Goal: Task Accomplishment & Management: Use online tool/utility

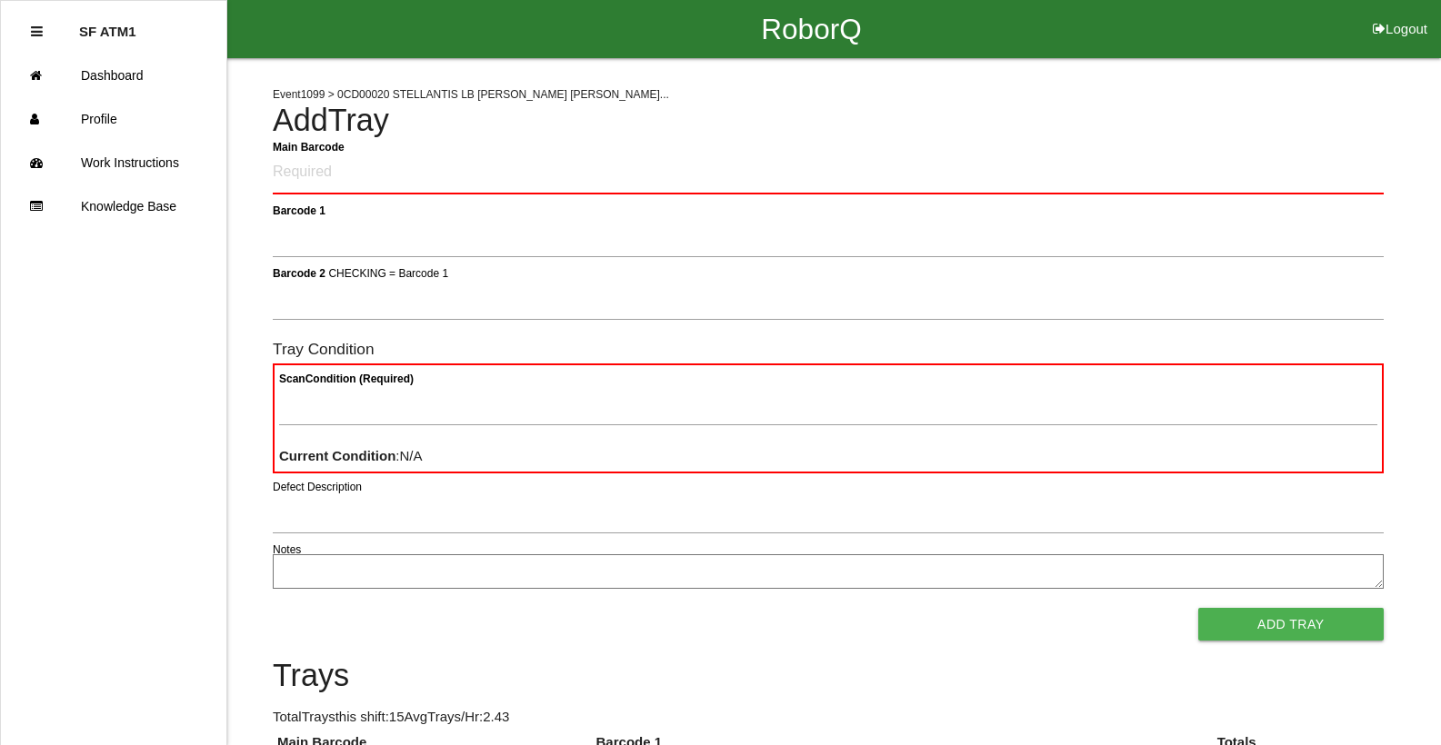
click at [705, 640] on div "Add Tray" at bounding box center [828, 624] width 1111 height 33
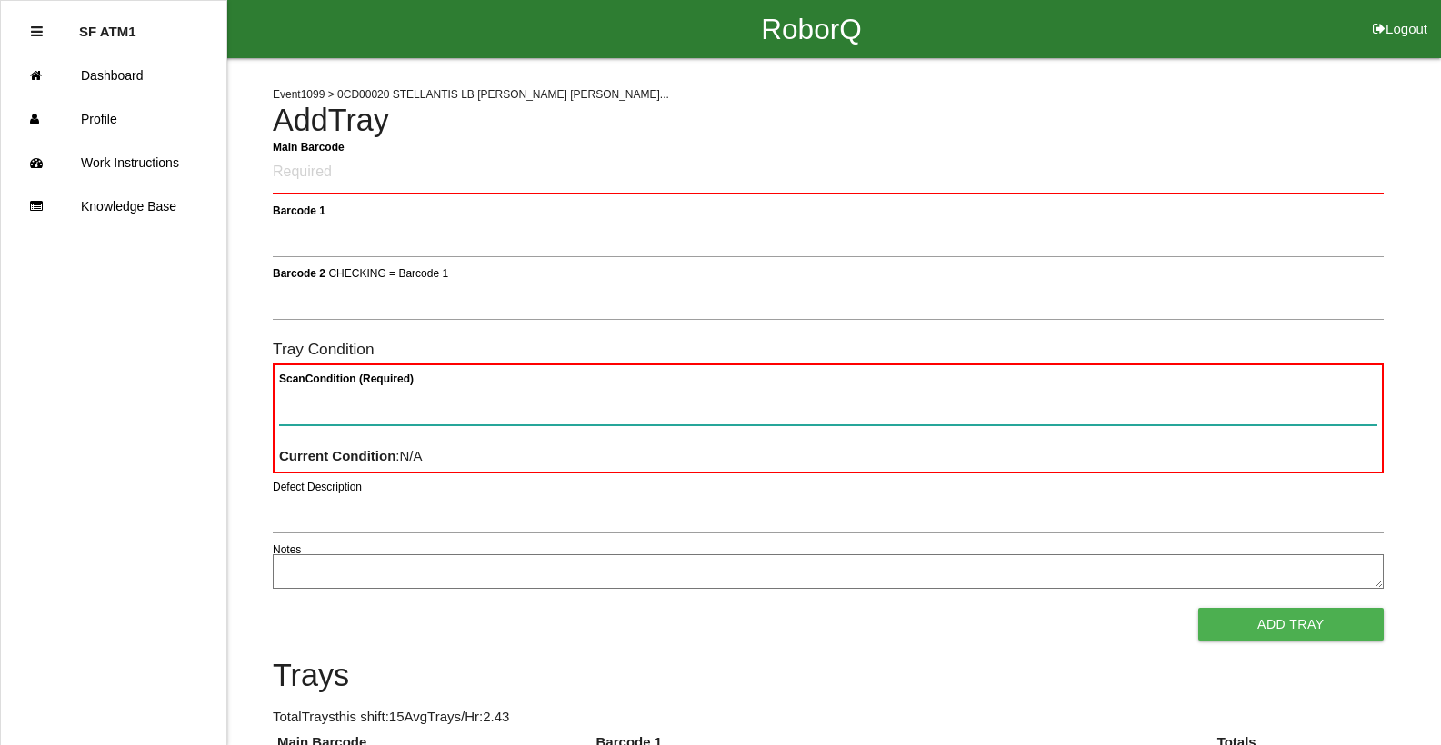
click at [563, 405] on Condition "Scan Condition (Required)" at bounding box center [828, 405] width 1098 height 42
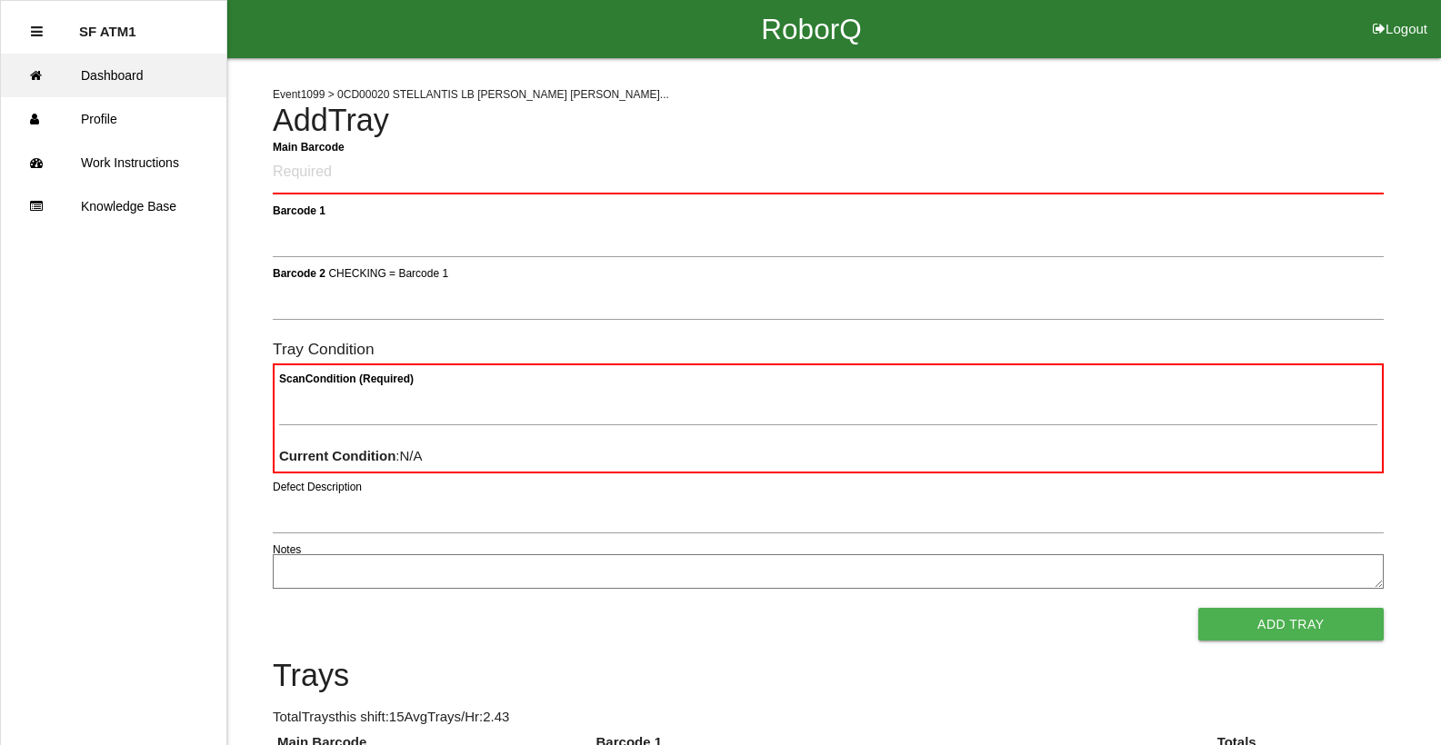
click at [65, 59] on link "Dashboard" at bounding box center [113, 76] width 225 height 44
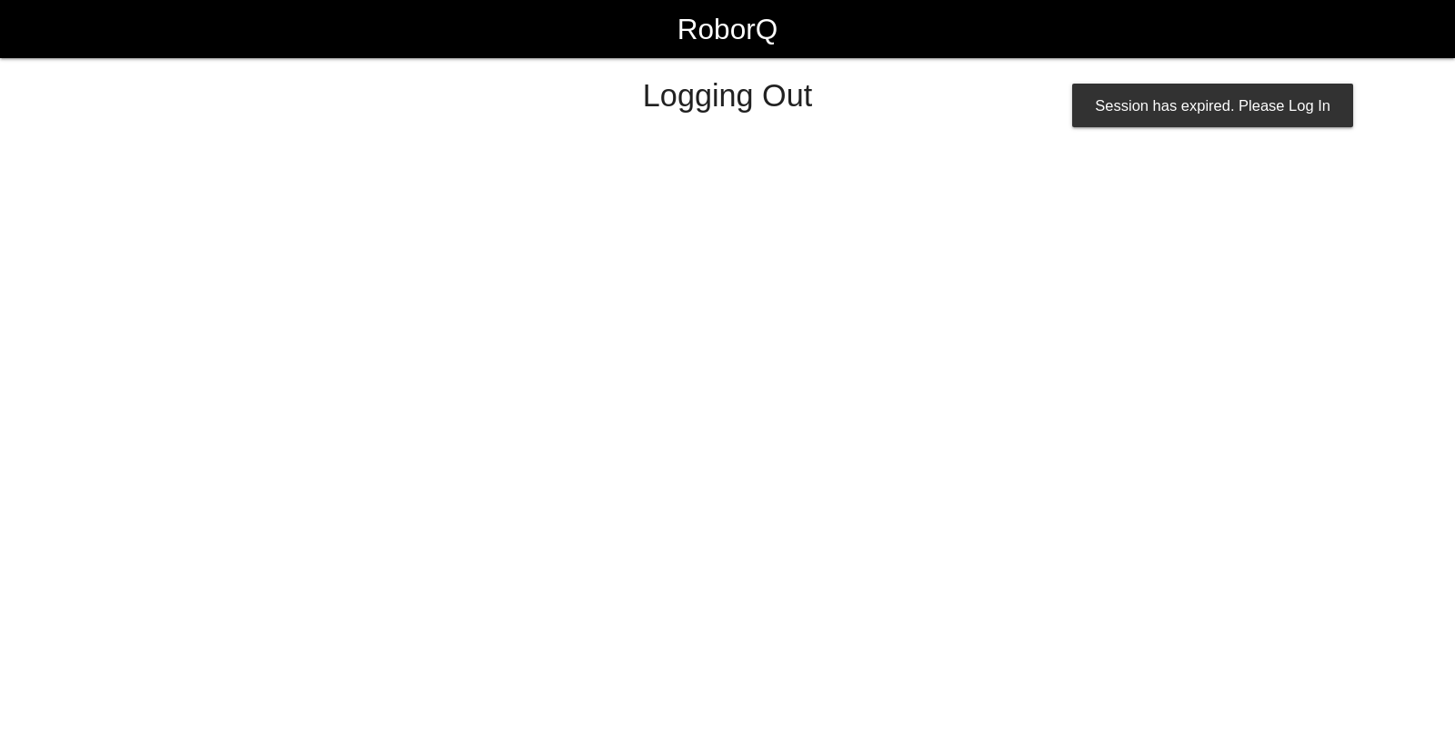
select select "Worker"
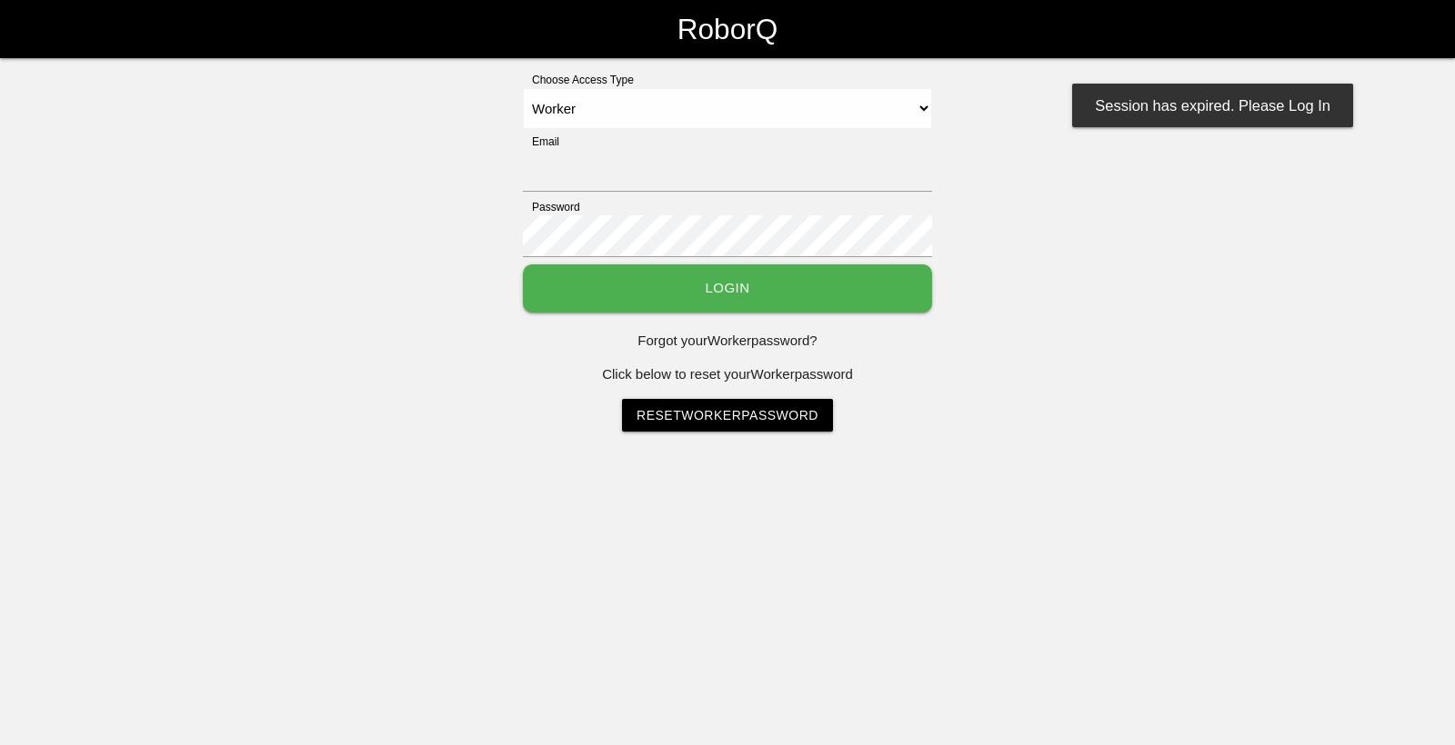
click at [828, 202] on div "Password" at bounding box center [727, 231] width 409 height 65
type input "[EMAIL_ADDRESS][DOMAIN_NAME]"
click at [824, 148] on div "Email [EMAIL_ADDRESS][DOMAIN_NAME]" at bounding box center [727, 166] width 409 height 65
click at [802, 287] on button "Login" at bounding box center [727, 289] width 409 height 48
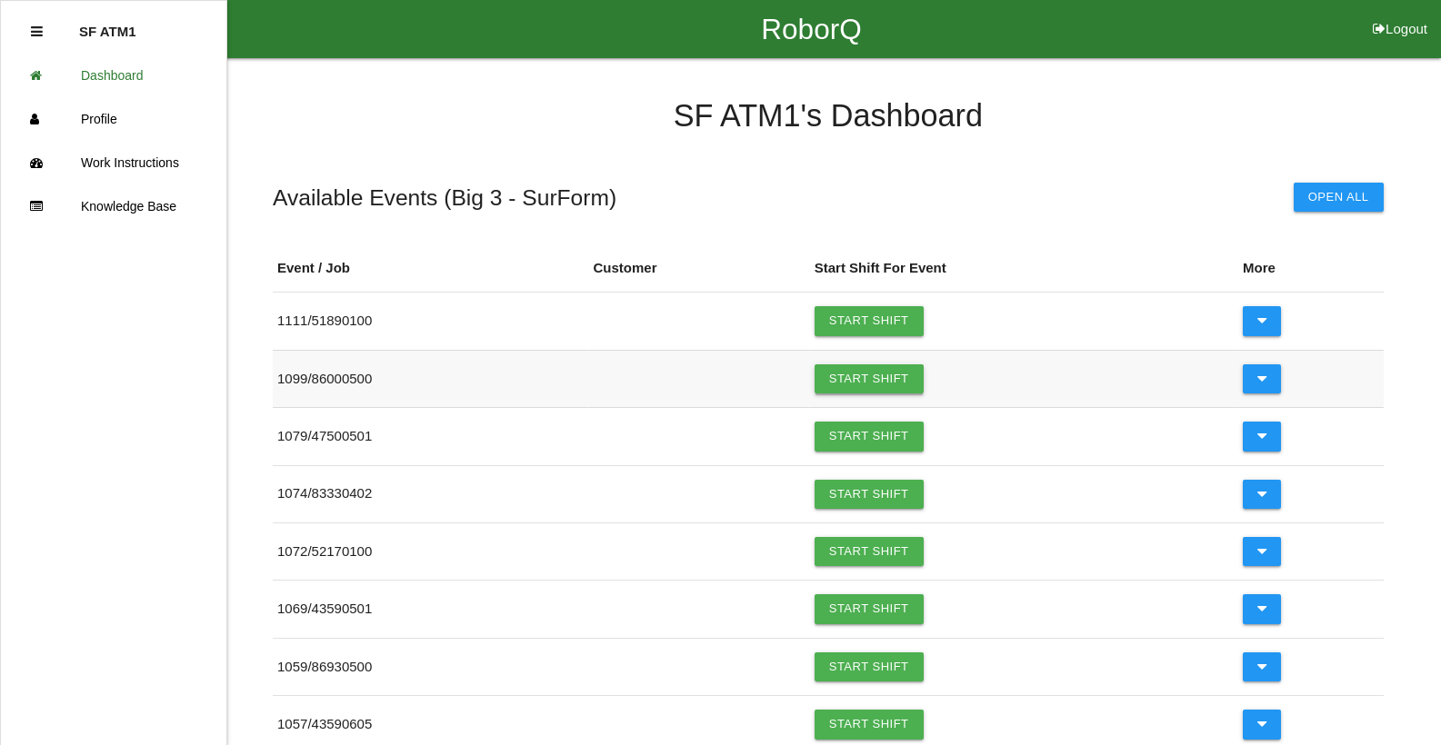
click at [872, 371] on link "Start Shift" at bounding box center [869, 379] width 109 height 29
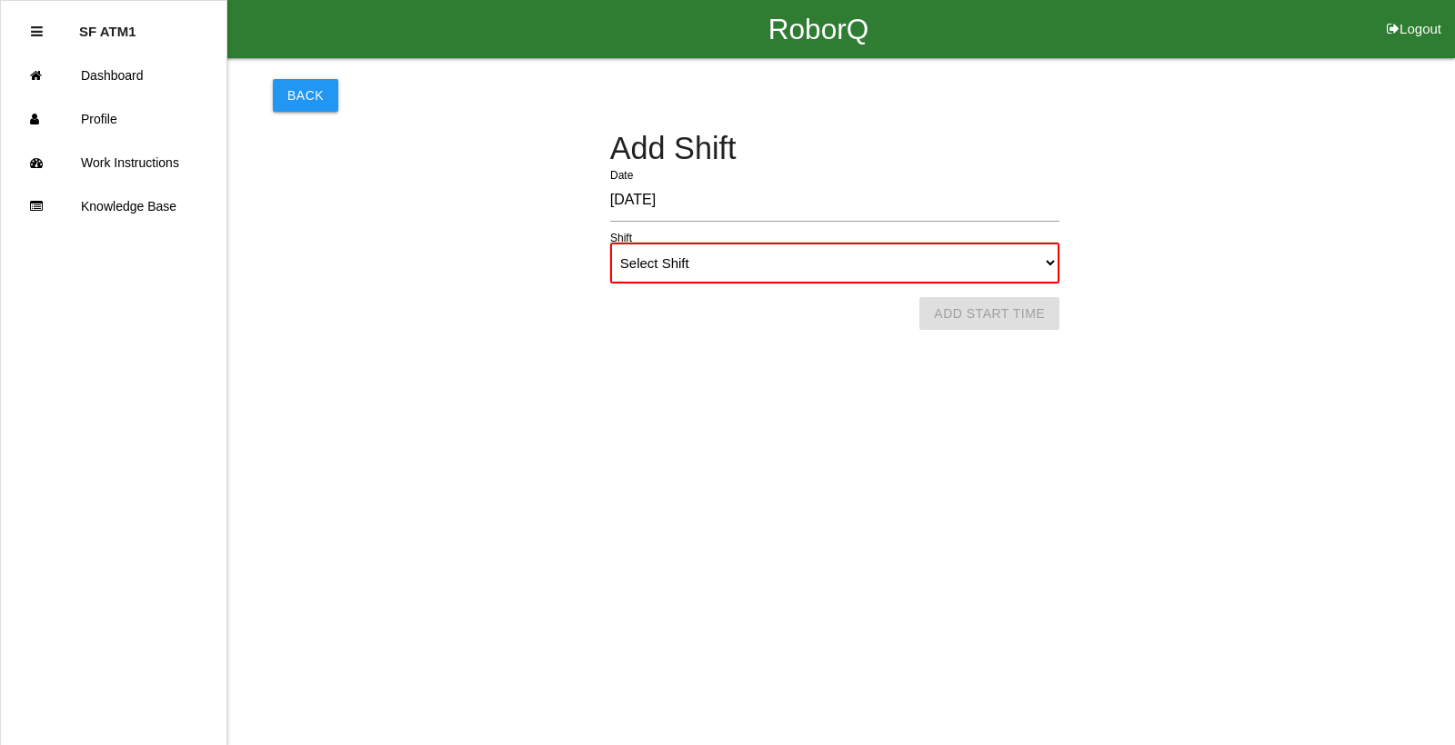
click at [743, 272] on select "Select Shift 1st Shift 2nd Shift 3rd Shift 4th Shift" at bounding box center [834, 263] width 449 height 41
select select "1"
click at [610, 243] on select "Select Shift 1st Shift 2nd Shift 3rd Shift 4th Shift" at bounding box center [834, 263] width 449 height 41
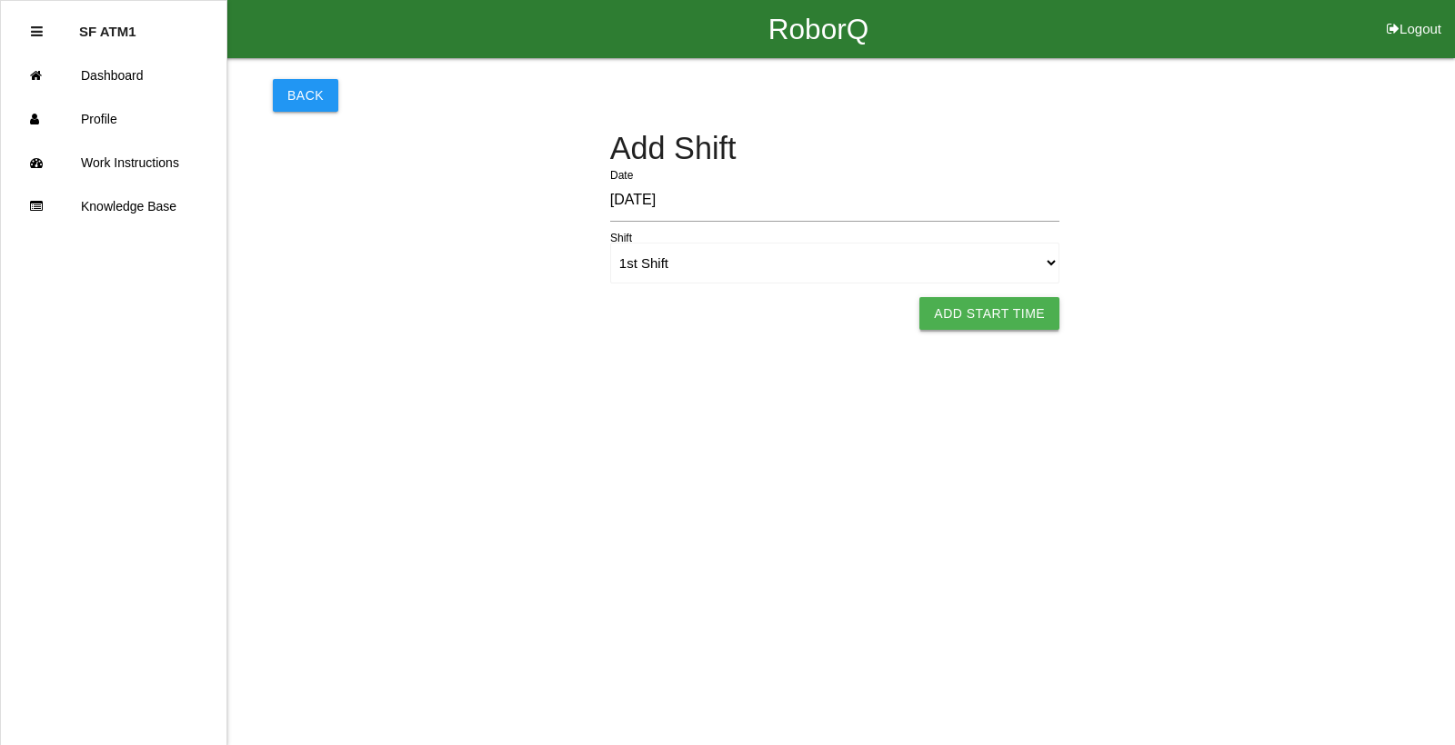
click at [985, 320] on button "Add Start Time" at bounding box center [989, 313] width 140 height 33
select select "7"
select select "35"
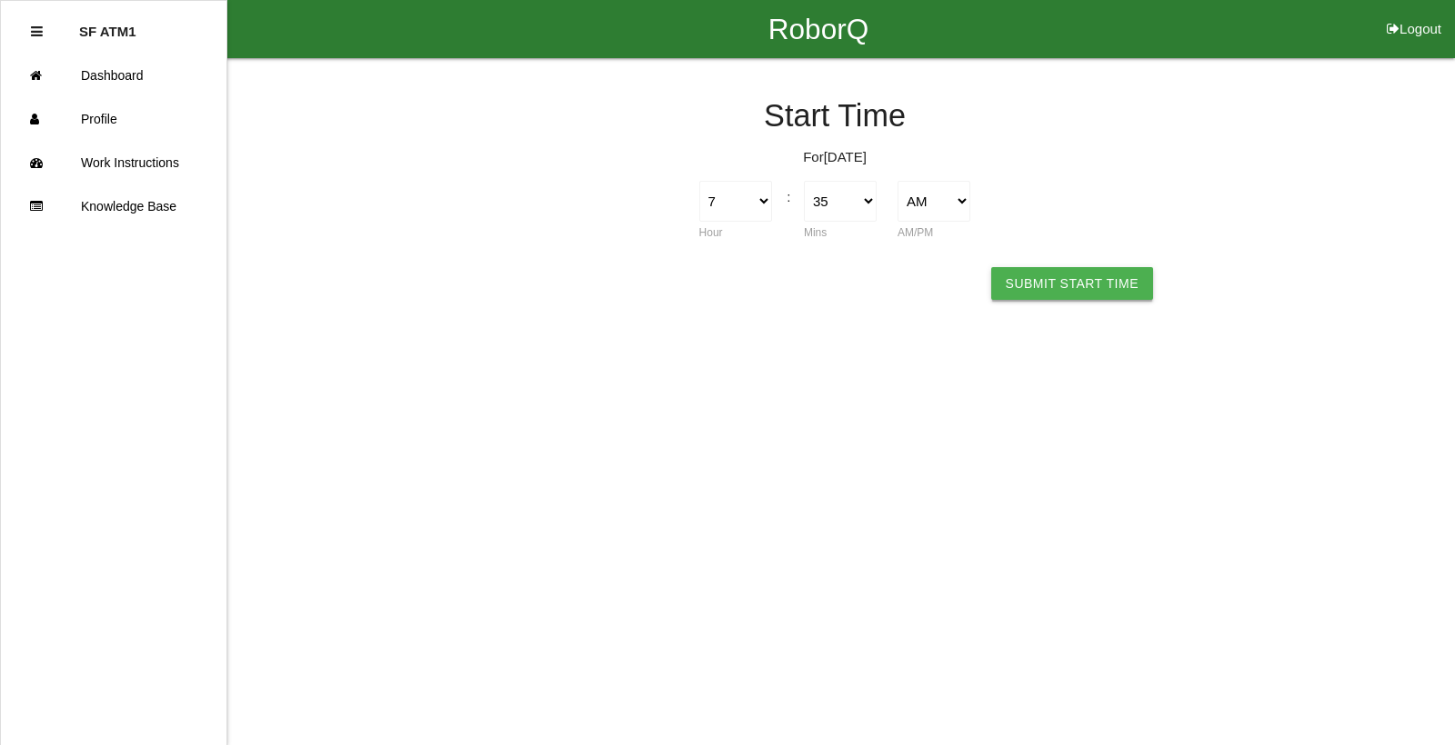
click at [1101, 288] on button "Submit Start Time" at bounding box center [1072, 283] width 162 height 33
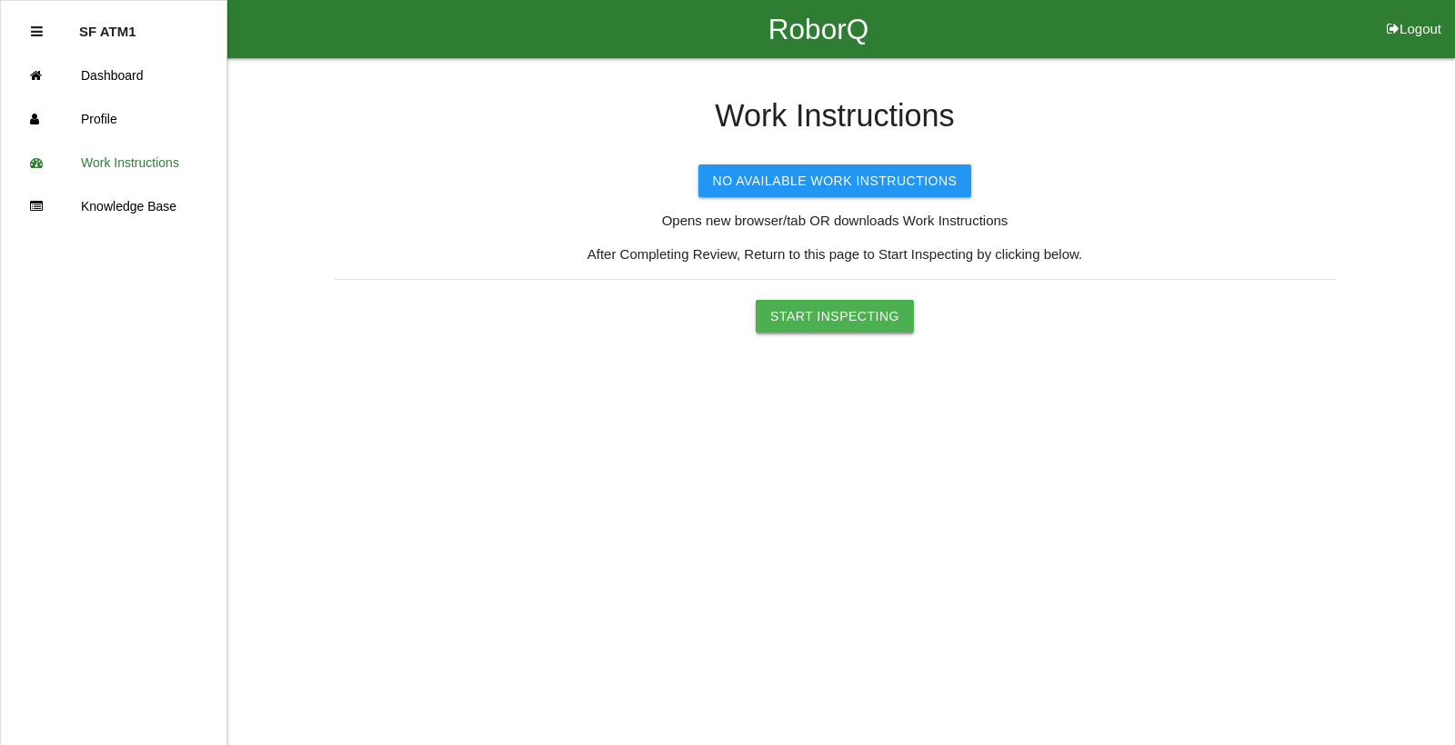
click at [825, 313] on button "Start Inspecting" at bounding box center [834, 316] width 158 height 33
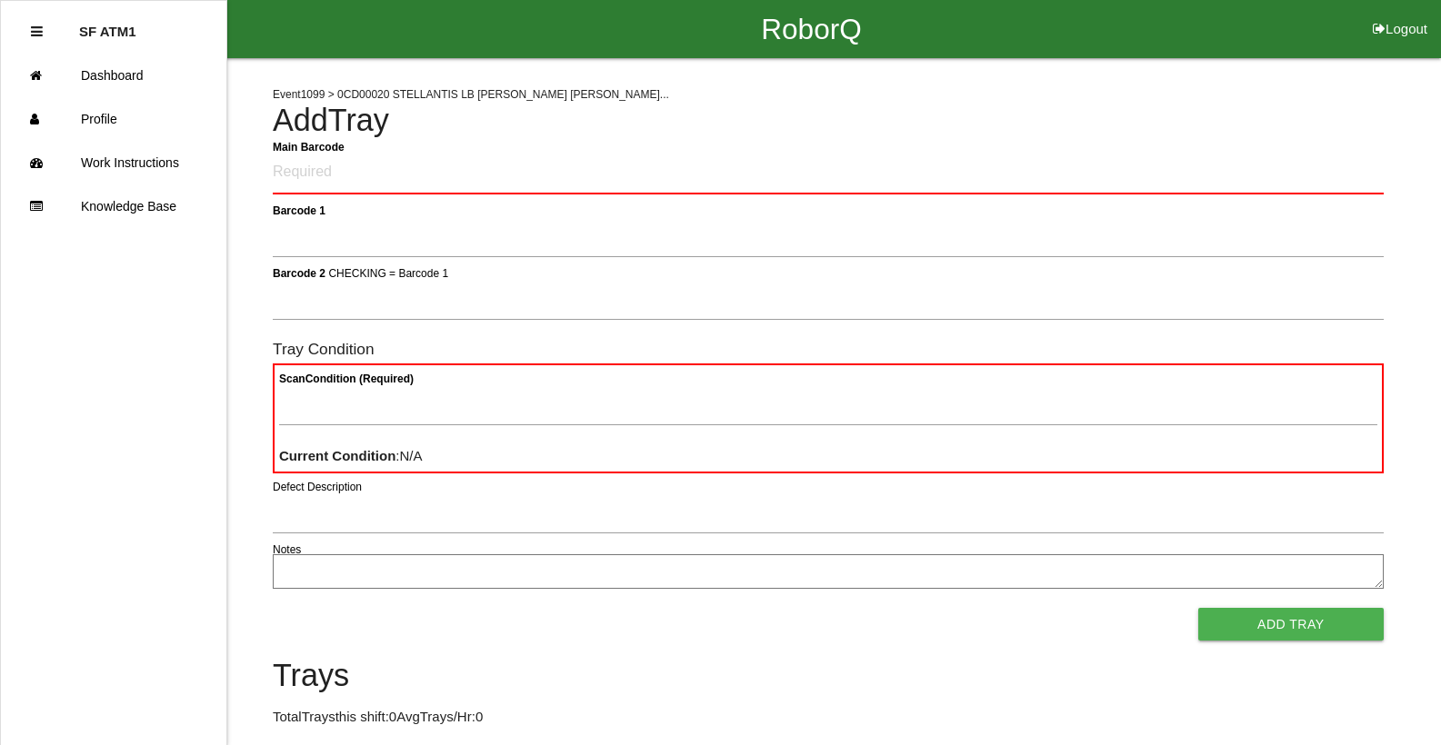
click at [1205, 100] on div "Event 1099 > 0CD00020 STELLANTIS LB BEV HAL... Add Tray Main Barcode Barcode 1 …" at bounding box center [828, 444] width 1111 height 772
click at [283, 178] on Barcode "Main Barcode" at bounding box center [828, 173] width 1111 height 43
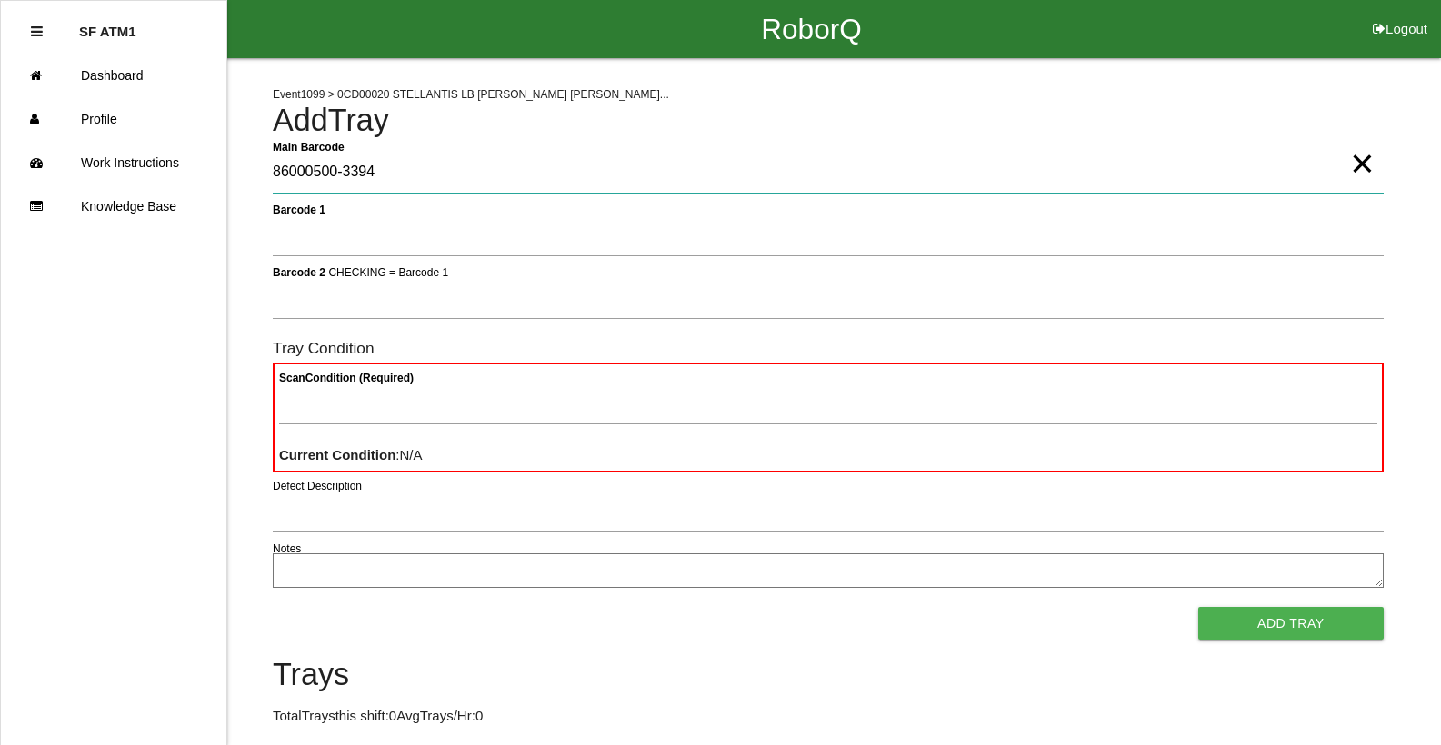
type Barcode "86000500-3394"
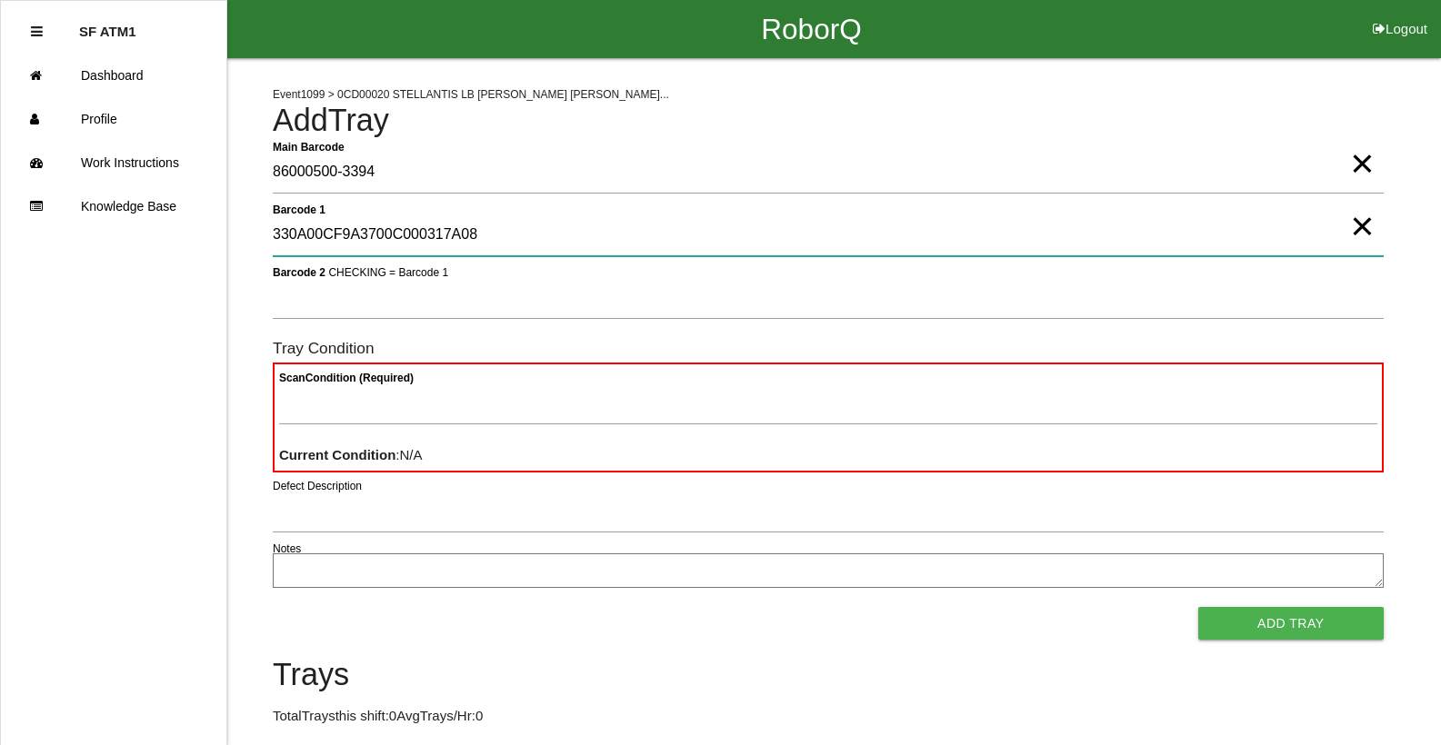
type 1 "330A00CF9A3700C000317A08"
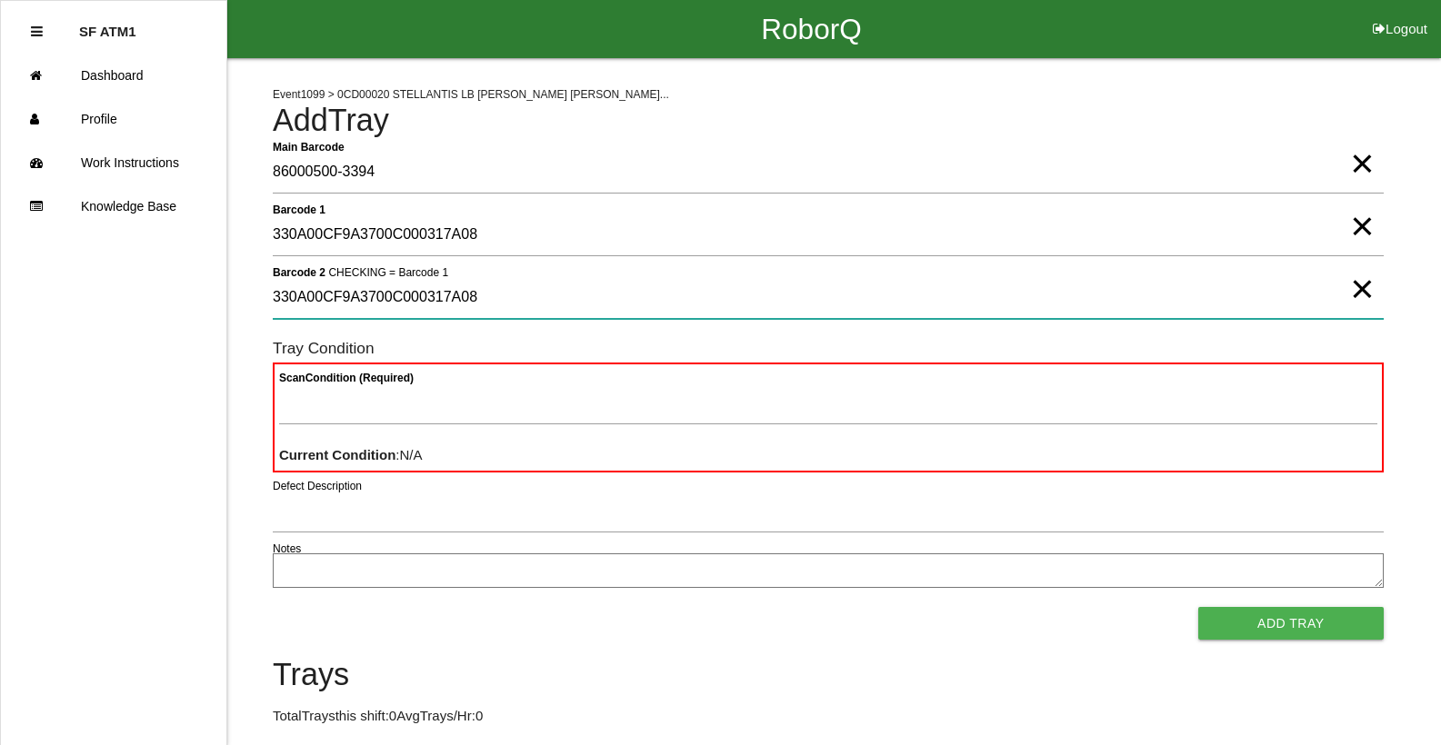
type 2 "330A00CF9A3700C000317A08"
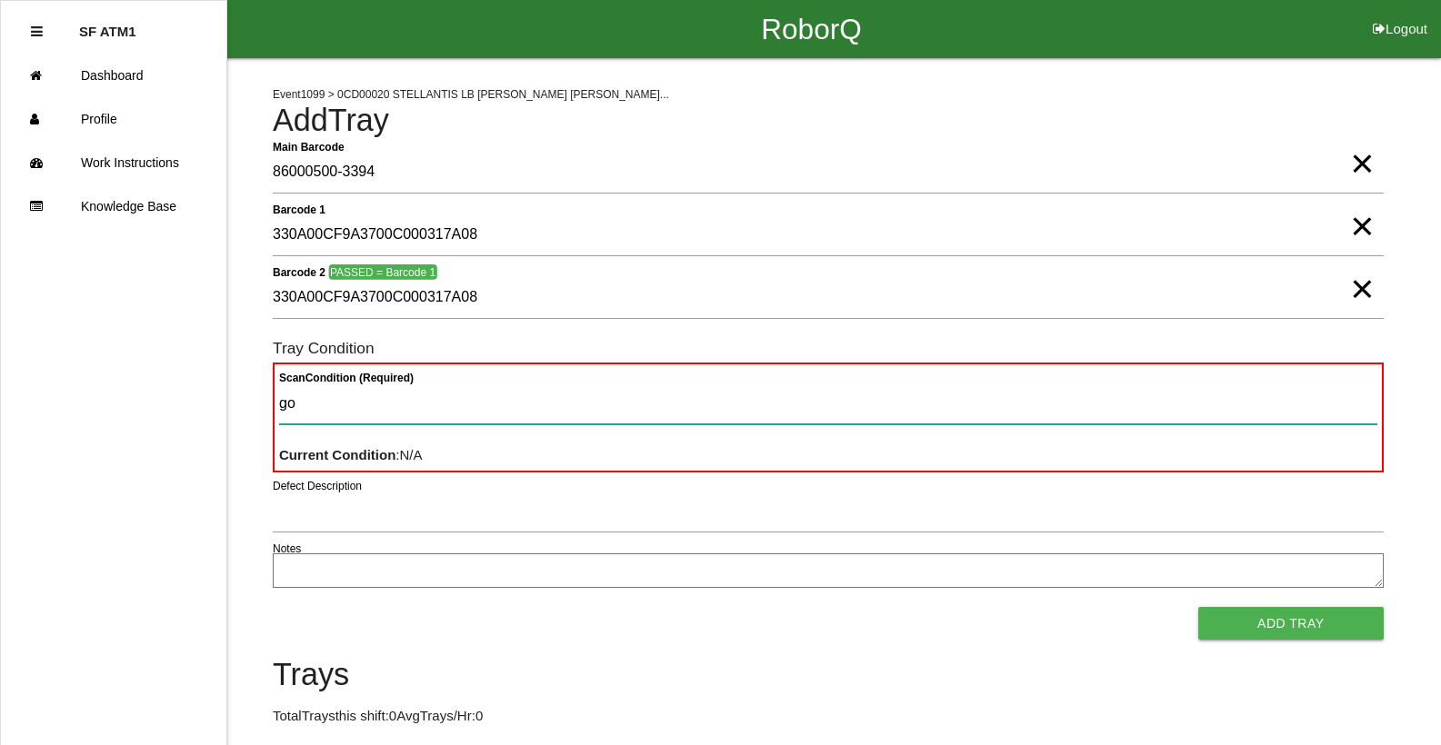
type Condition "goo"
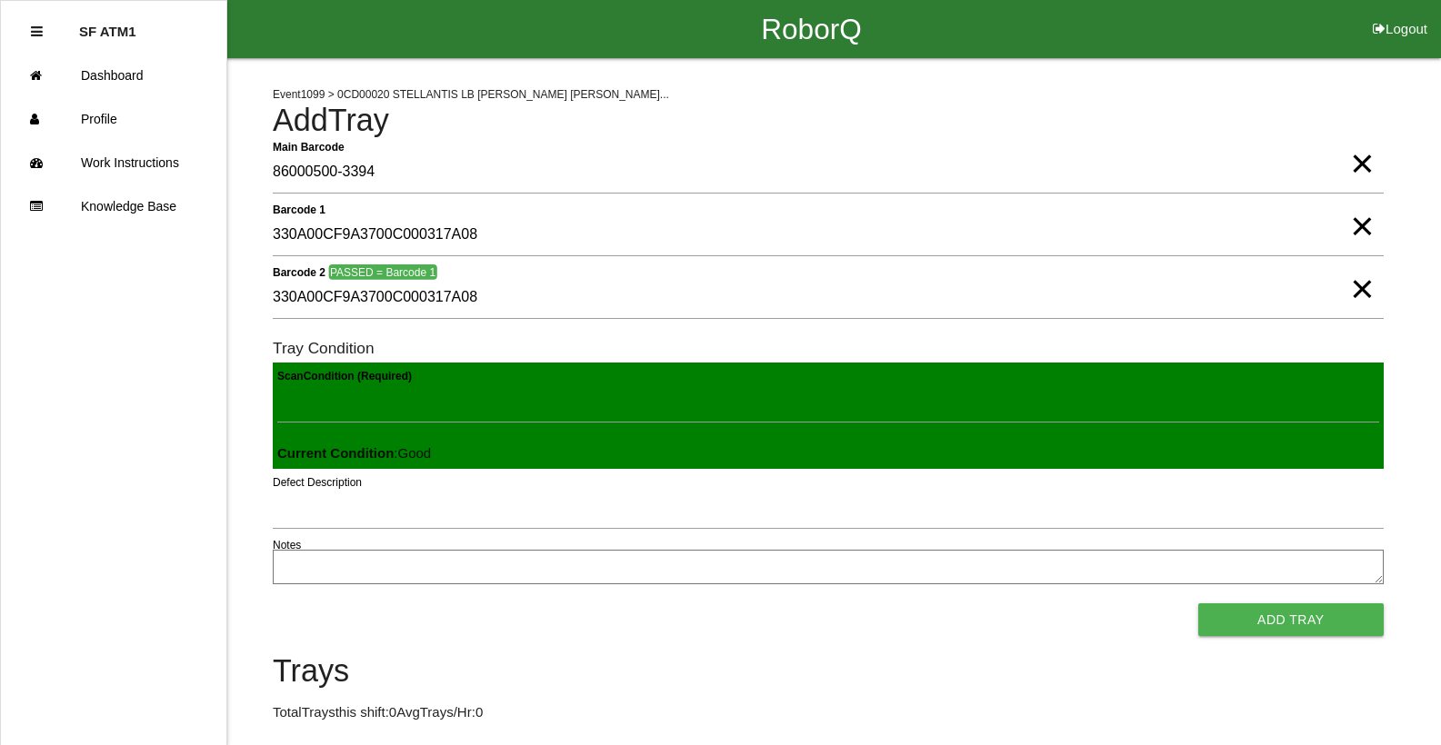
click at [1198, 604] on button "Add Tray" at bounding box center [1290, 620] width 185 height 33
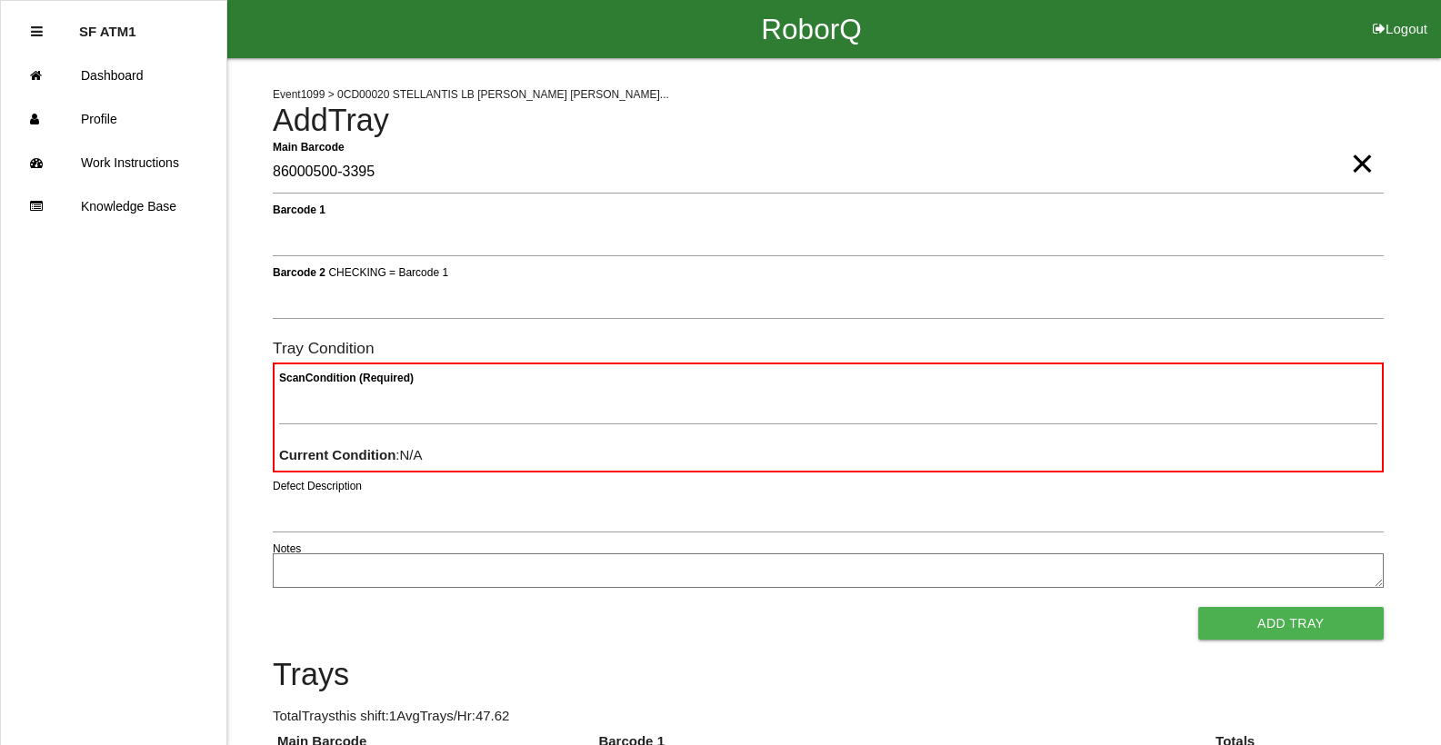
type Barcode "86000500-3395"
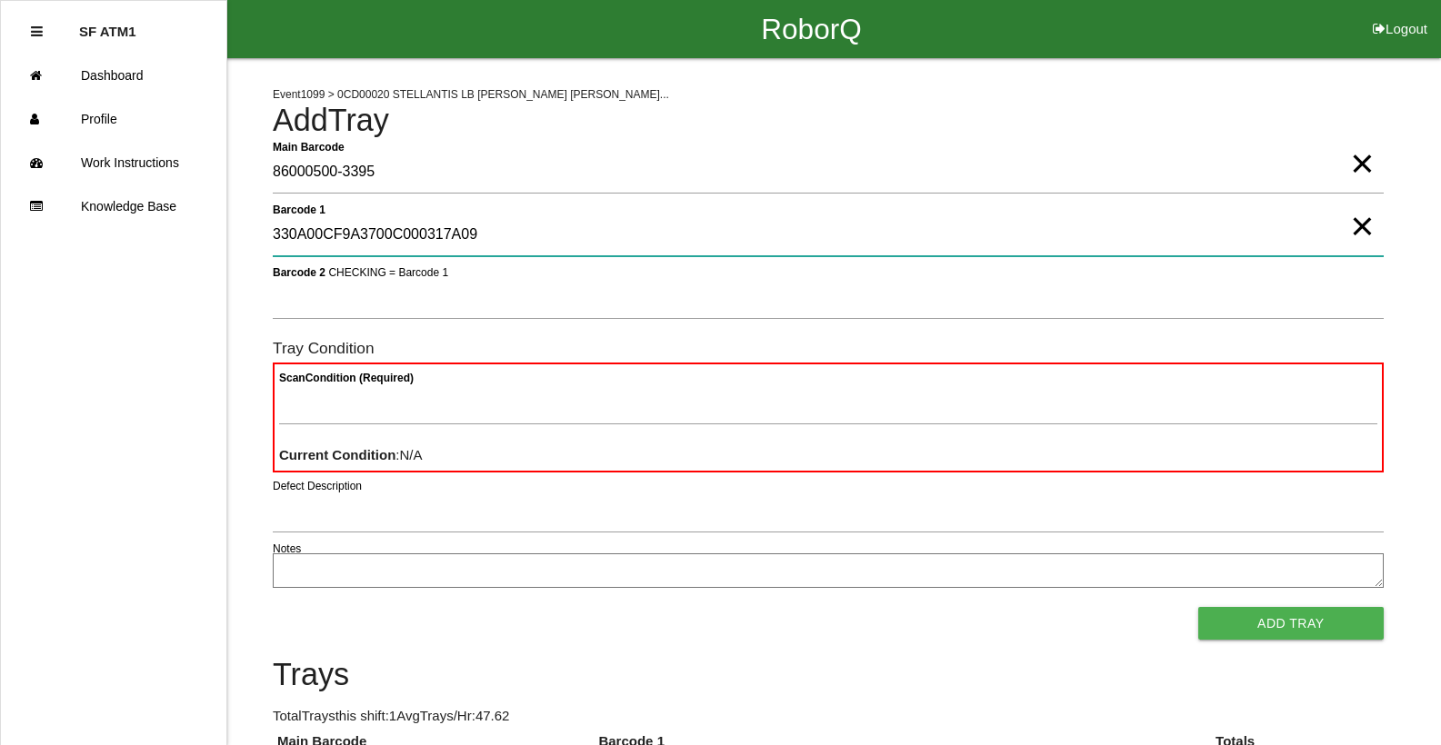
type 1 "330A00CF9A3700C000317A09"
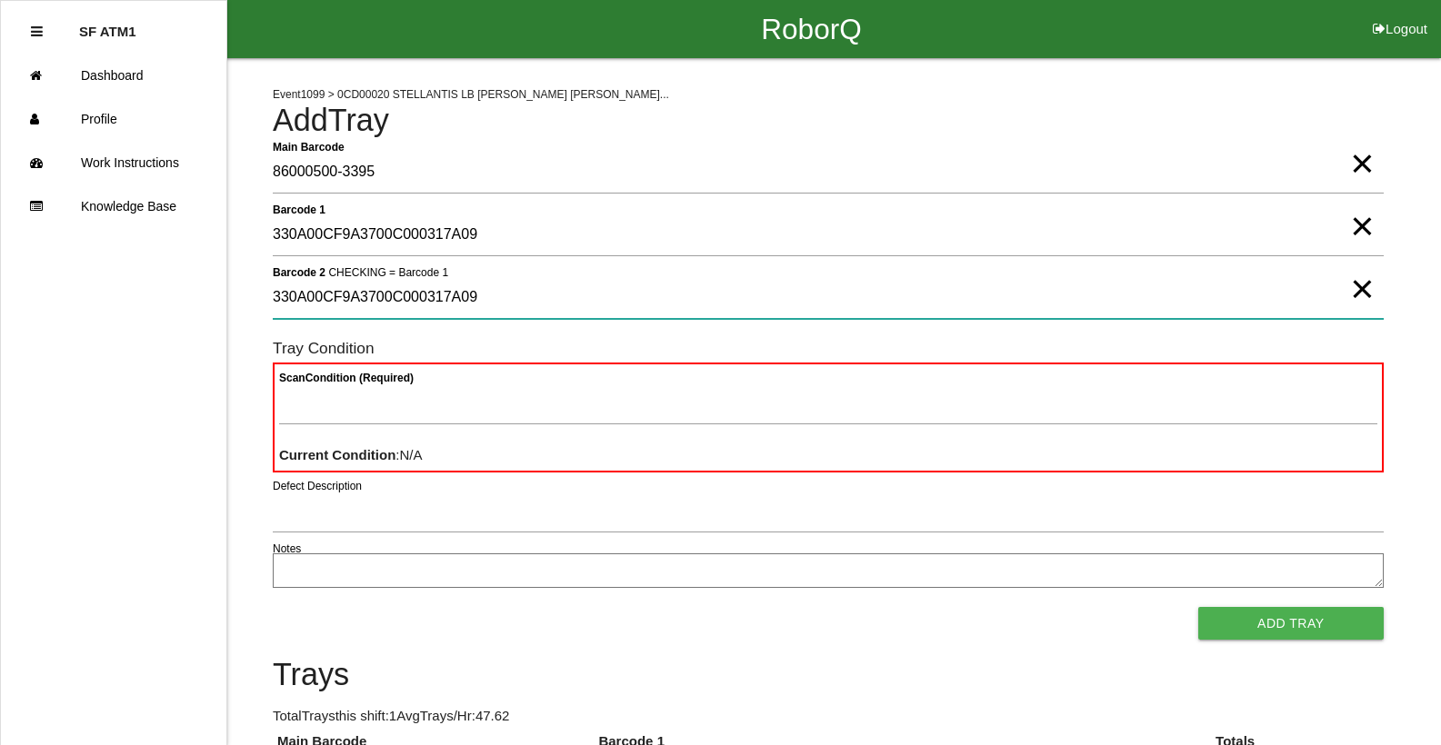
type 2 "330A00CF9A3700C000317A09"
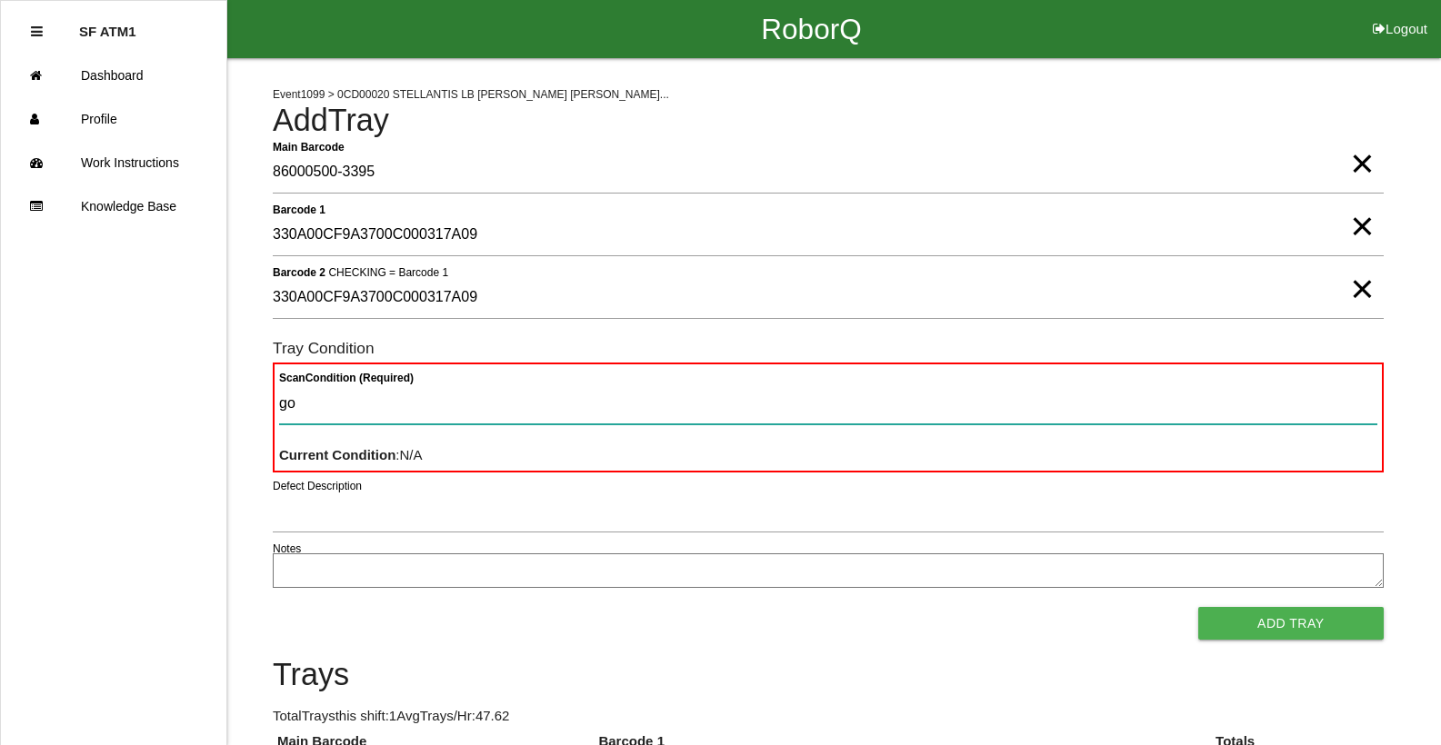
type Condition "goo"
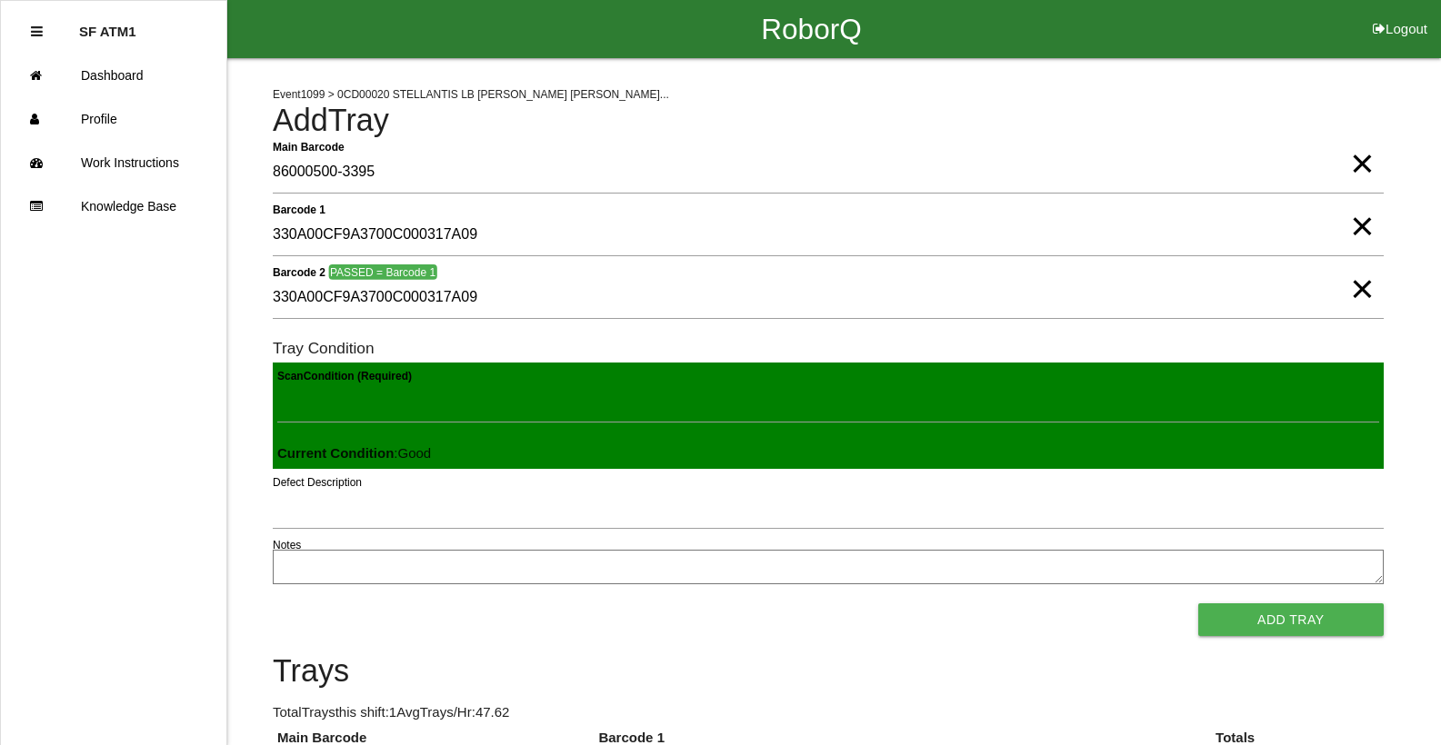
click at [1198, 604] on button "Add Tray" at bounding box center [1290, 620] width 185 height 33
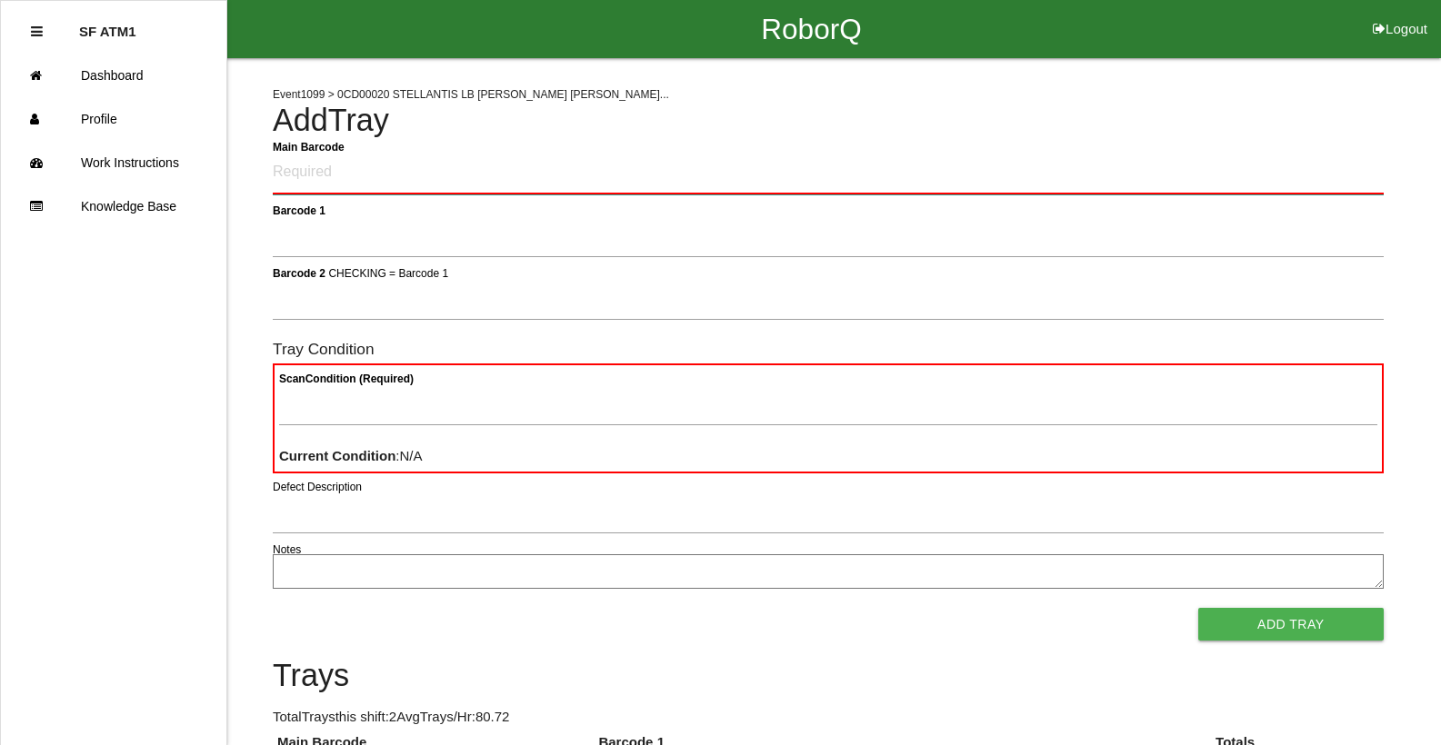
click at [547, 167] on Barcode "Main Barcode" at bounding box center [828, 173] width 1111 height 43
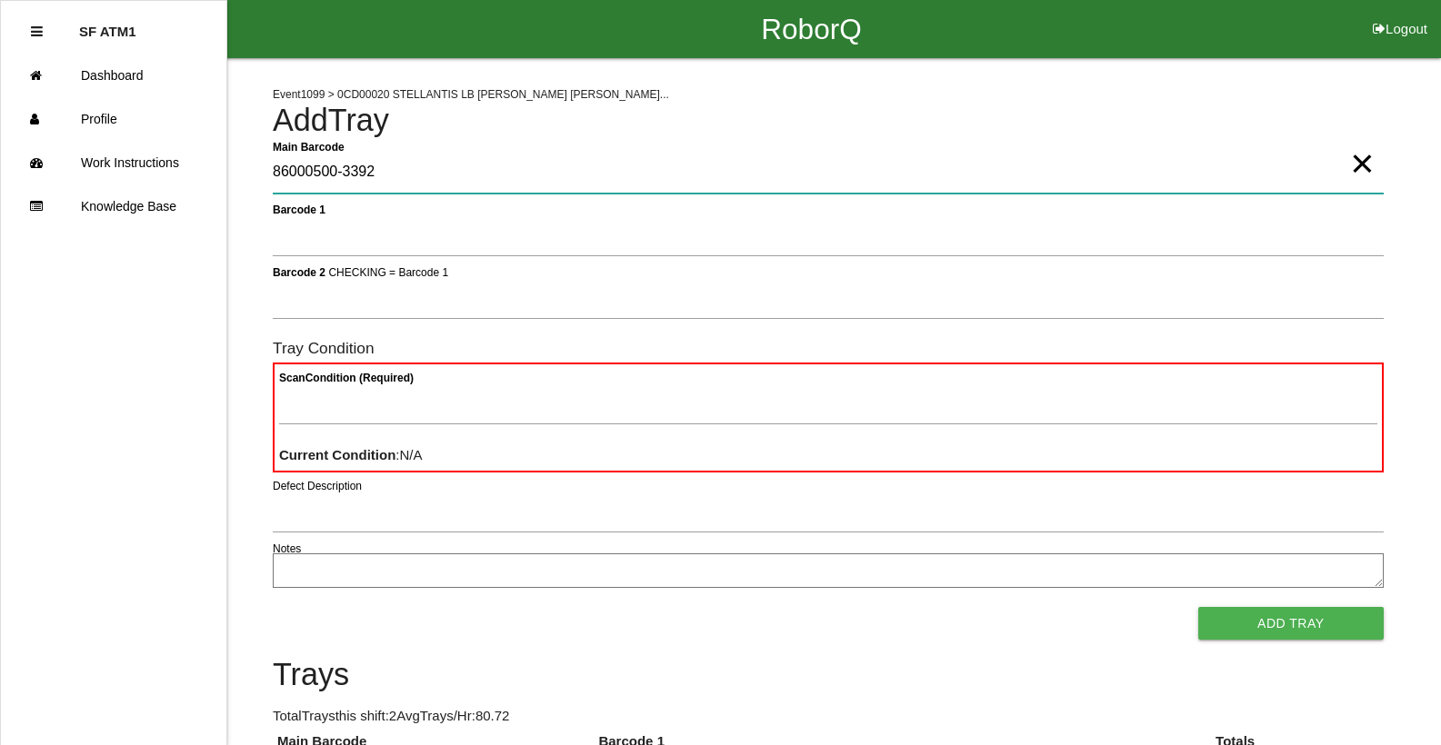
type Barcode "86000500-3392"
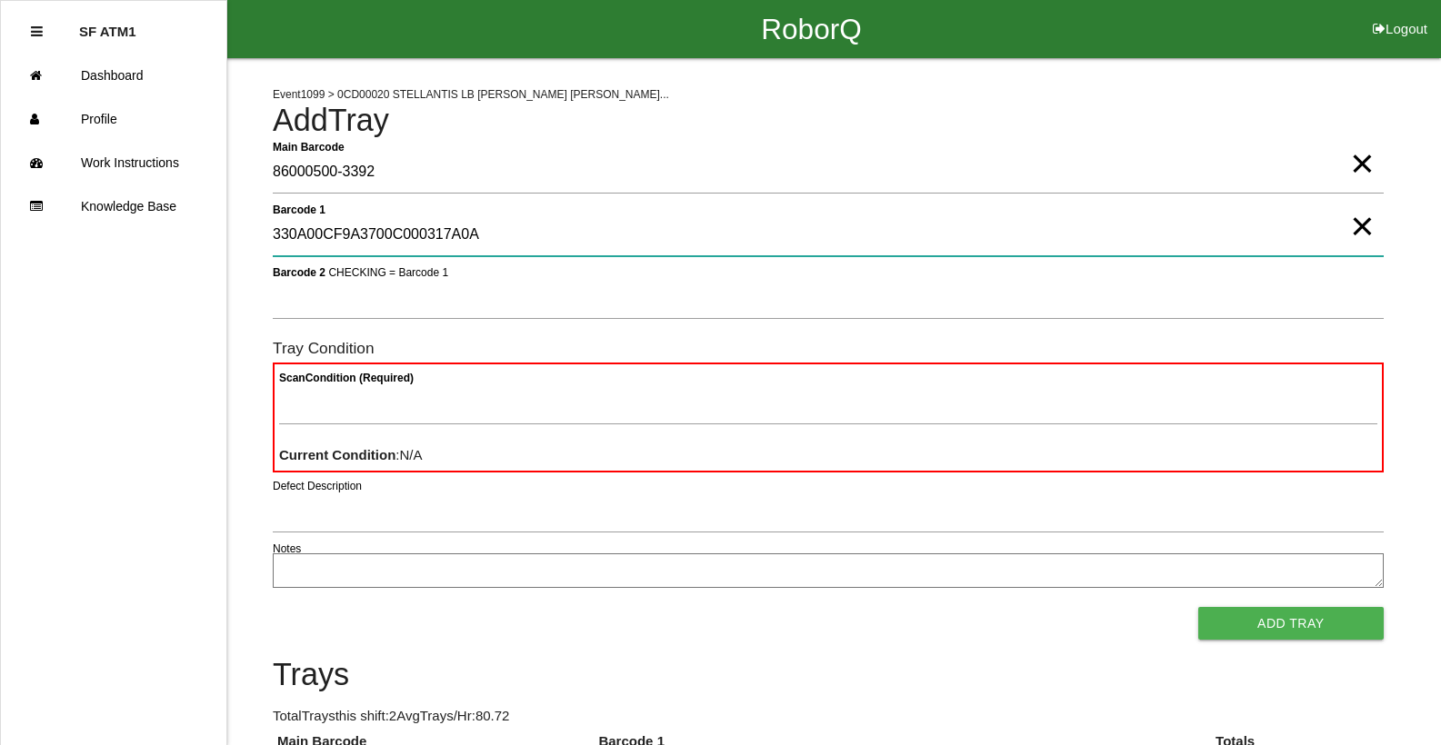
type 1 "330A00CF9A3700C000317A0A"
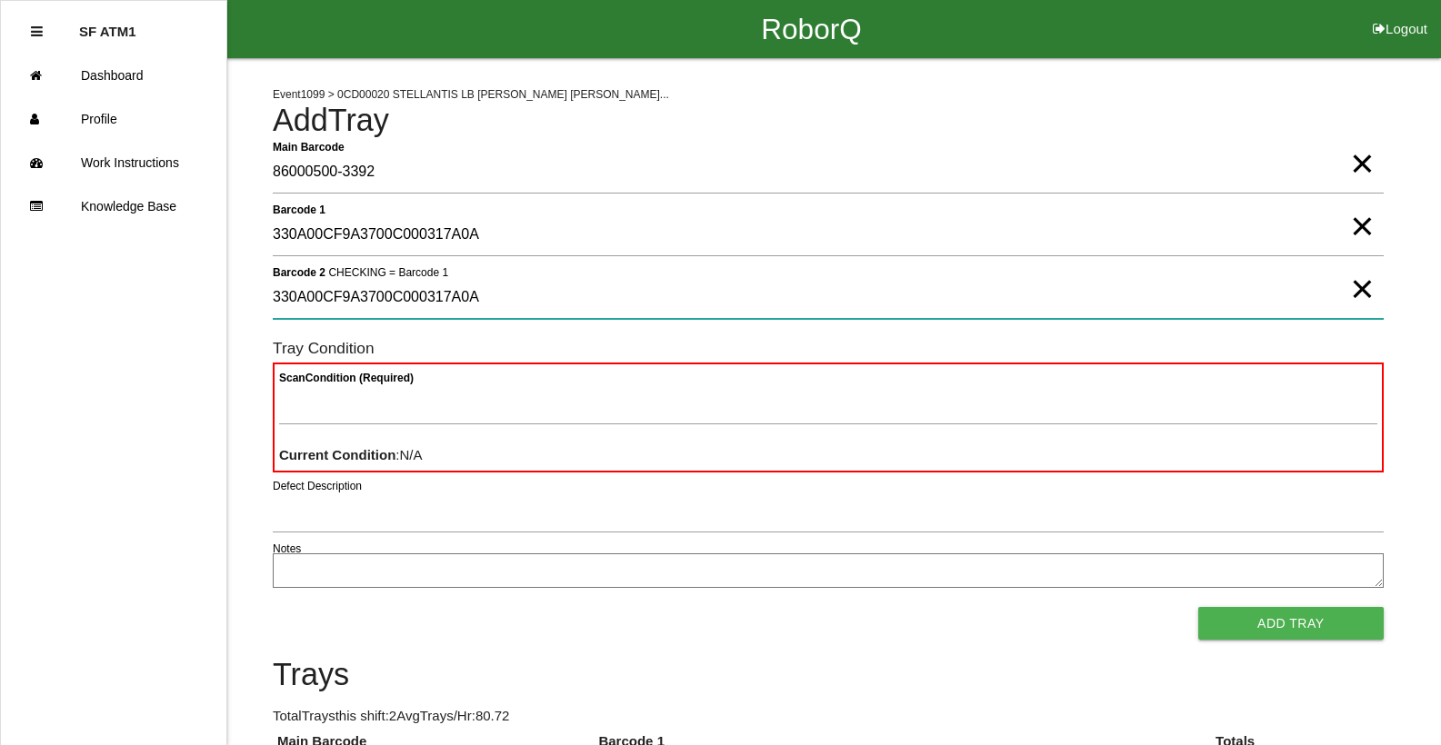
type 2 "330A00CF9A3700C000317A0A"
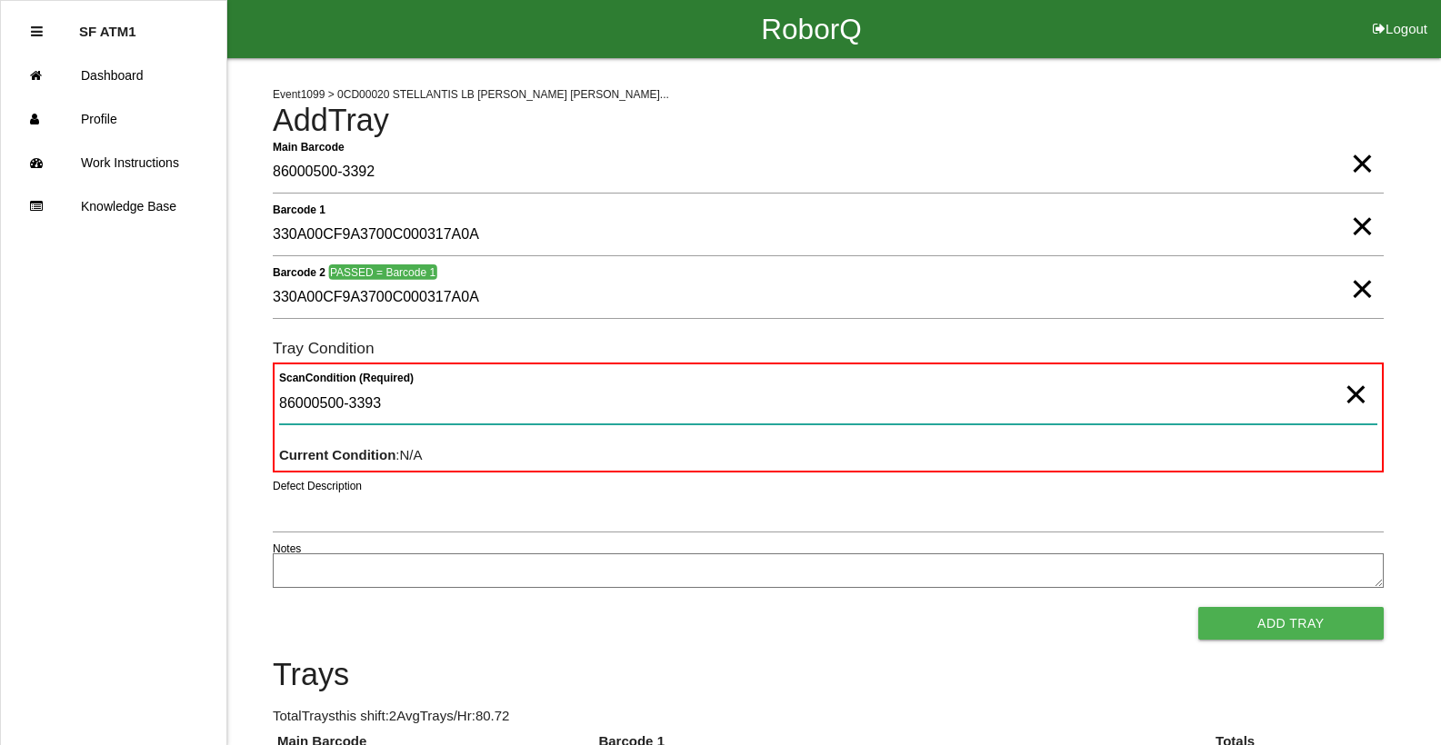
type Condition "86000500-3393"
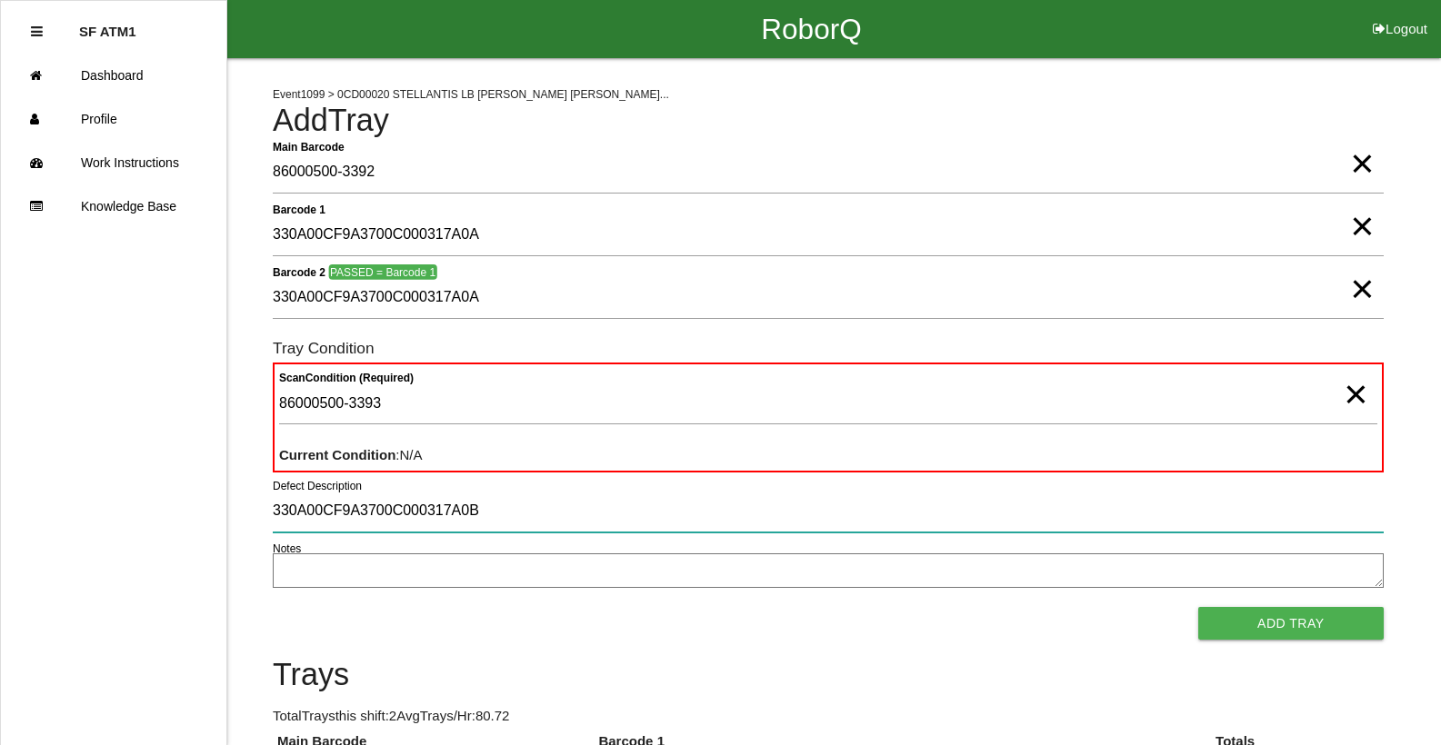
type input "330A00CF9A3700C000317A0B"
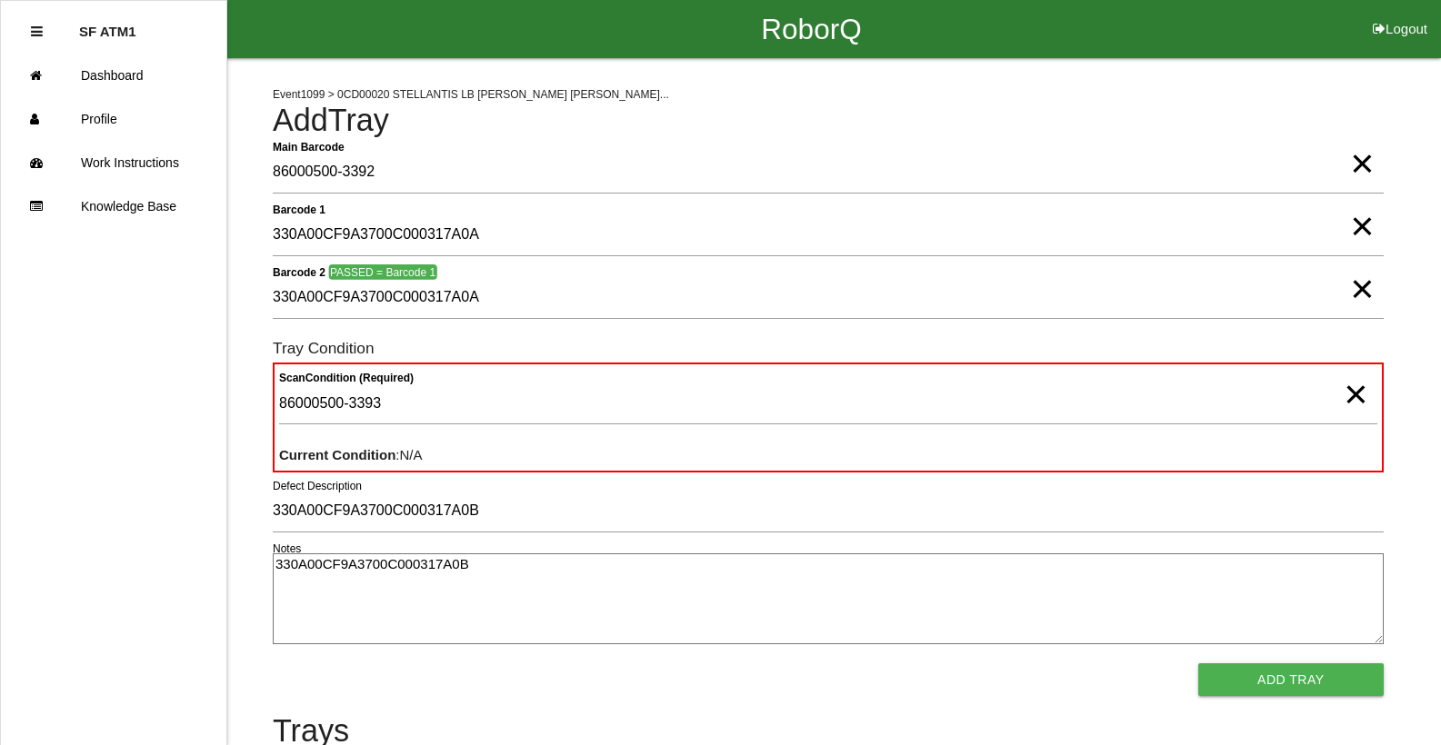
type textarea "330A00CF9A3700C000317A0B"
drag, startPoint x: 525, startPoint y: 585, endPoint x: 58, endPoint y: 510, distance: 473.3
click at [58, 510] on div "RoborQ Logout SF ATM1 Dashboard Profile Work Instructions Knowledge Base Event …" at bounding box center [720, 460] width 1441 height 920
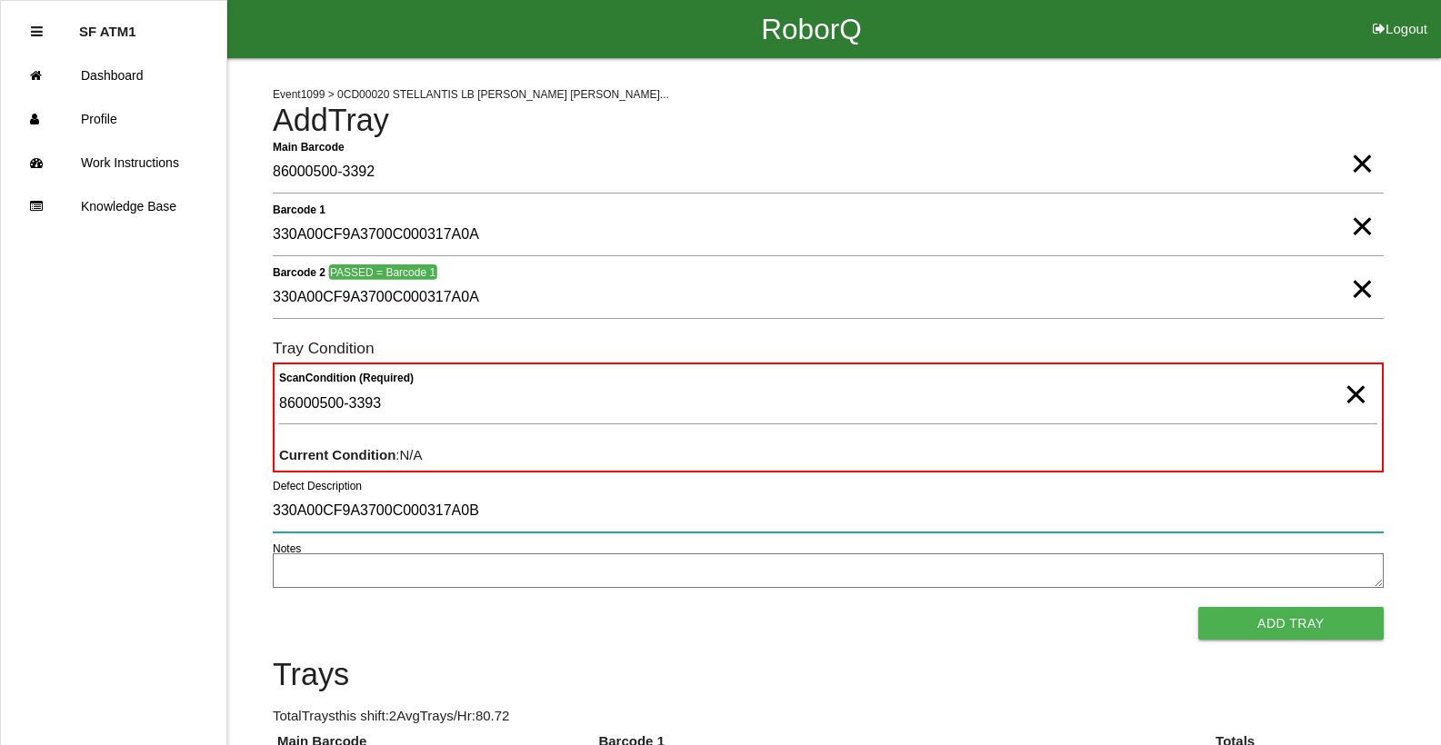
drag, startPoint x: 592, startPoint y: 505, endPoint x: 37, endPoint y: 495, distance: 554.6
click at [30, 497] on div "RoborQ Logout SF ATM1 Dashboard Profile Work Instructions Knowledge Base Event …" at bounding box center [720, 432] width 1441 height 864
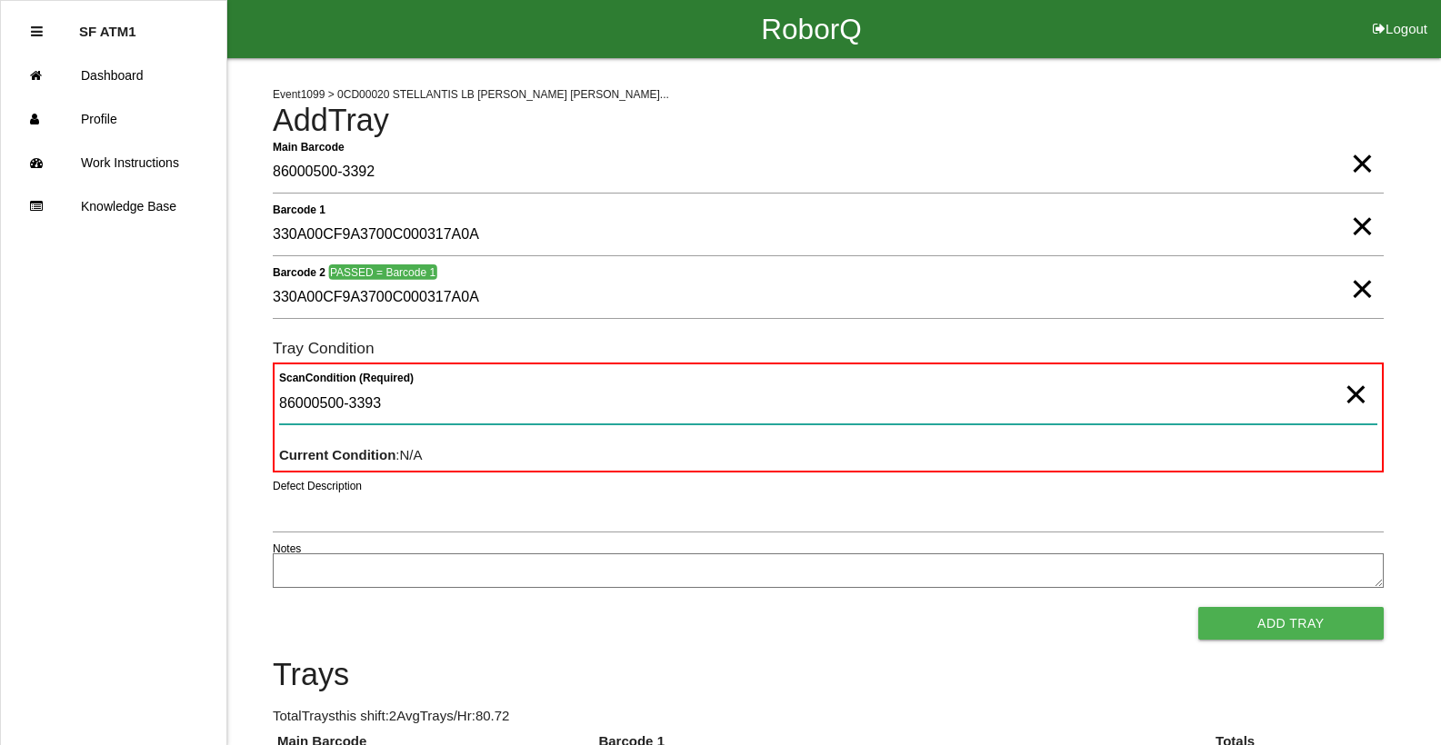
drag, startPoint x: 405, startPoint y: 414, endPoint x: 0, endPoint y: 376, distance: 406.3
click at [0, 376] on div "RoborQ Logout SF ATM1 Dashboard Profile Work Instructions Knowledge Base Event …" at bounding box center [720, 432] width 1441 height 864
type Condition "goo"
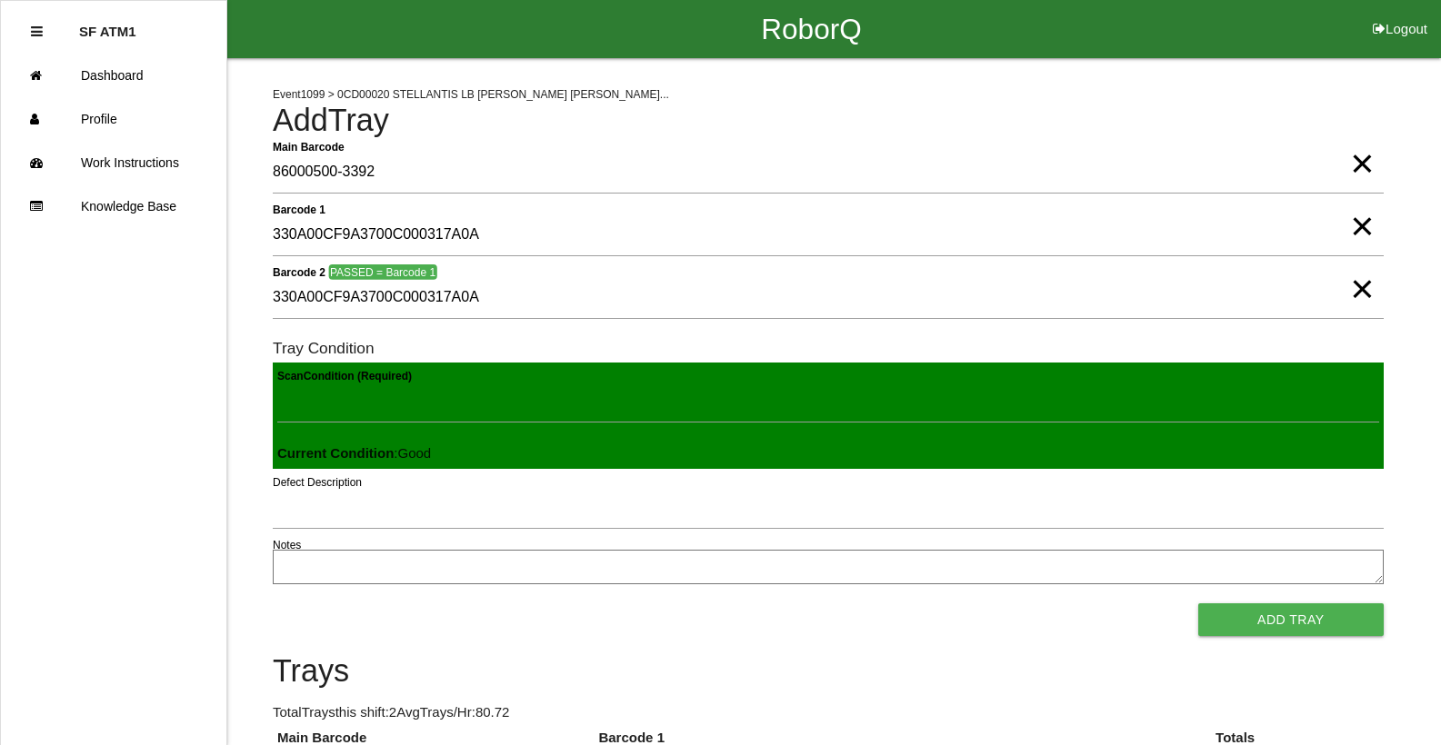
click at [1198, 604] on button "Add Tray" at bounding box center [1290, 620] width 185 height 33
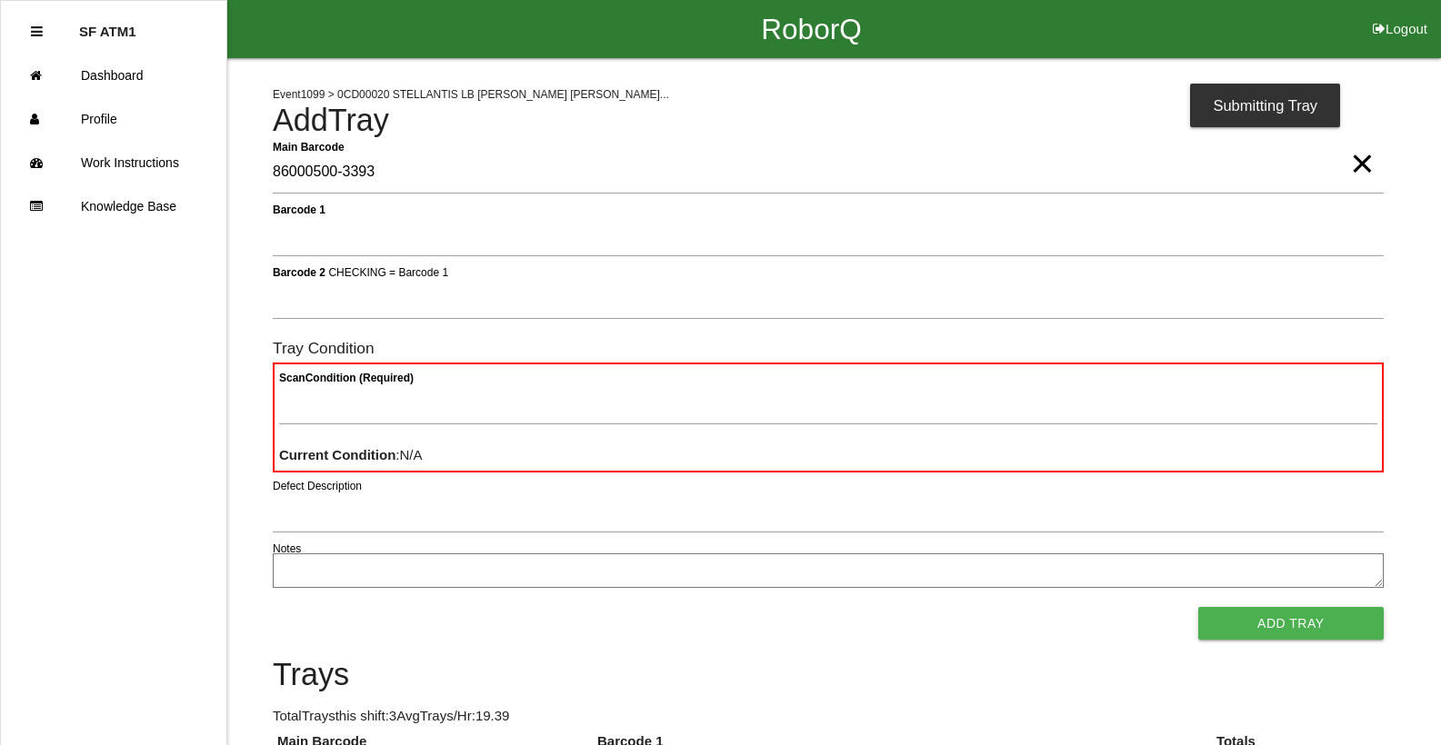
type Barcode "86000500-3393"
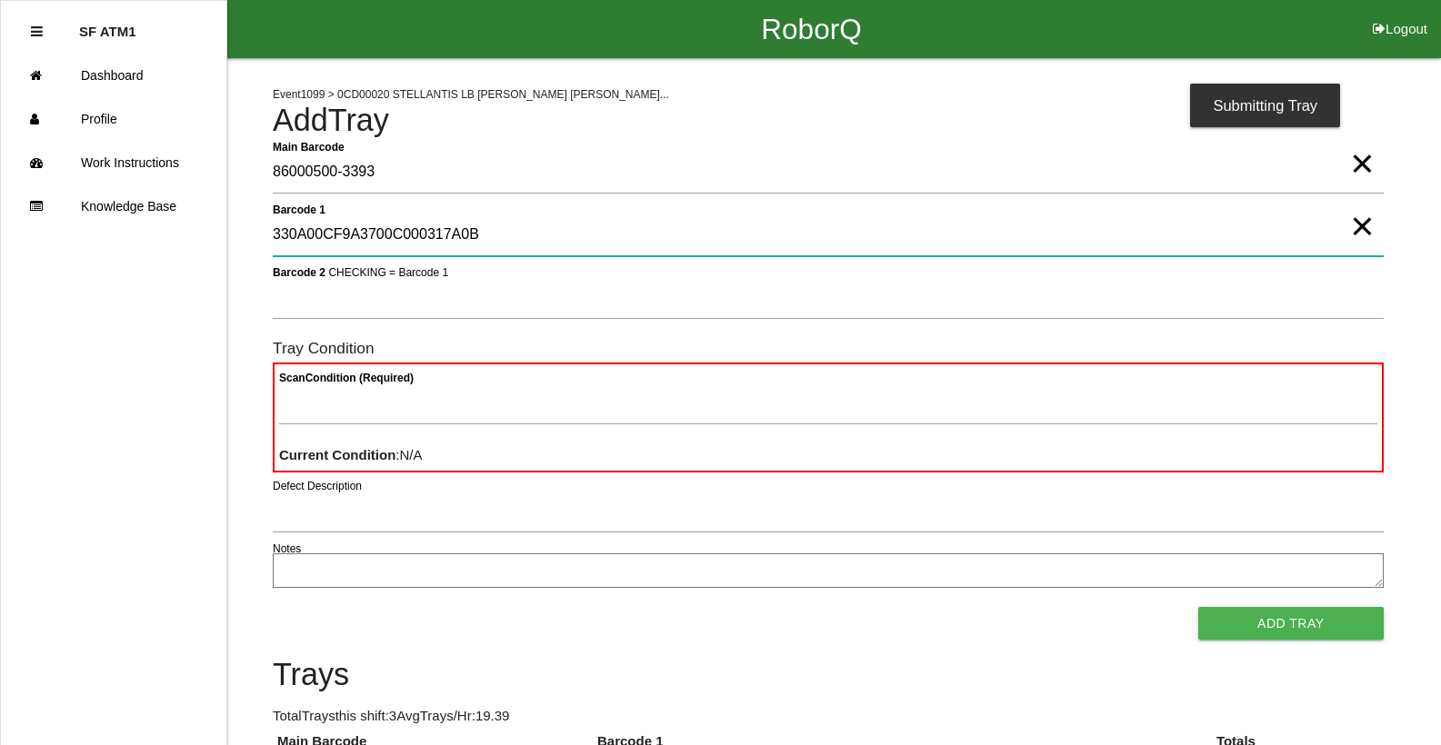
type 1 "330A00CF9A3700C000317A0B"
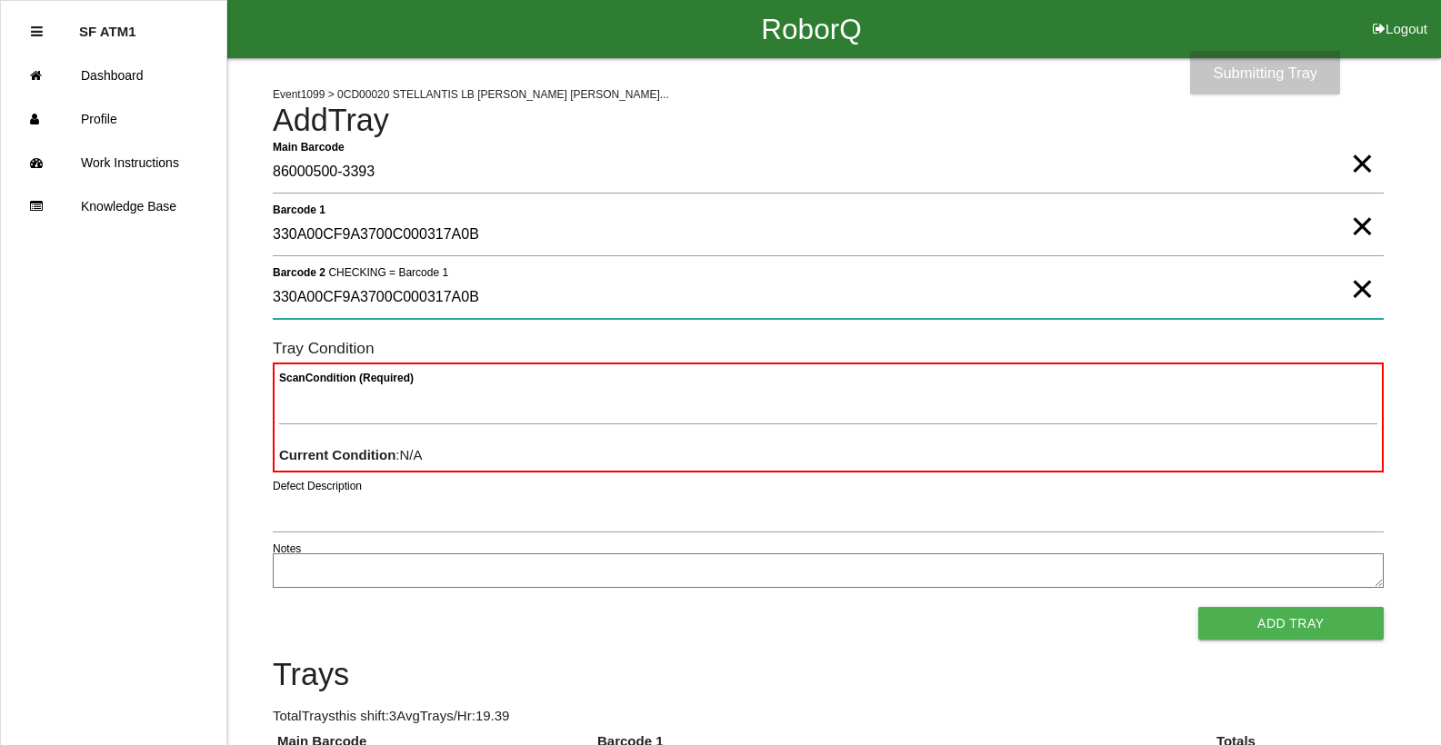
type 2 "330A00CF9A3700C000317A0B"
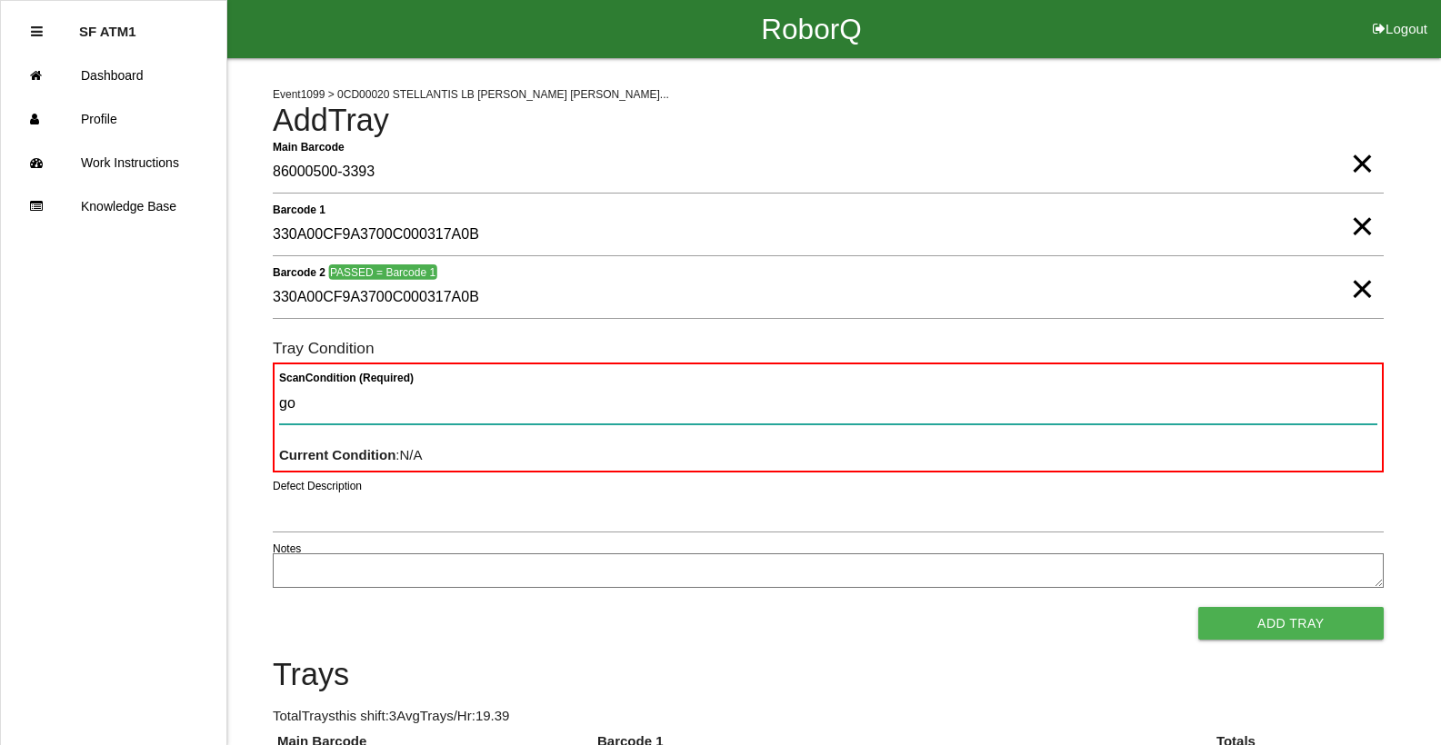
type Condition "goo"
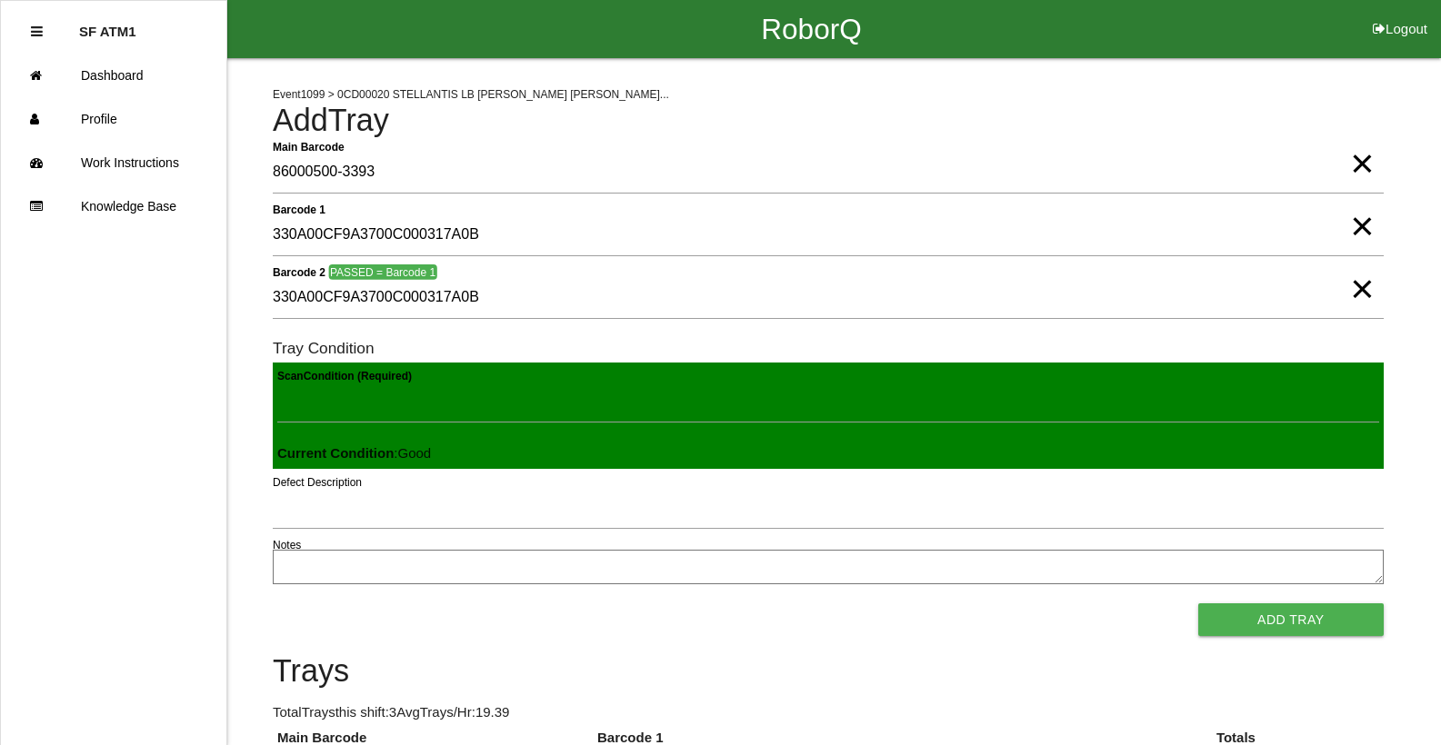
click at [1198, 604] on button "Add Tray" at bounding box center [1290, 620] width 185 height 33
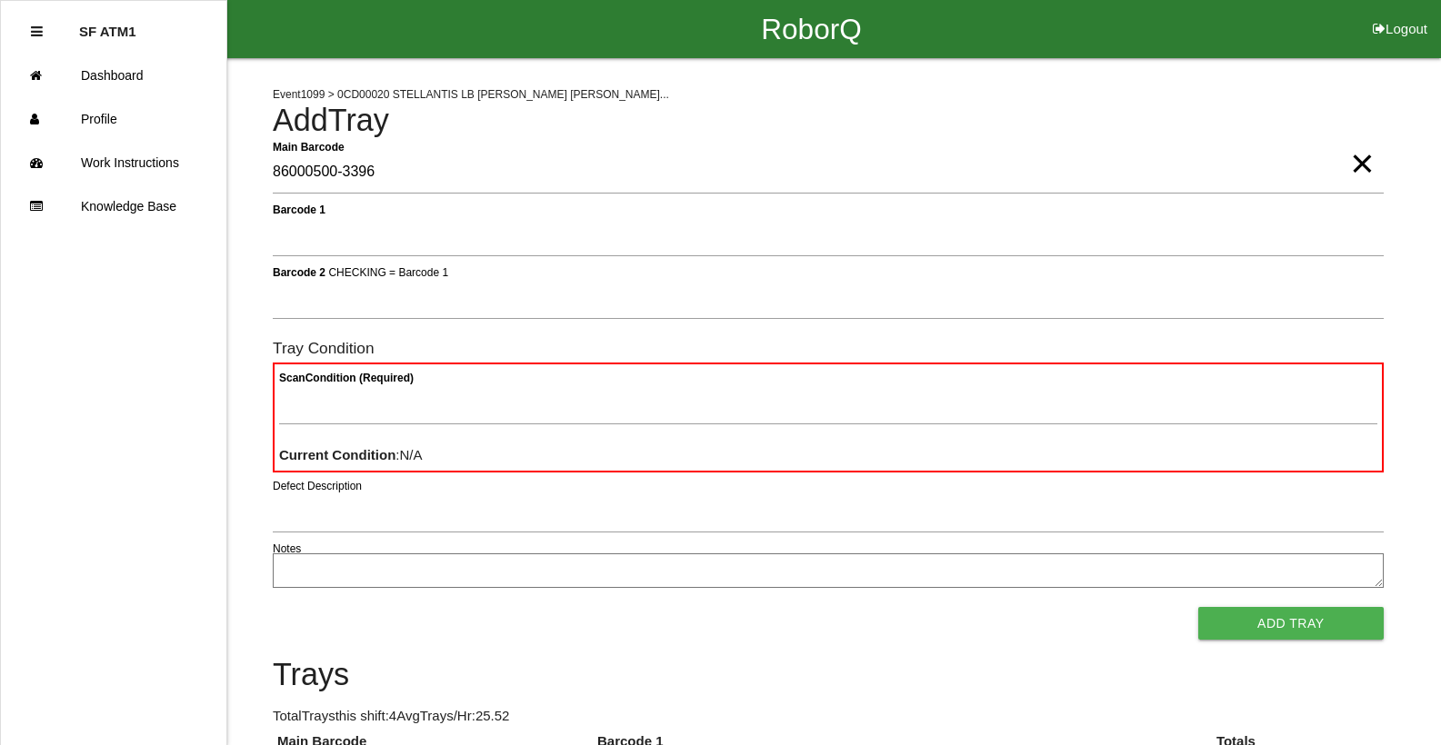
type Barcode "86000500-3396"
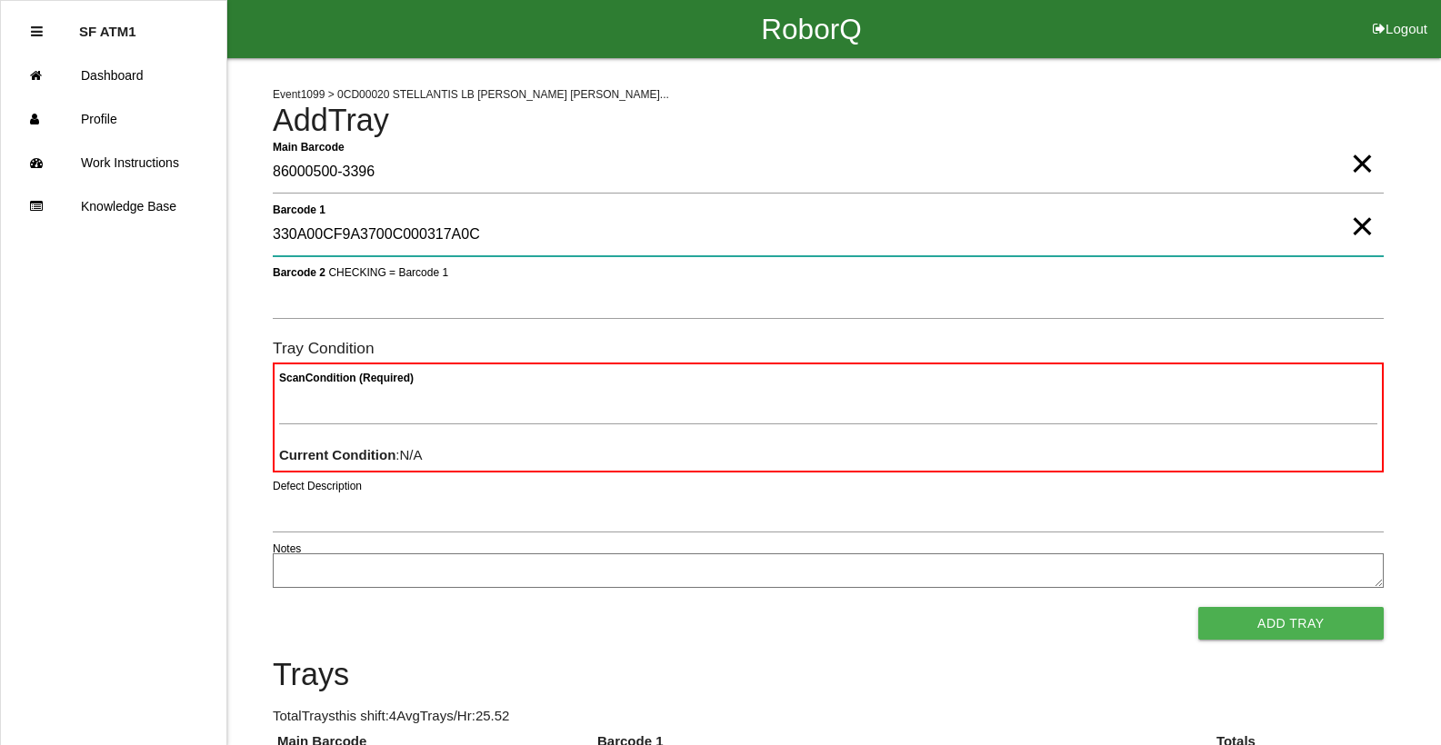
type 1 "330A00CF9A3700C000317A0C"
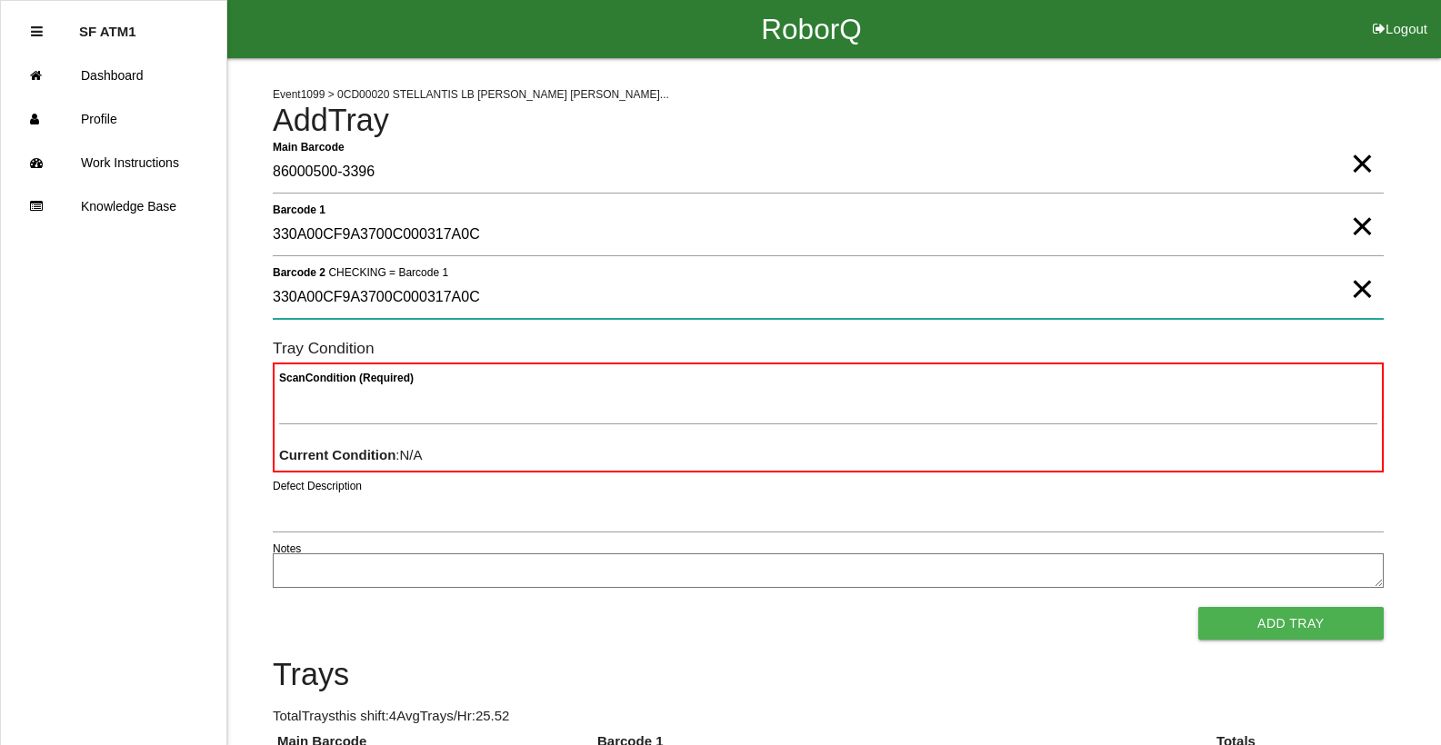
type 2 "330A00CF9A3700C000317A0C"
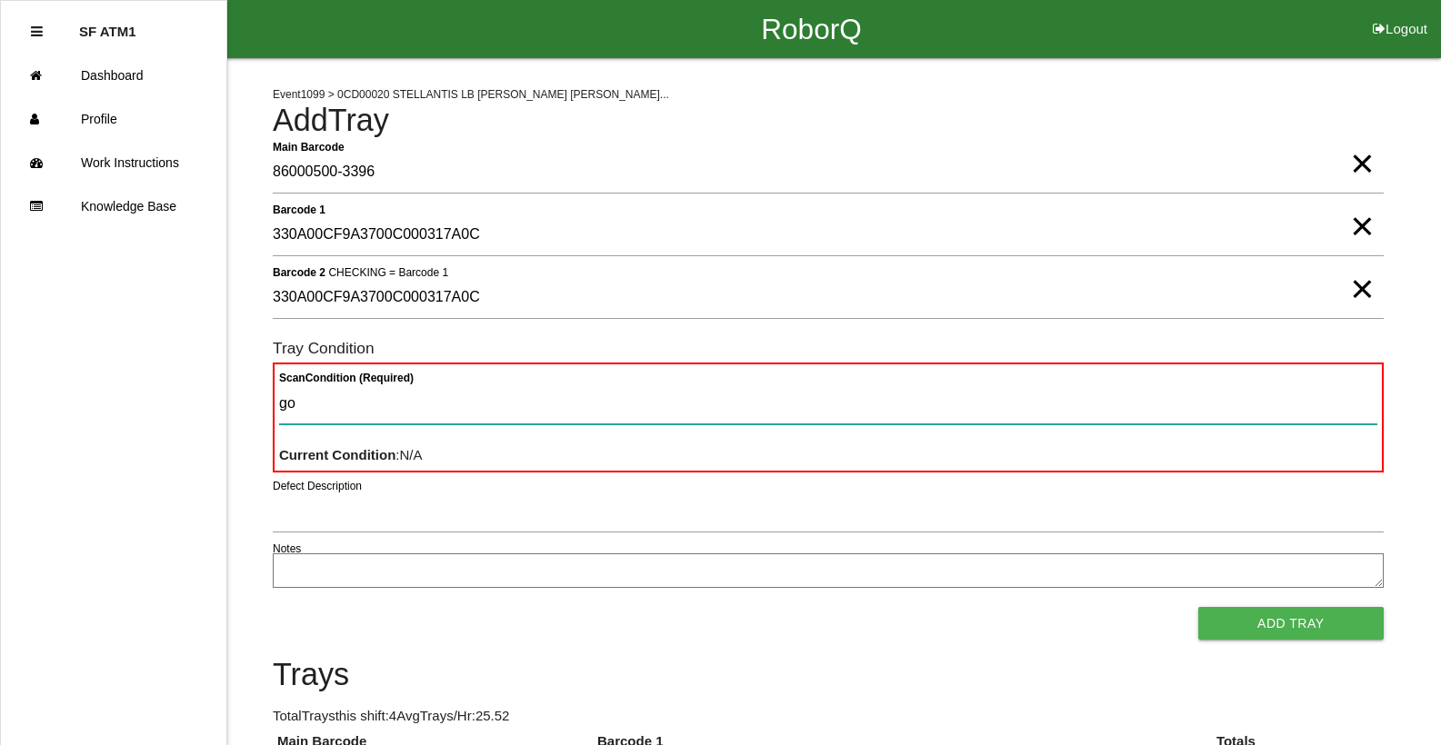
type Condition "goo"
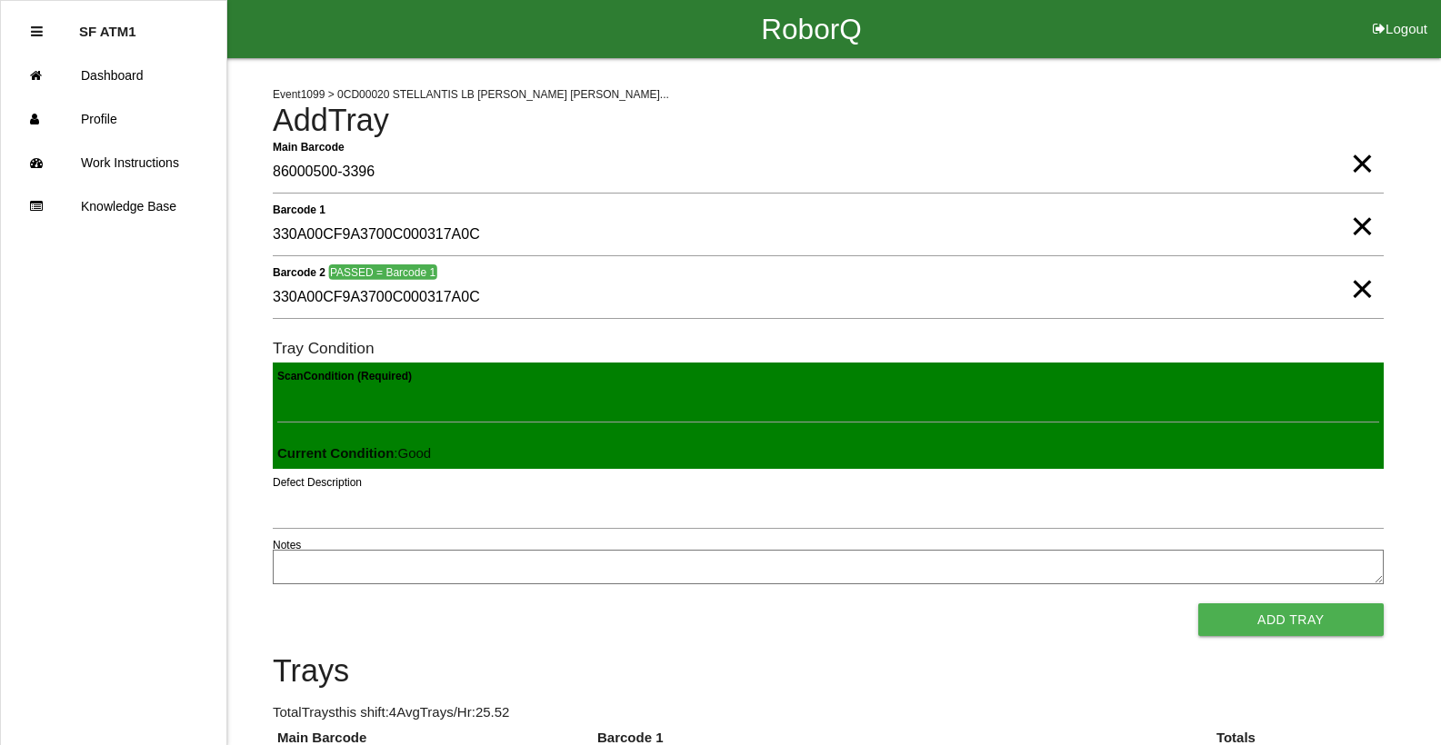
click at [1198, 604] on button "Add Tray" at bounding box center [1290, 620] width 185 height 33
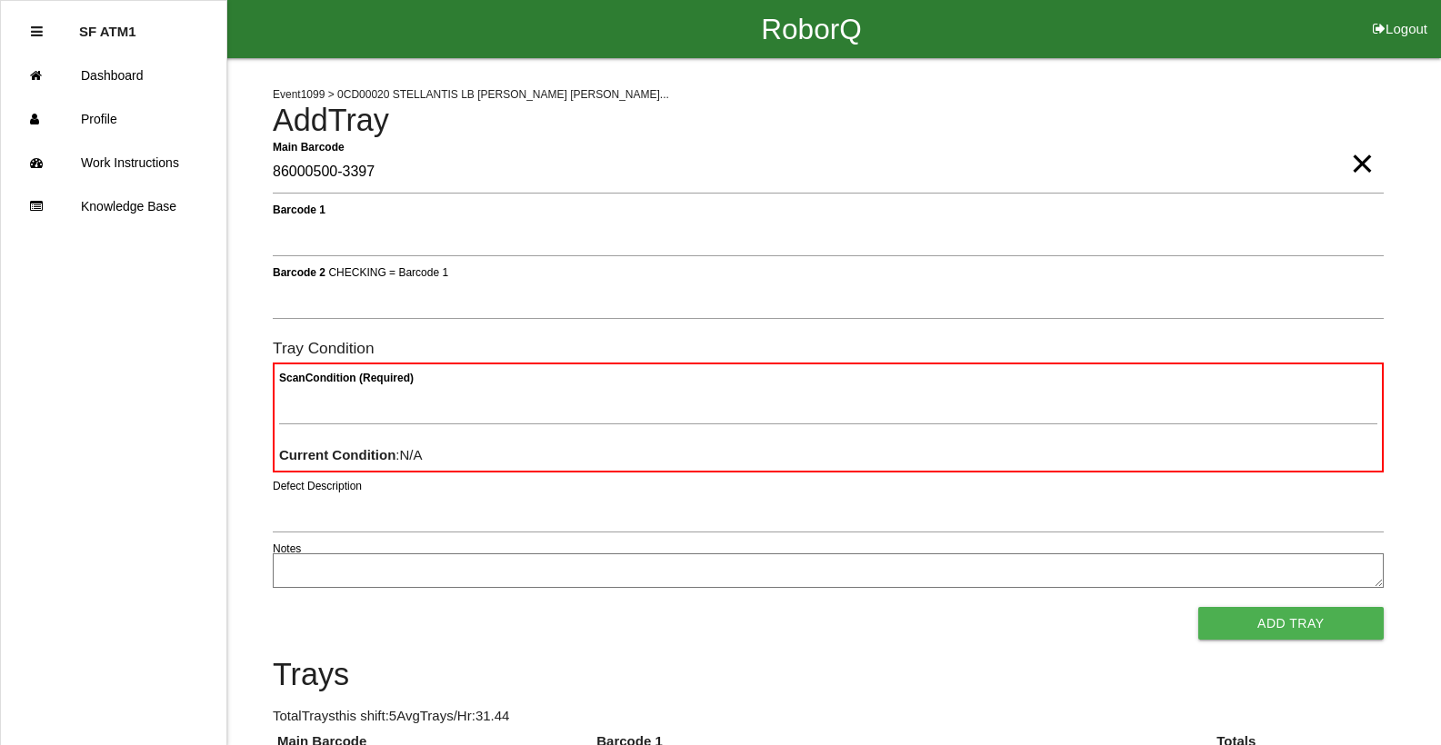
type Barcode "86000500-3397"
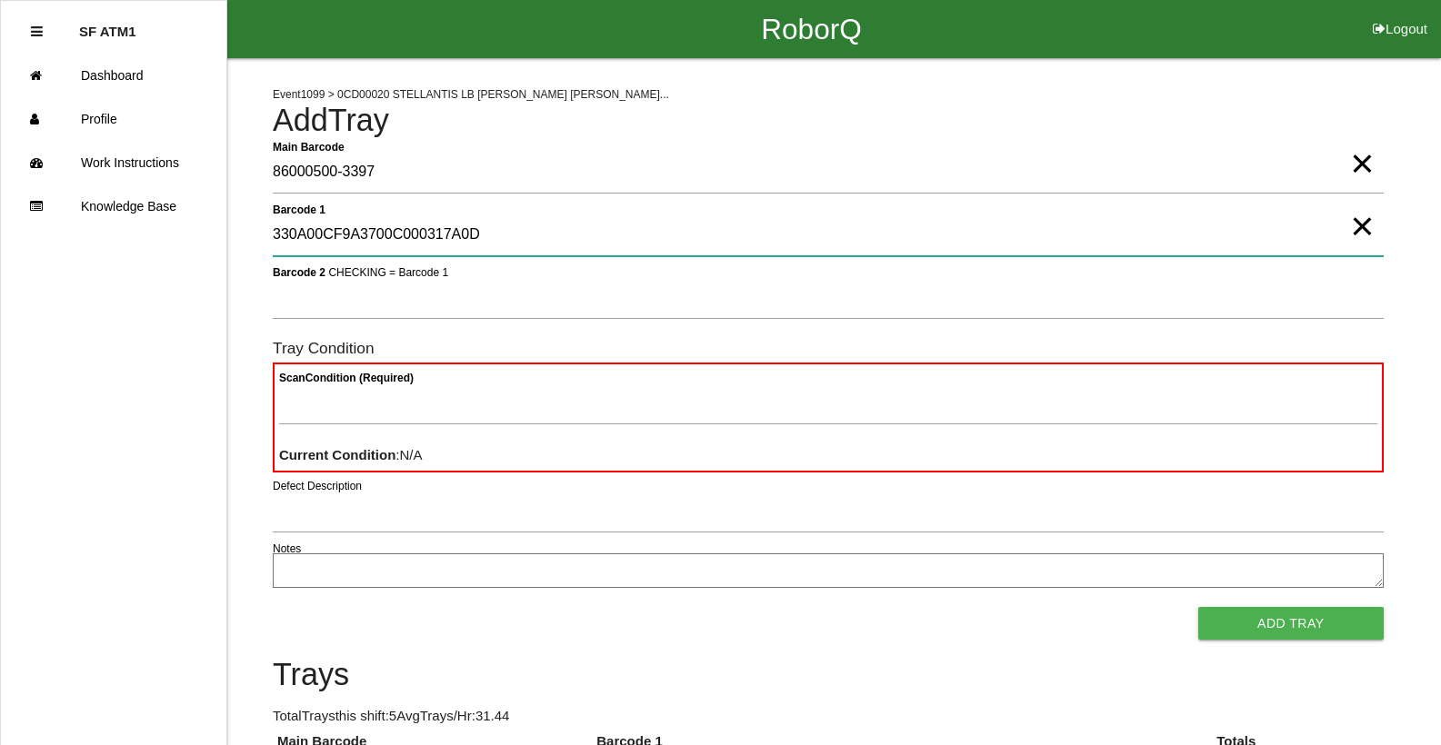
type 1 "330A00CF9A3700C000317A0D"
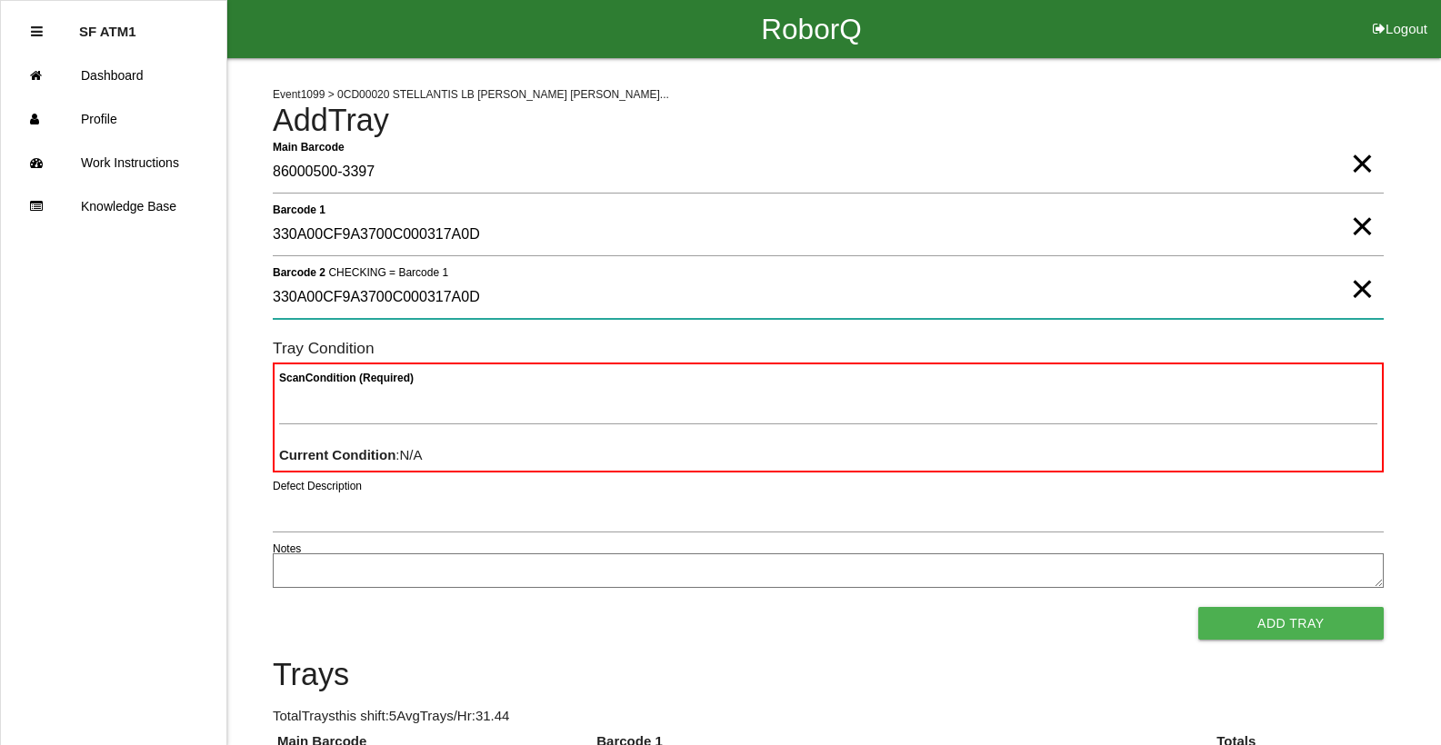
type 2 "330A00CF9A3700C000317A0D"
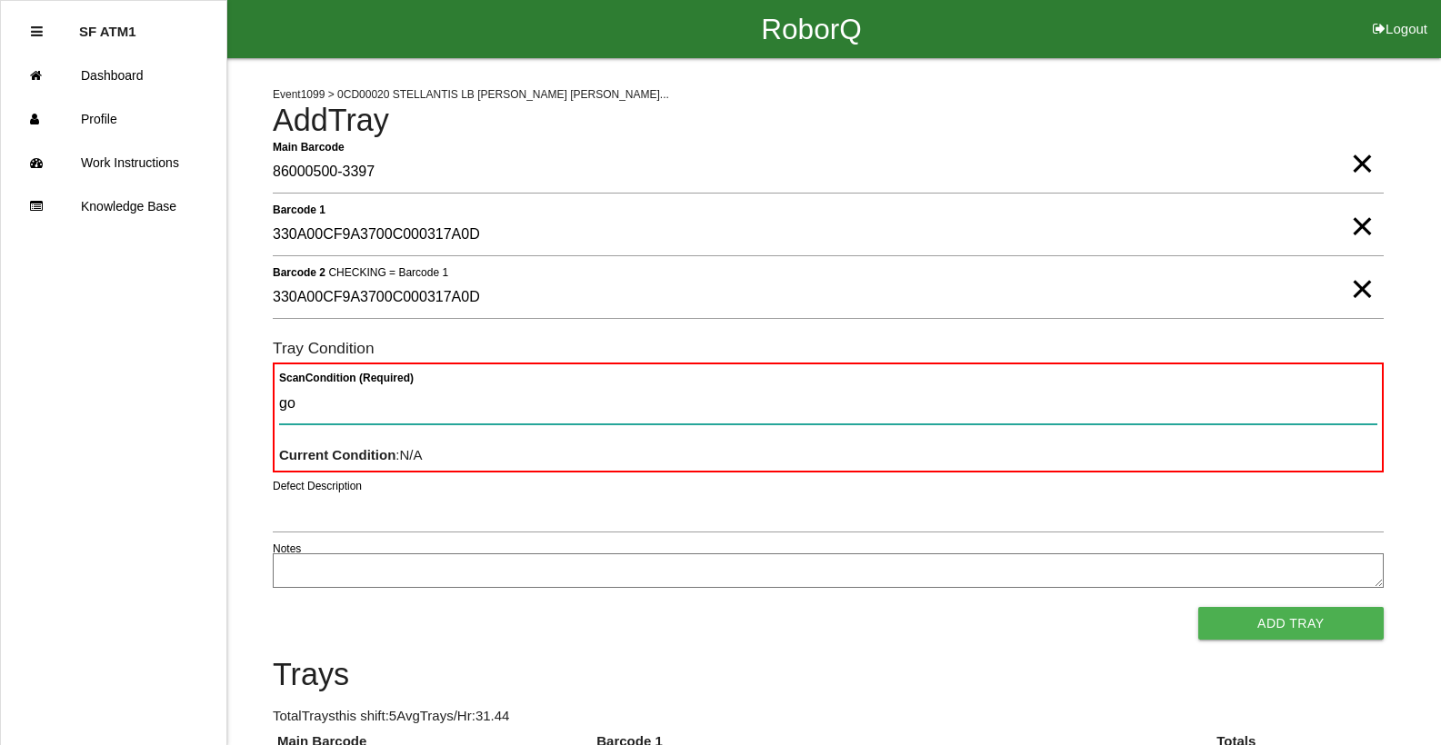
type Condition "goo"
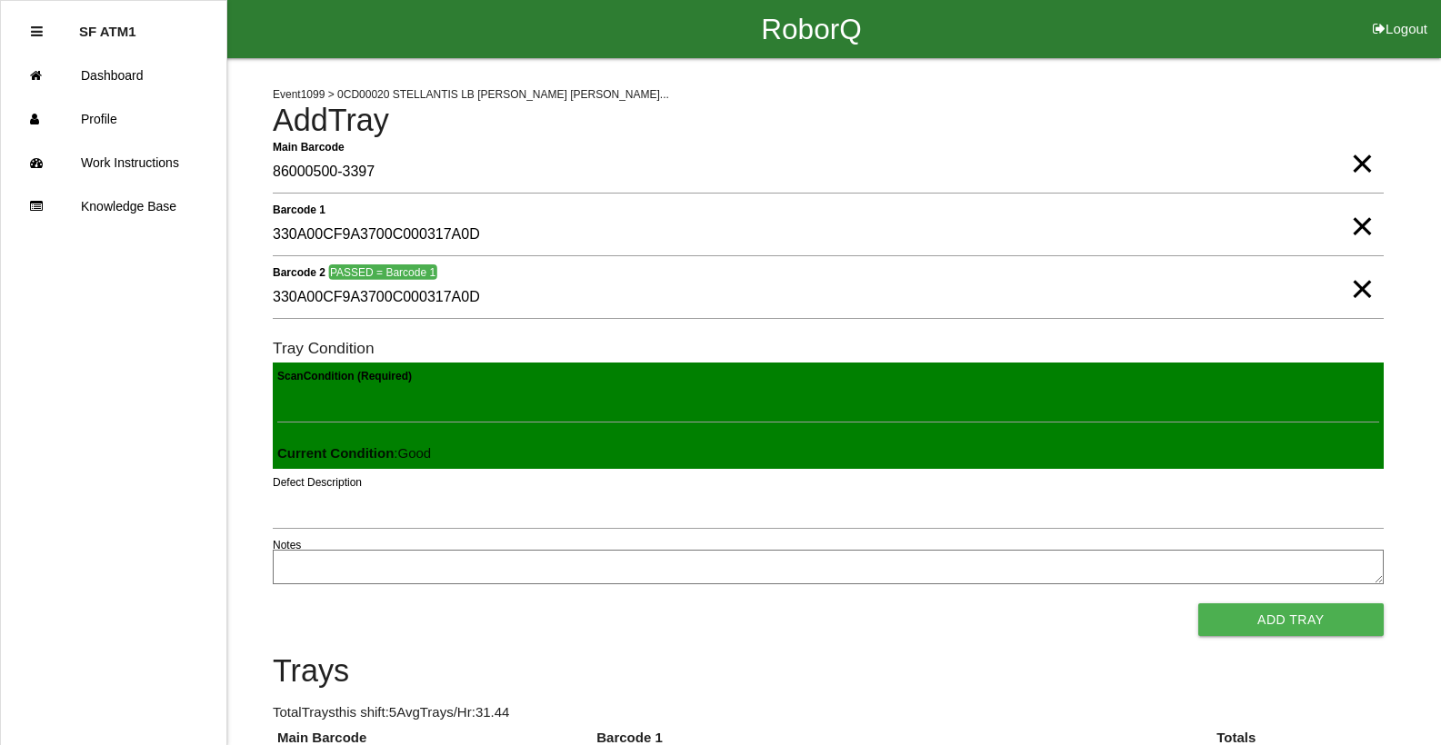
click at [1198, 604] on button "Add Tray" at bounding box center [1290, 620] width 185 height 33
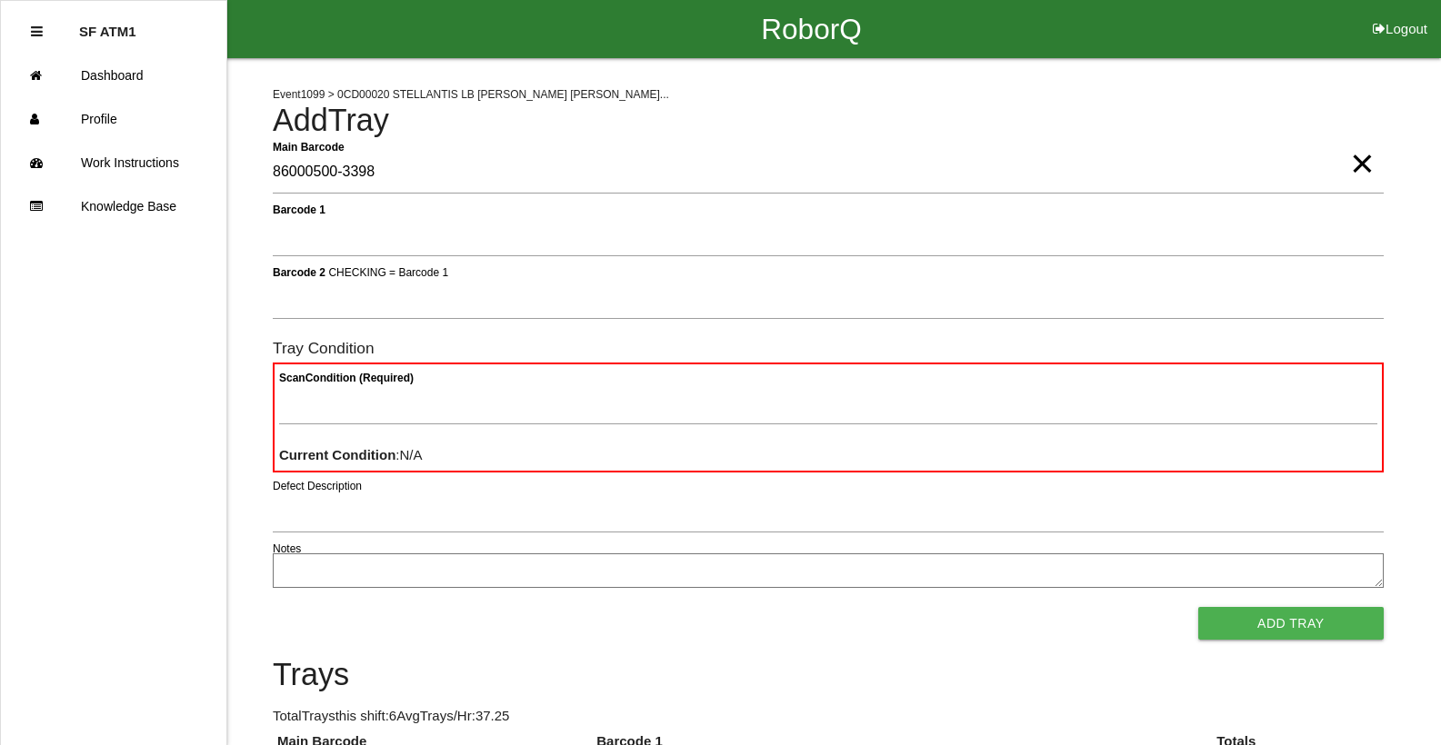
type Barcode "86000500-3398"
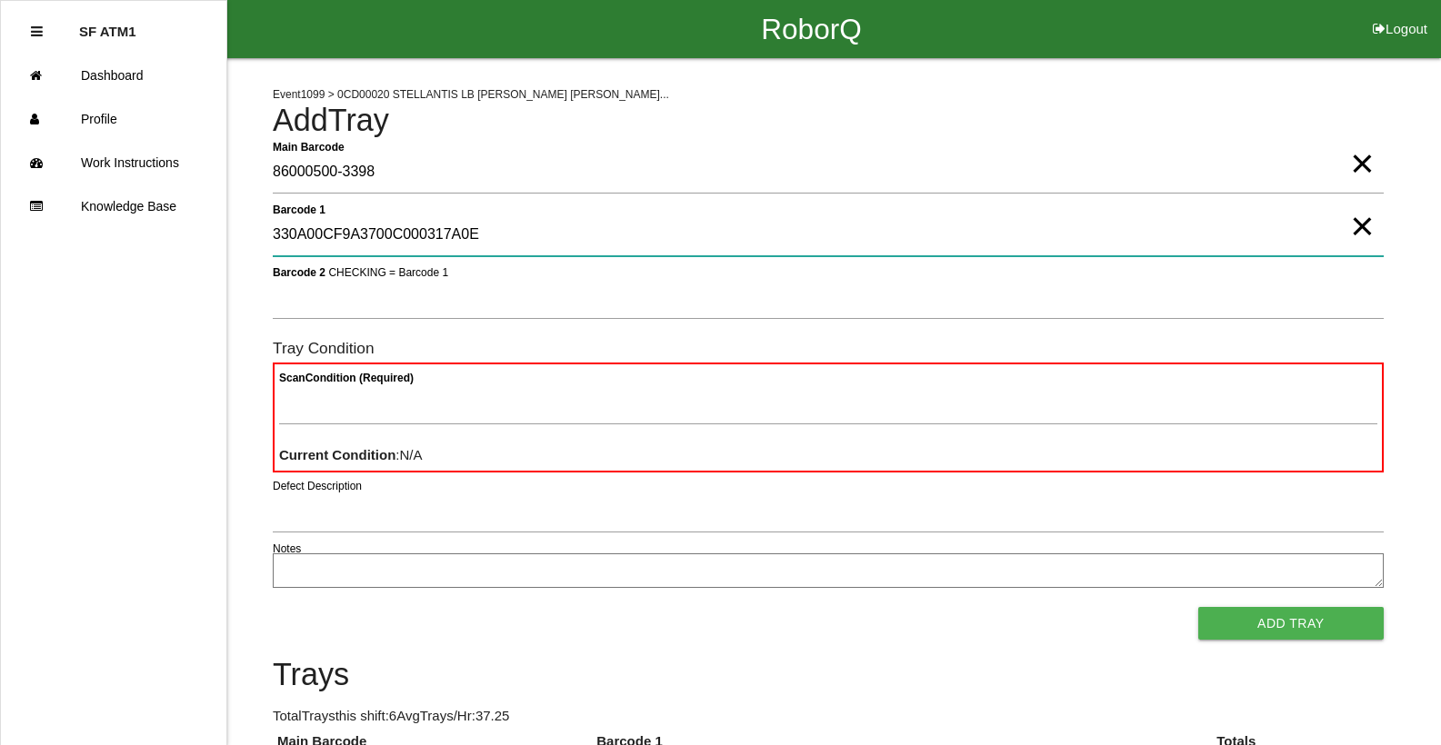
type 1 "330A00CF9A3700C000317A0E"
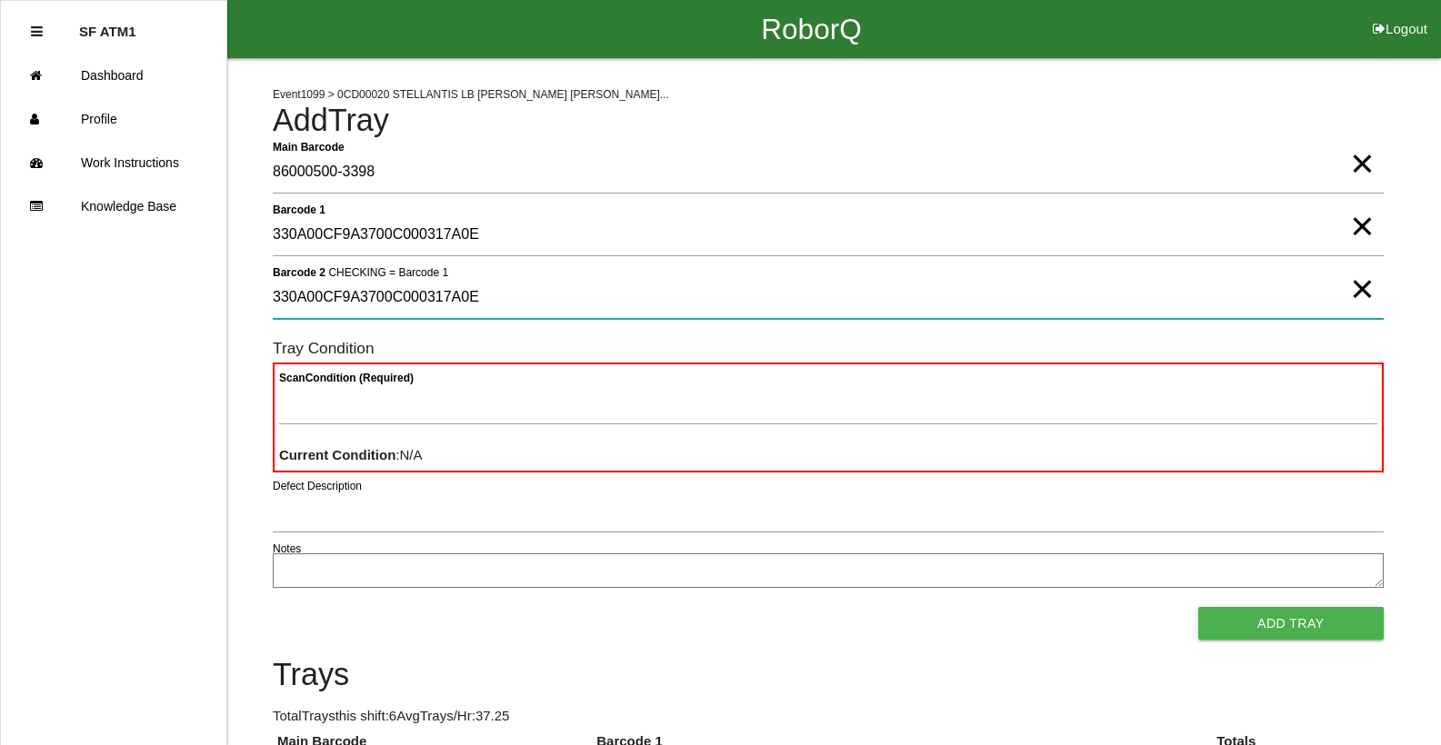
type 2 "330A00CF9A3700C000317A0E"
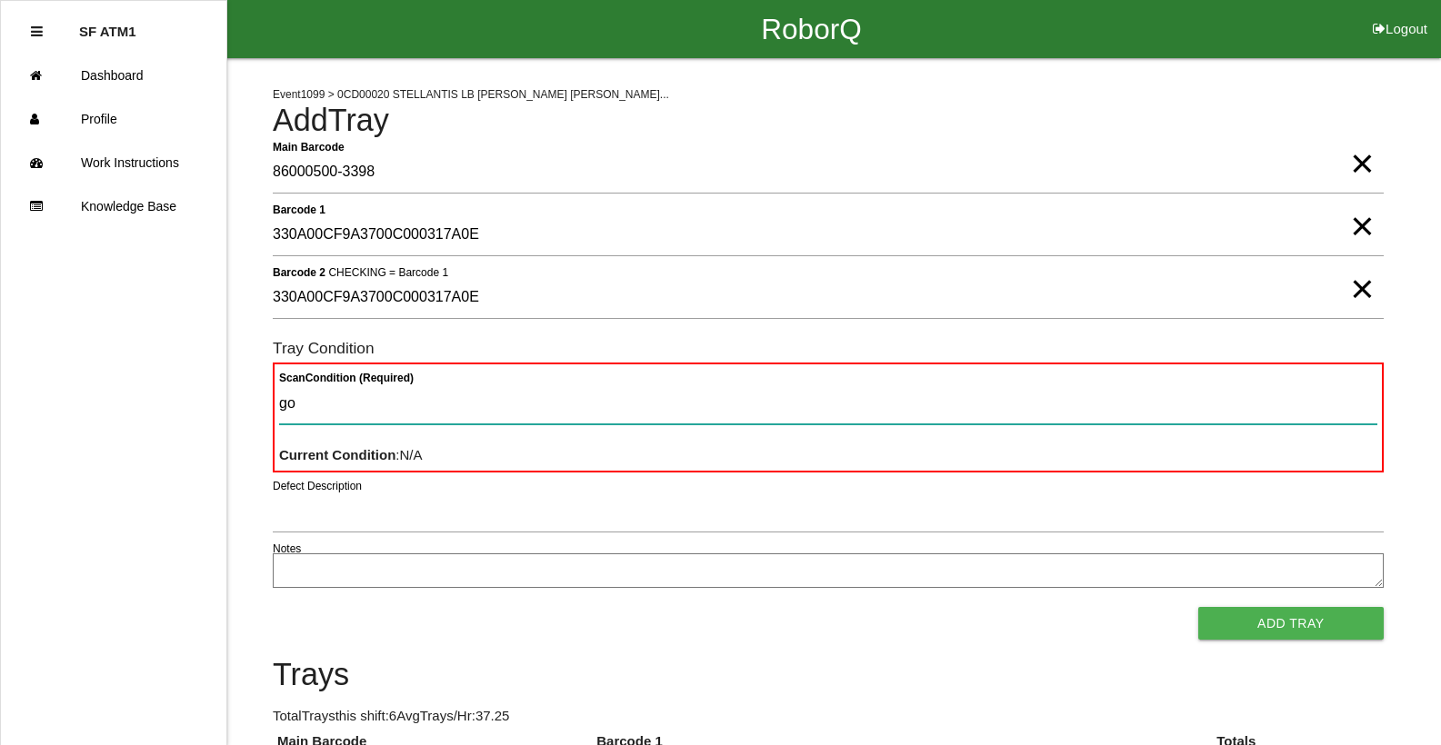
type Condition "goo"
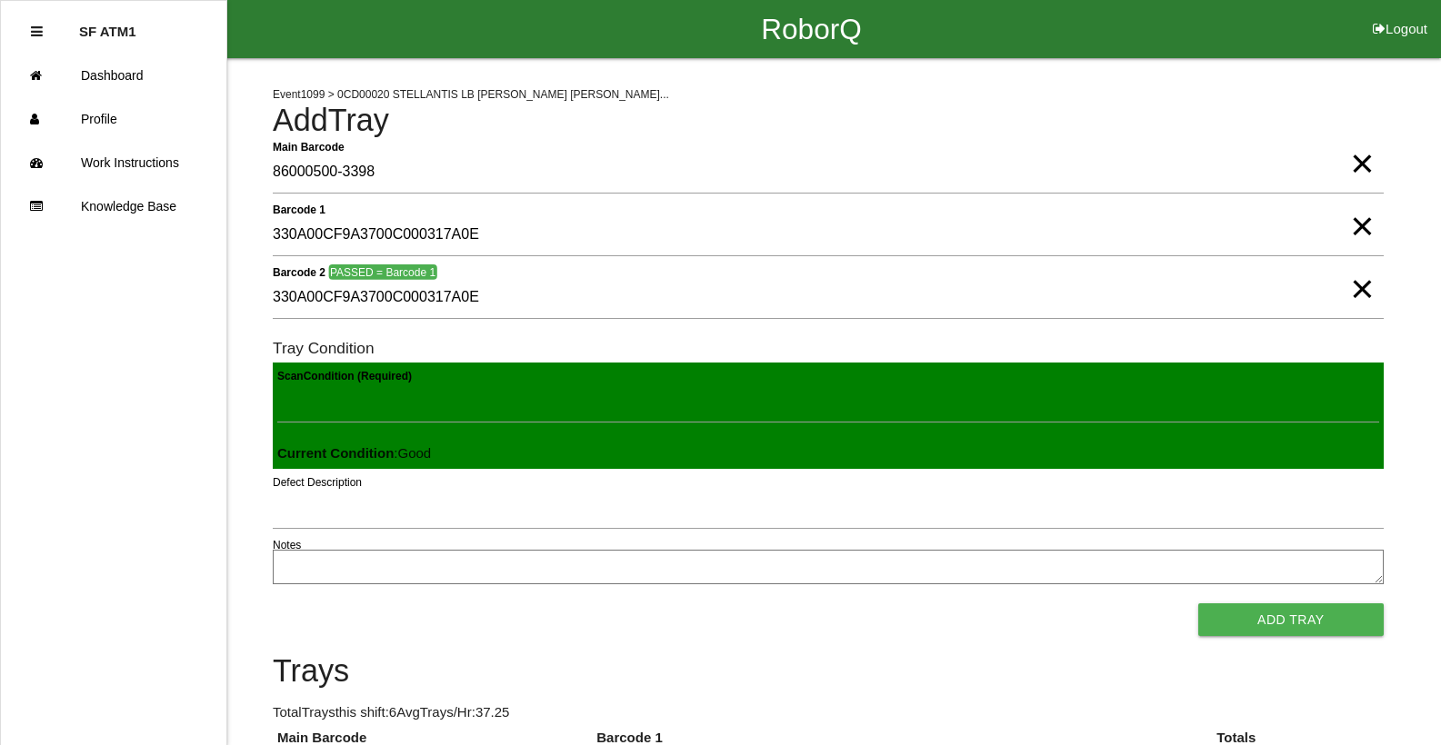
click at [1198, 604] on button "Add Tray" at bounding box center [1290, 620] width 185 height 33
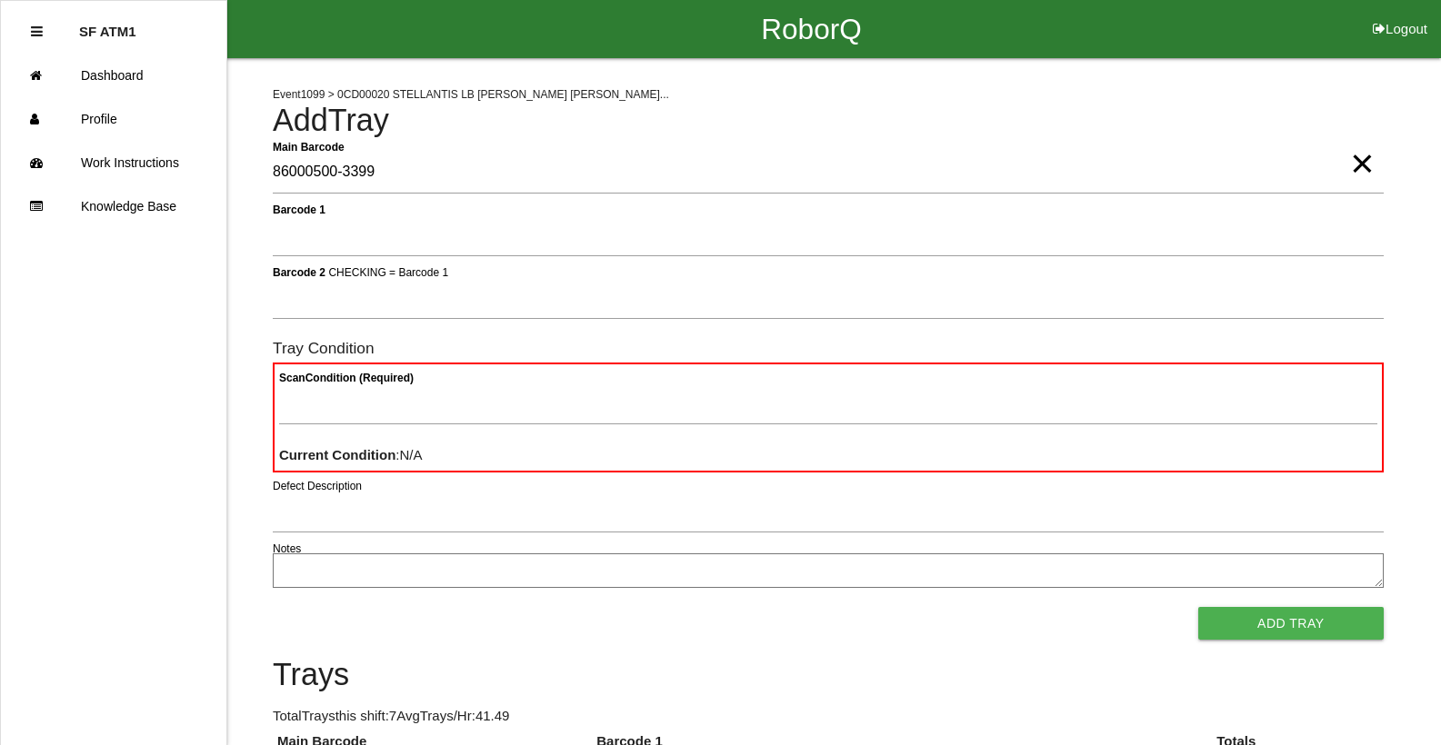
type Barcode "86000500-3399"
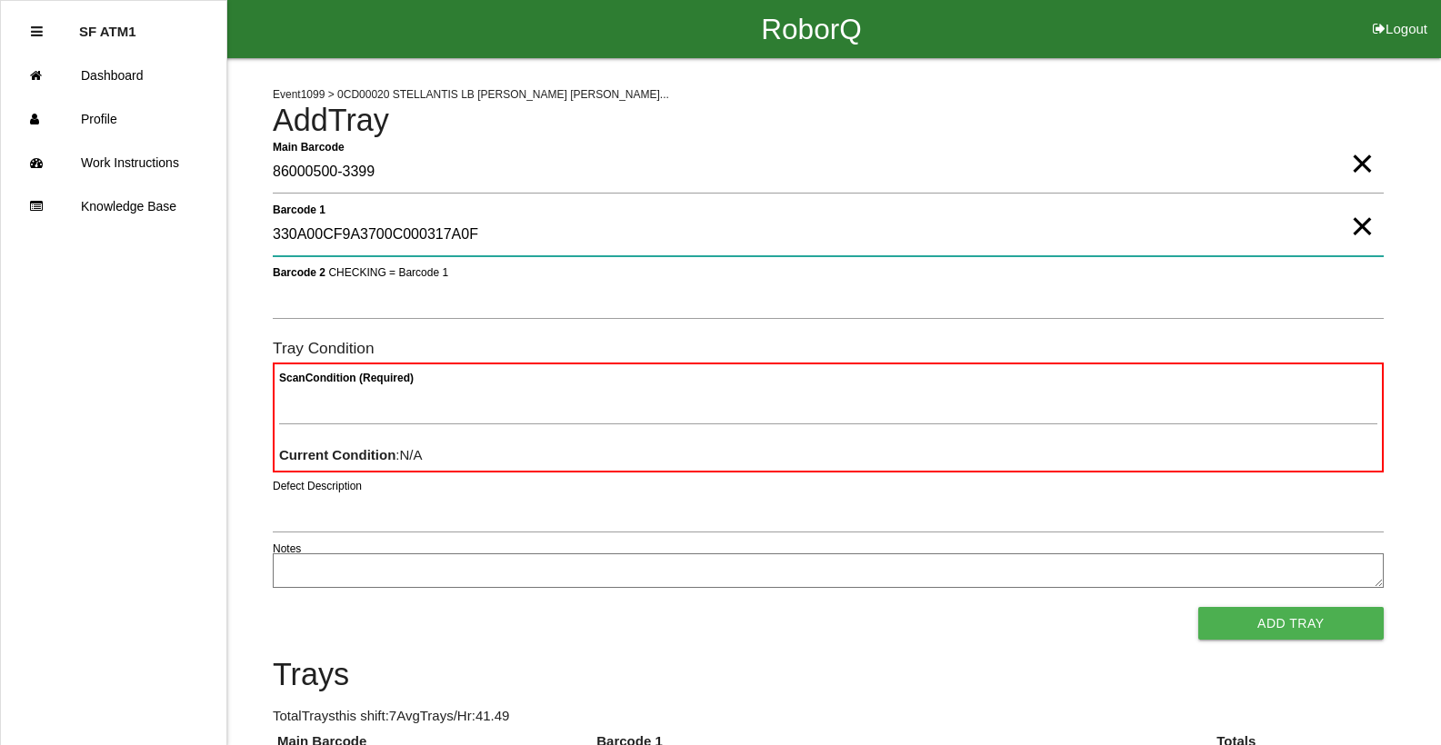
type 1 "330A00CF9A3700C000317A0F"
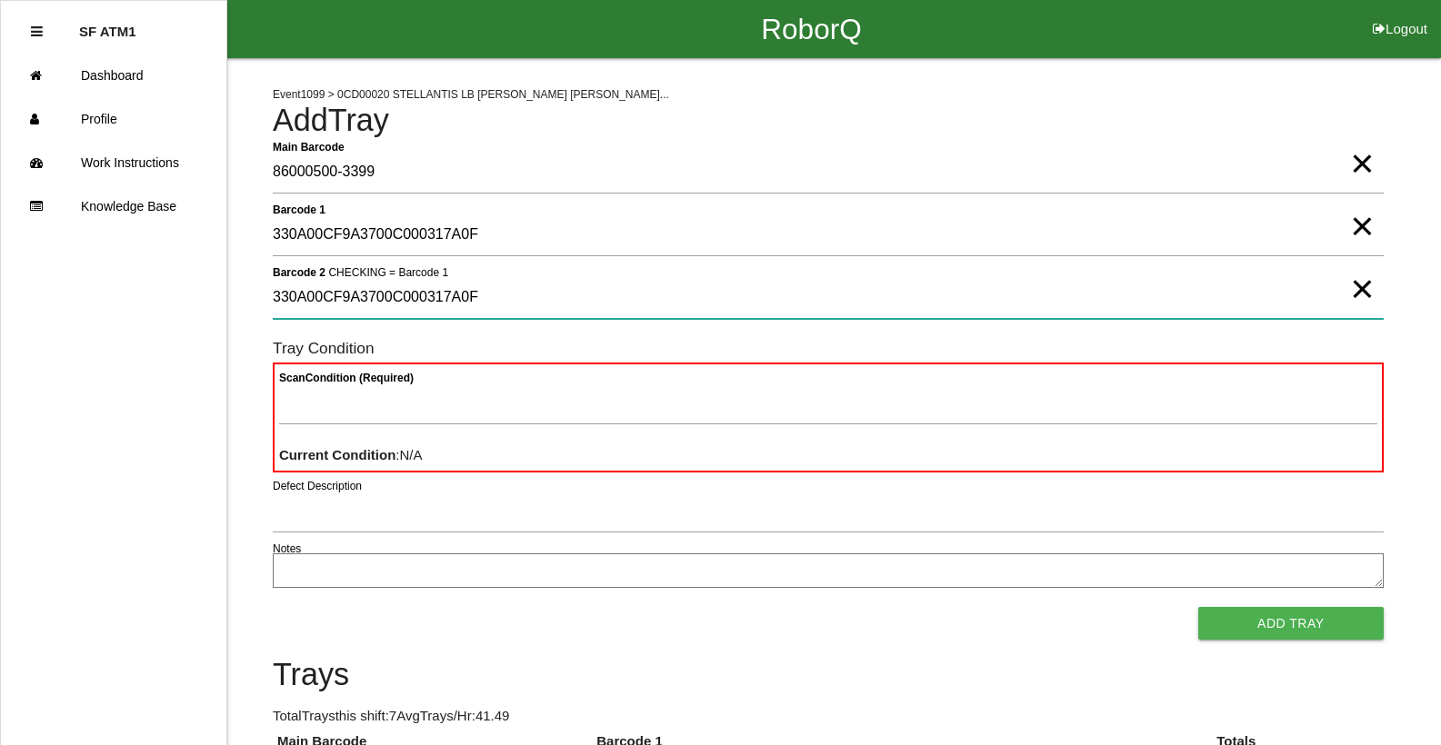
type 2 "330A00CF9A3700C000317A0F"
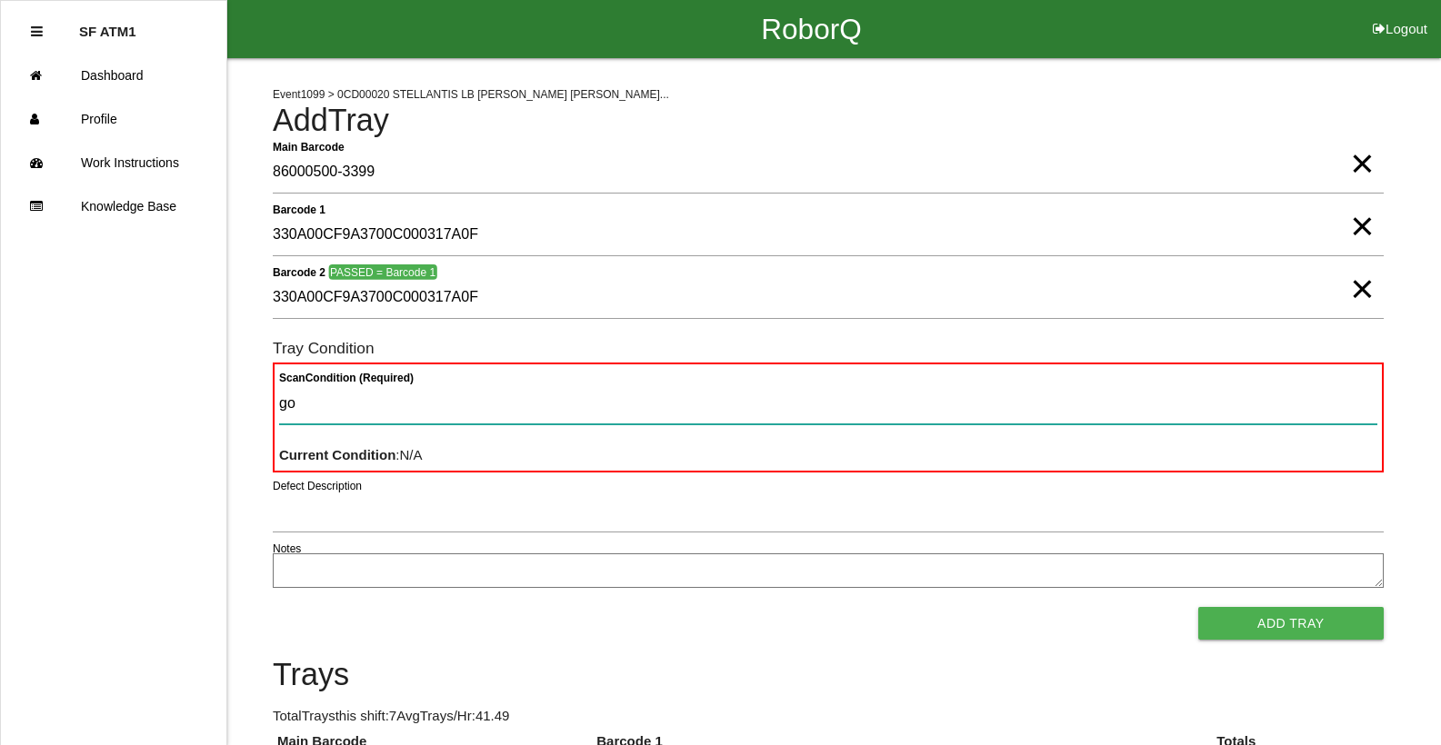
type Condition "goo"
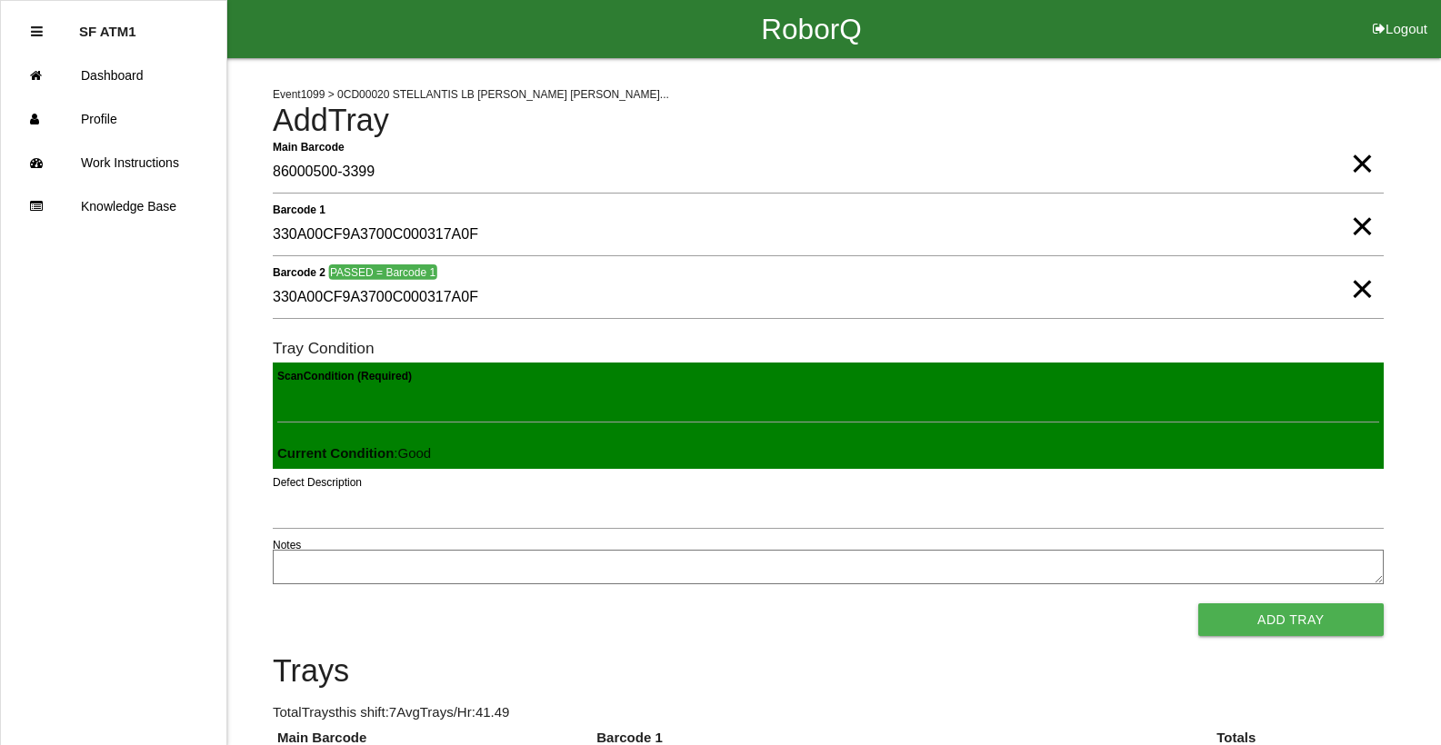
click button "Add Tray" at bounding box center [1290, 620] width 185 height 33
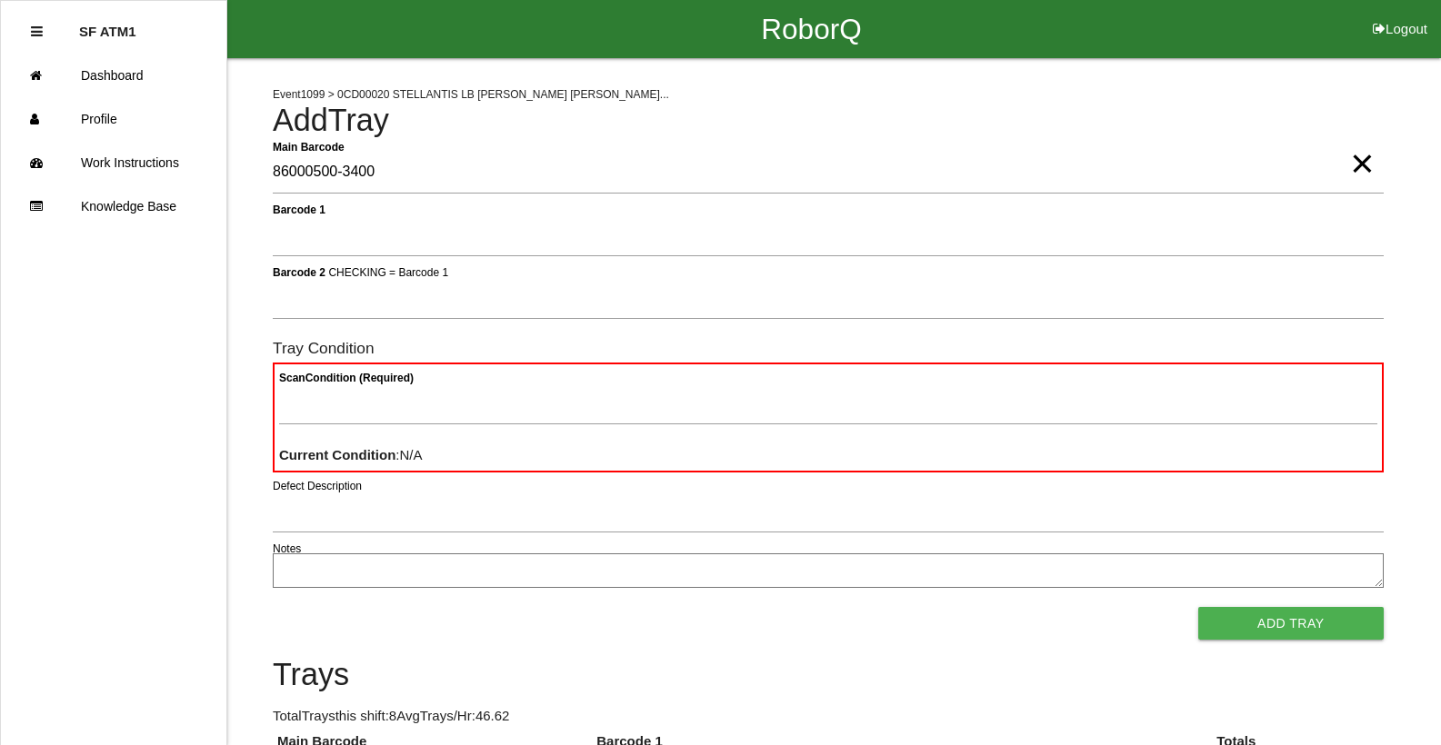
type Barcode "86000500-3400"
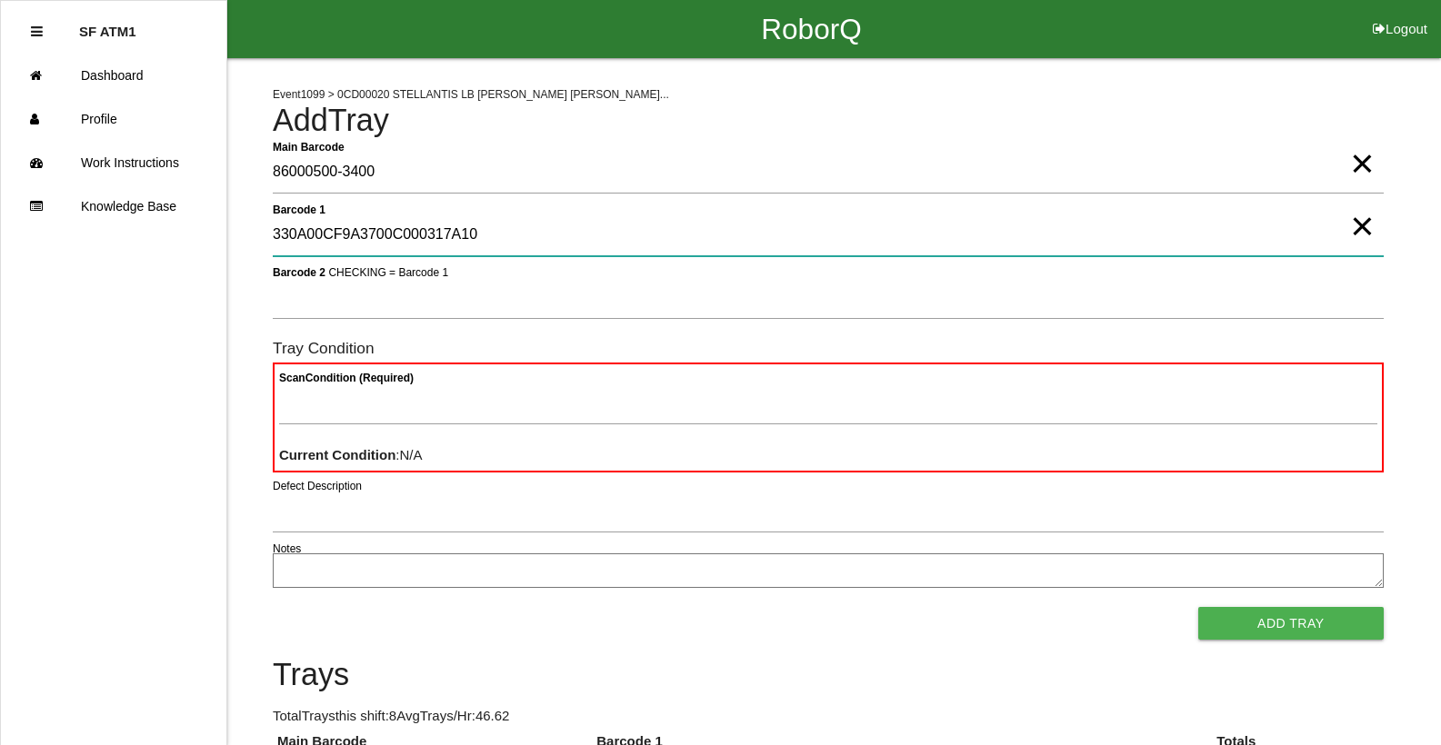
type 1 "330A00CF9A3700C000317A10"
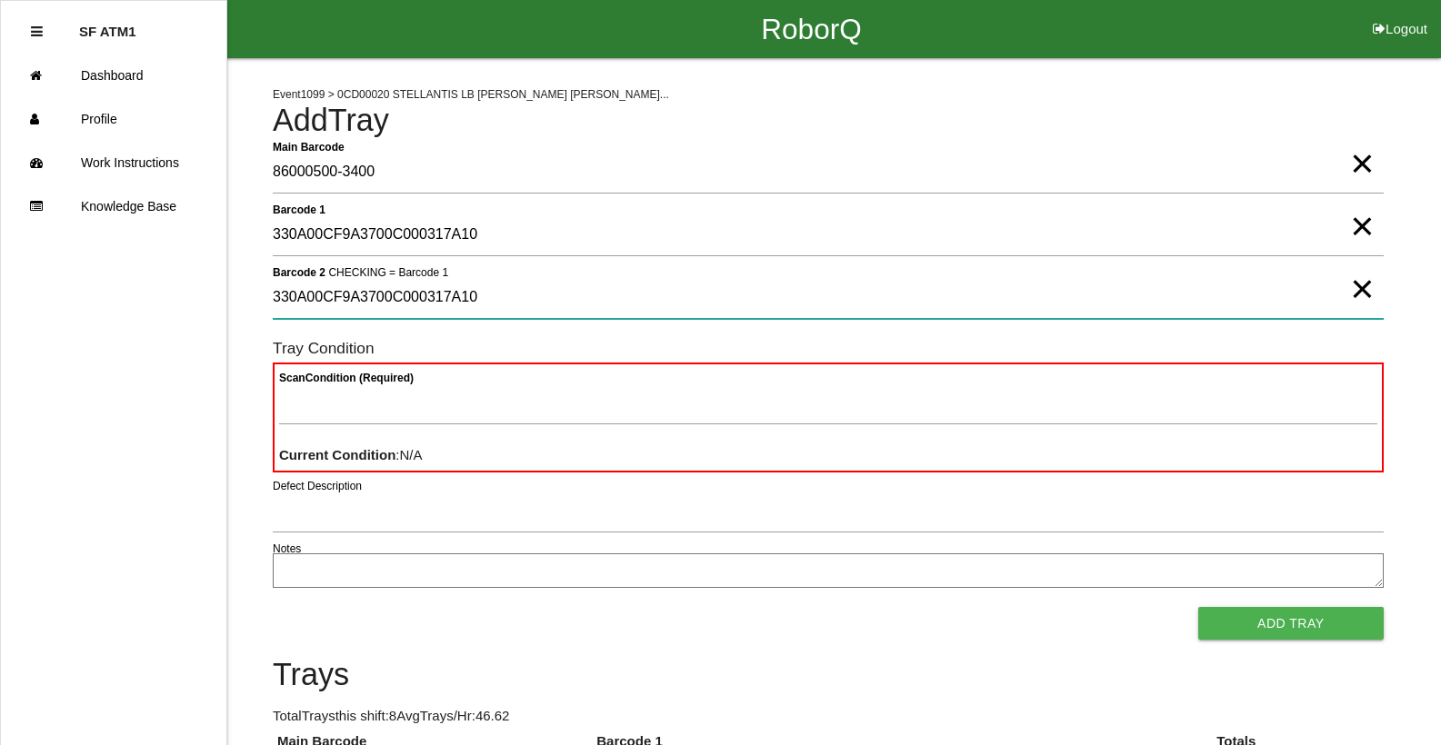
type 2 "330A00CF9A3700C000317A10"
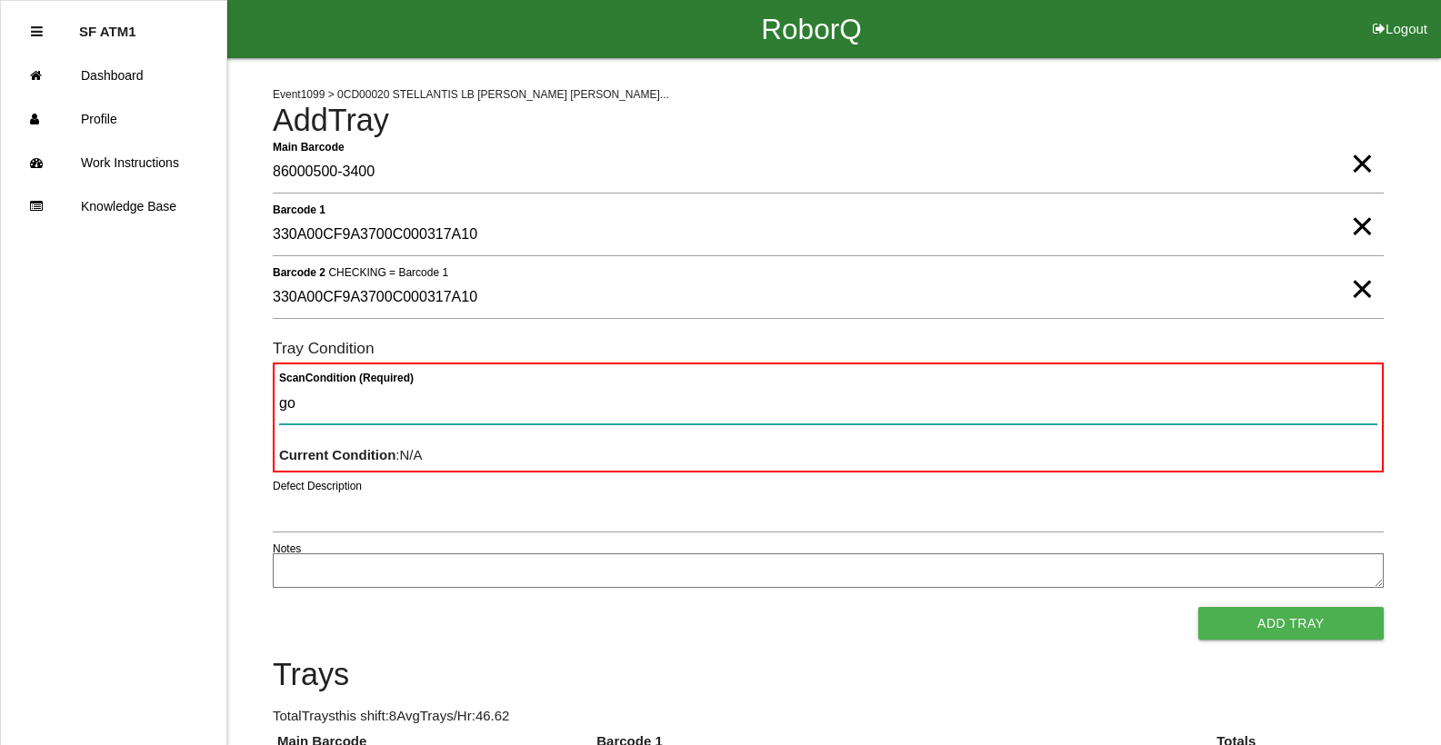
type Condition "goo"
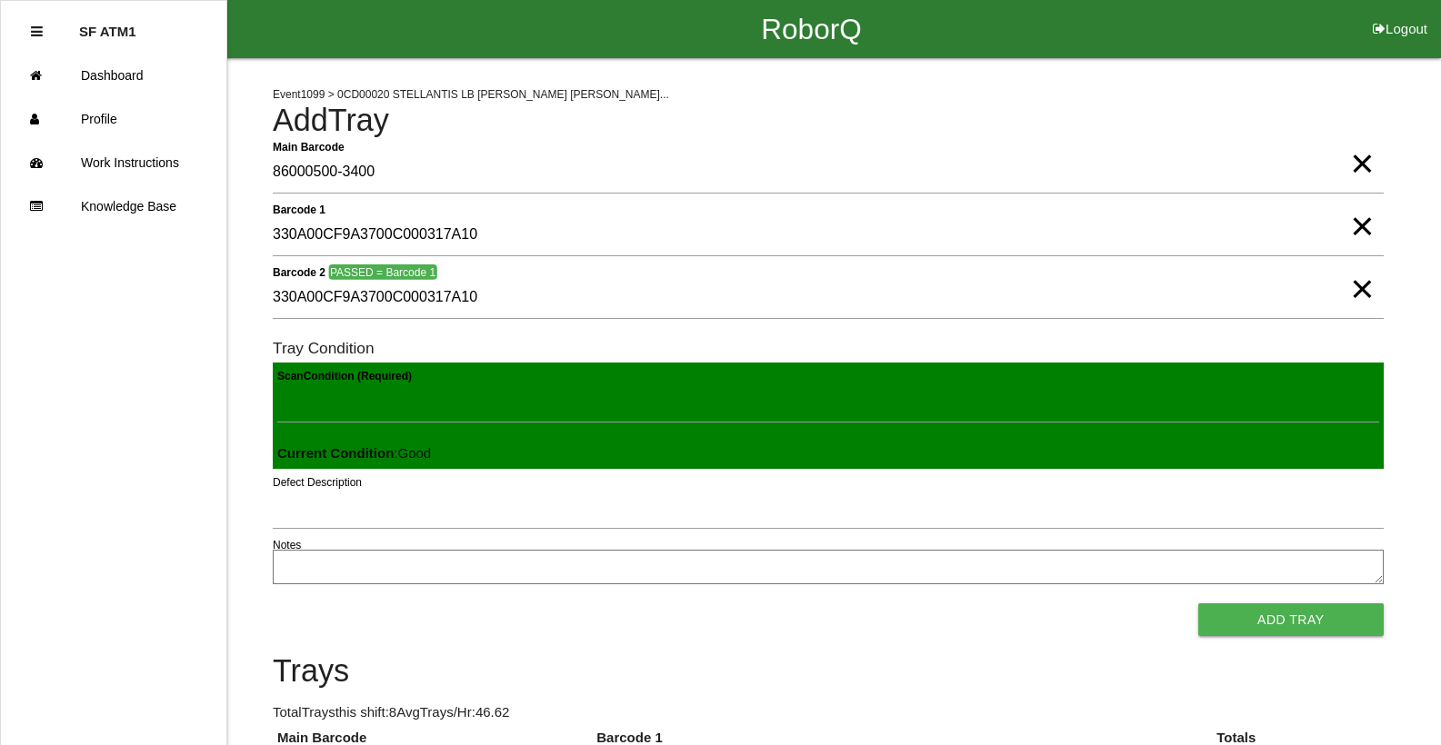
click at [1198, 604] on button "Add Tray" at bounding box center [1290, 620] width 185 height 33
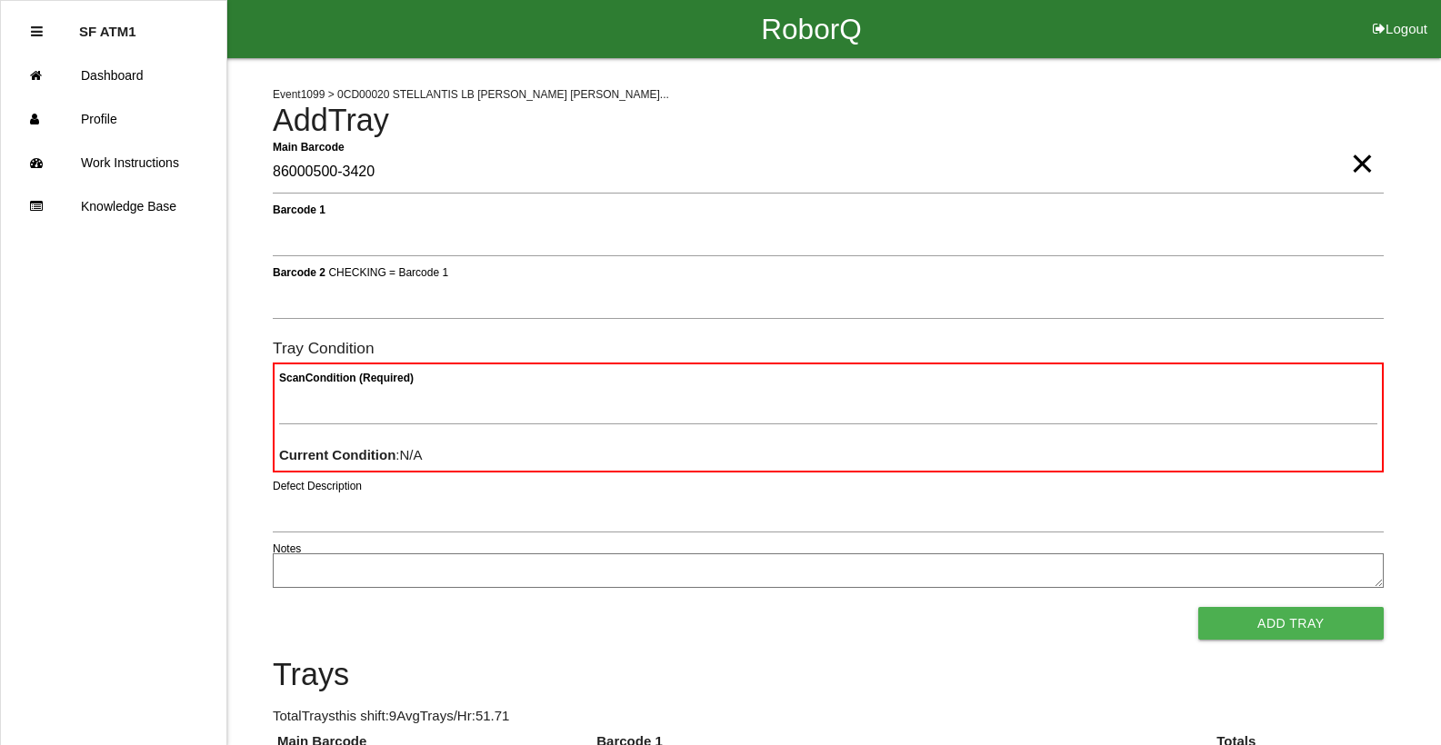
type Barcode "86000500-3420"
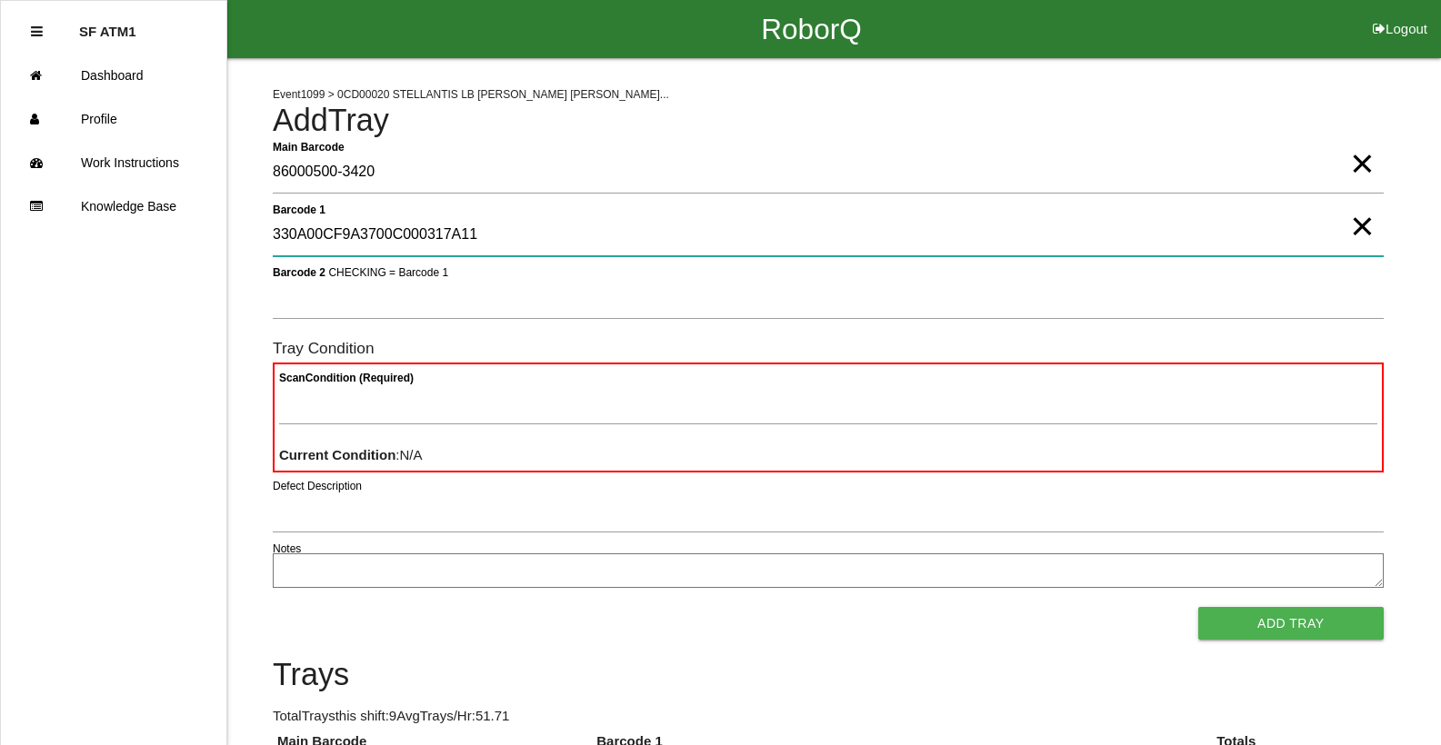
type 1 "330A00CF9A3700C000317A11"
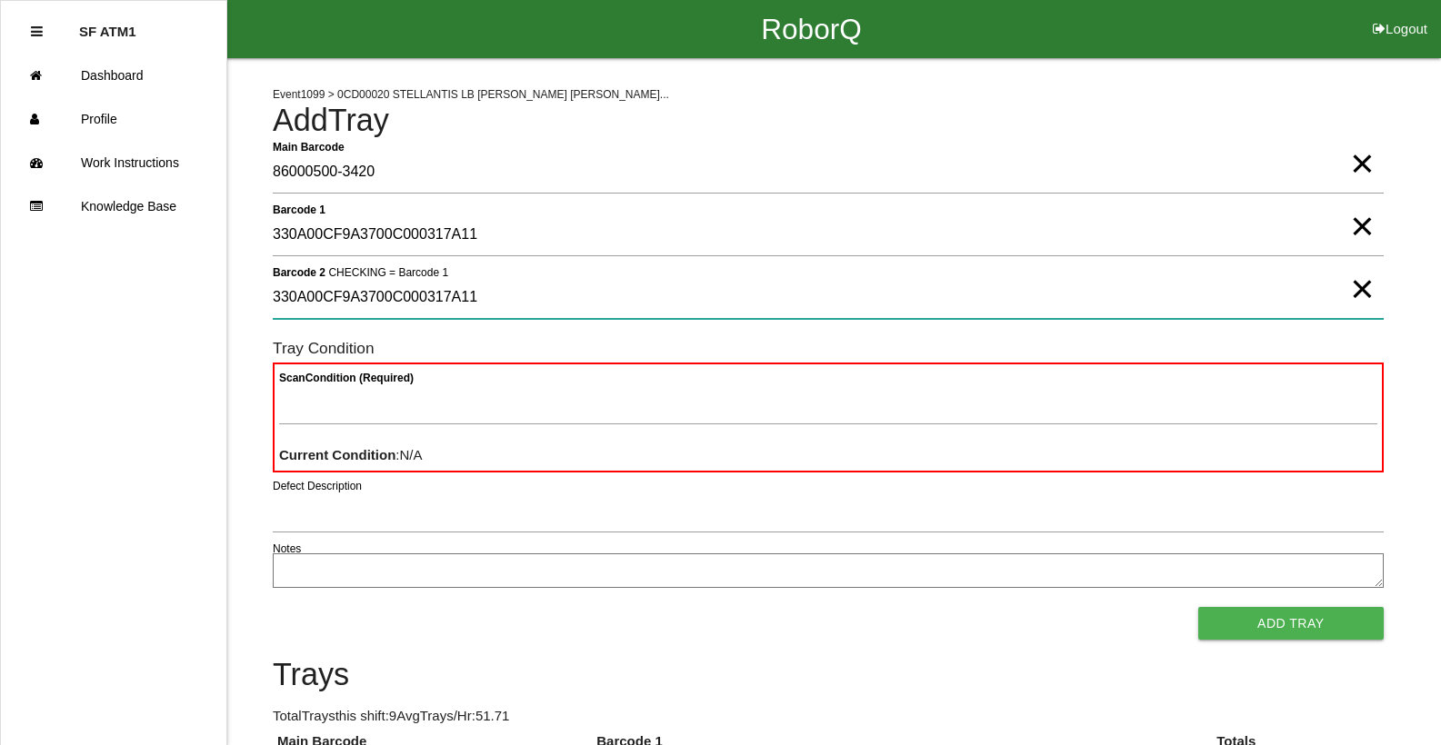
type 2 "330A00CF9A3700C000317A11"
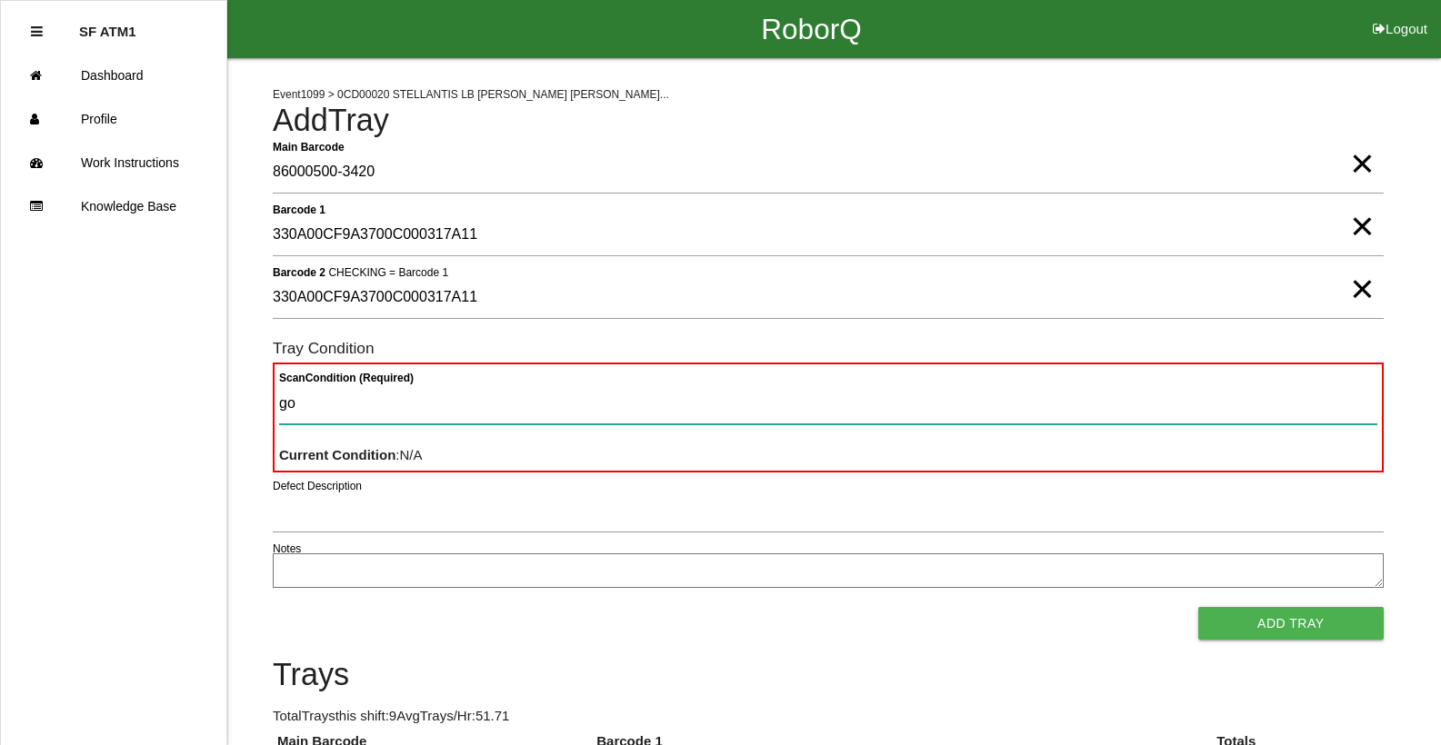
type Condition "goo"
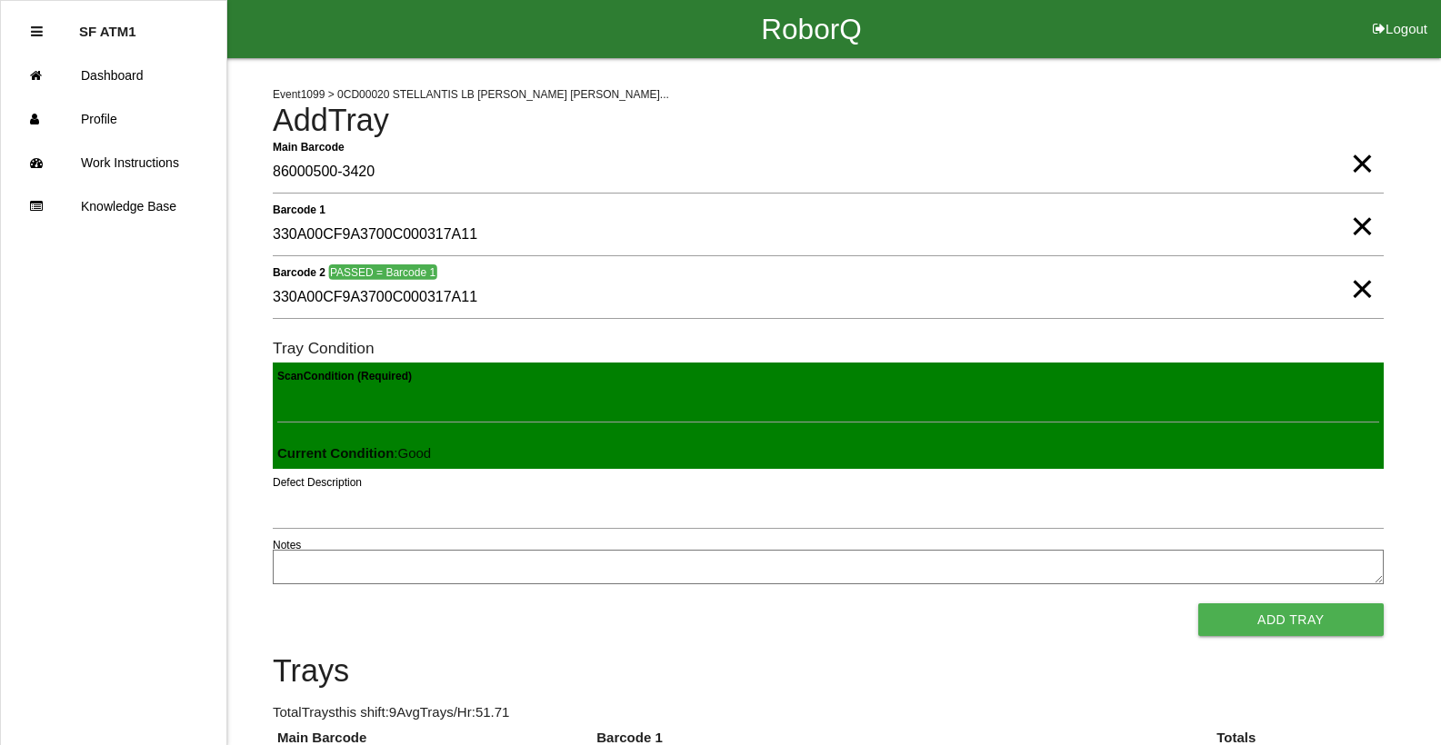
click at [1198, 604] on button "Add Tray" at bounding box center [1290, 620] width 185 height 33
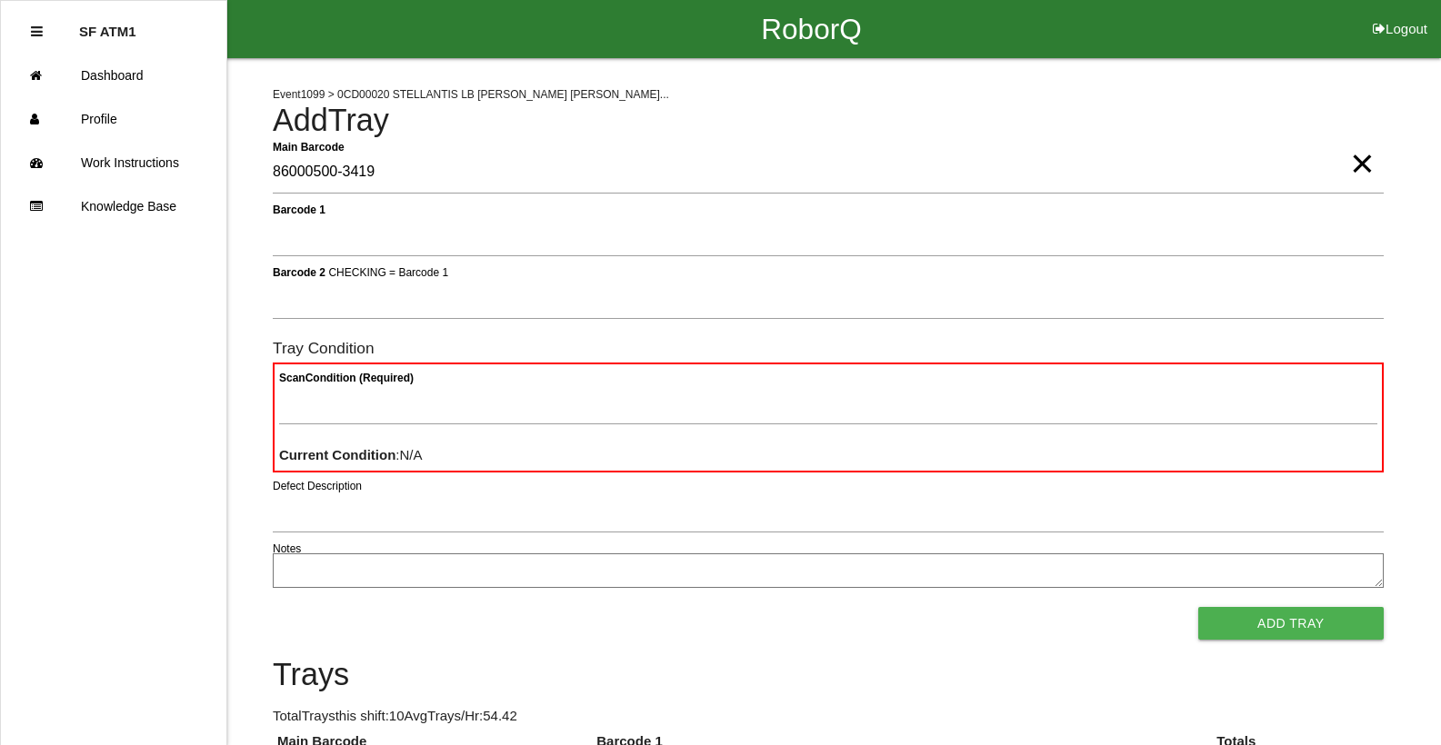
type Barcode "86000500-3419"
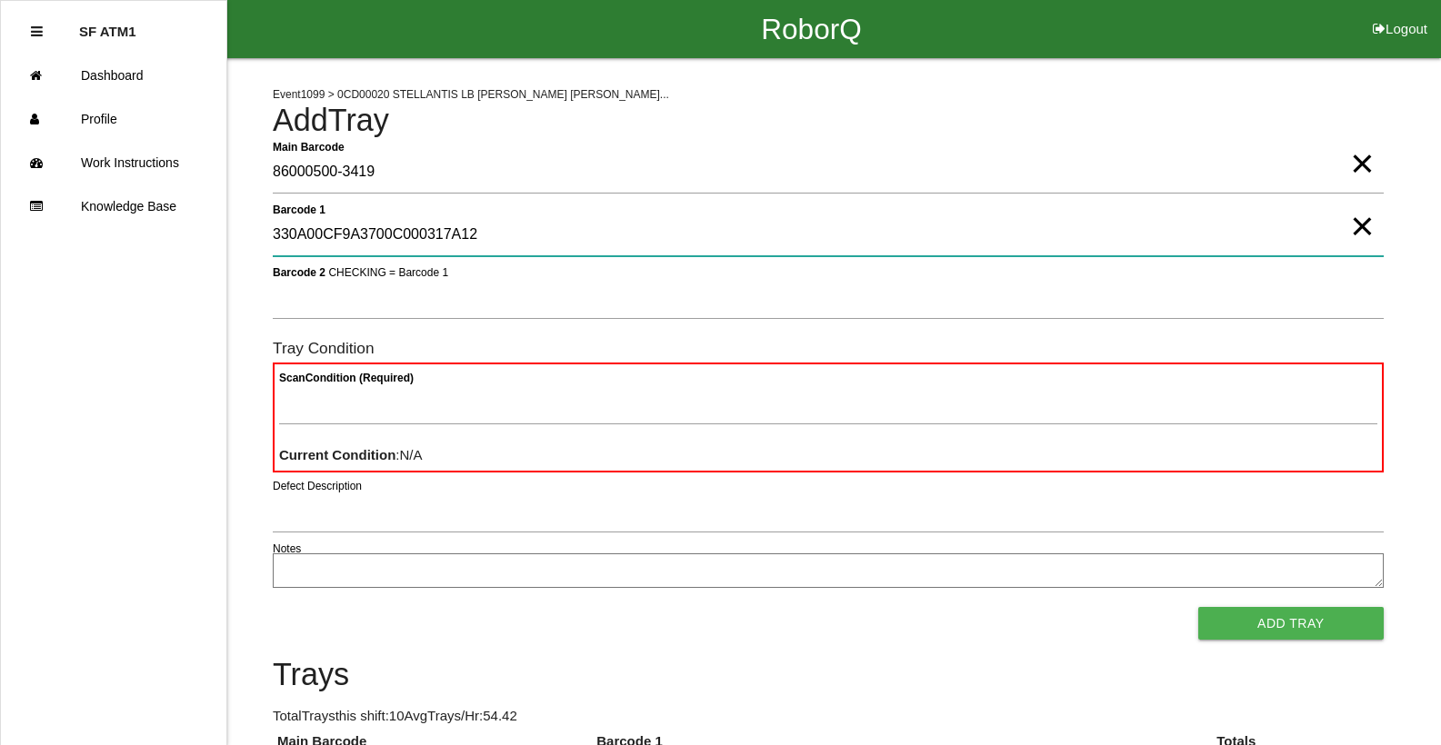
type 1 "330A00CF9A3700C000317A12"
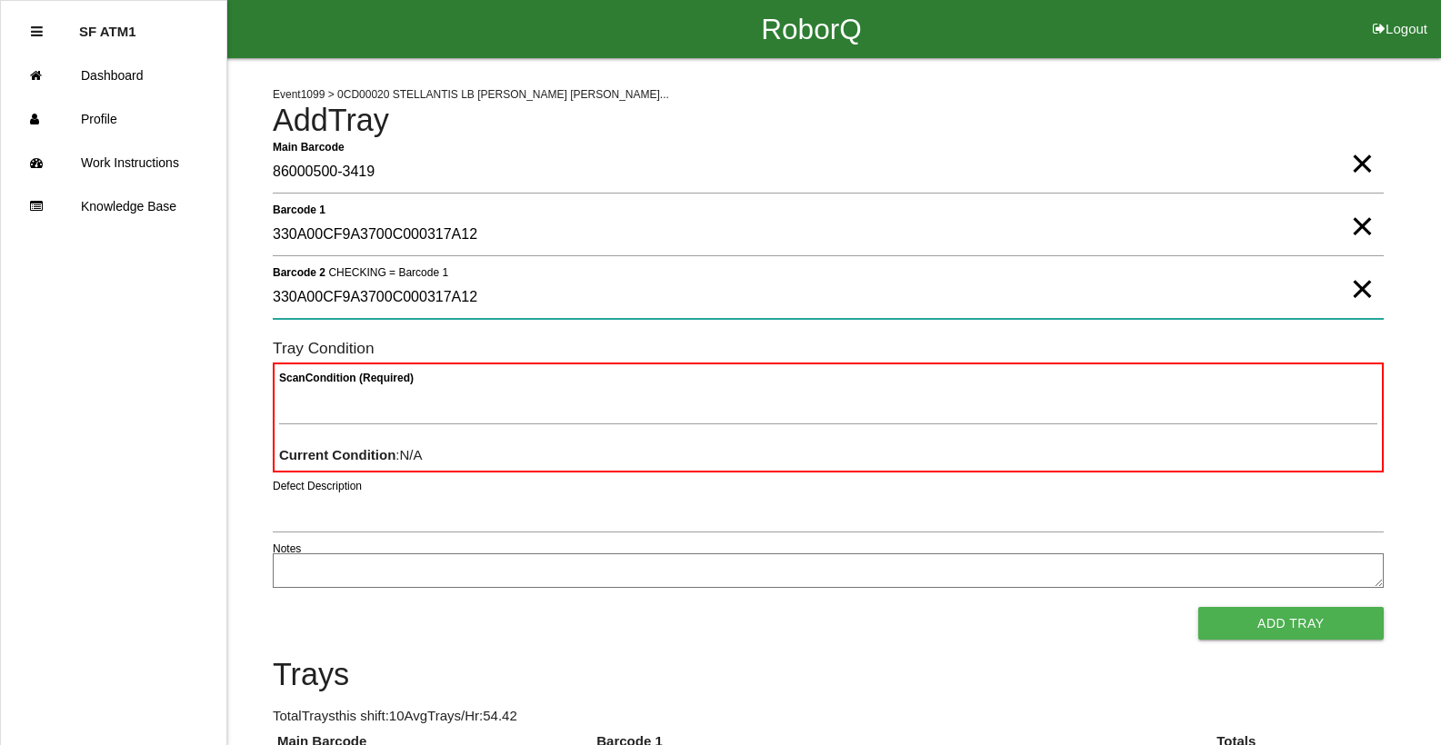
type 2 "330A00CF9A3700C000317A12"
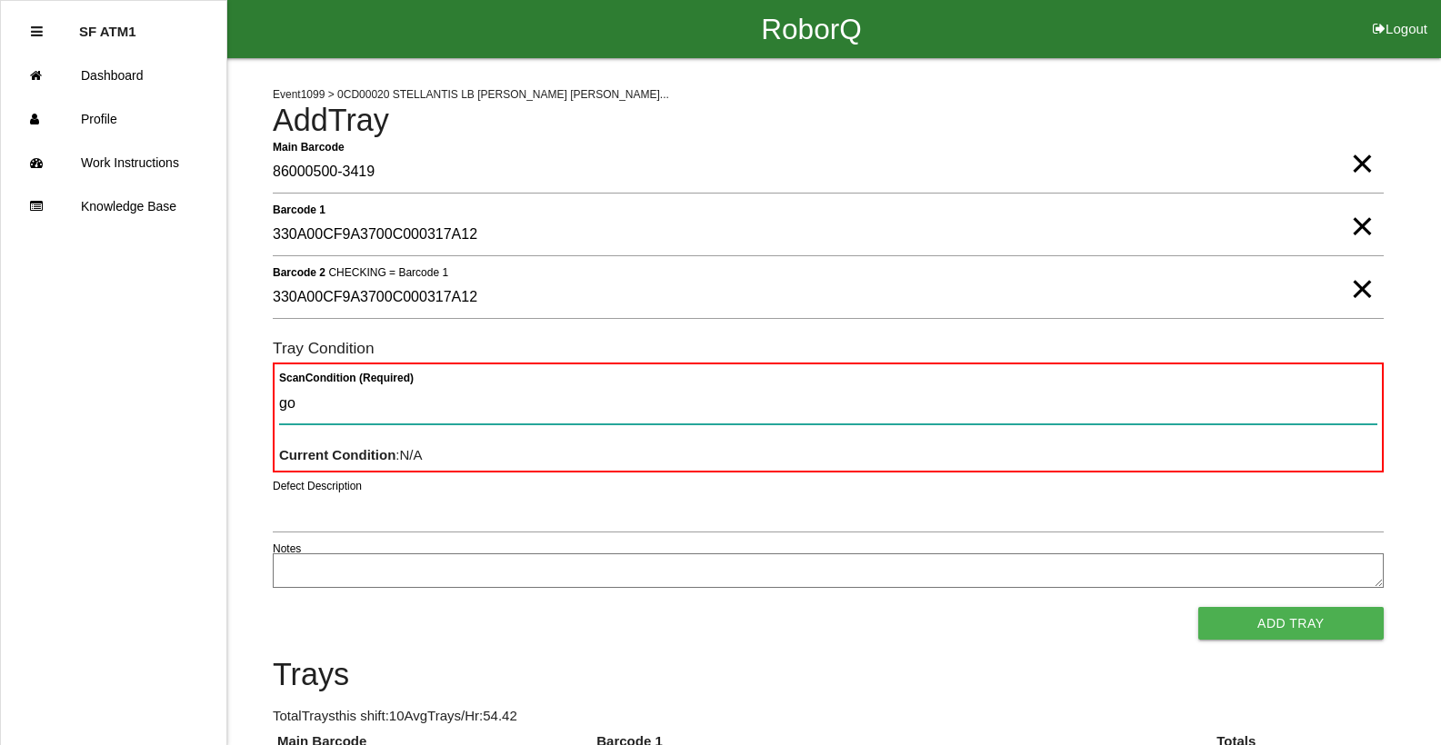
type Condition "goo"
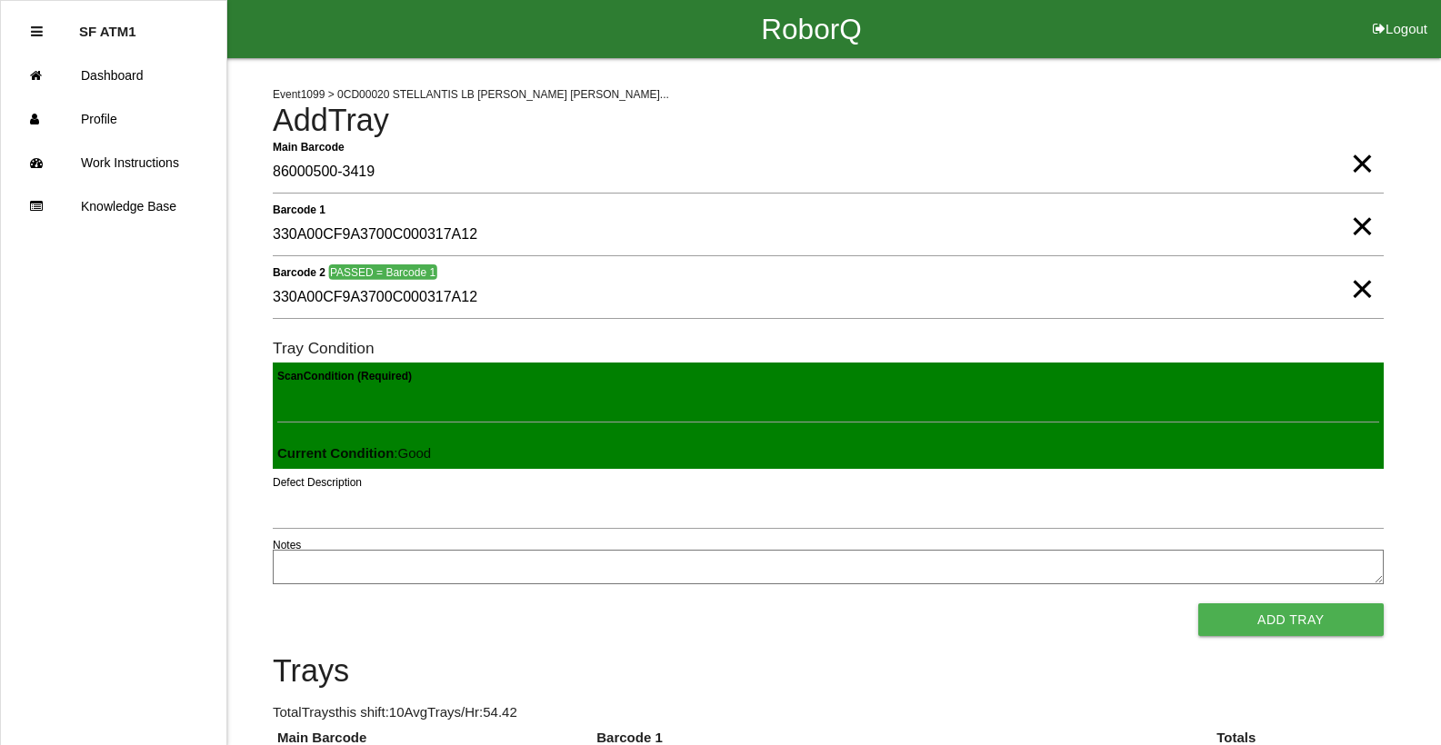
click at [1198, 604] on button "Add Tray" at bounding box center [1290, 620] width 185 height 33
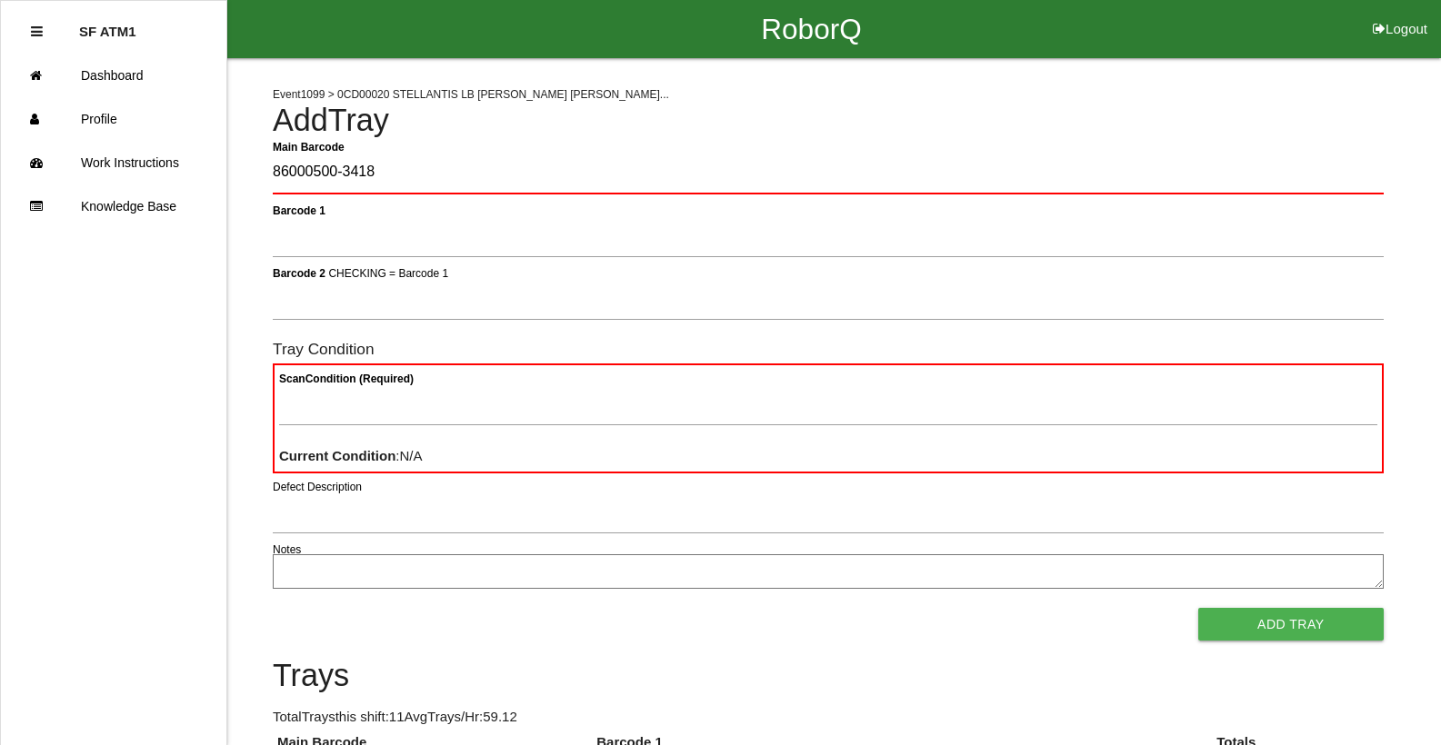
type Barcode "86000500-3418"
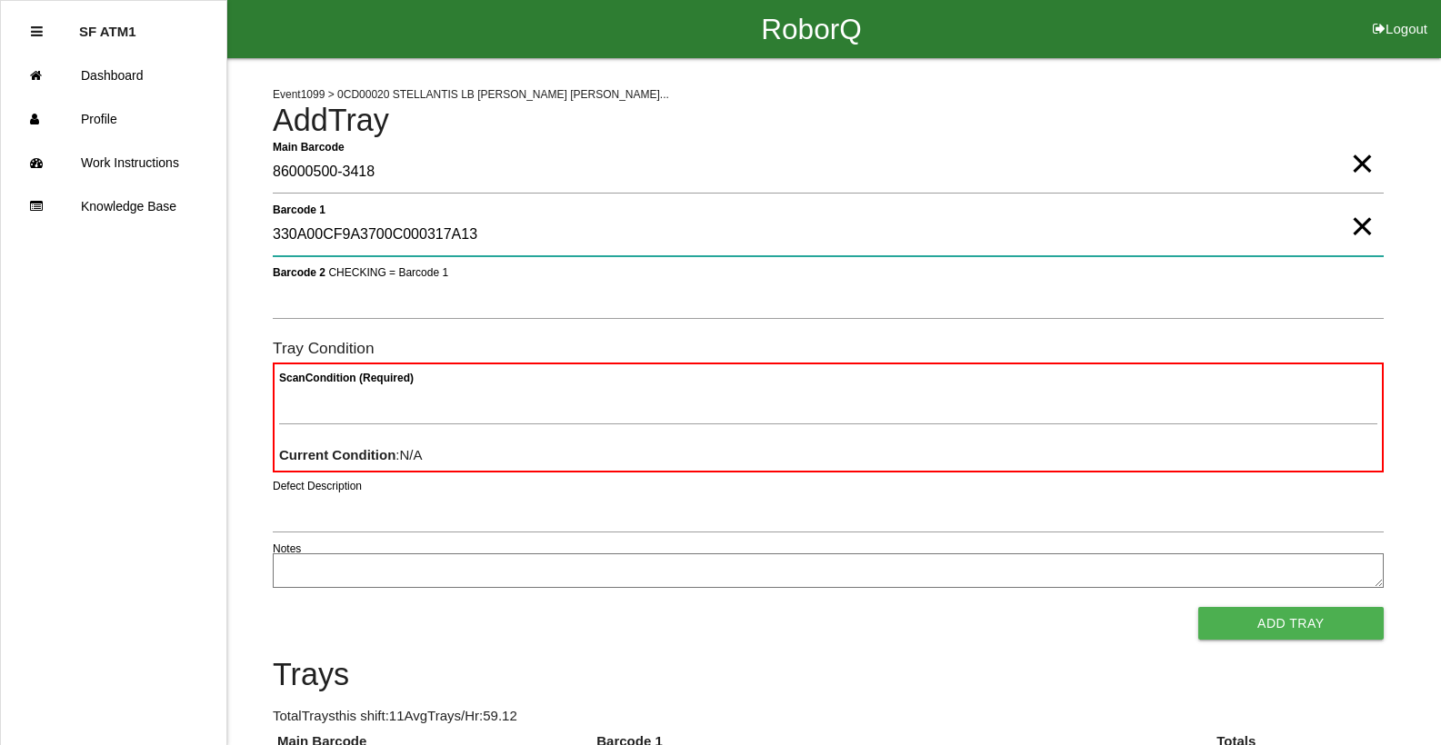
type 1 "330A00CF9A3700C000317A13"
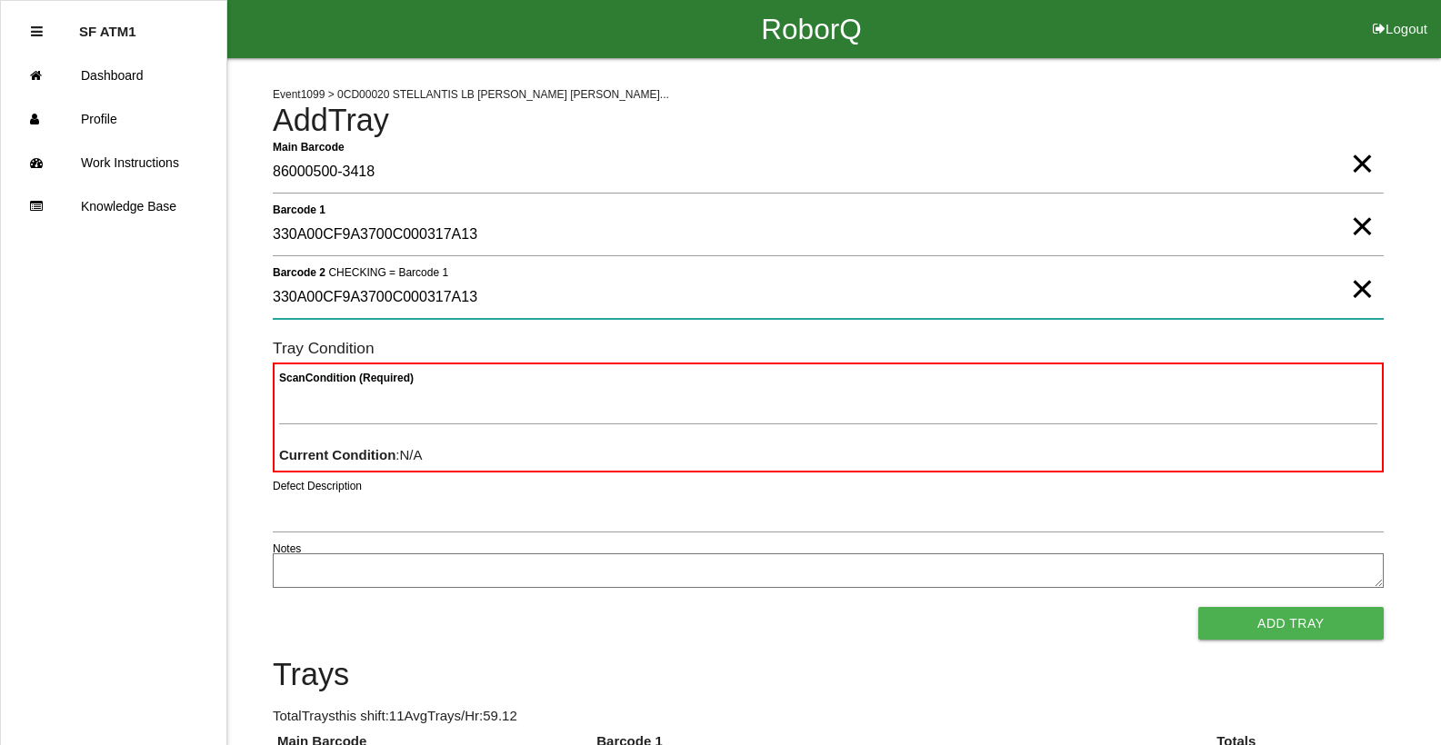
type 2 "330A00CF9A3700C000317A13"
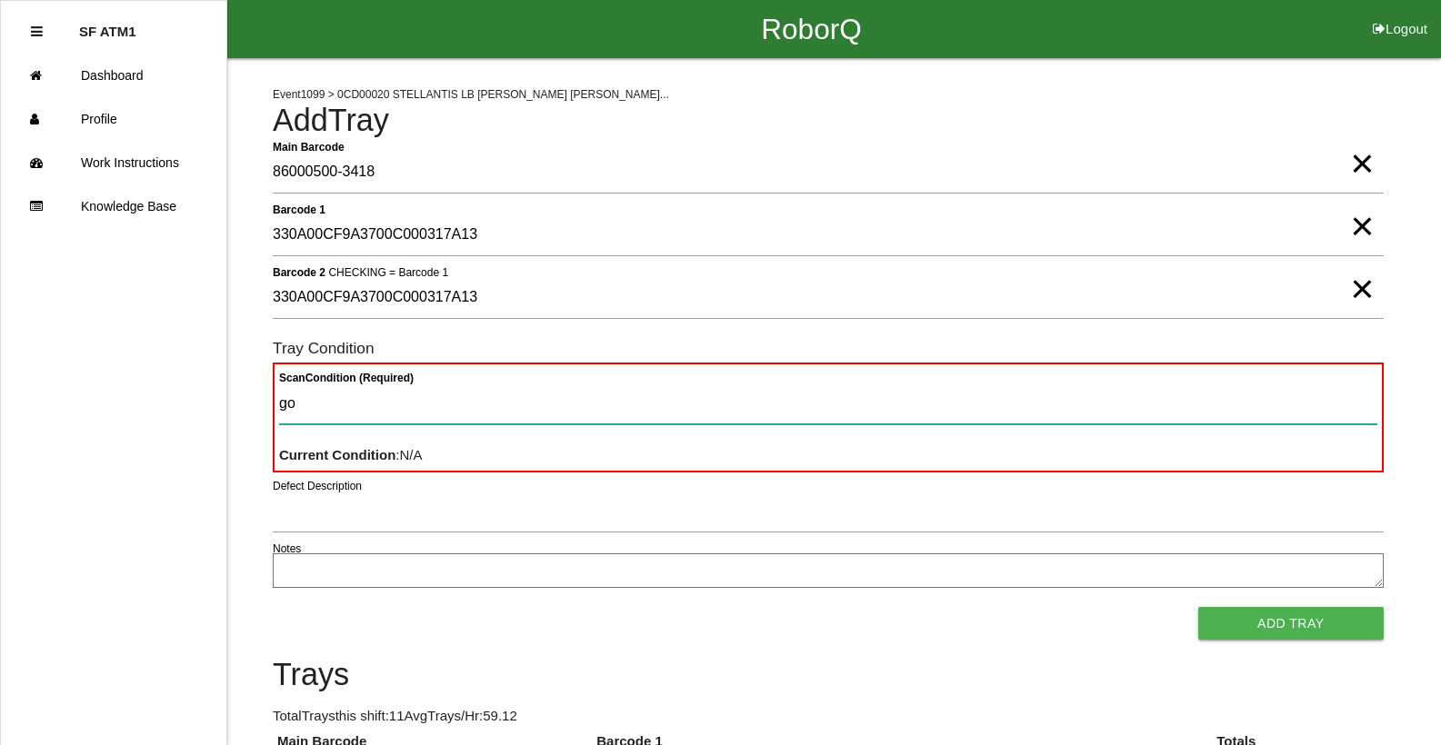
type Condition "goo"
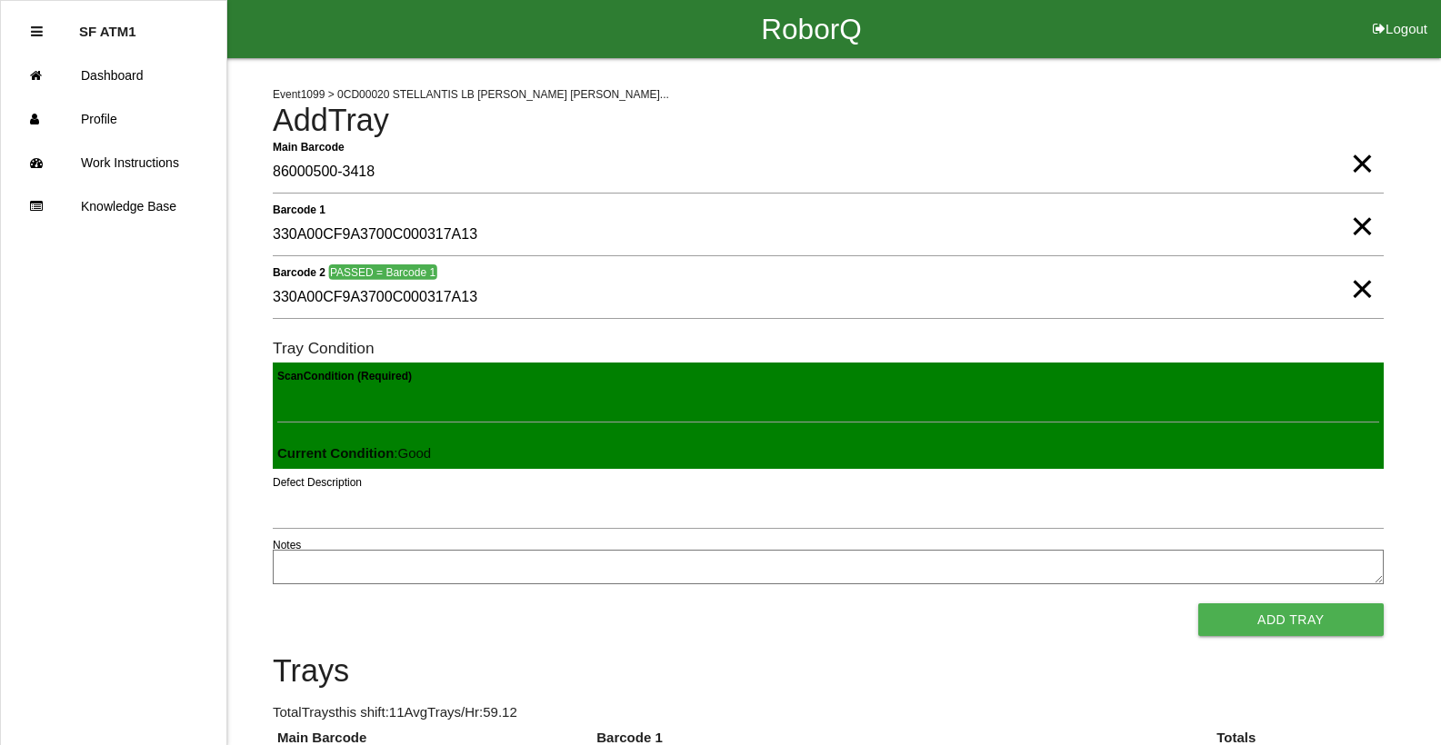
click at [1198, 604] on button "Add Tray" at bounding box center [1290, 620] width 185 height 33
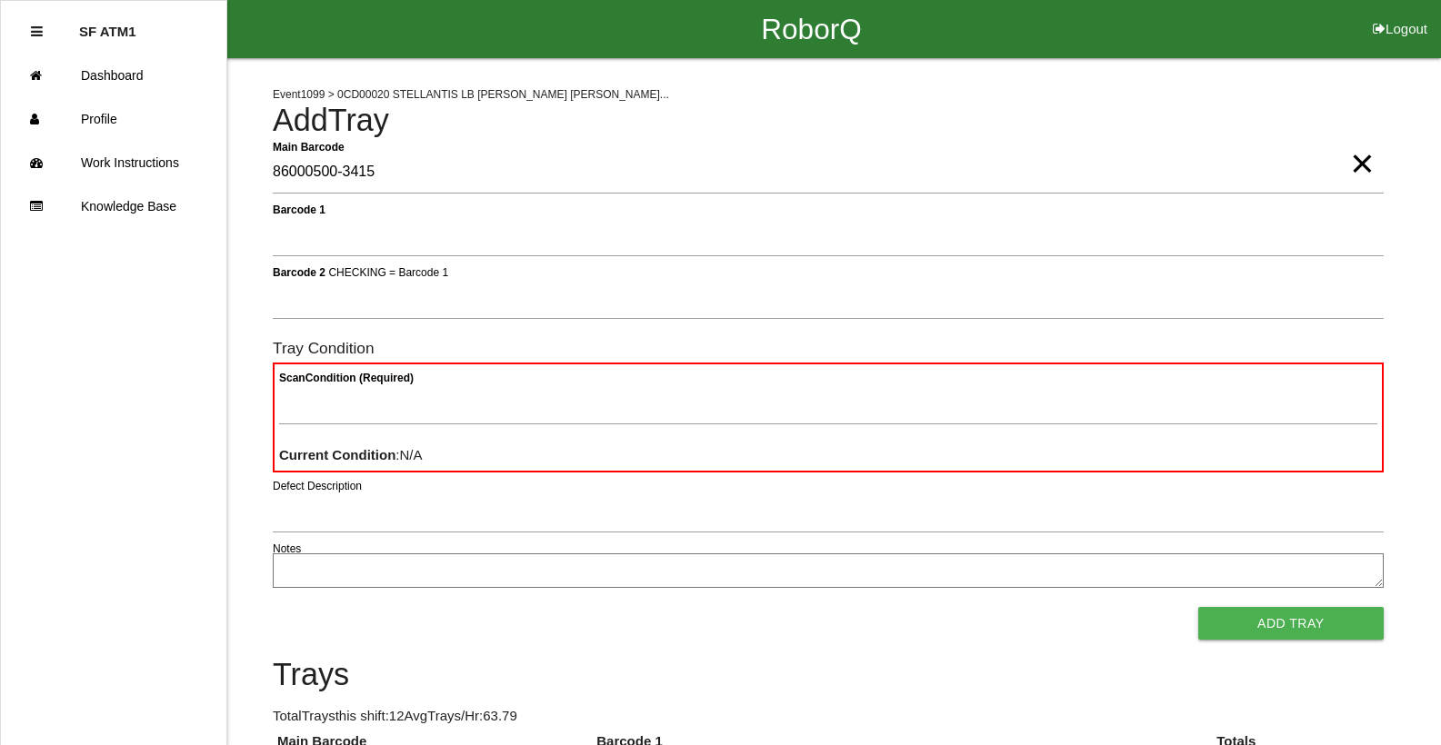
type Barcode "86000500-3415"
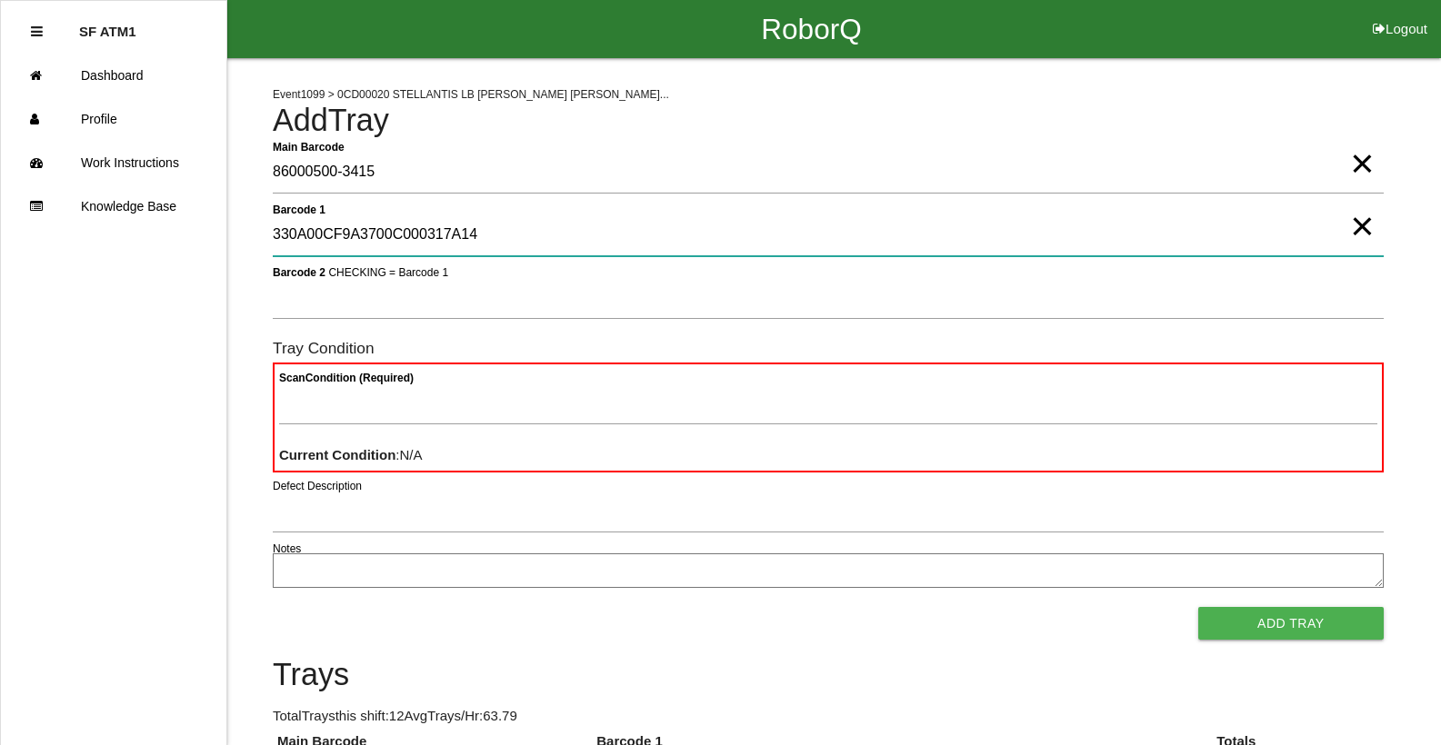
type 1 "330A00CF9A3700C000317A14"
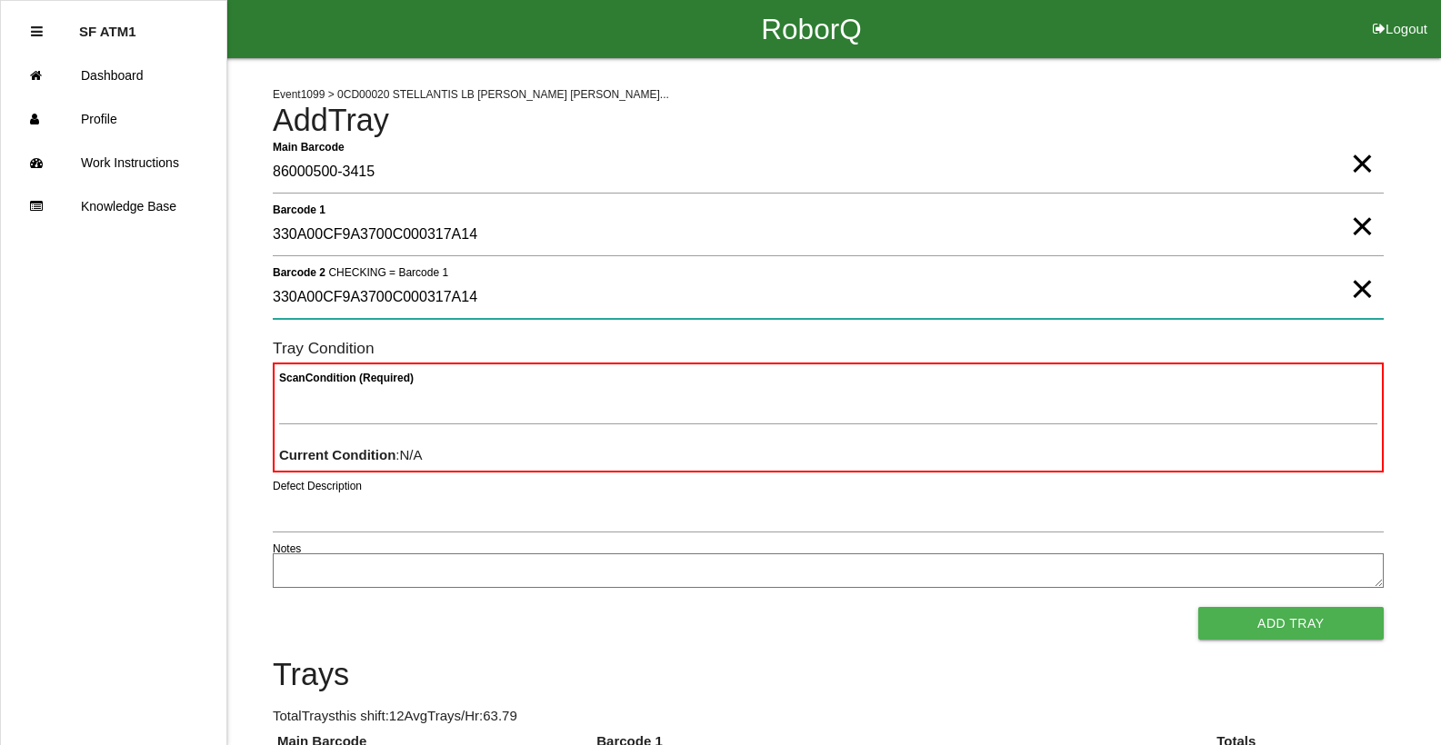
type 2 "330A00CF9A3700C000317A14"
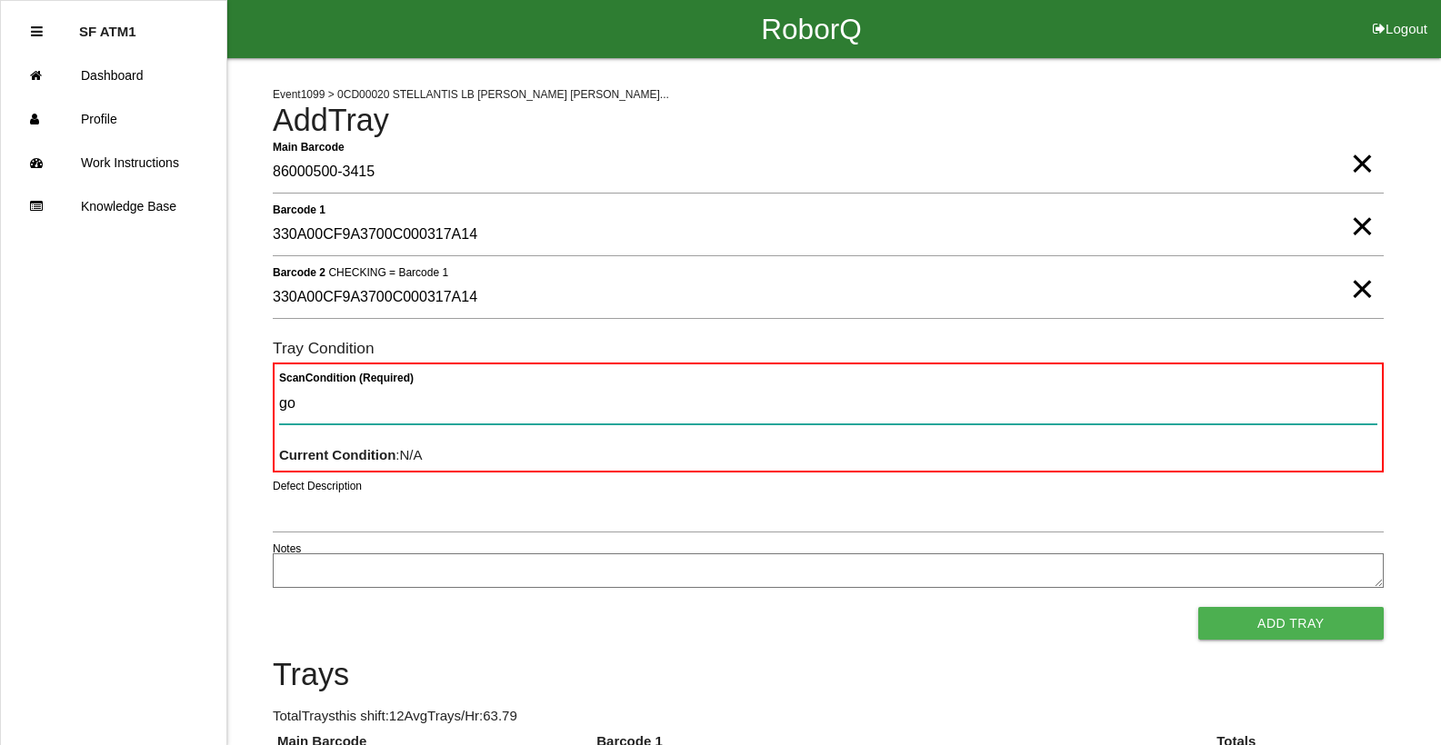
type Condition "goo"
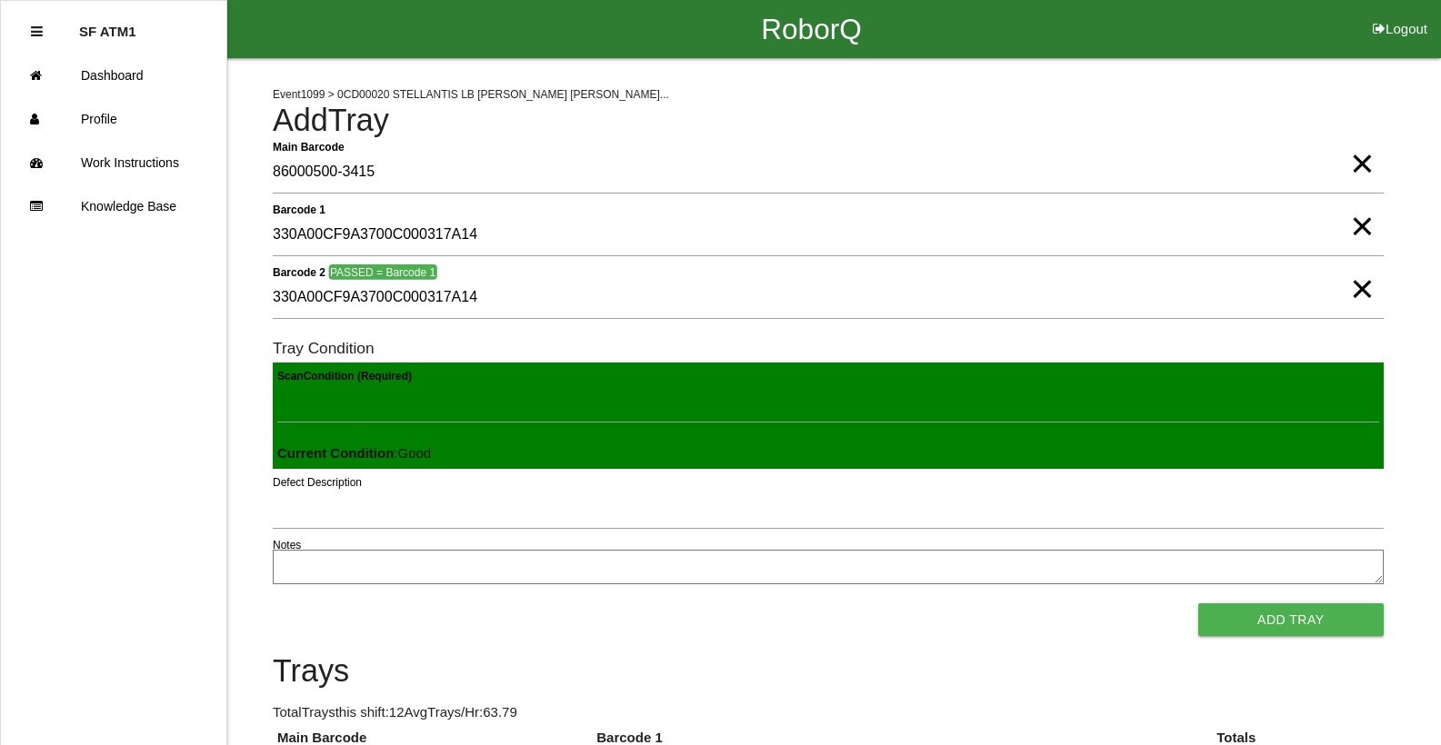
click at [1198, 604] on button "Add Tray" at bounding box center [1290, 620] width 185 height 33
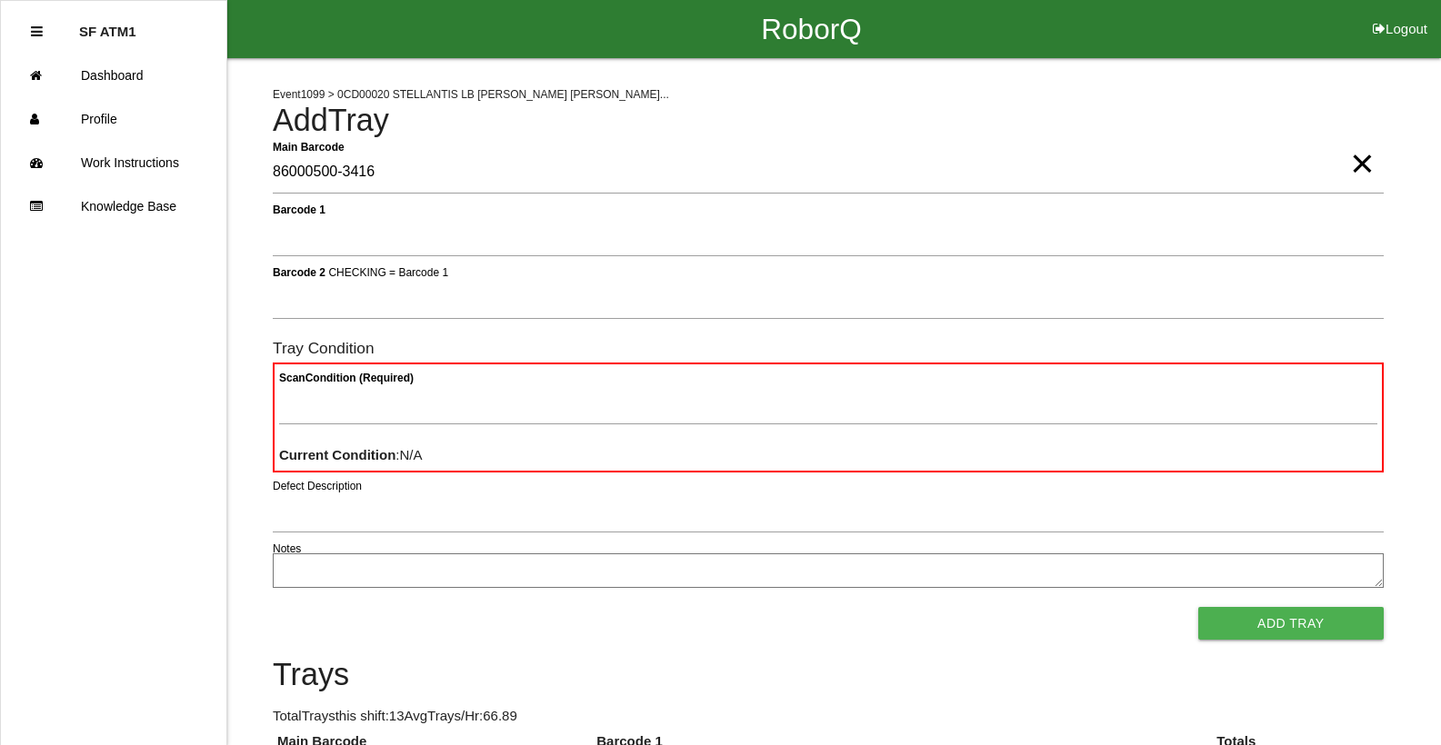
type Barcode "86000500-3416"
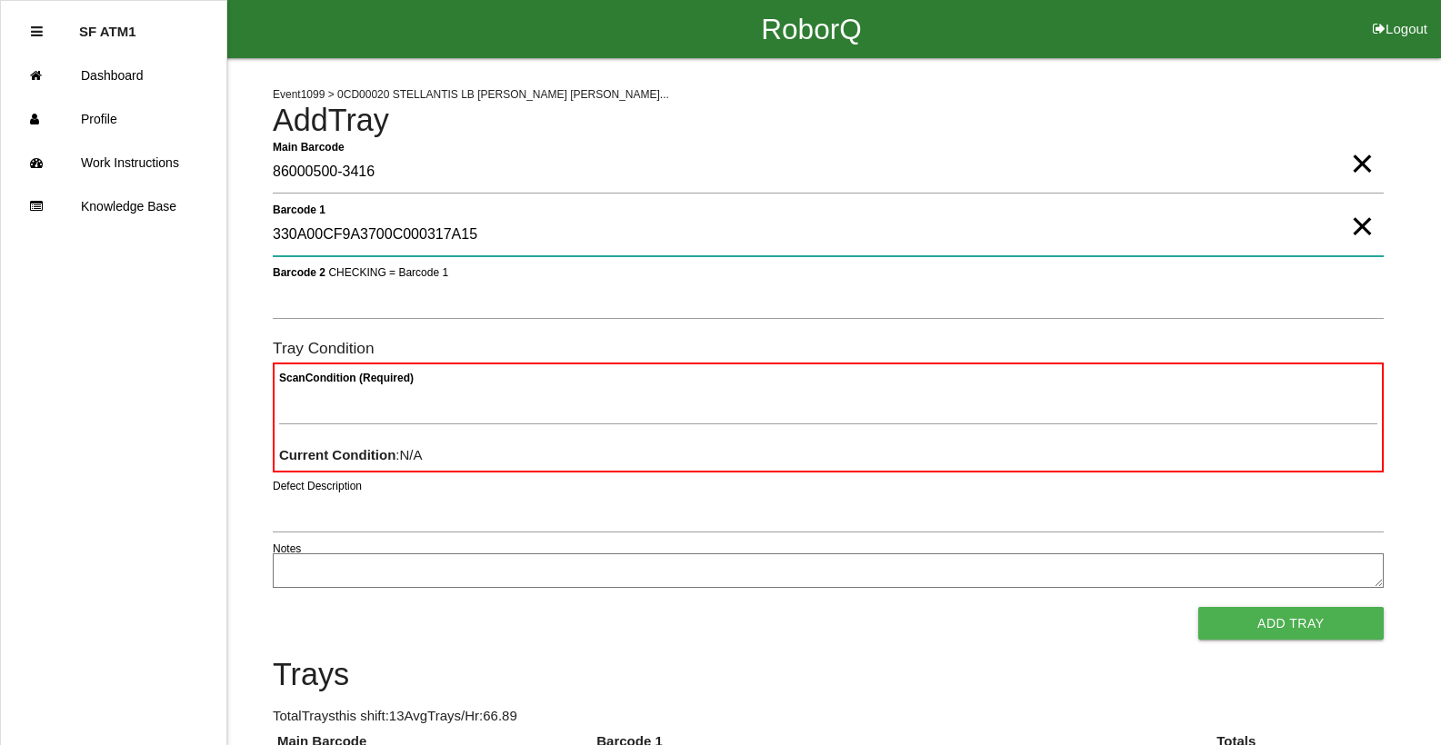
type 1 "330A00CF9A3700C000317A15"
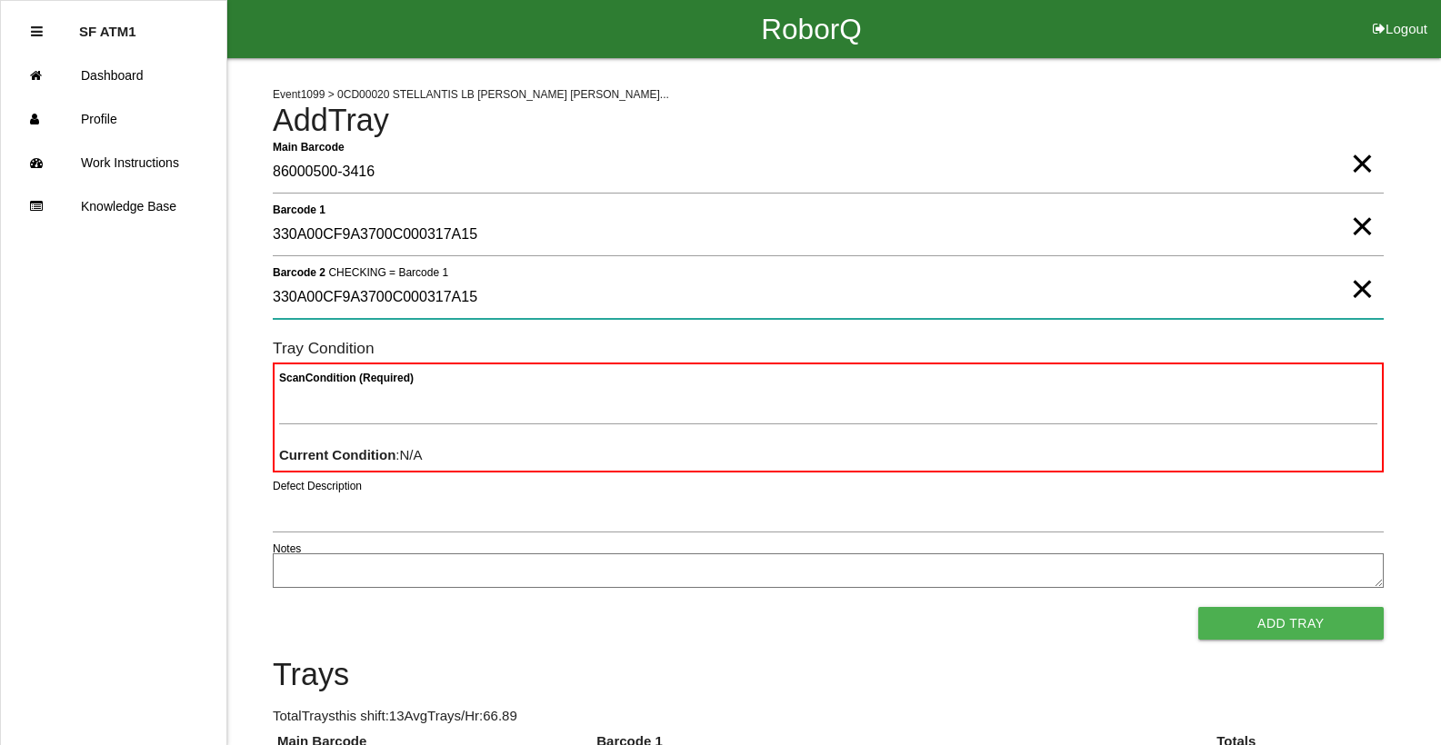
type 2 "330A00CF9A3700C000317A15"
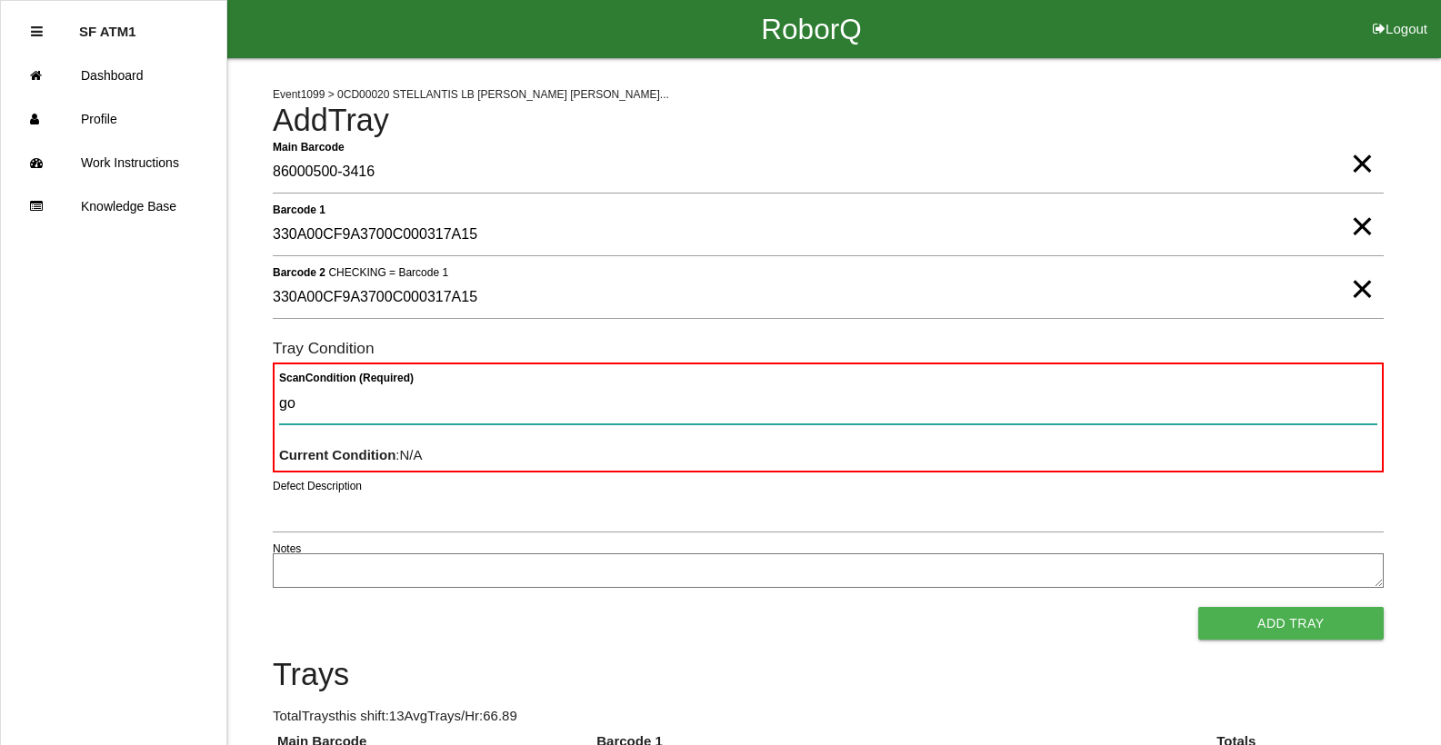
type Condition "goo"
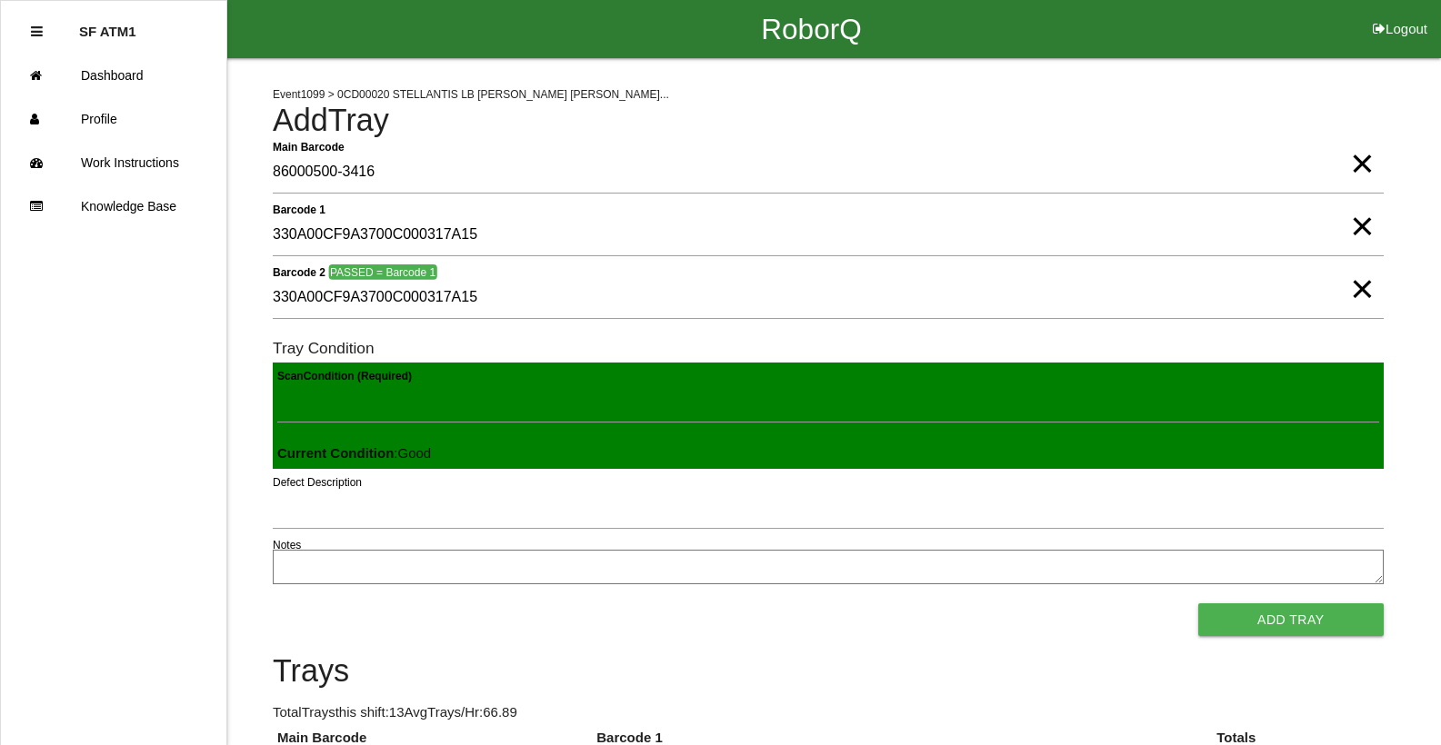
click at [1198, 604] on button "Add Tray" at bounding box center [1290, 620] width 185 height 33
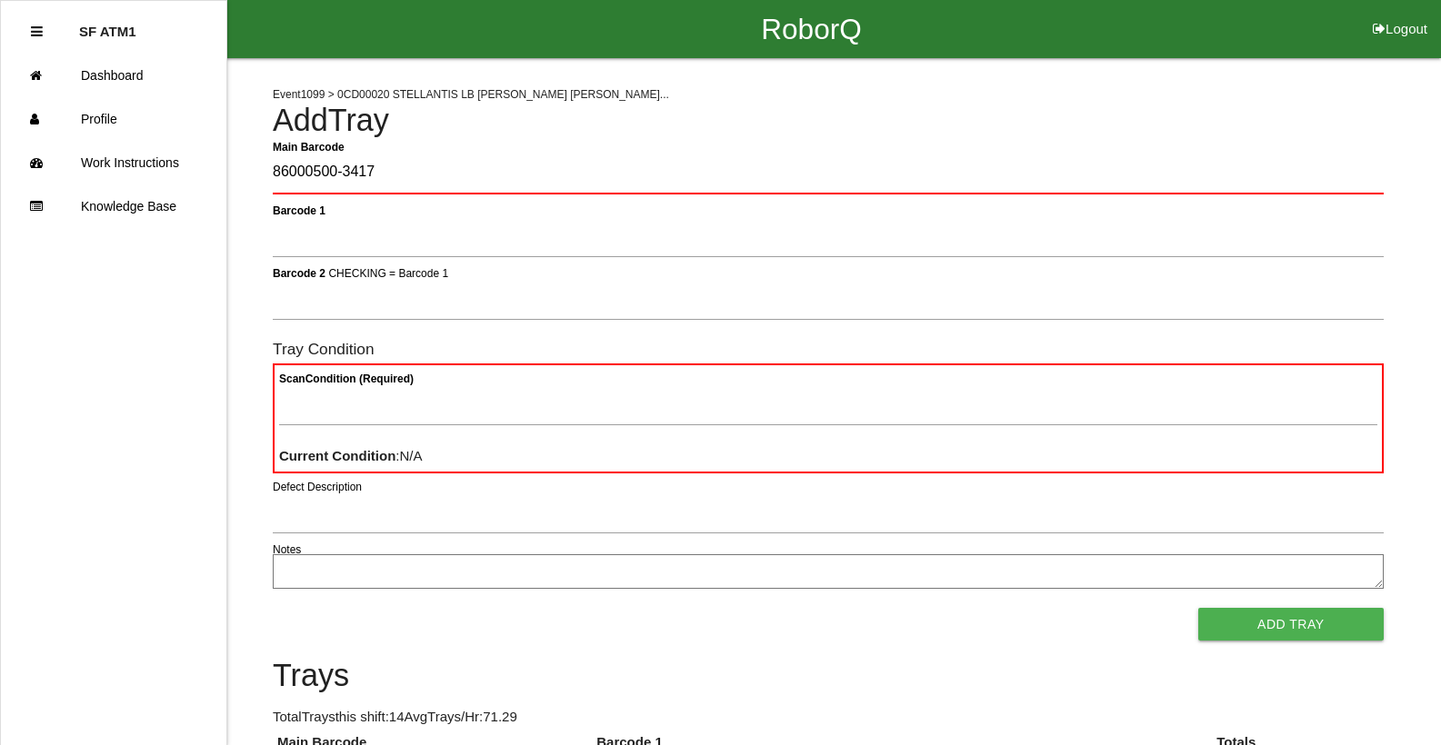
type Barcode "86000500-3417"
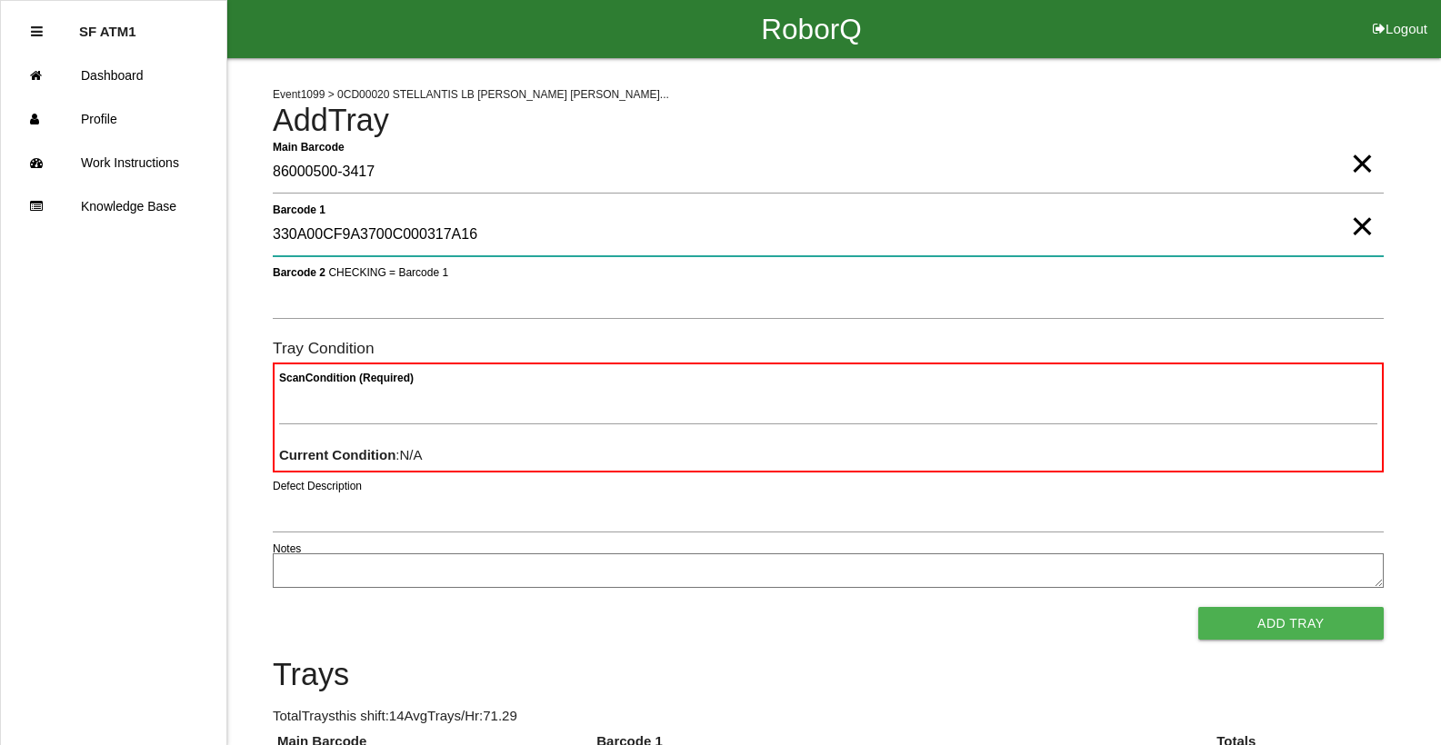
type 1 "330A00CF9A3700C000317A16"
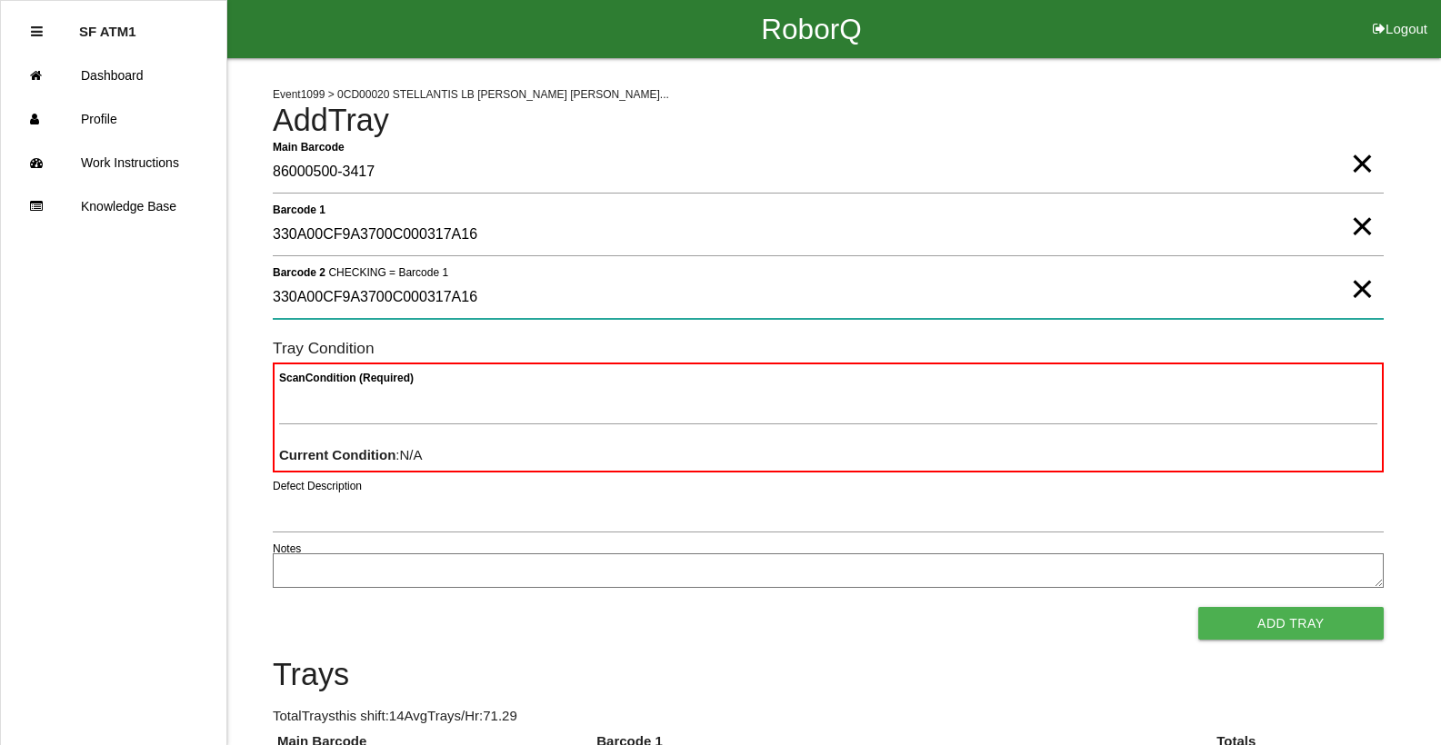
type 2 "330A00CF9A3700C000317A16"
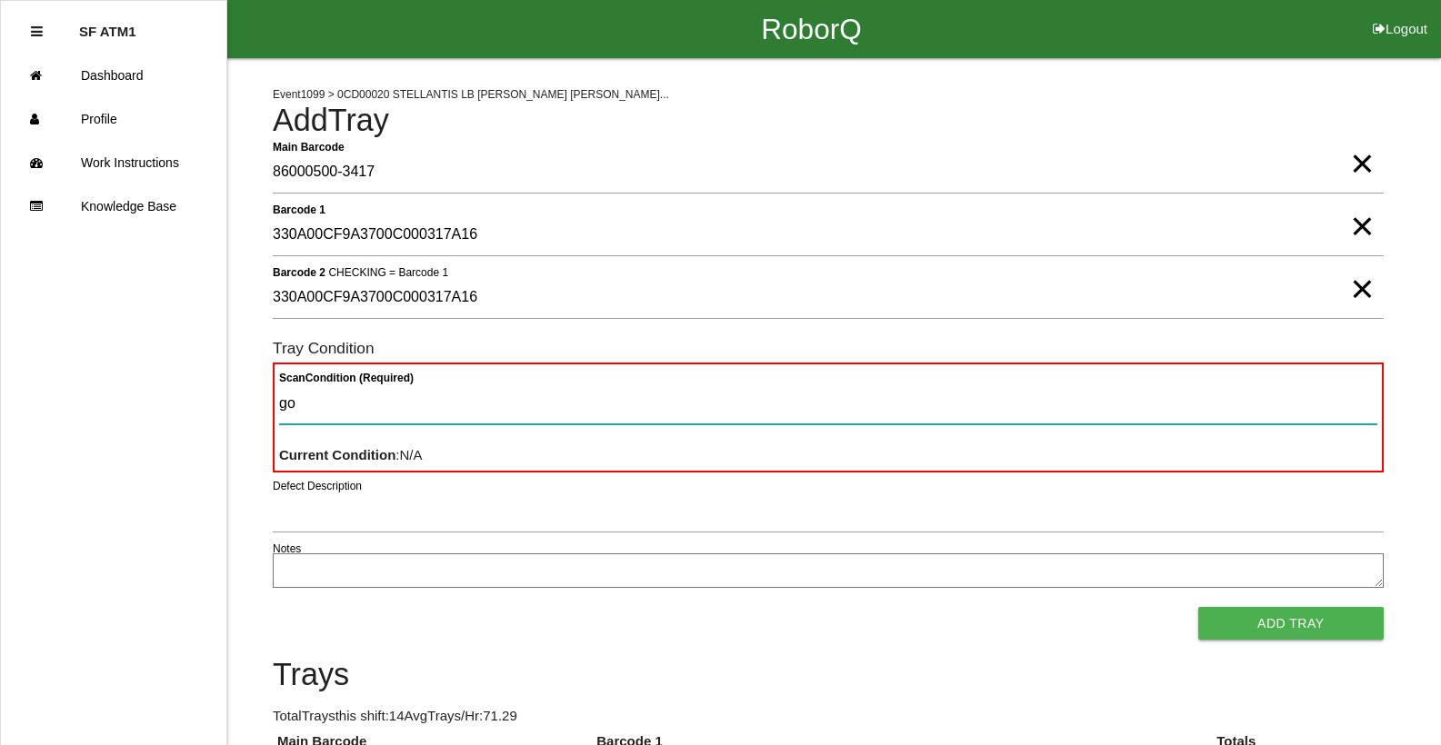
type Condition "goo"
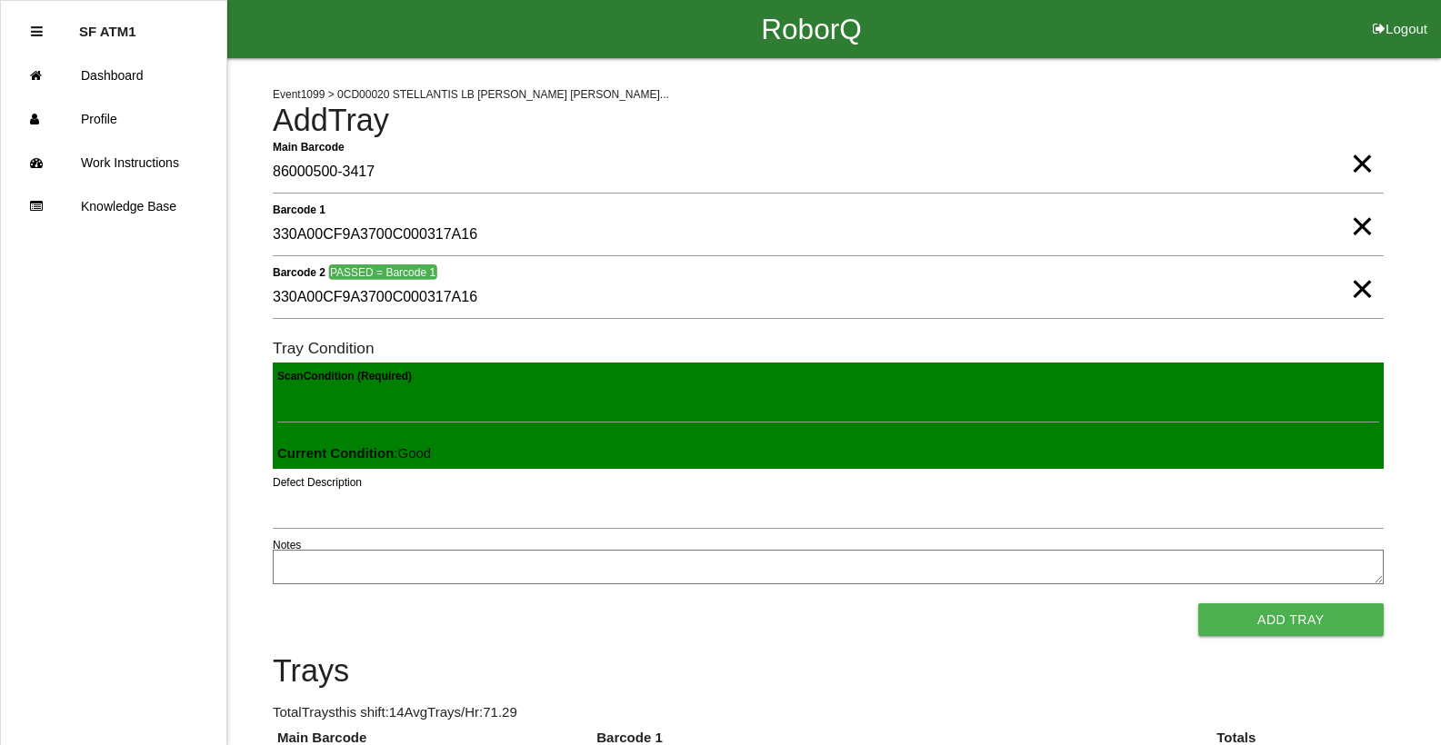
click at [1198, 604] on button "Add Tray" at bounding box center [1290, 620] width 185 height 33
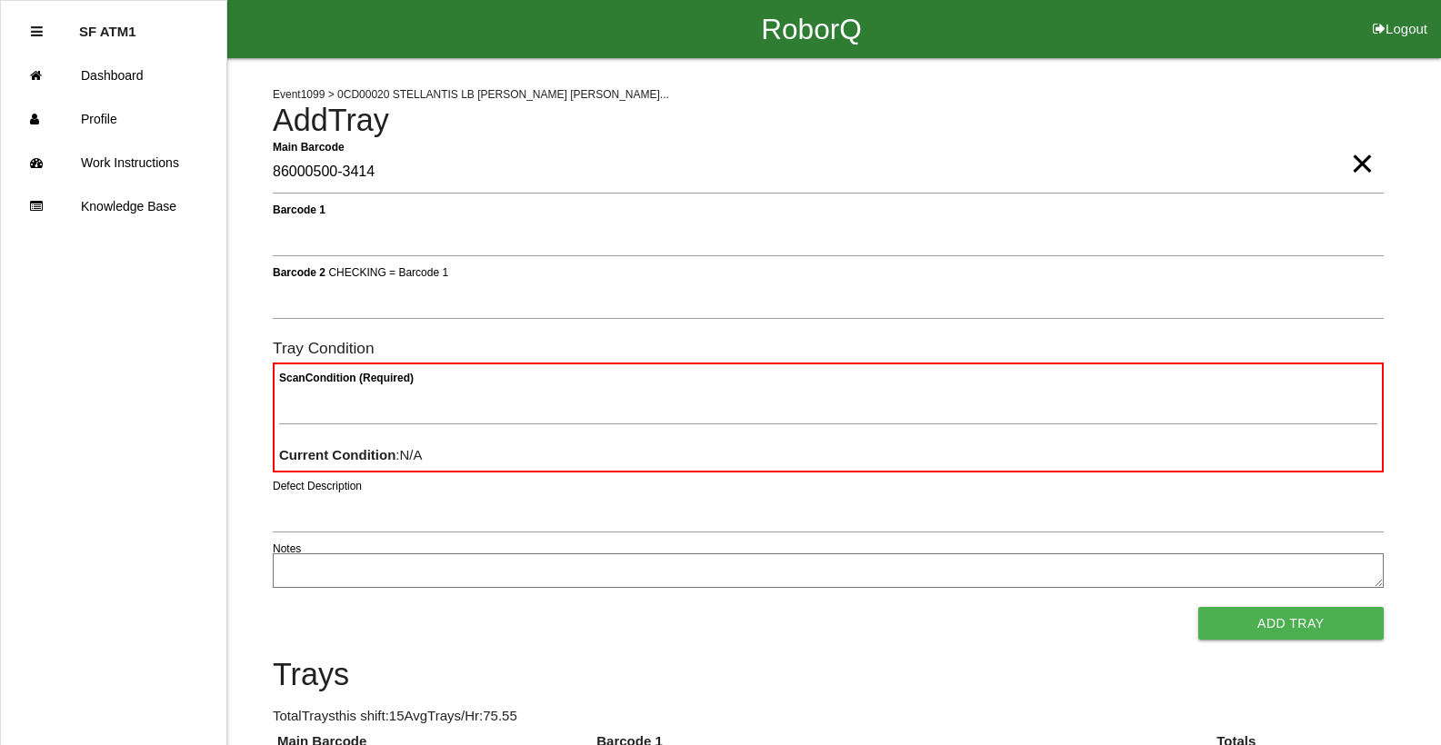
type Barcode "86000500-3414"
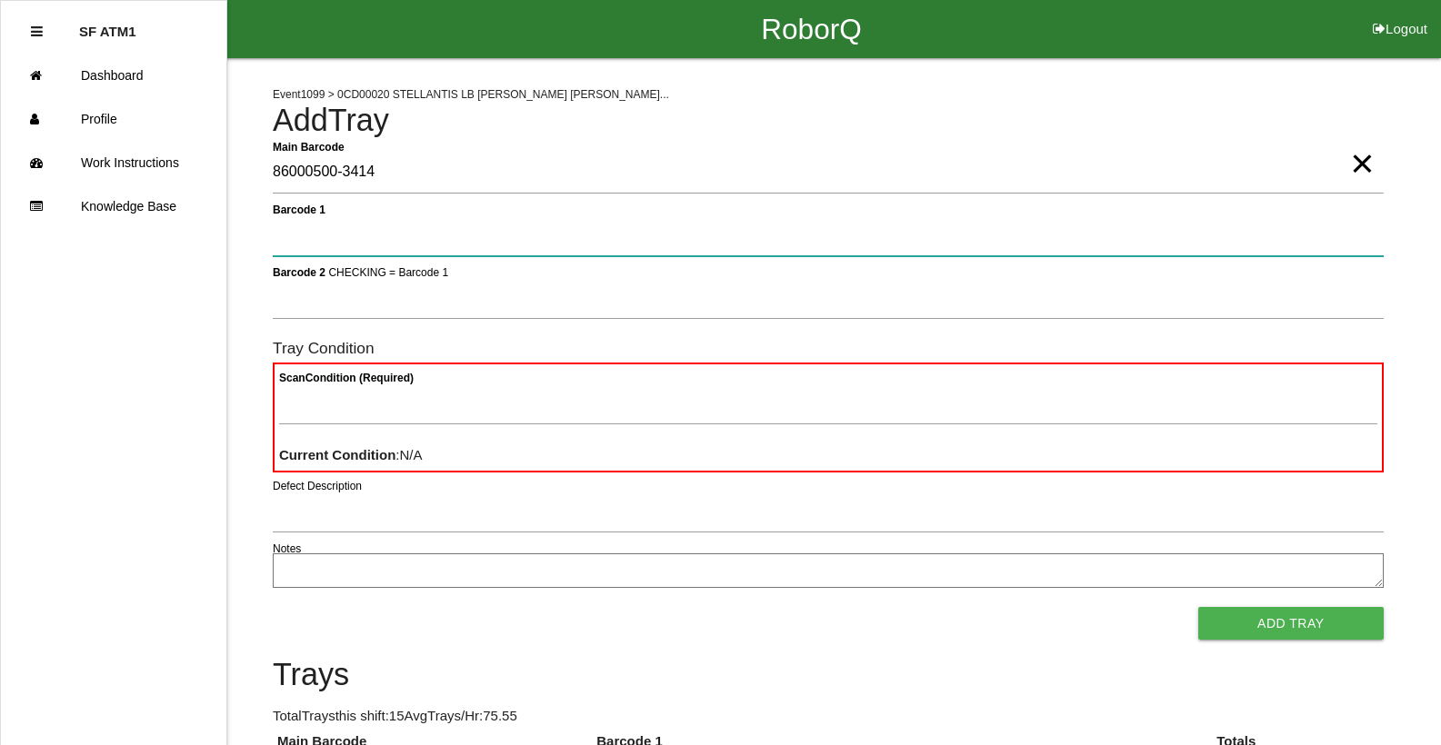
click at [1198, 607] on button "Add Tray" at bounding box center [1290, 623] width 185 height 33
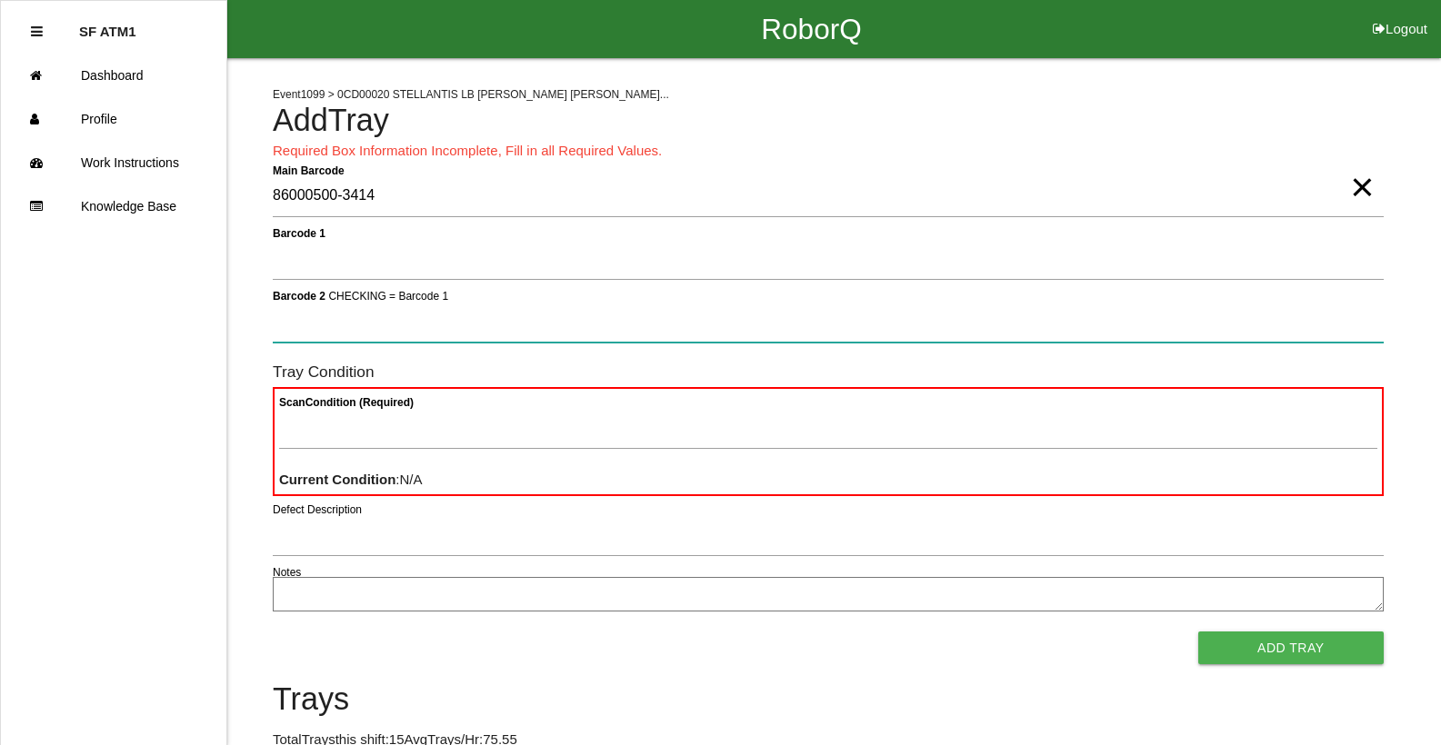
click at [1198, 632] on button "Add Tray" at bounding box center [1290, 648] width 185 height 33
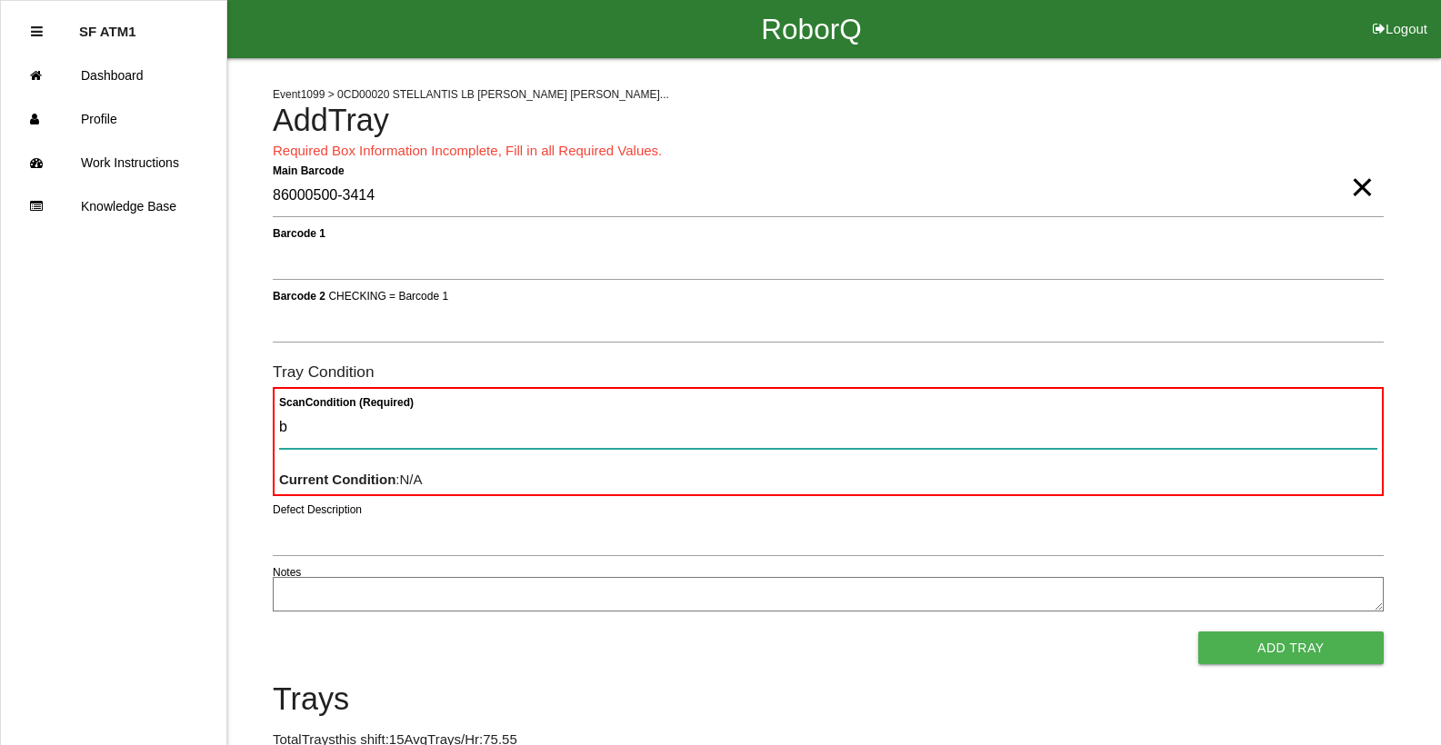
type Condition "ba"
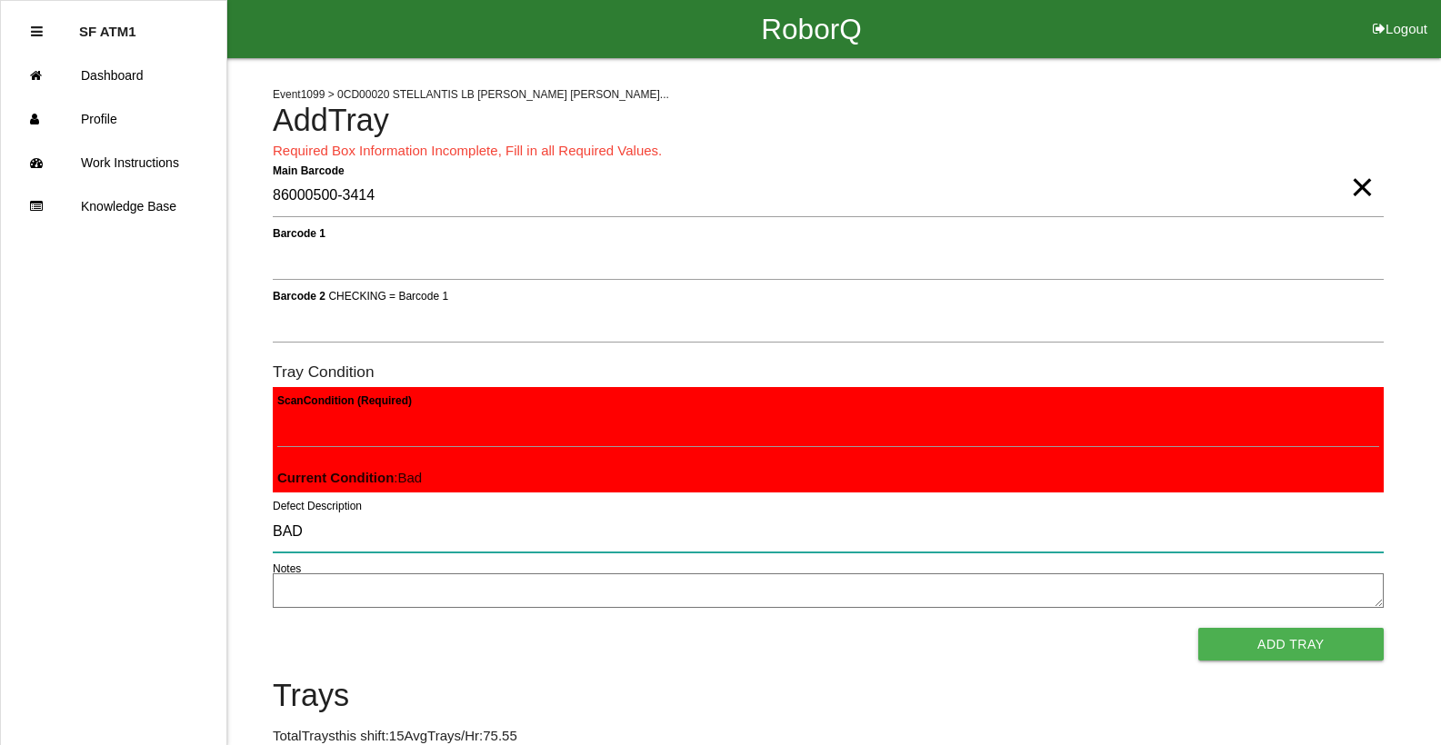
type input "BAD"
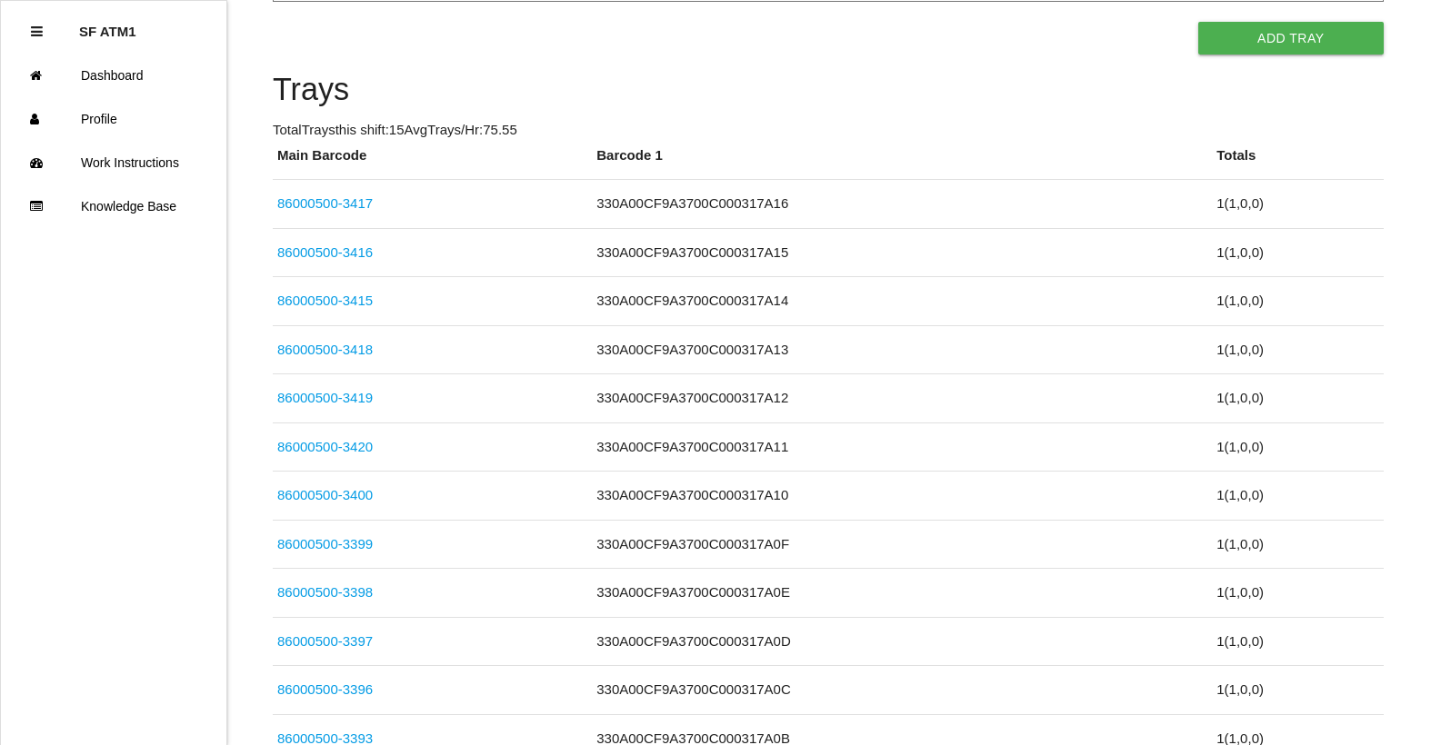
scroll to position [315, 0]
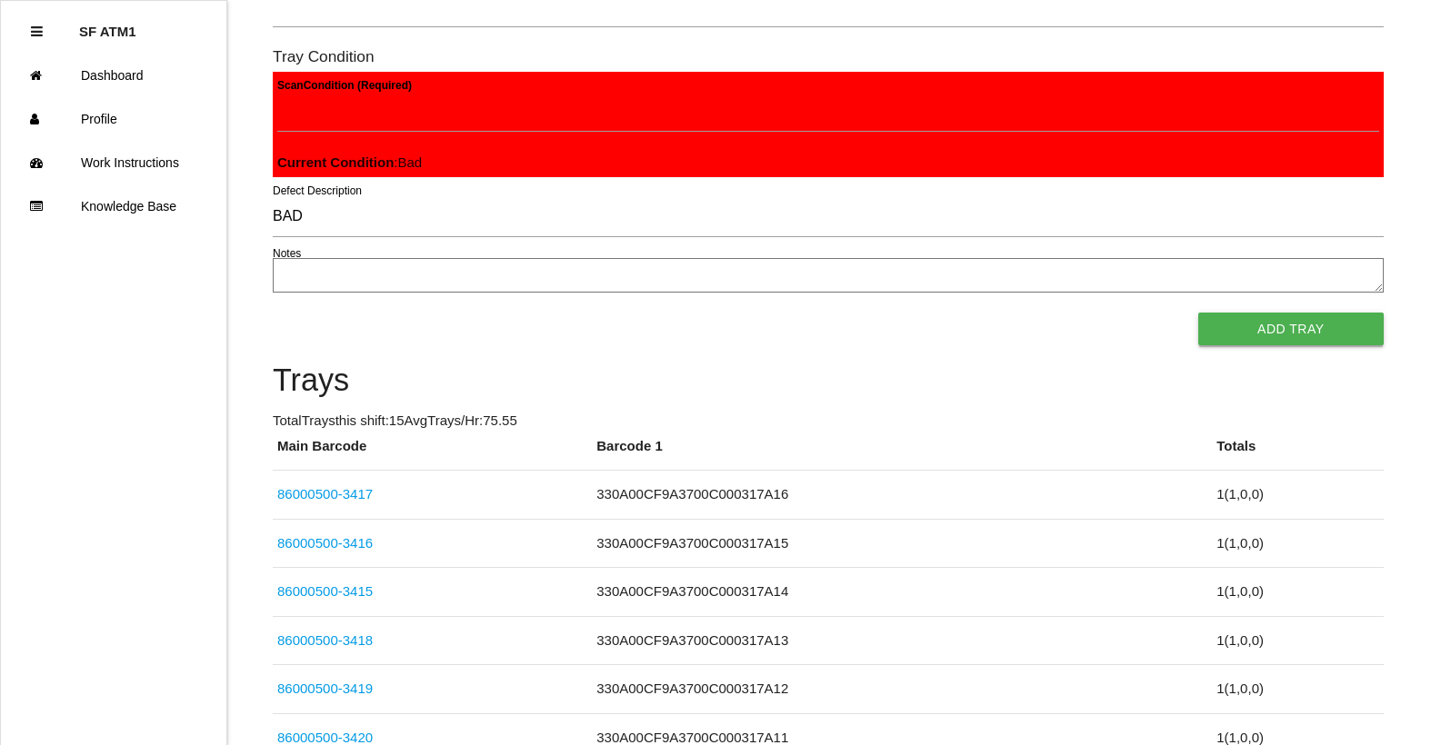
click at [1245, 322] on button "Add Tray" at bounding box center [1290, 329] width 185 height 33
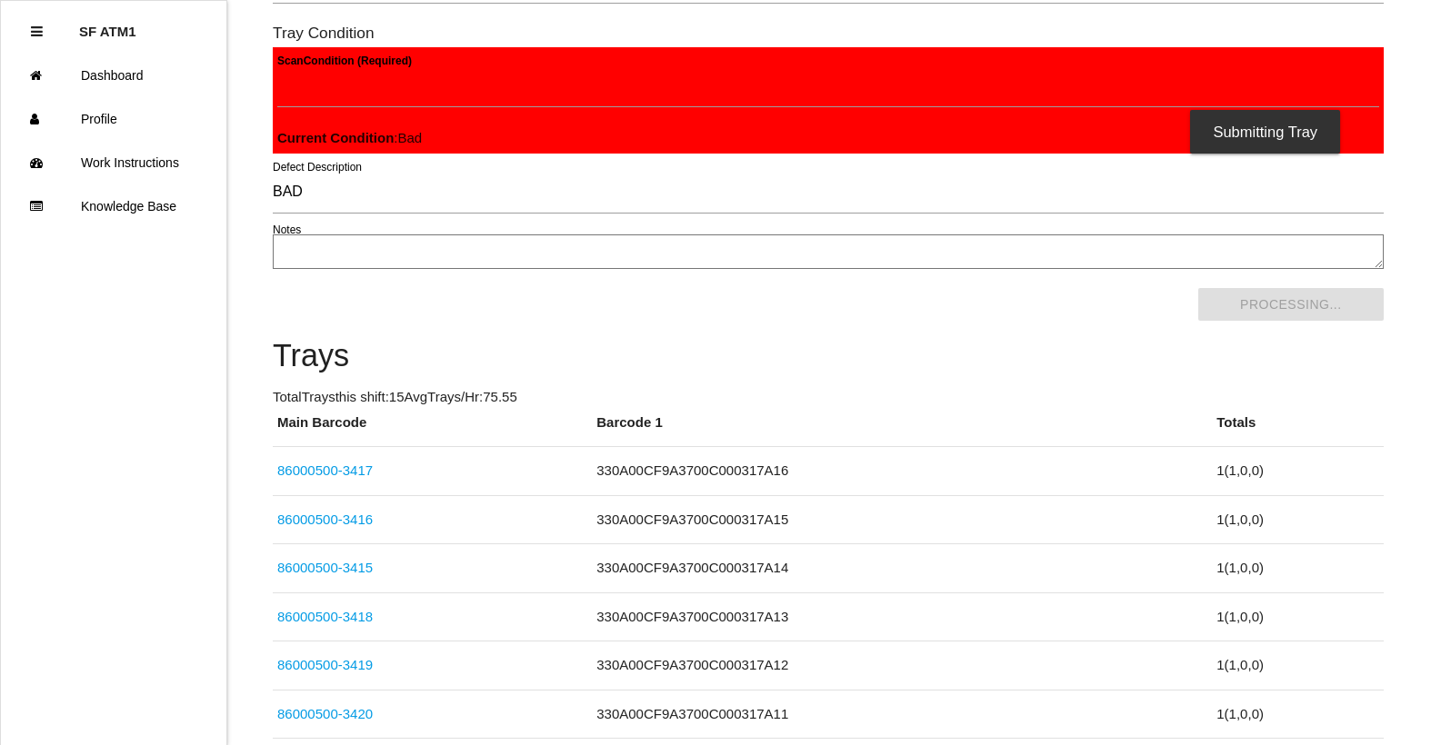
scroll to position [0, 0]
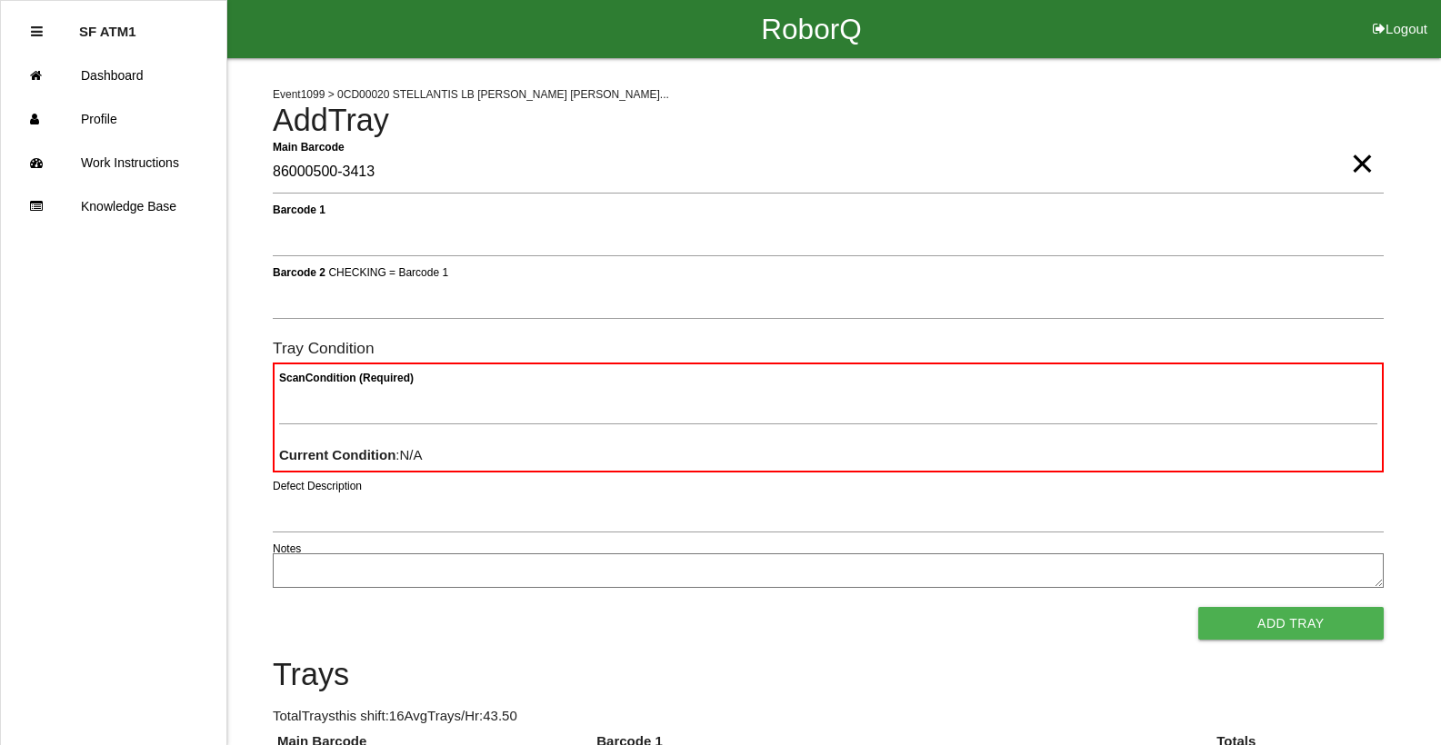
type Barcode "86000500-3413"
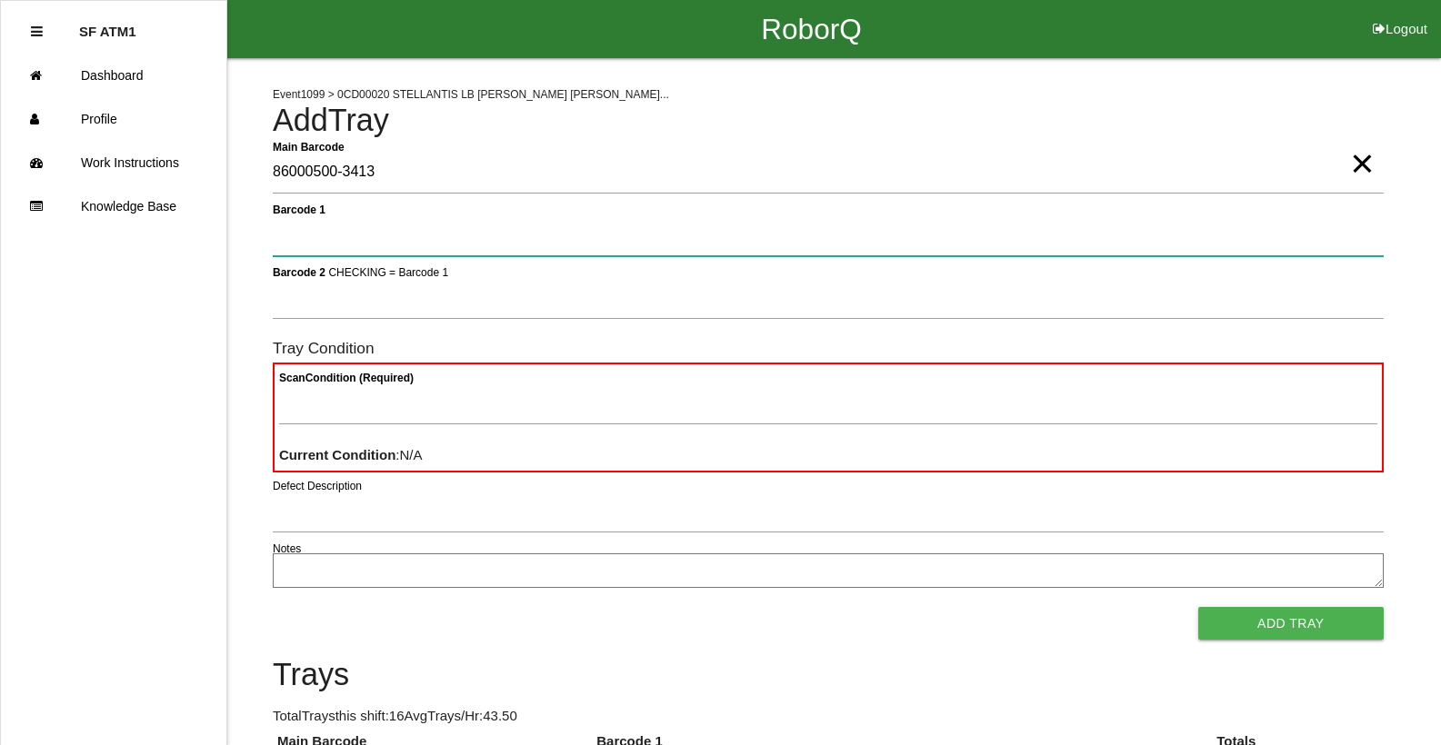
click at [1198, 607] on button "Add Tray" at bounding box center [1290, 623] width 185 height 33
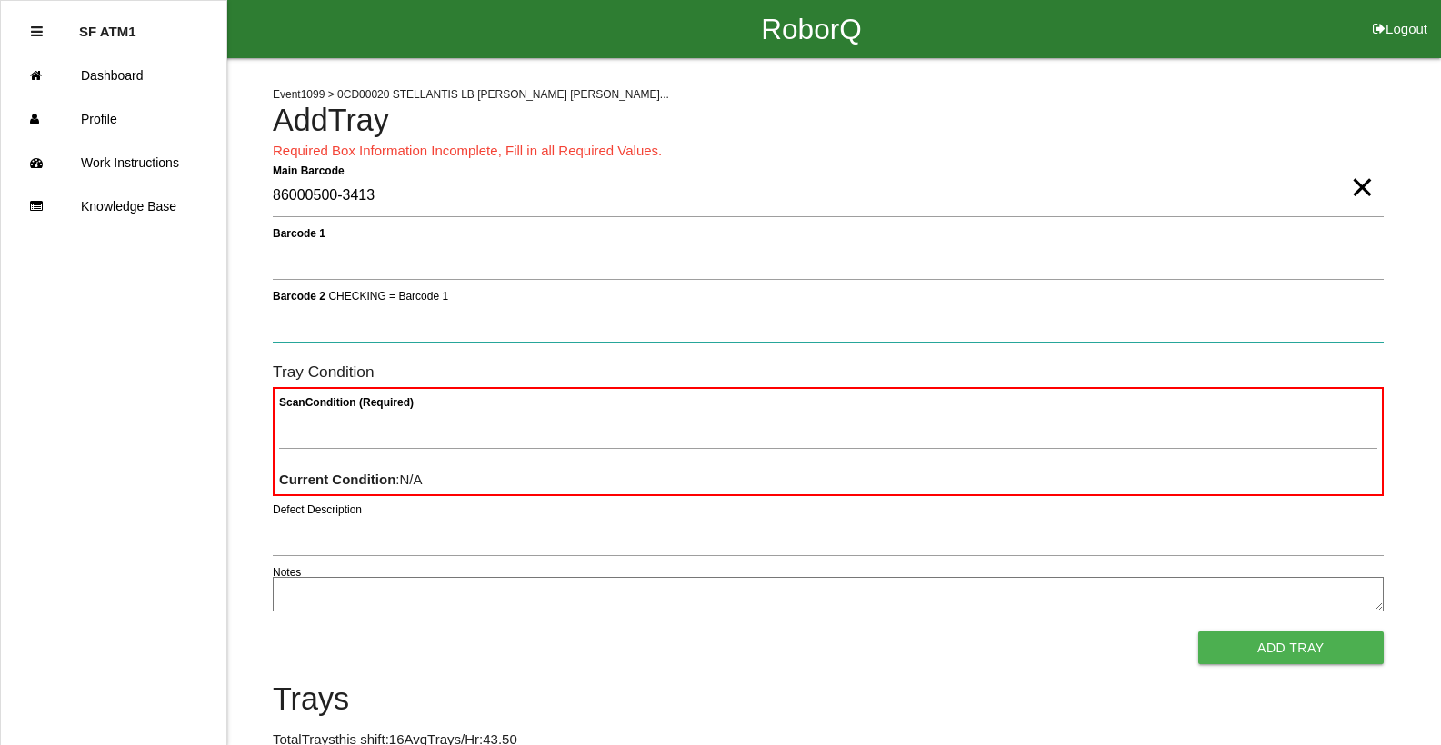
click at [1198, 632] on button "Add Tray" at bounding box center [1290, 648] width 185 height 33
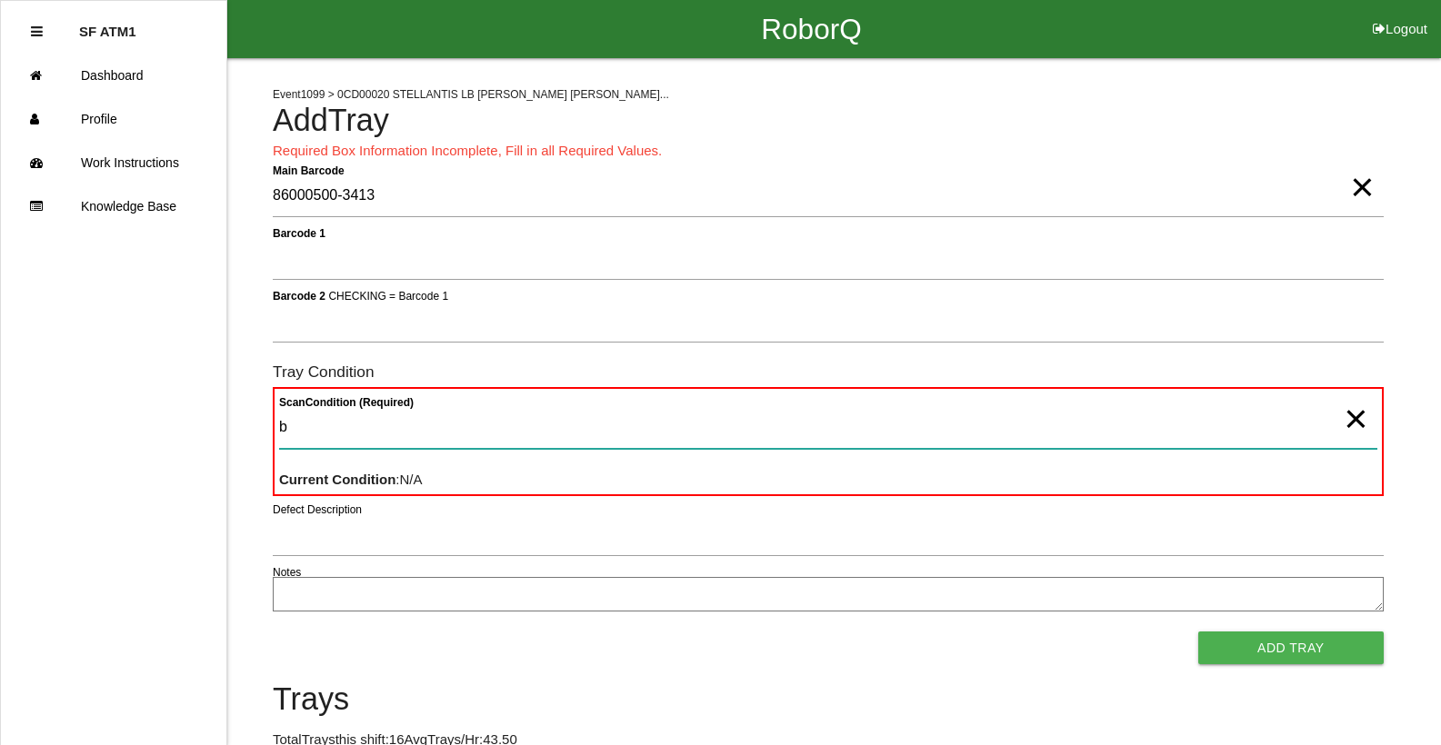
type Condition "ba"
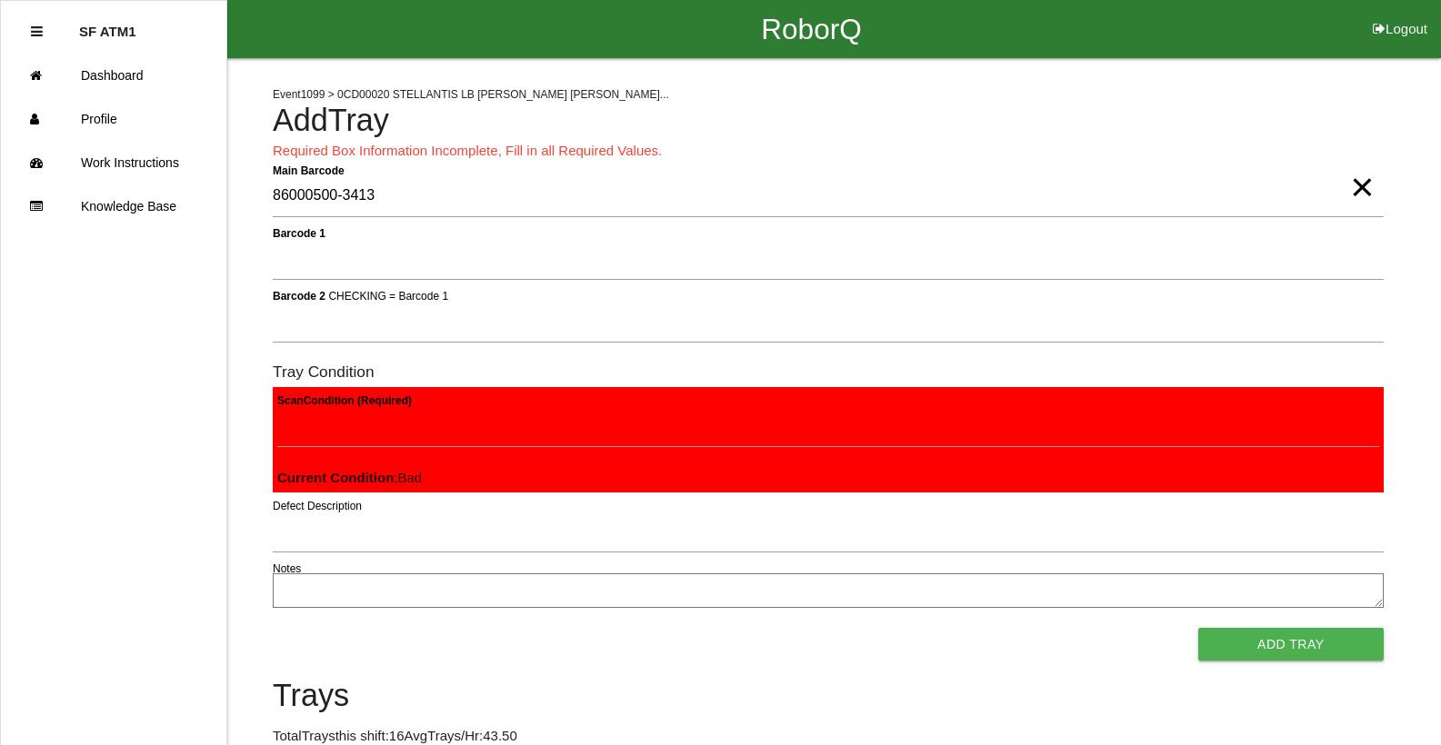
click at [1198, 628] on button "Add Tray" at bounding box center [1290, 644] width 185 height 33
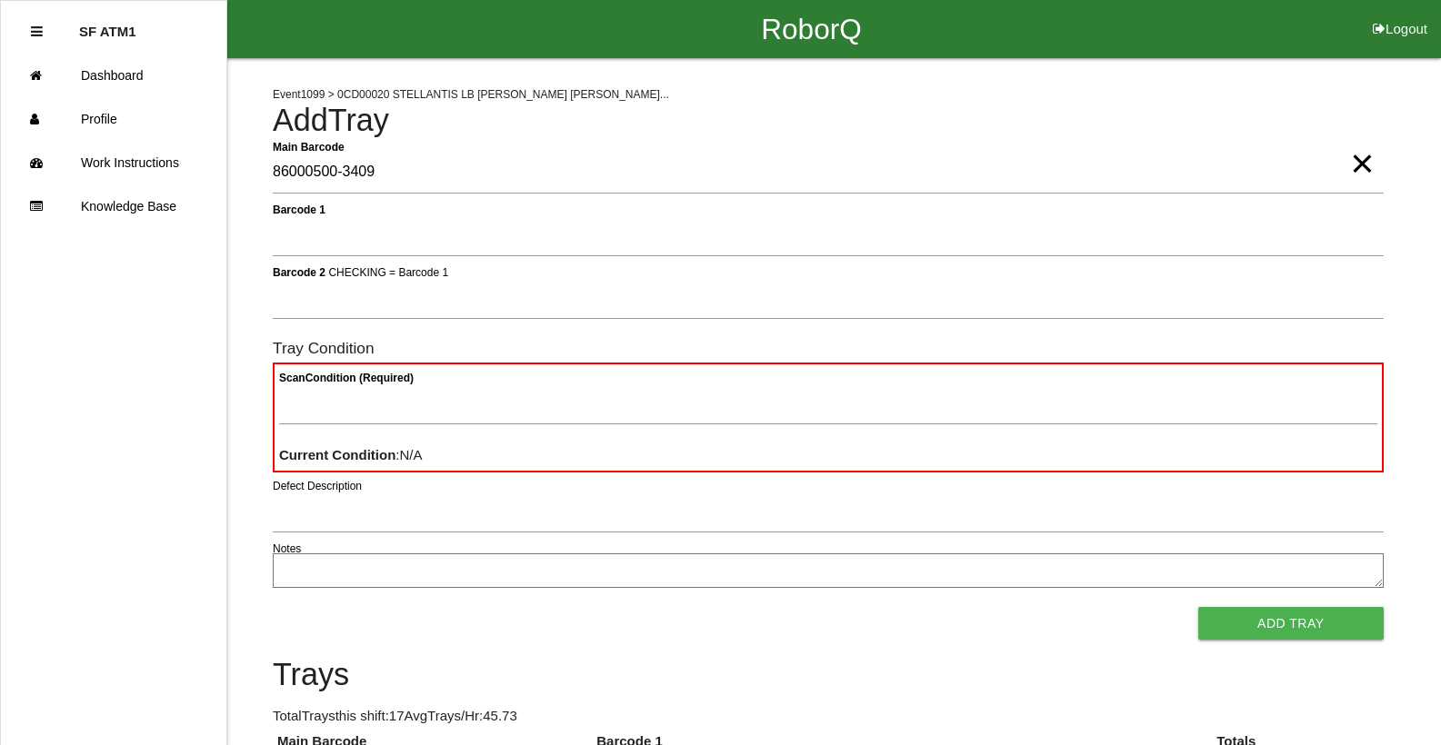
type Barcode "86000500-3409"
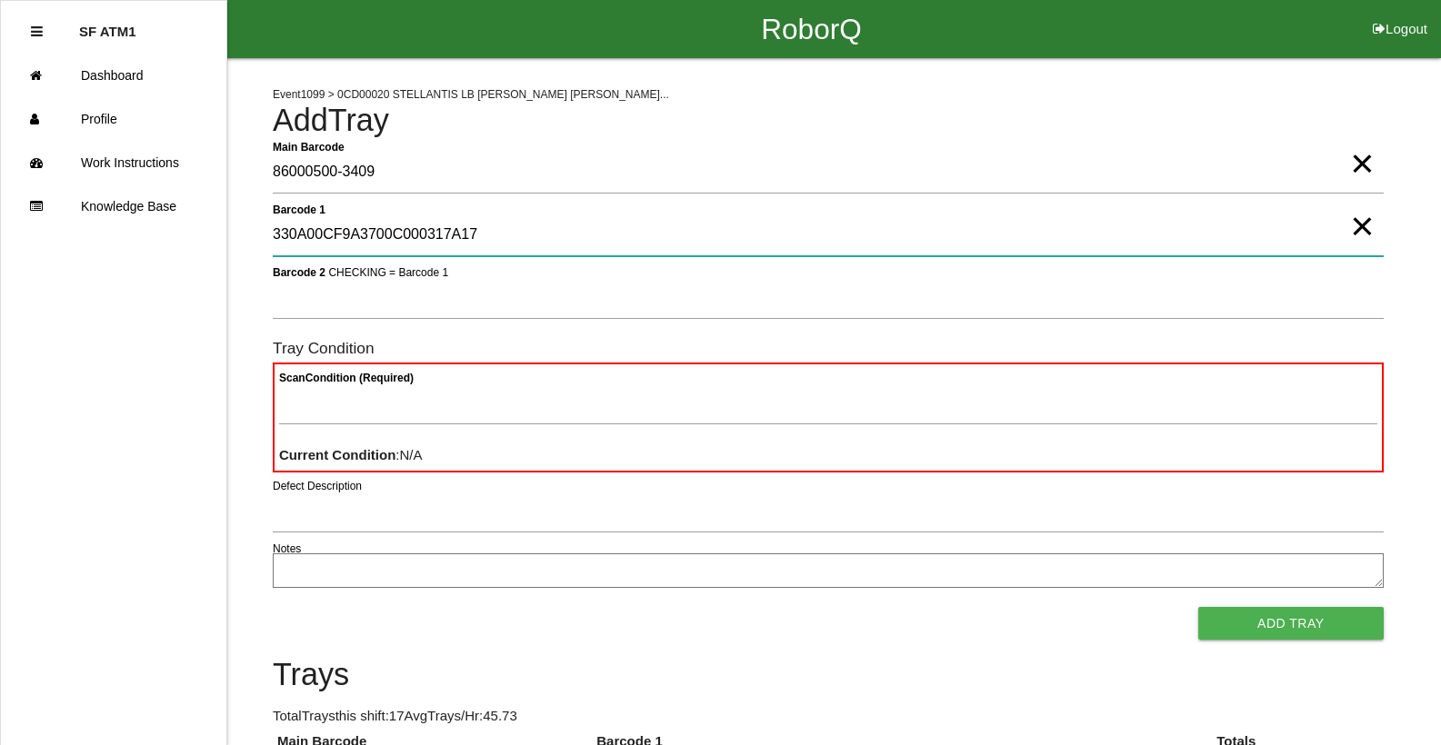
type 1 "330A00CF9A3700C000317A17"
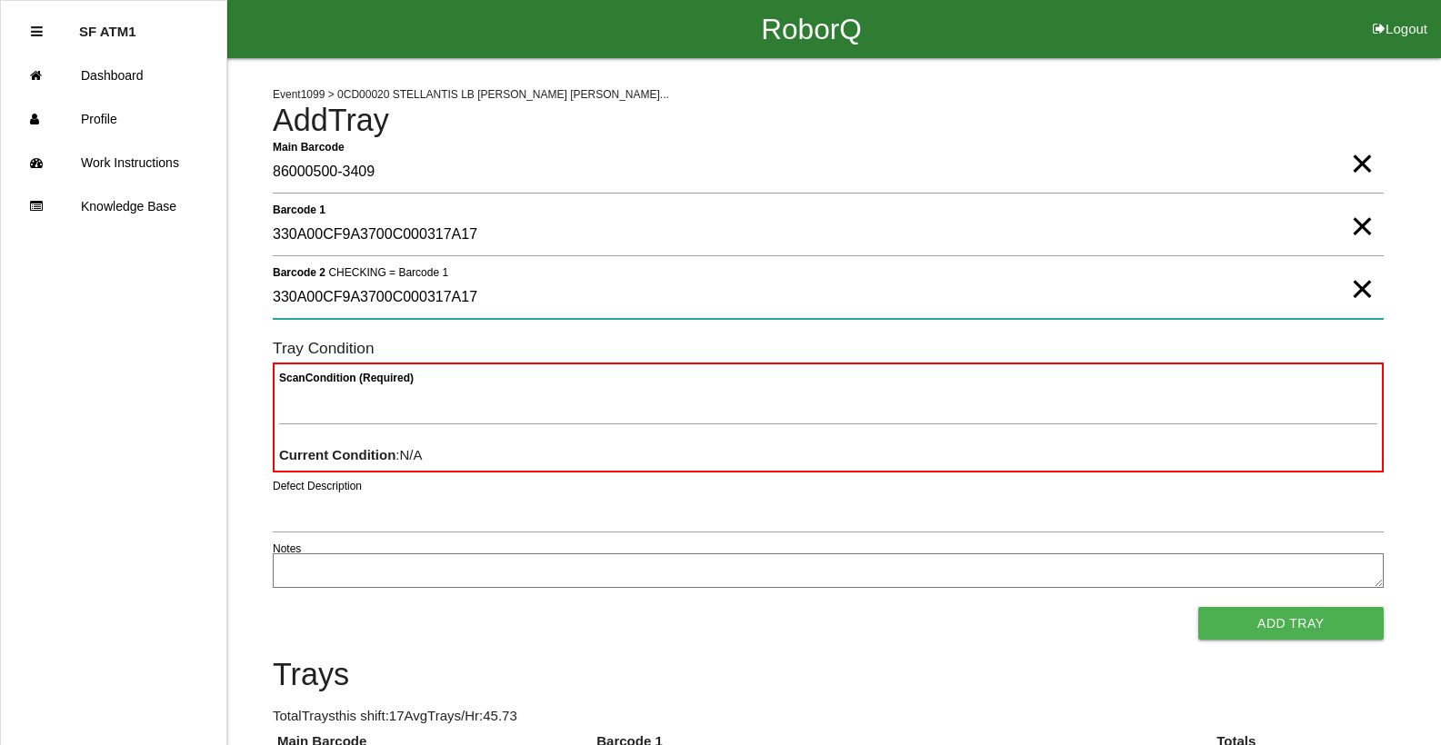
type 2 "330A00CF9A3700C000317A17"
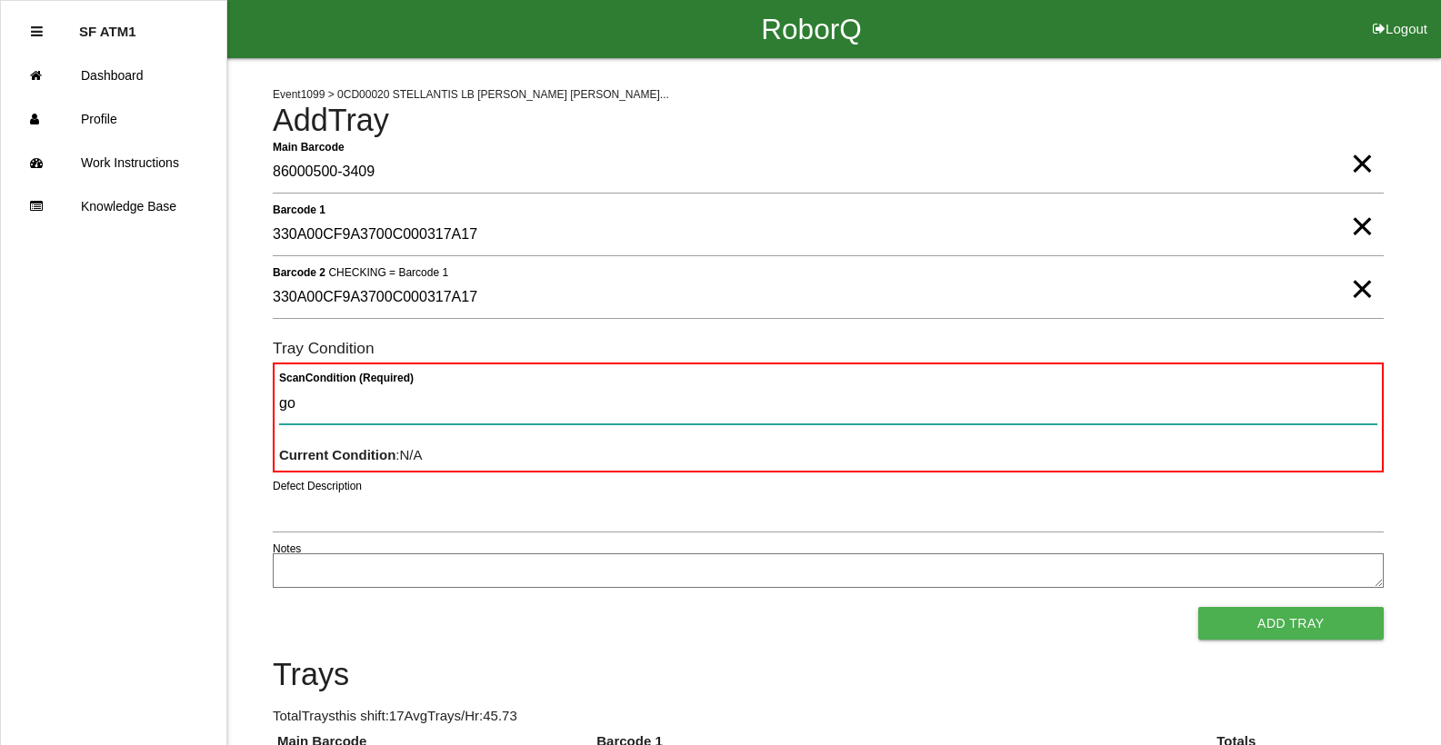
type Condition "goo"
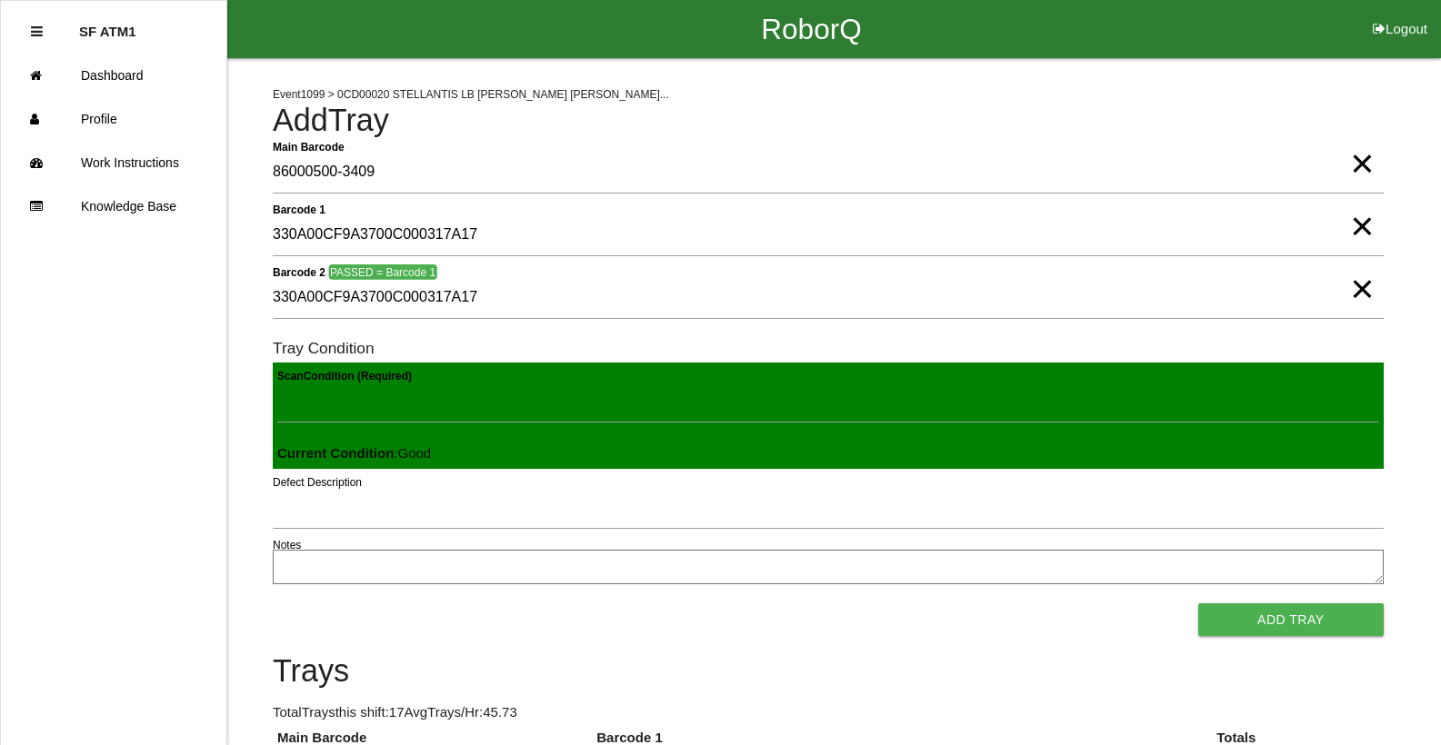
click at [1198, 604] on button "Add Tray" at bounding box center [1290, 620] width 185 height 33
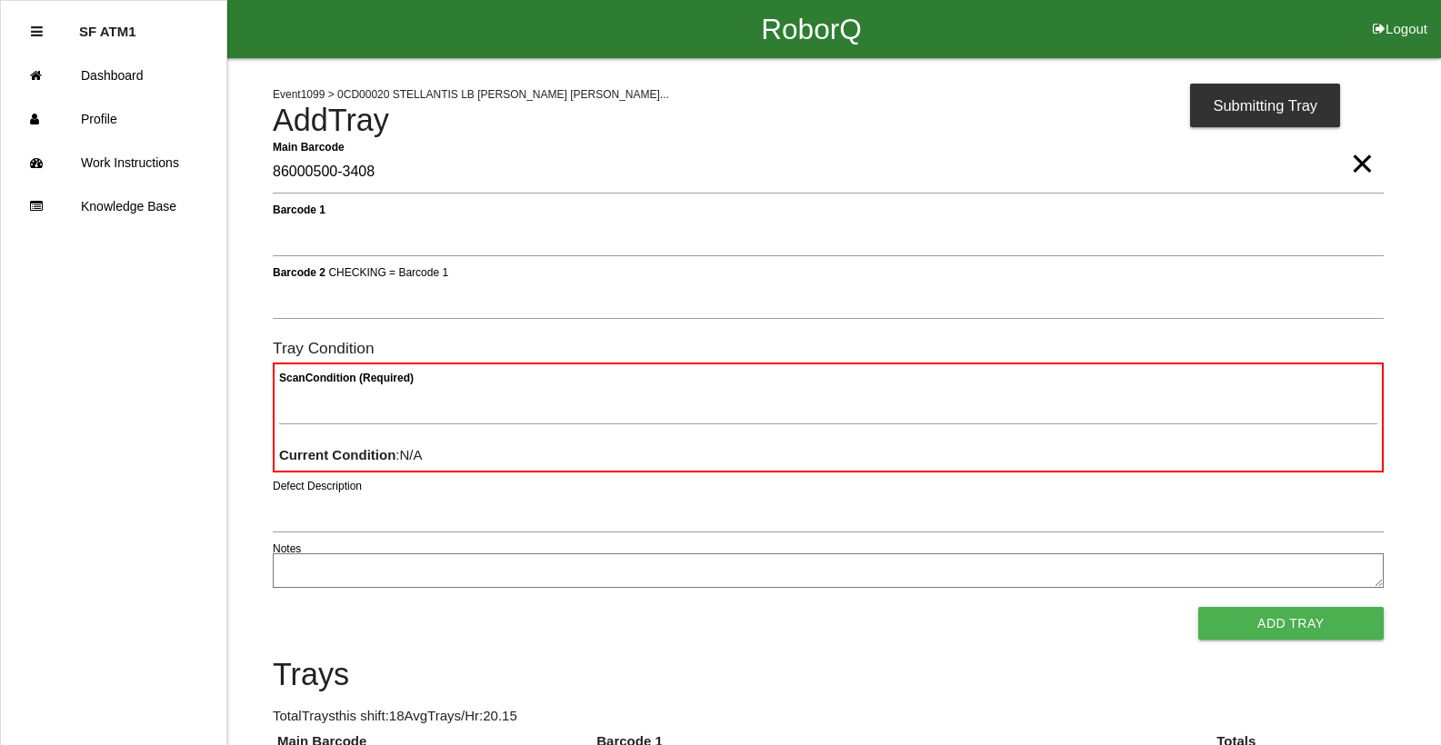
type Barcode "86000500-3408"
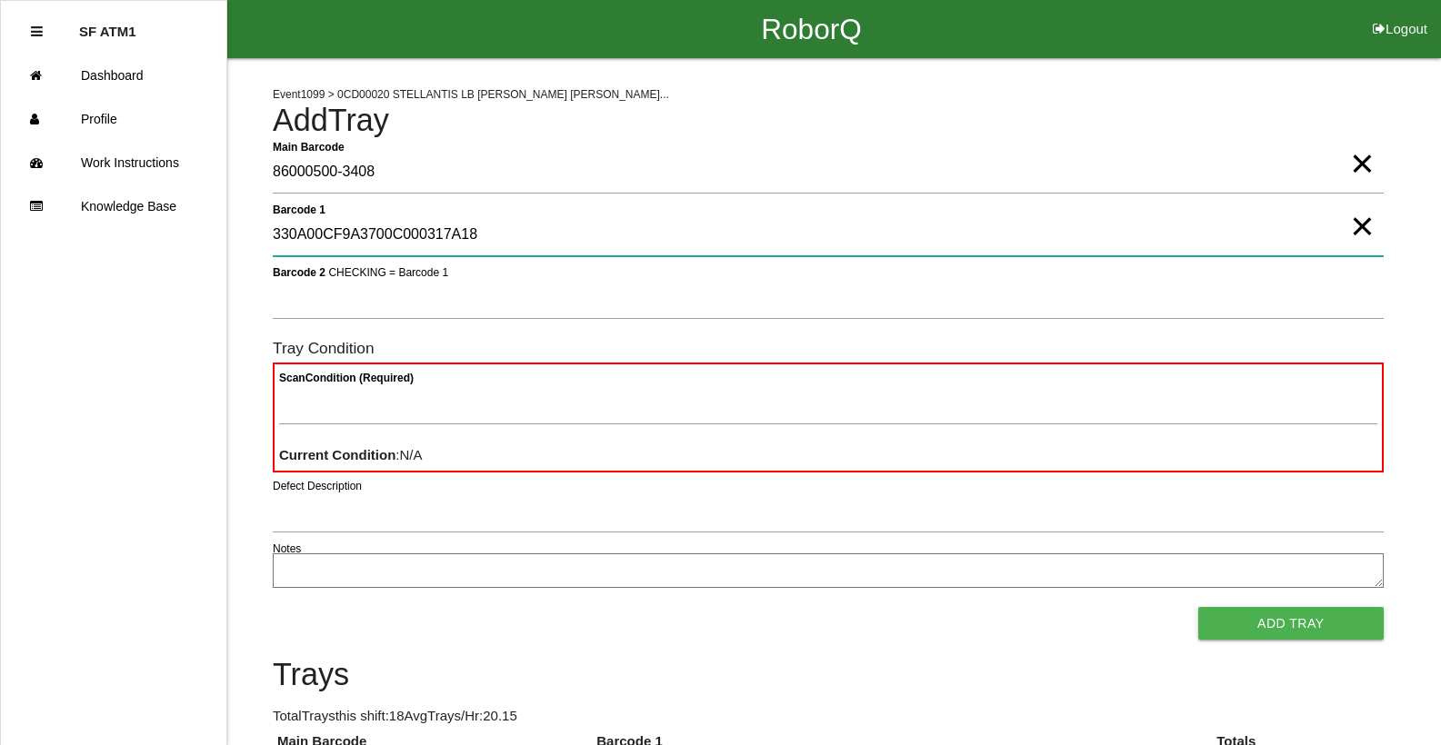
type 1 "330A00CF9A3700C000317A18"
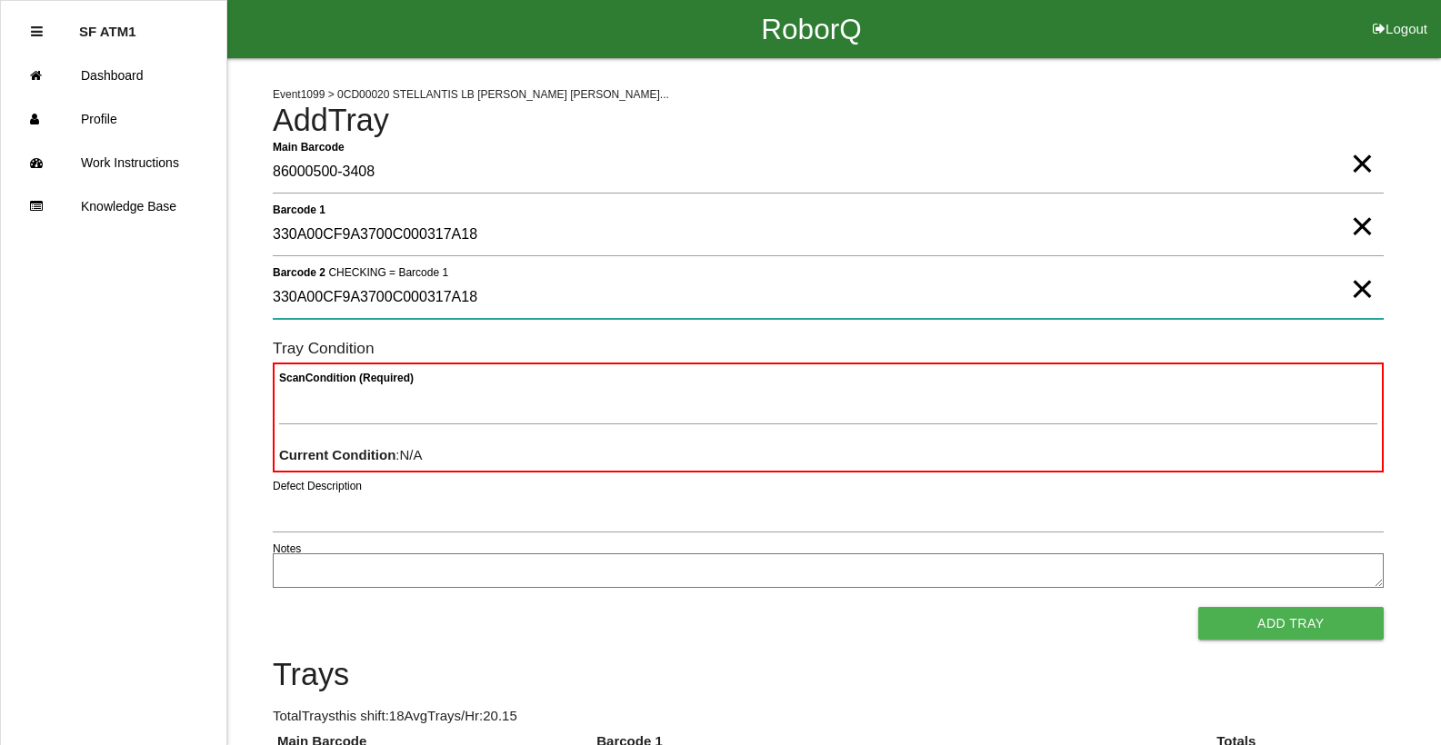
type 2 "330A00CF9A3700C000317A18"
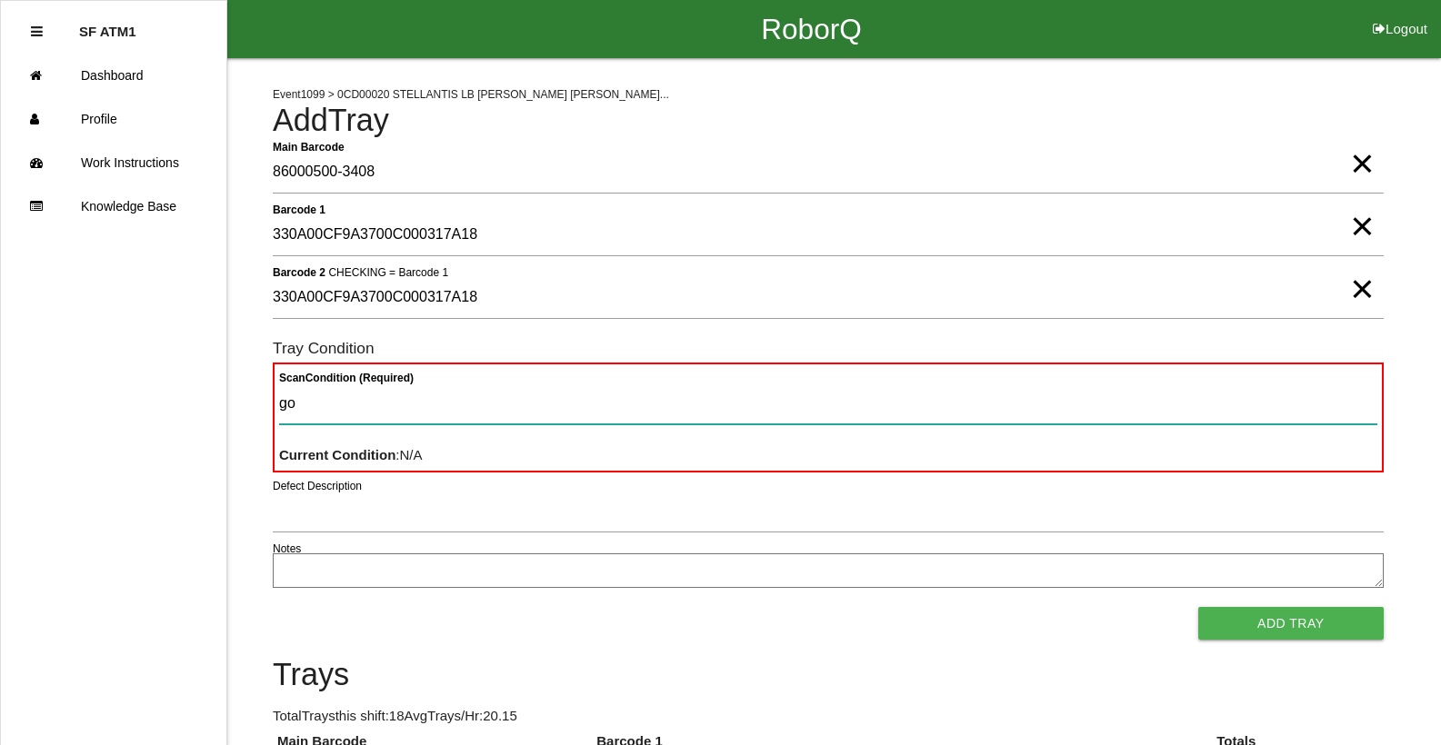
type Condition "goo"
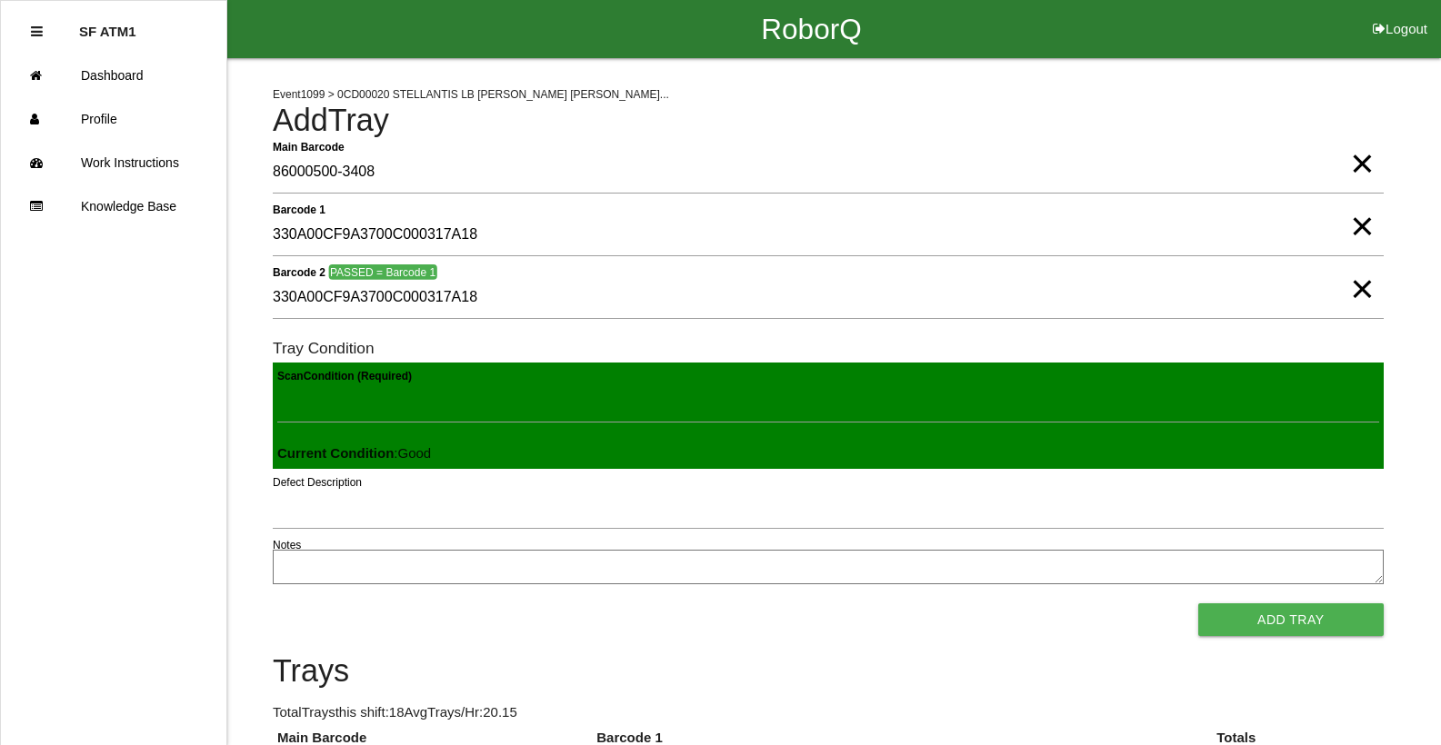
click at [1198, 604] on button "Add Tray" at bounding box center [1290, 620] width 185 height 33
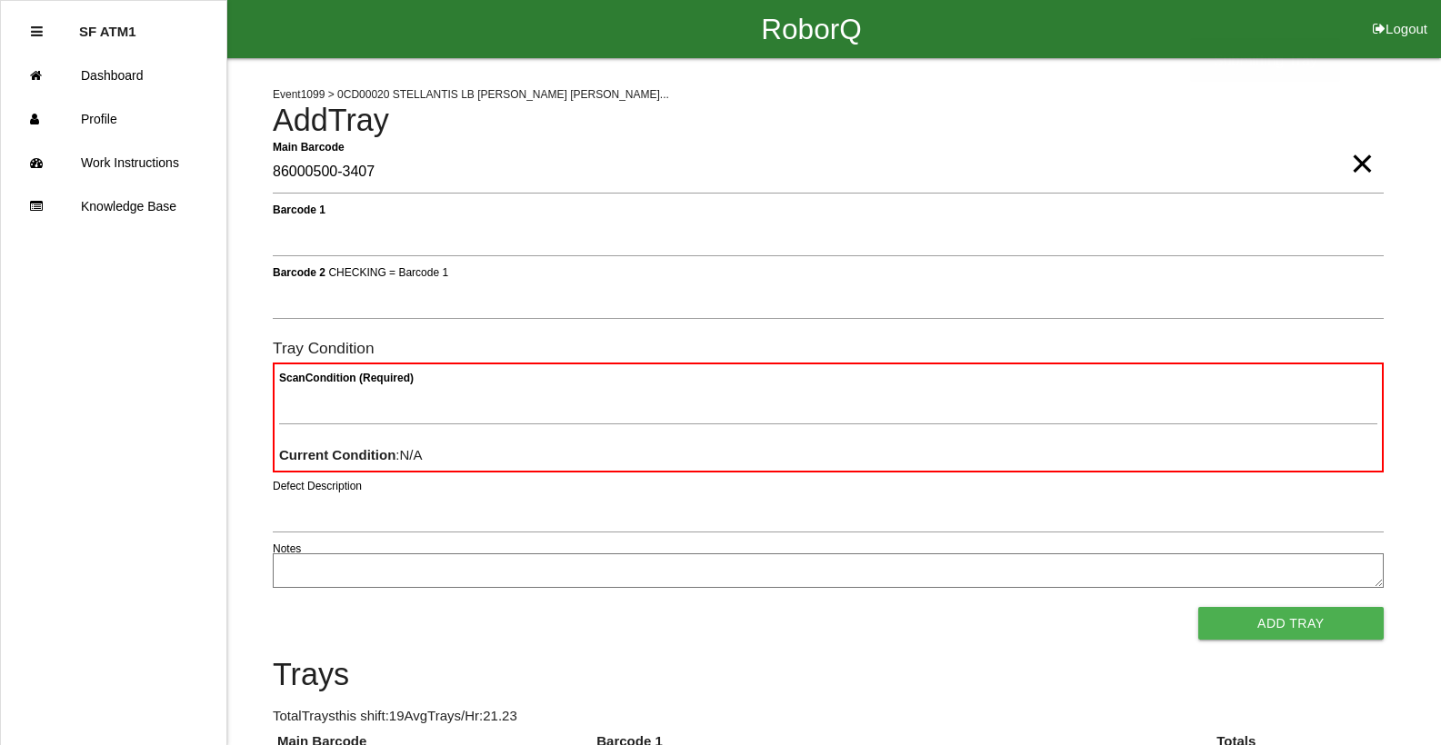
type Barcode "86000500-3407"
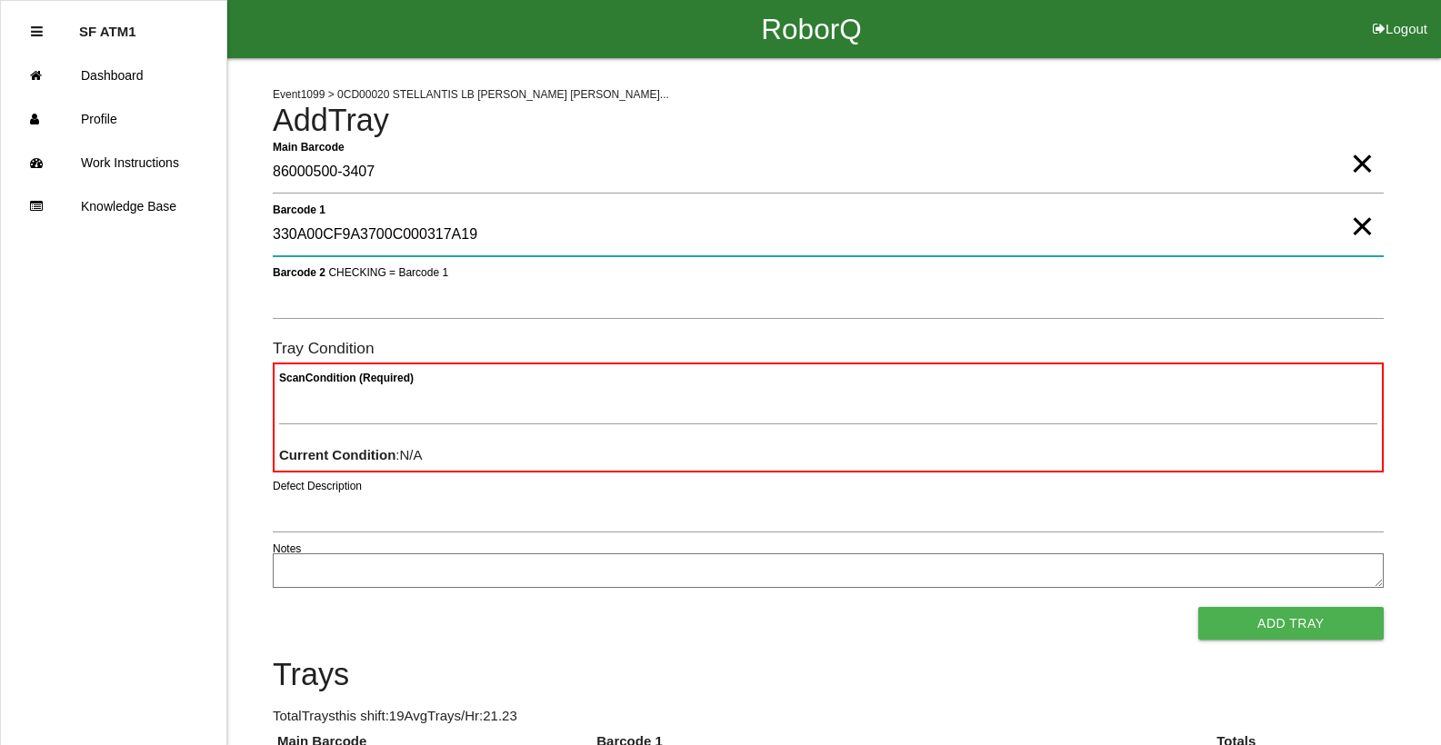
type 1 "330A00CF9A3700C000317A19"
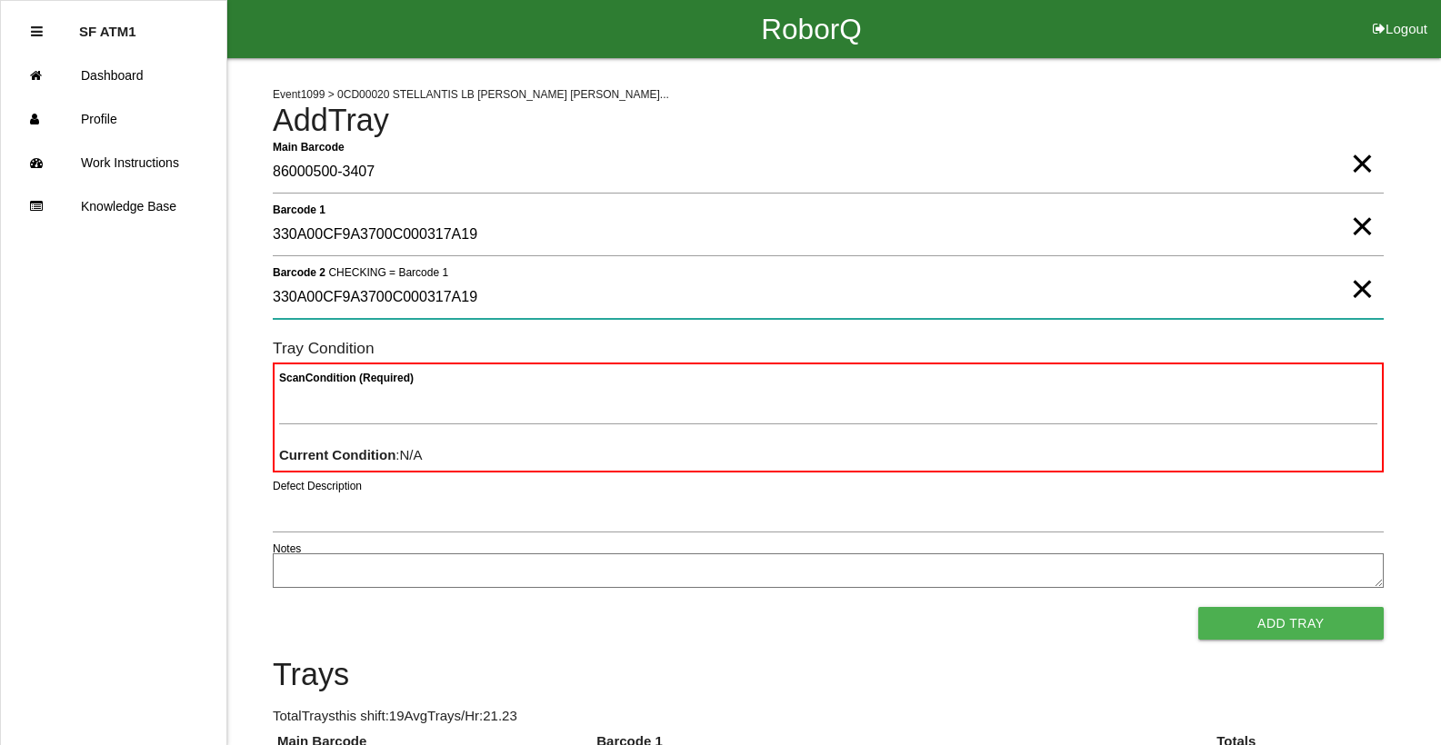
type 2 "330A00CF9A3700C000317A19"
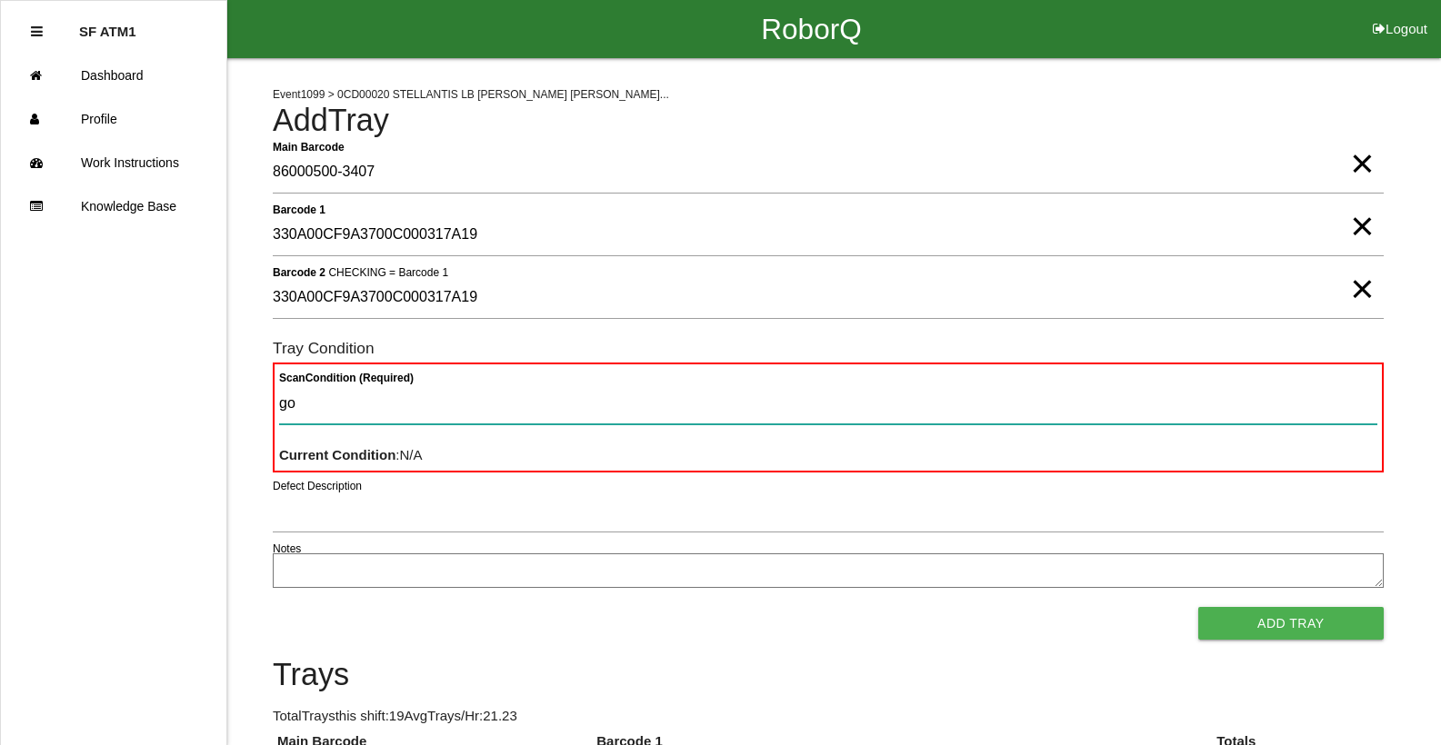
type Condition "goo"
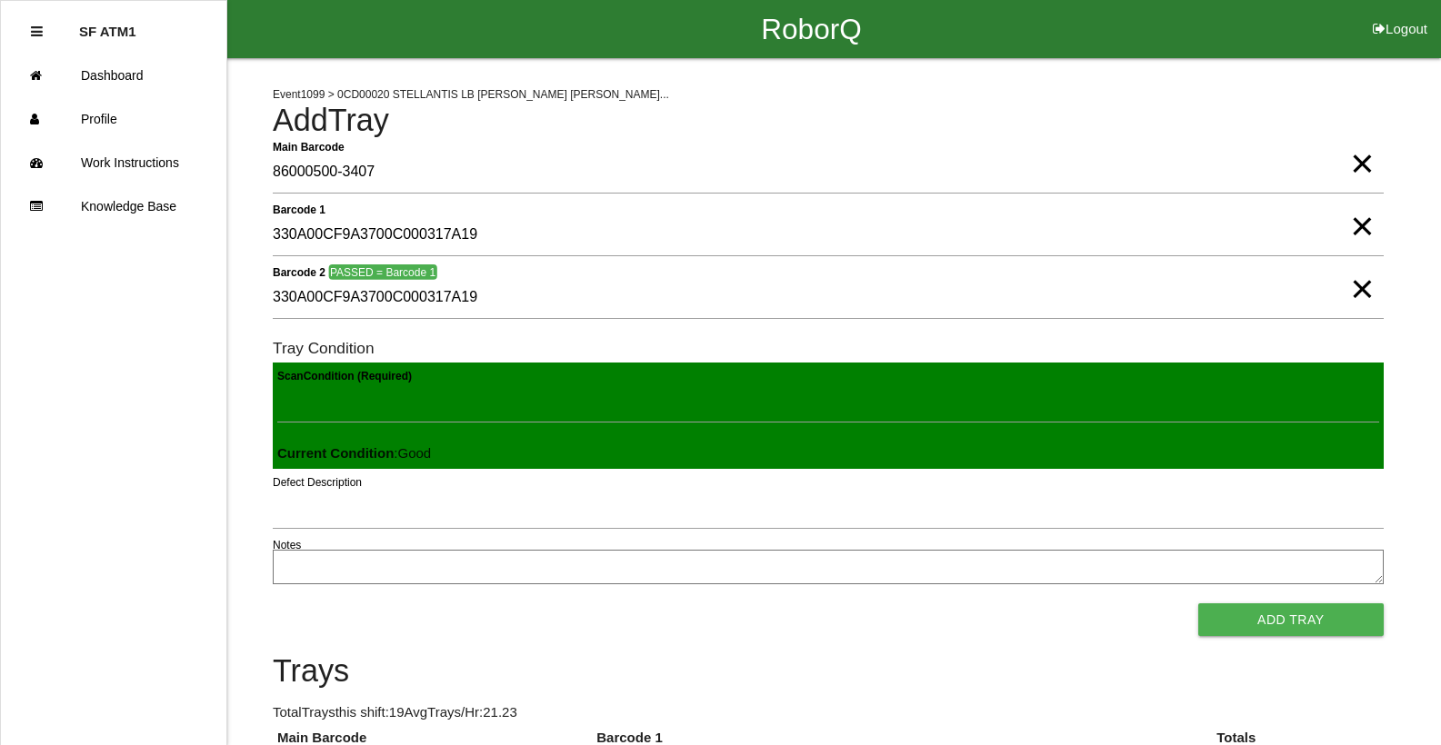
click at [1198, 604] on button "Add Tray" at bounding box center [1290, 620] width 185 height 33
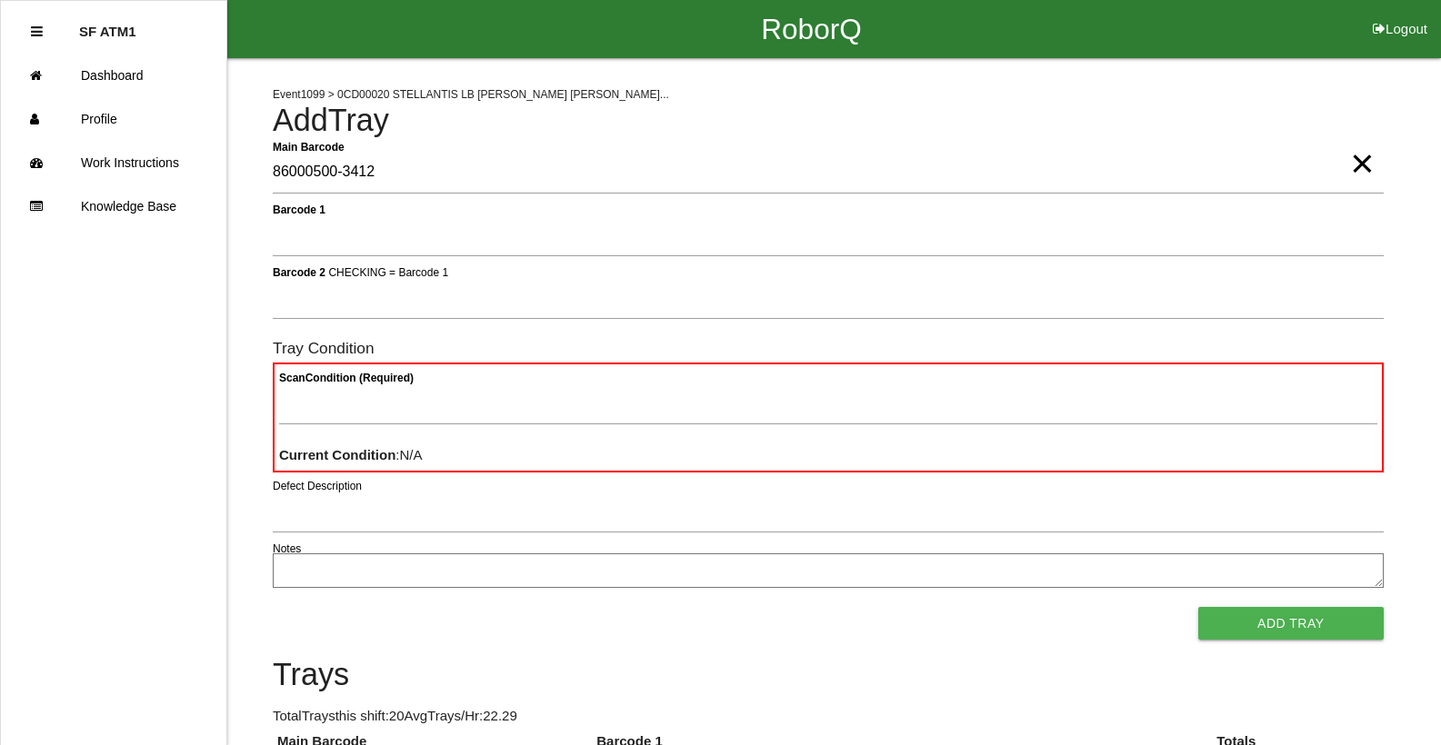
type Barcode "86000500-3412"
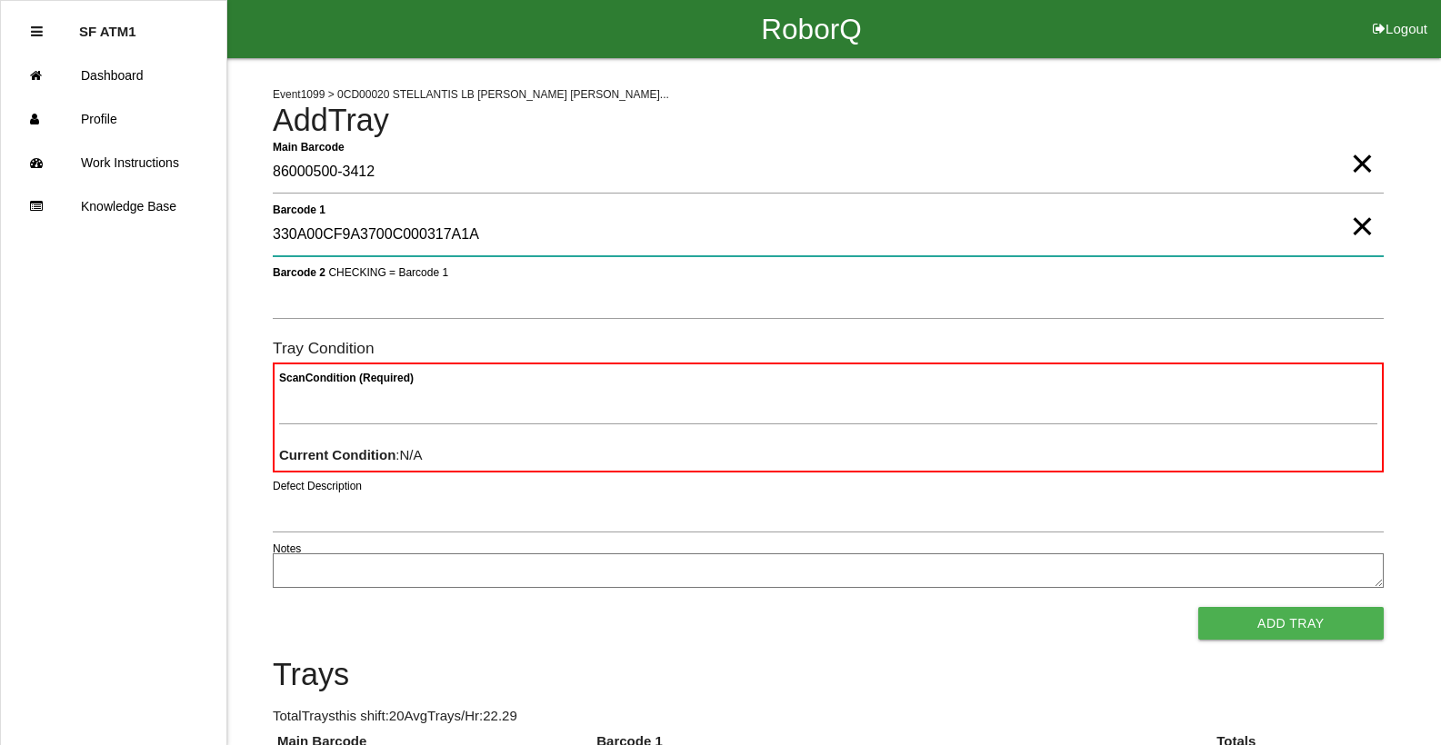
type 1 "330A00CF9A3700C000317A1A"
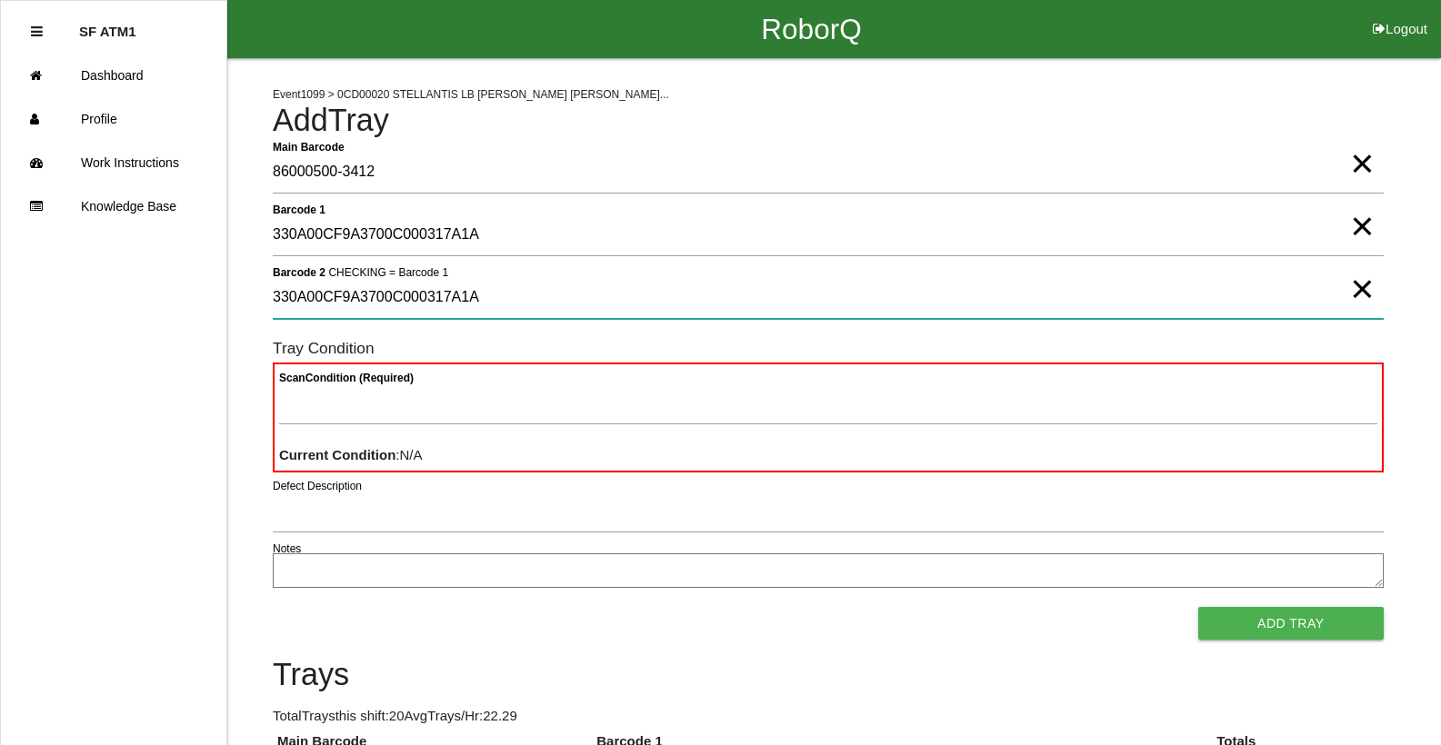
type 2 "330A00CF9A3700C000317A1A"
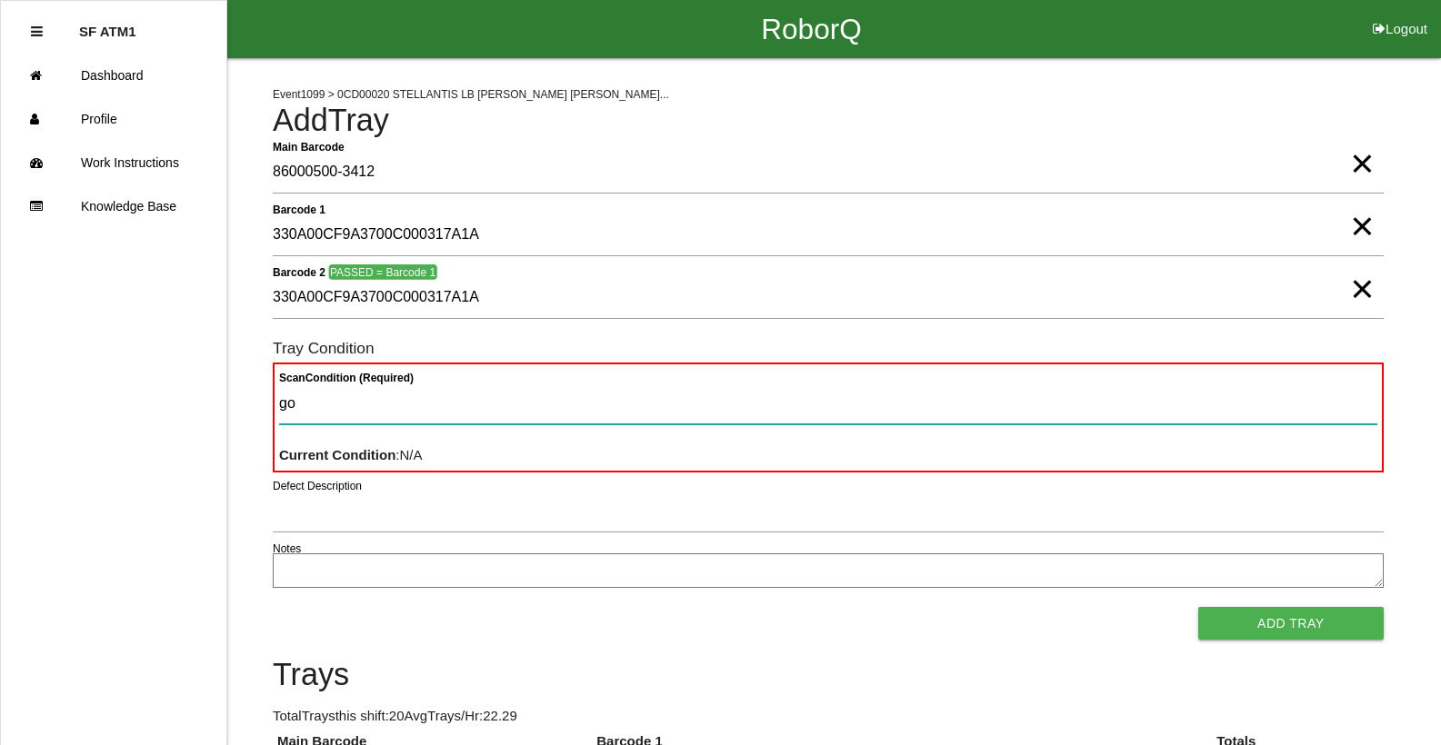
type Condition "goo"
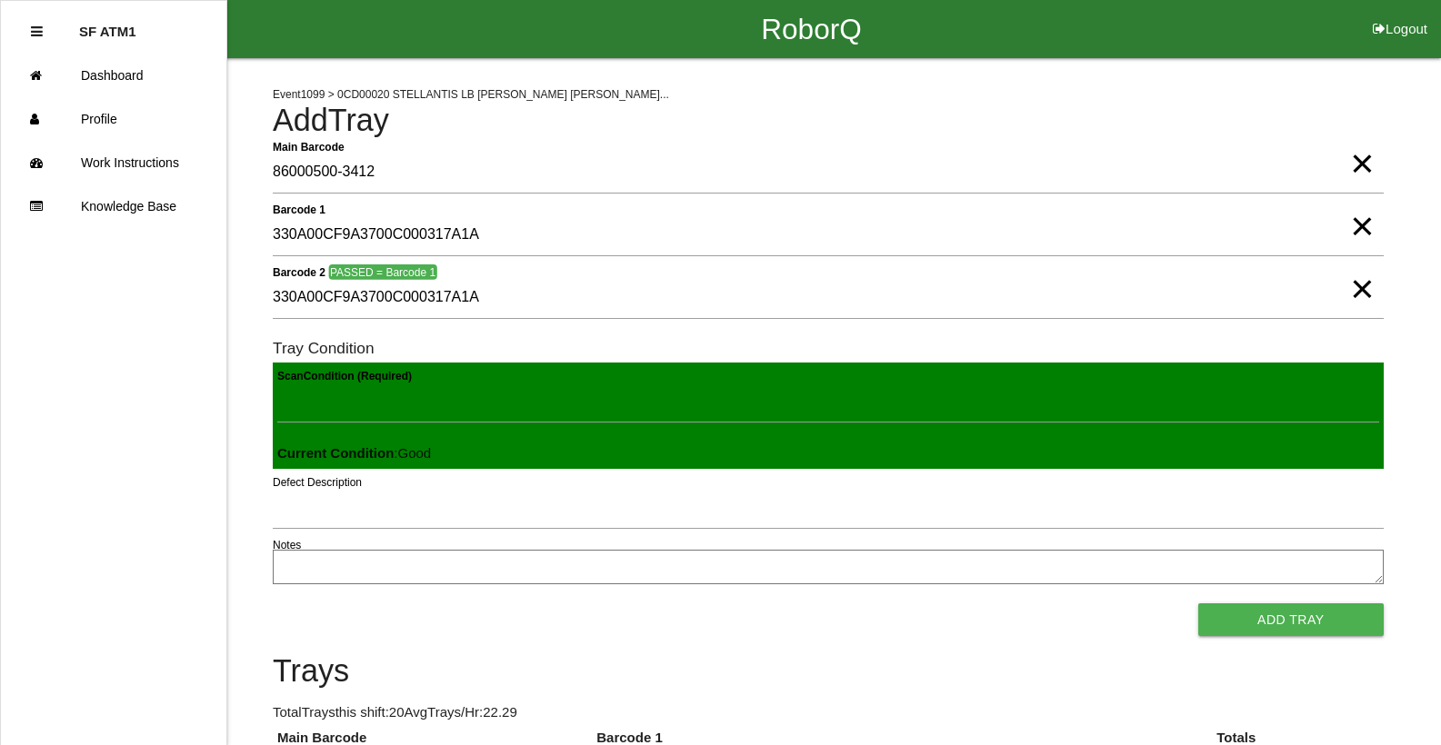
click at [1198, 604] on button "Add Tray" at bounding box center [1290, 620] width 185 height 33
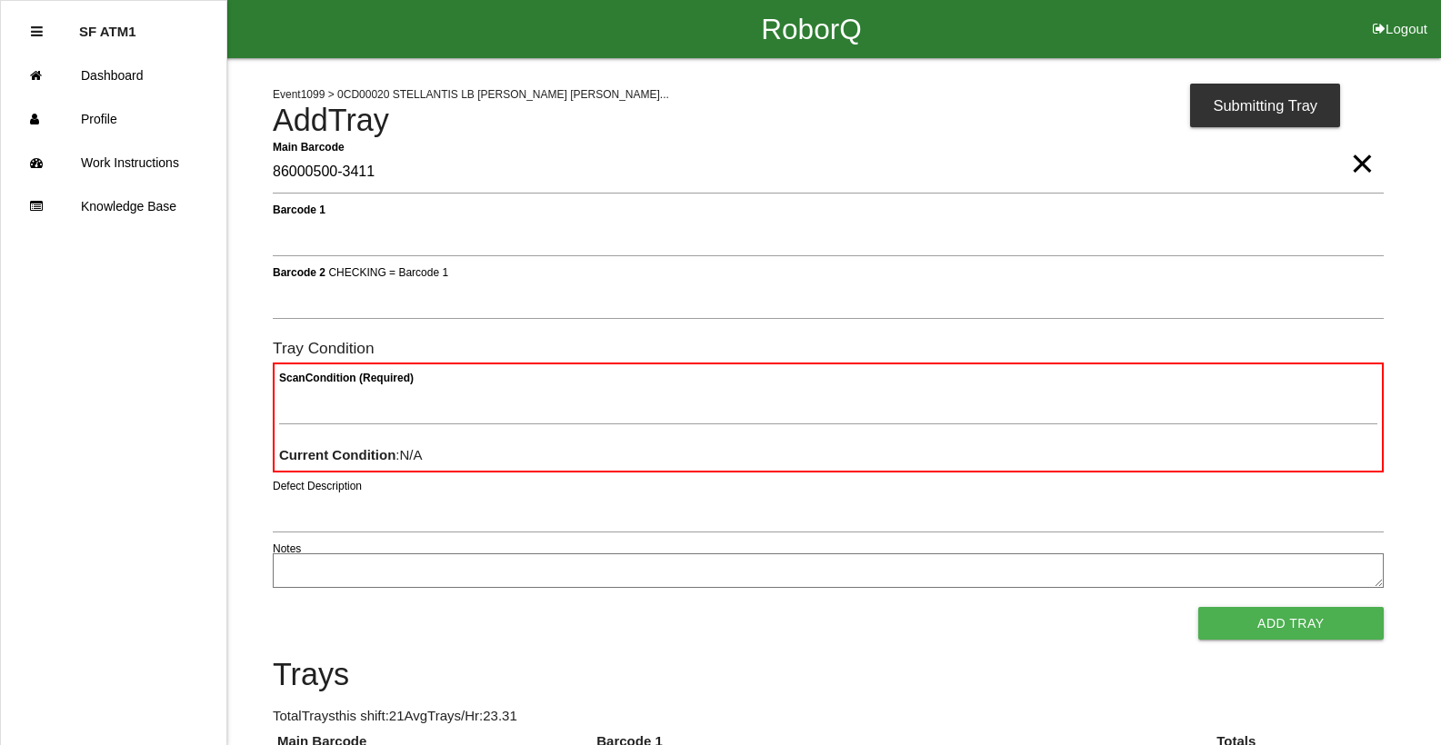
type Barcode "86000500-3411"
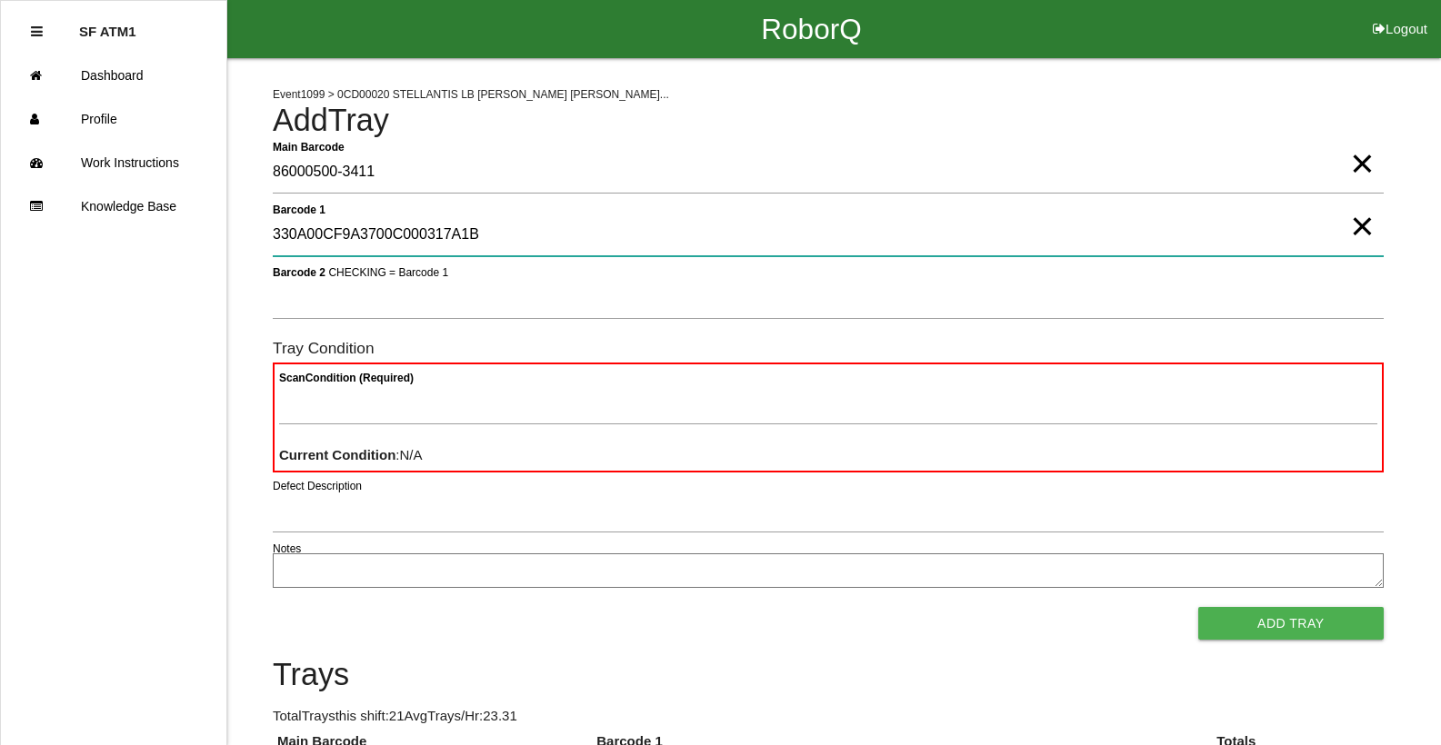
type 1 "330A00CF9A3700C000317A1B"
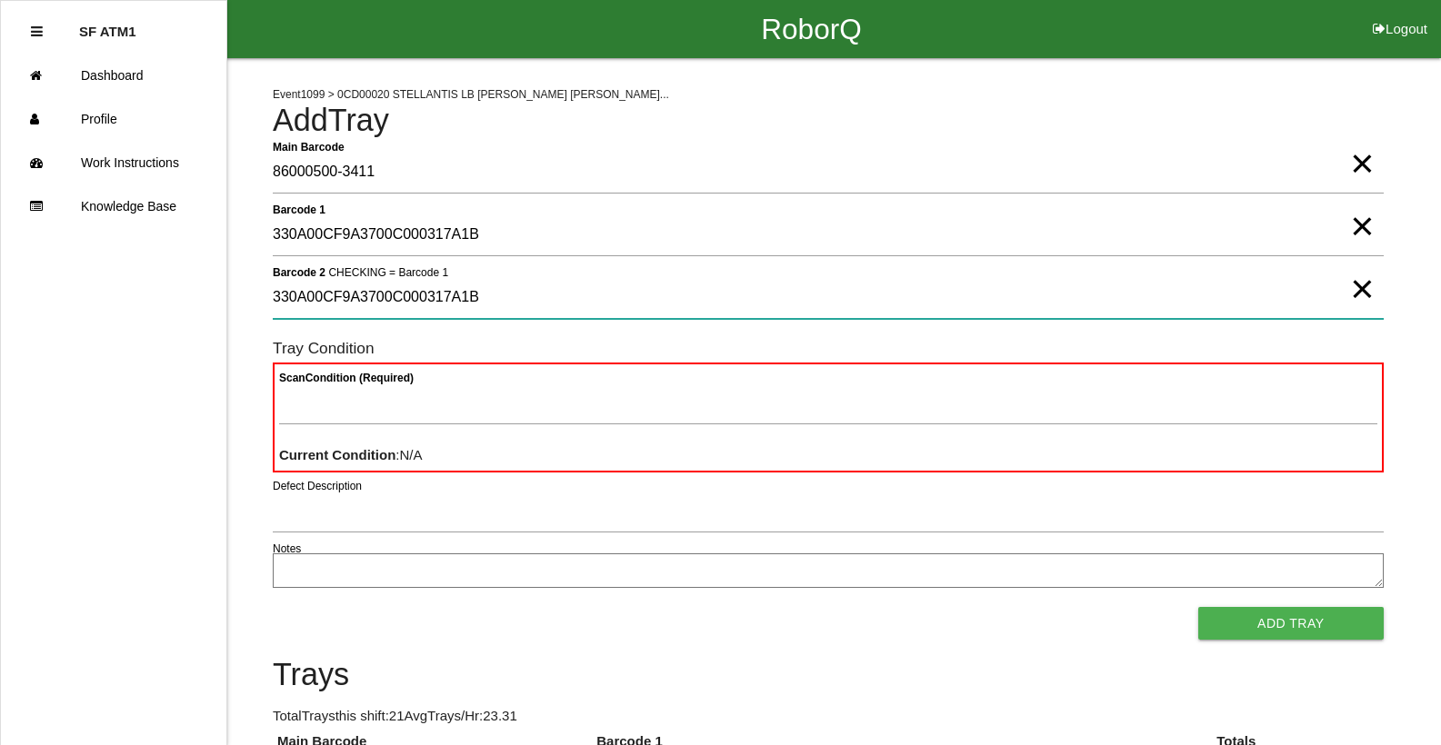
type 2 "330A00CF9A3700C000317A1B"
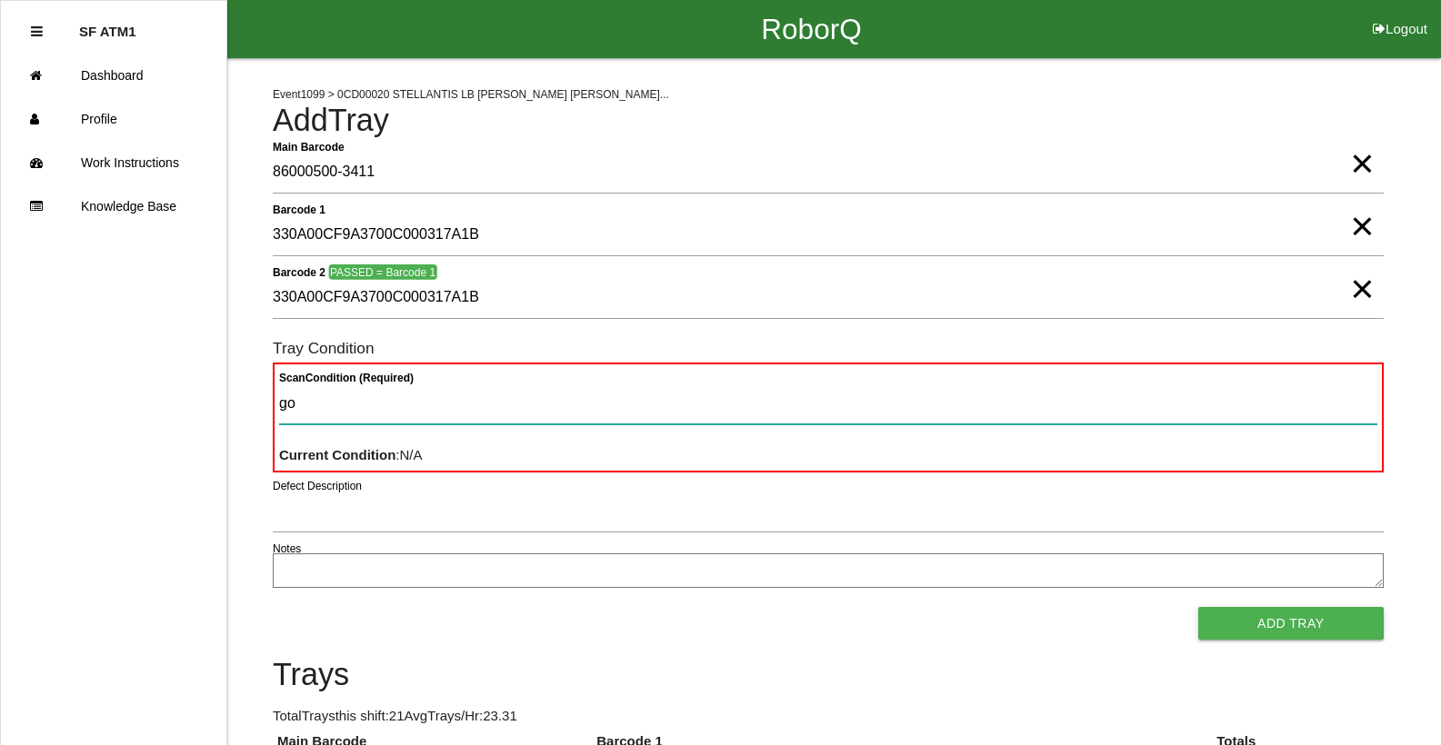
type Condition "goo"
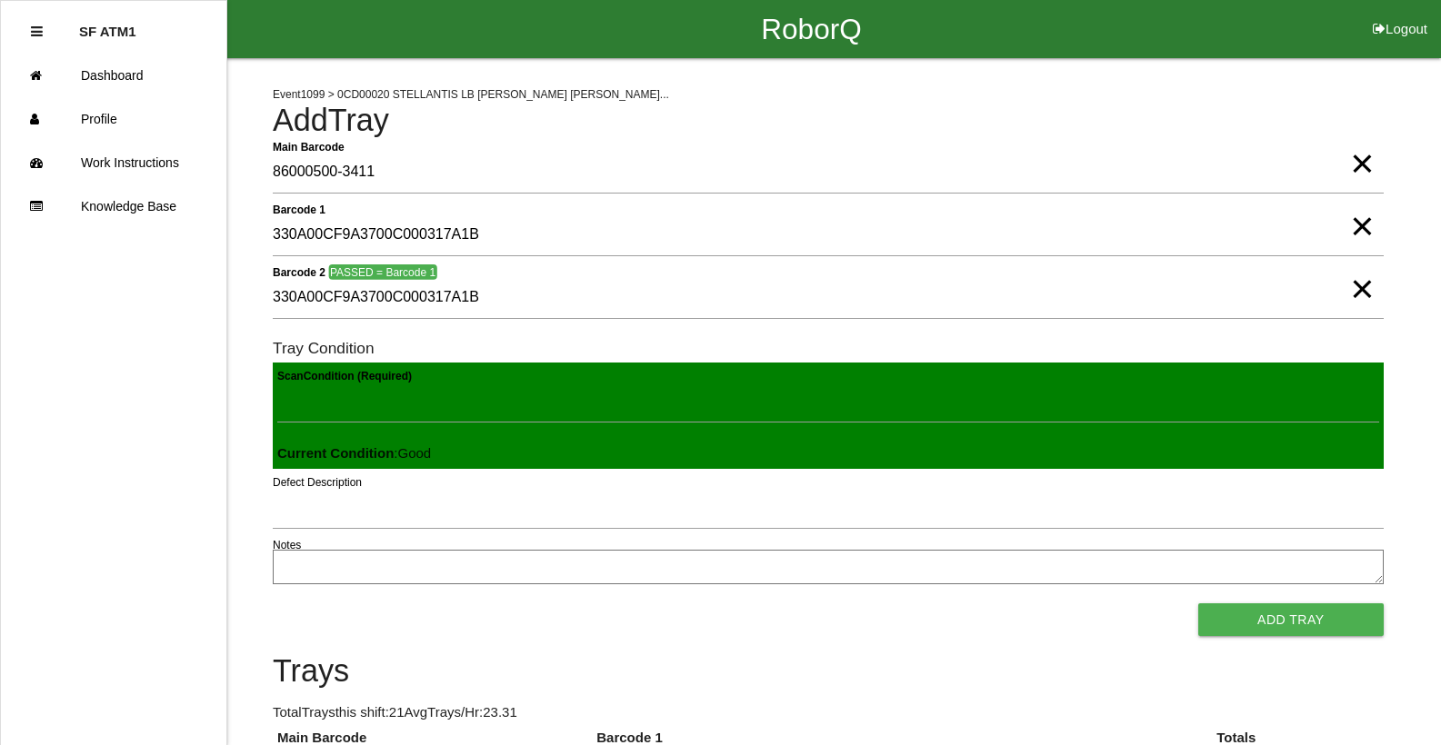
click at [1198, 604] on button "Add Tray" at bounding box center [1290, 620] width 185 height 33
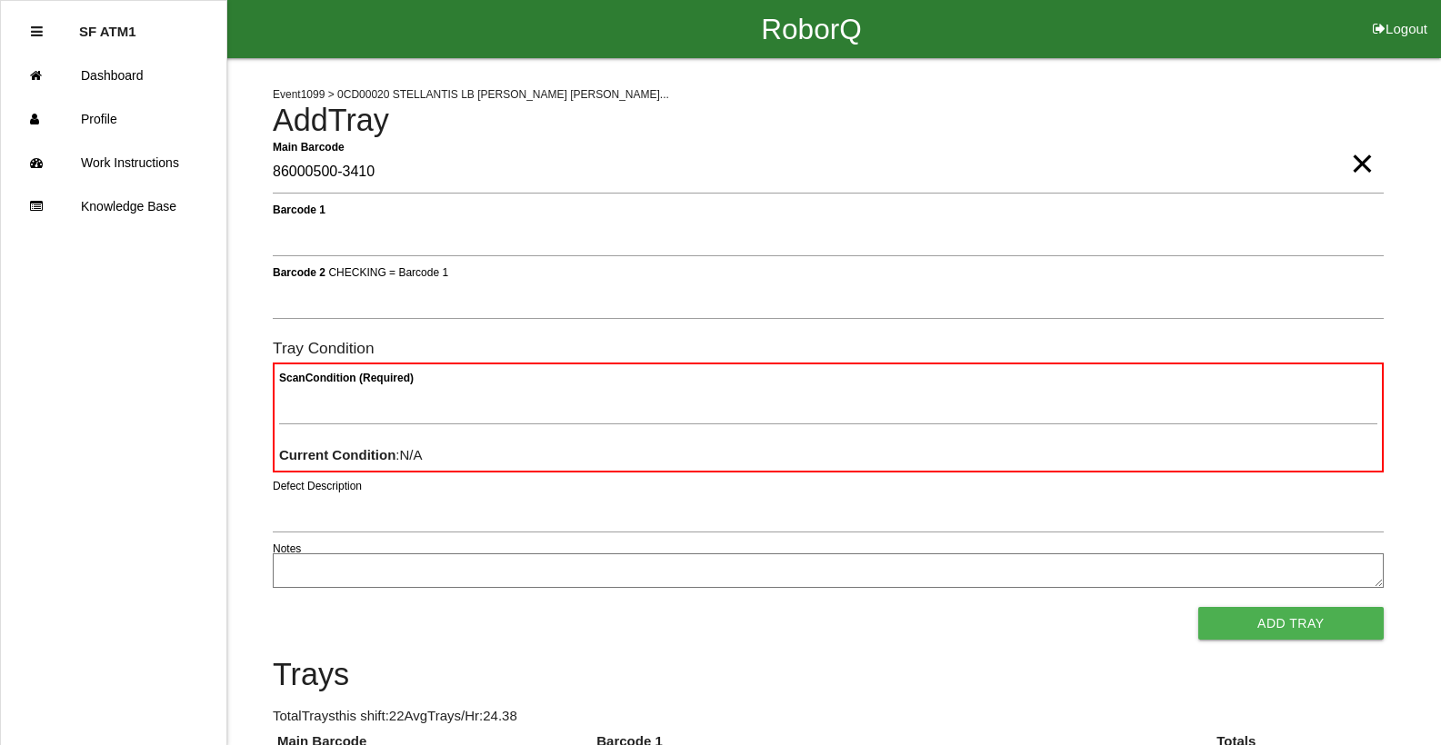
type Barcode "86000500-3410"
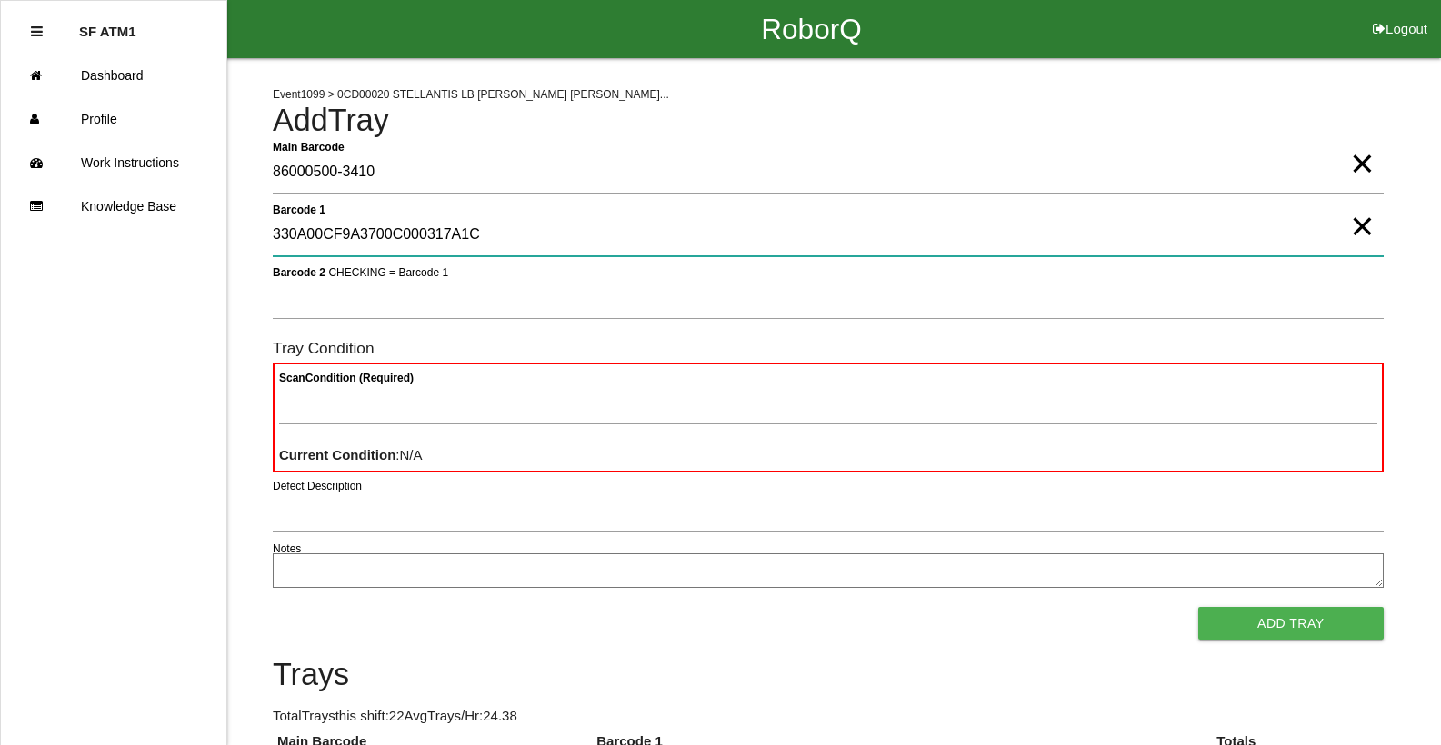
type 1 "330A00CF9A3700C000317A1C"
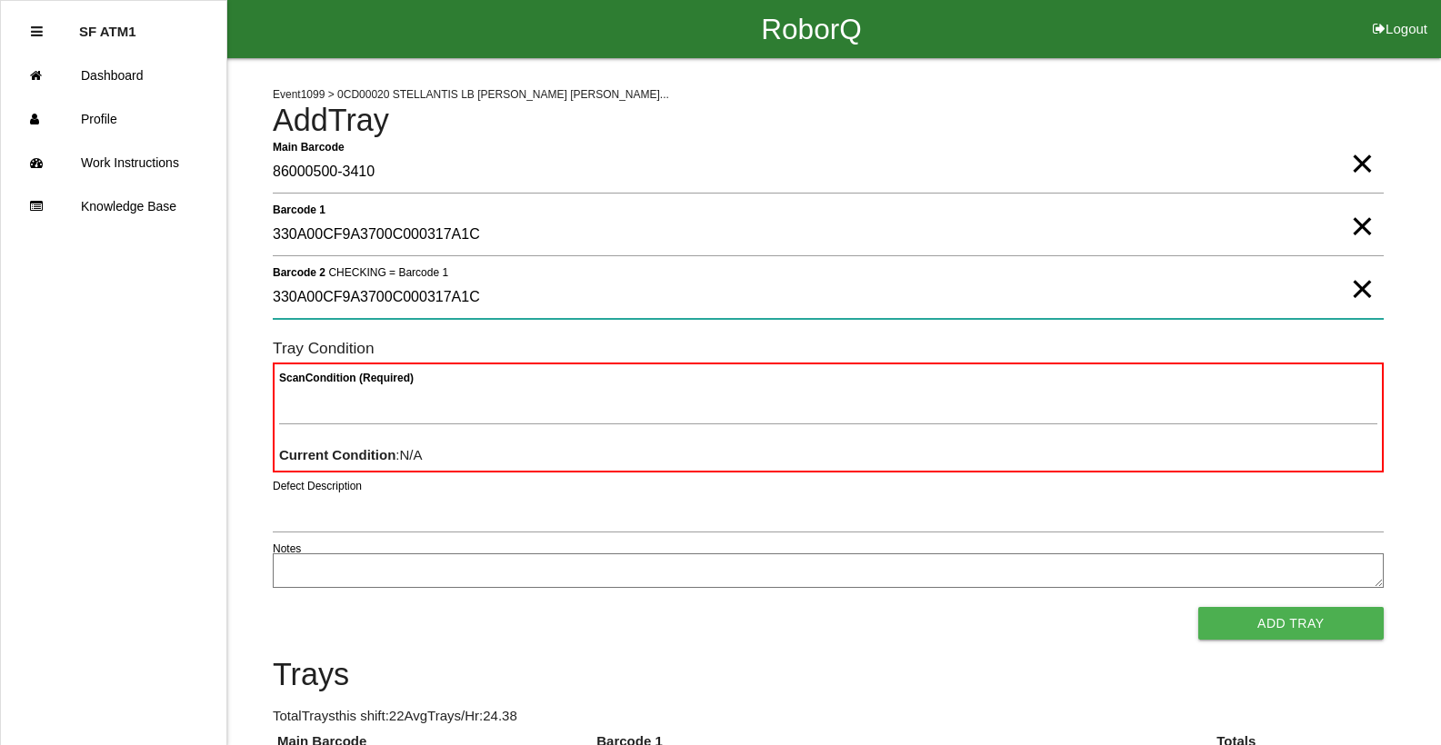
type 2 "330A00CF9A3700C000317A1C"
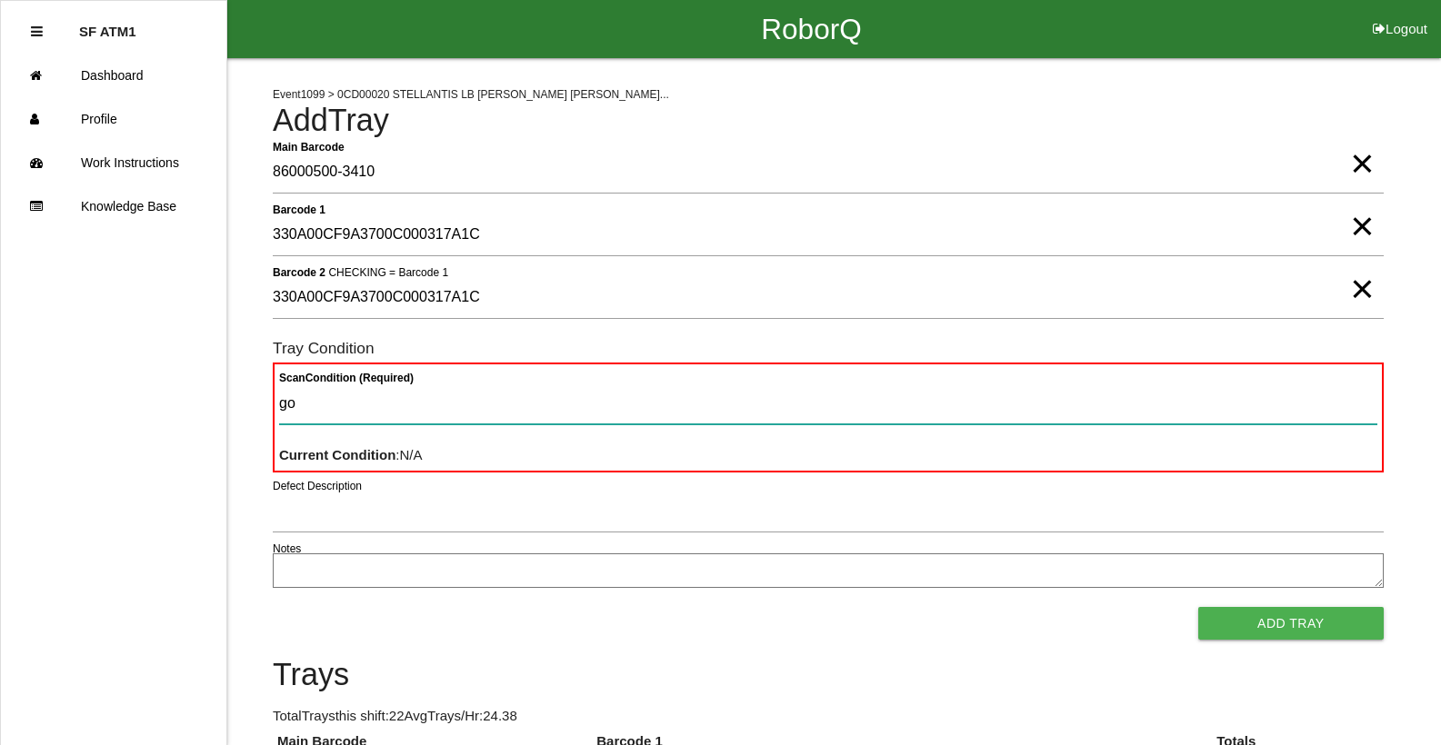
type Condition "goo"
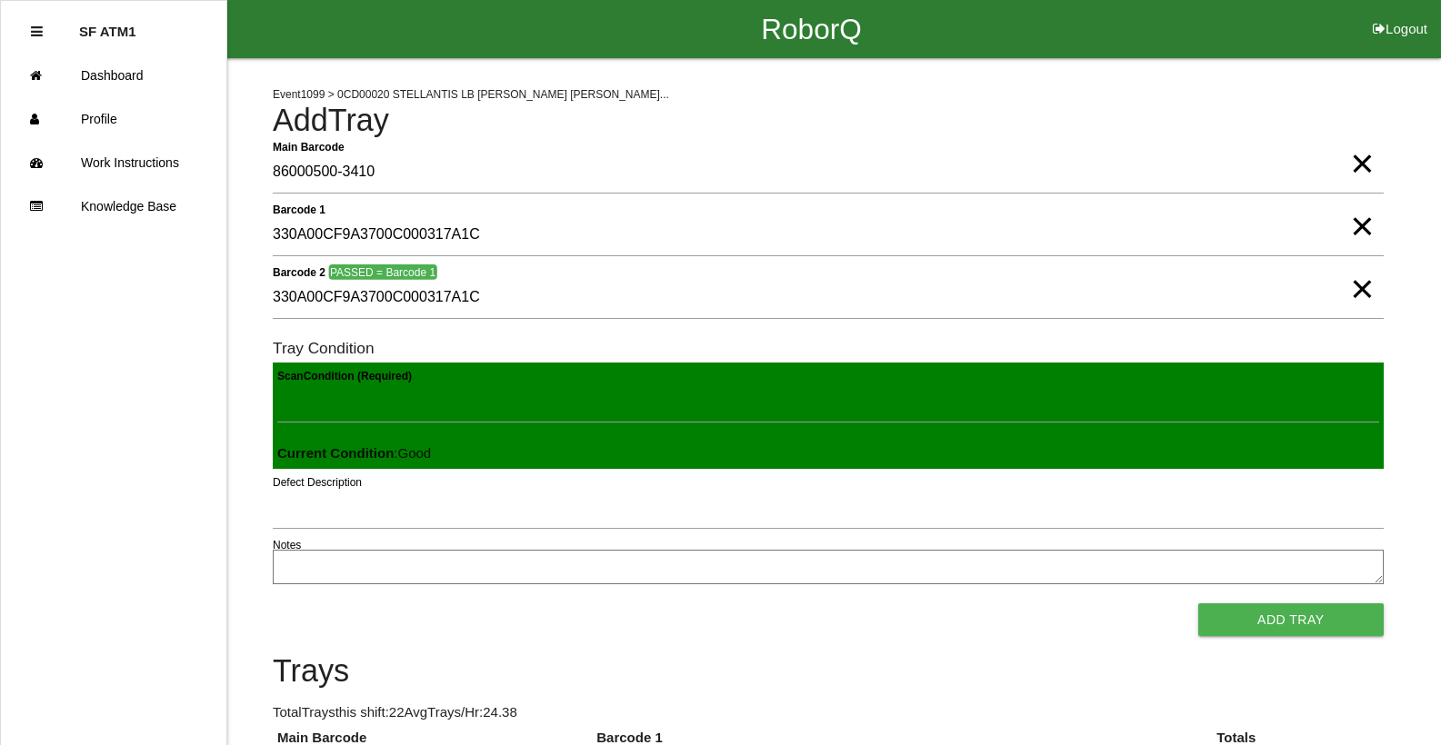
click at [1198, 604] on button "Add Tray" at bounding box center [1290, 620] width 185 height 33
